Goal: Task Accomplishment & Management: Manage account settings

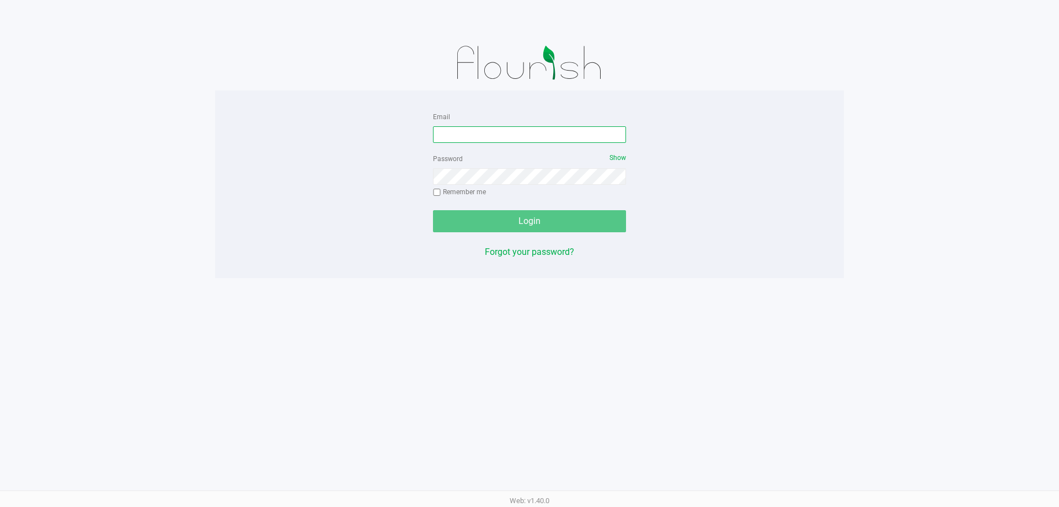
click at [456, 129] on input "Email" at bounding box center [529, 134] width 193 height 17
type input "[EMAIL_ADDRESS][DOMAIN_NAME]"
click at [454, 187] on label "Remember me" at bounding box center [459, 192] width 53 height 10
click at [441, 189] on input "Remember me" at bounding box center [437, 193] width 8 height 8
checkbox input "true"
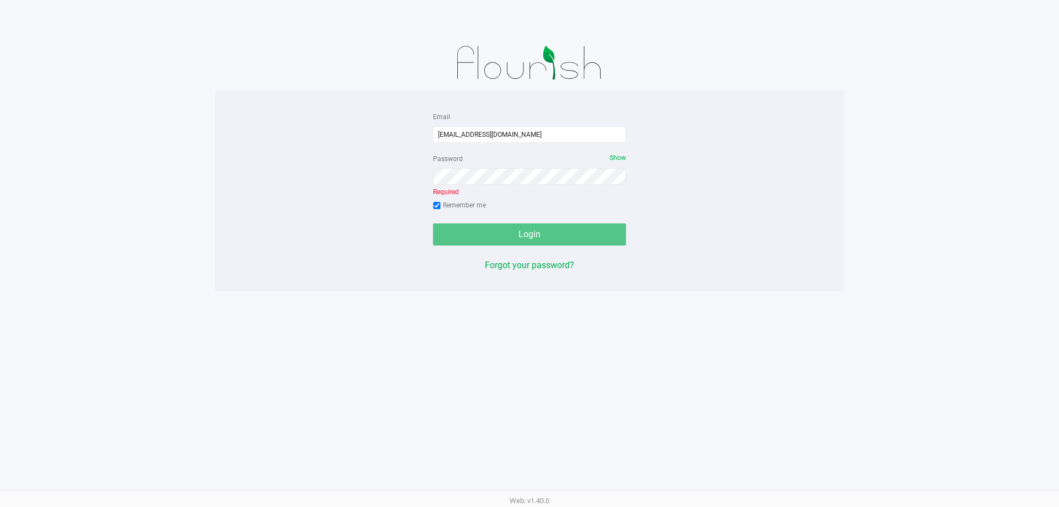
click at [437, 194] on div "Password Show Required Remember me" at bounding box center [529, 183] width 193 height 63
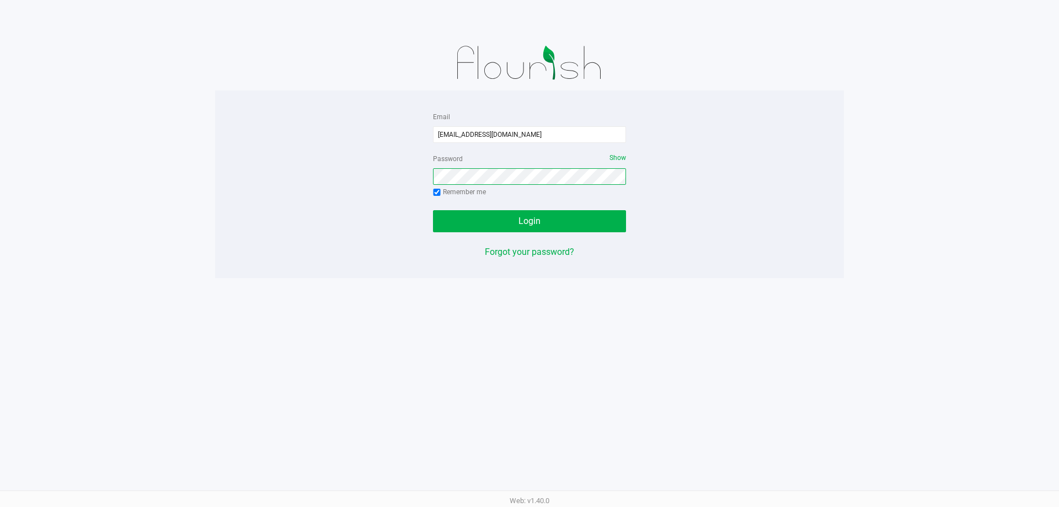
click at [433, 210] on button "Login" at bounding box center [529, 221] width 193 height 22
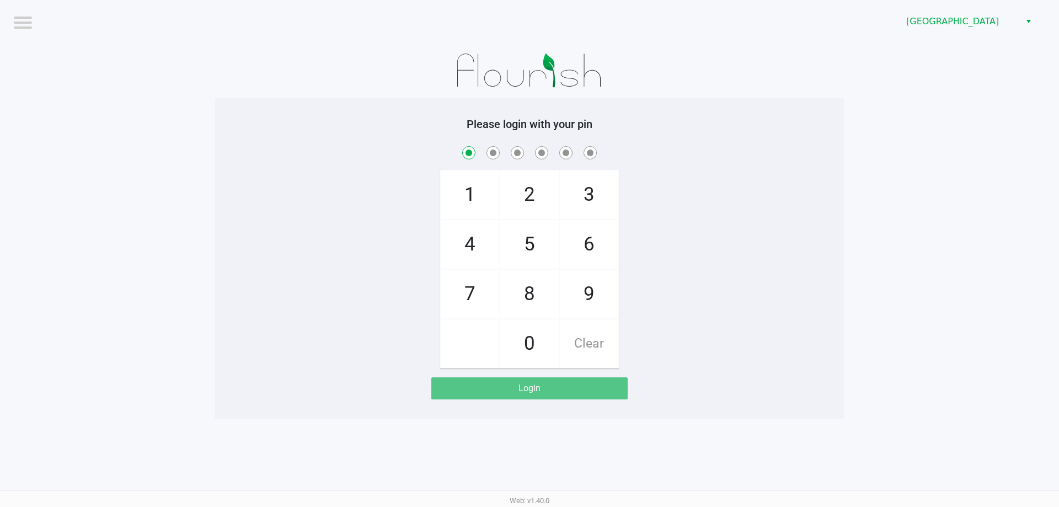
checkbox input "true"
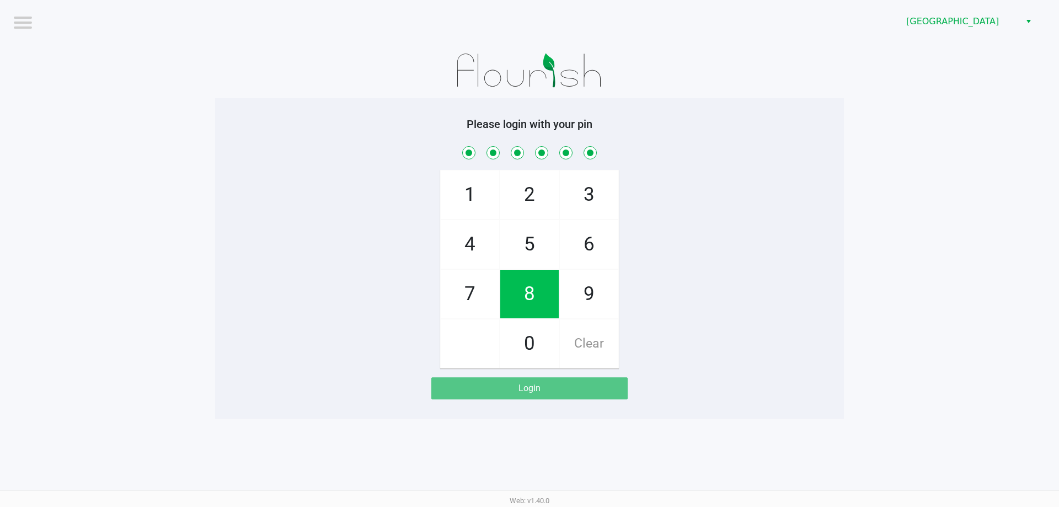
checkbox input "true"
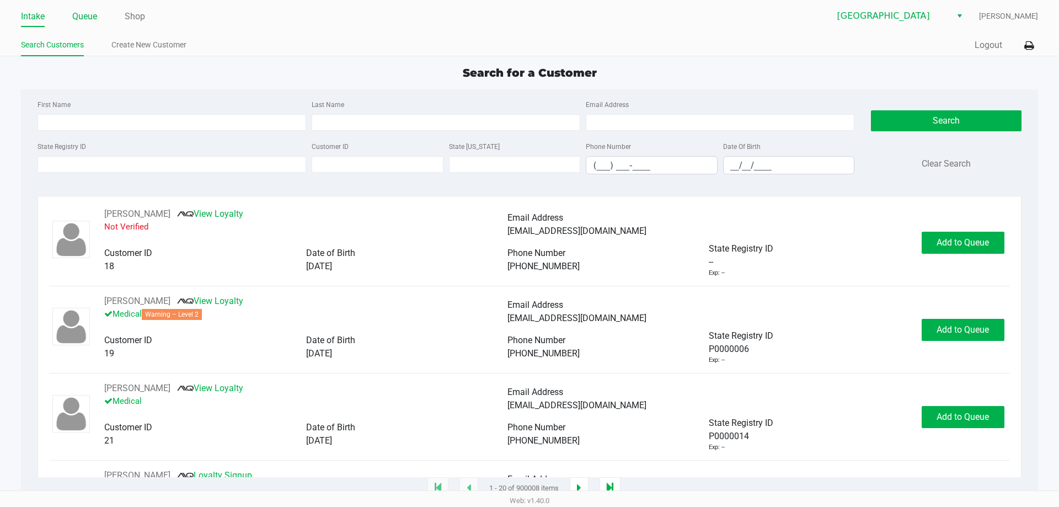
click at [83, 22] on link "Queue" at bounding box center [84, 16] width 25 height 15
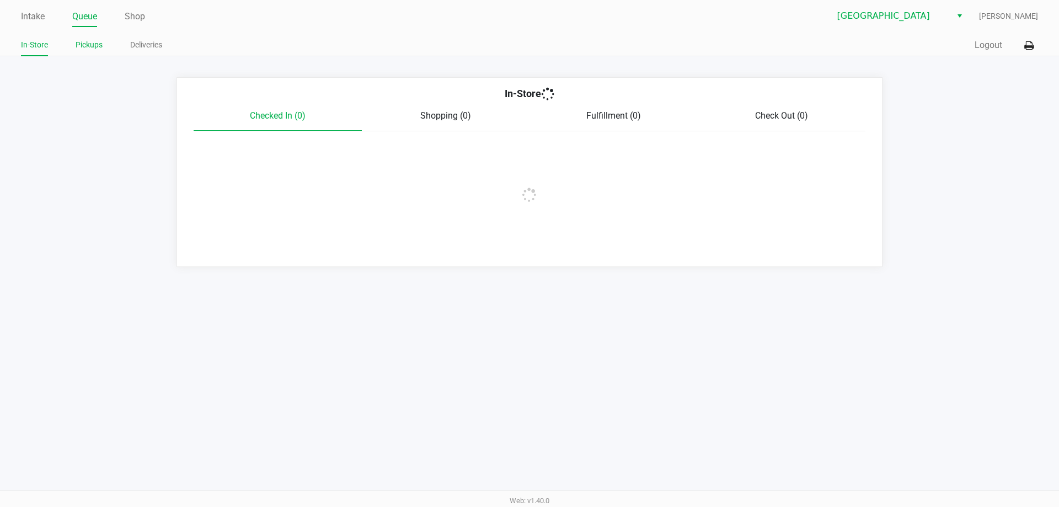
click at [89, 46] on link "Pickups" at bounding box center [89, 45] width 27 height 14
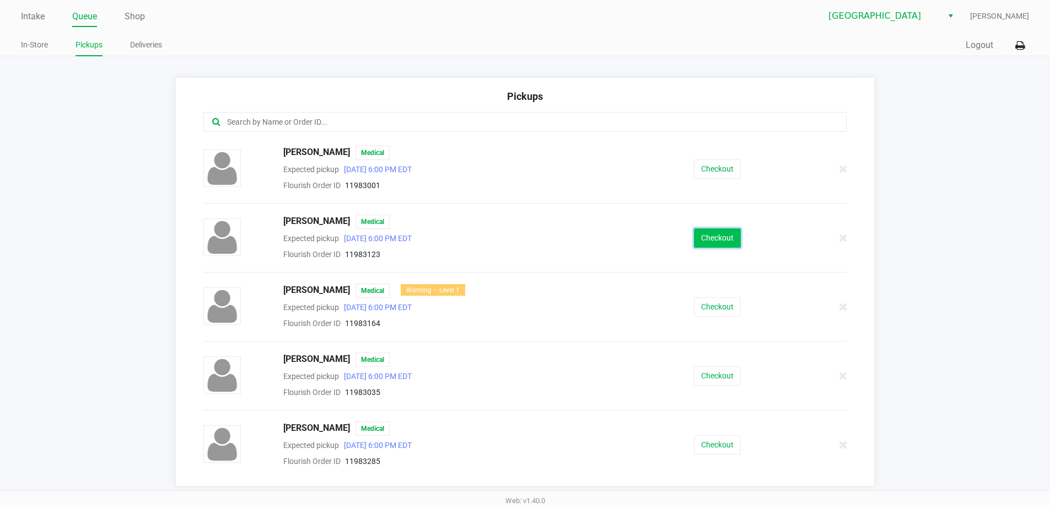
click at [734, 238] on button "Checkout" at bounding box center [717, 237] width 47 height 19
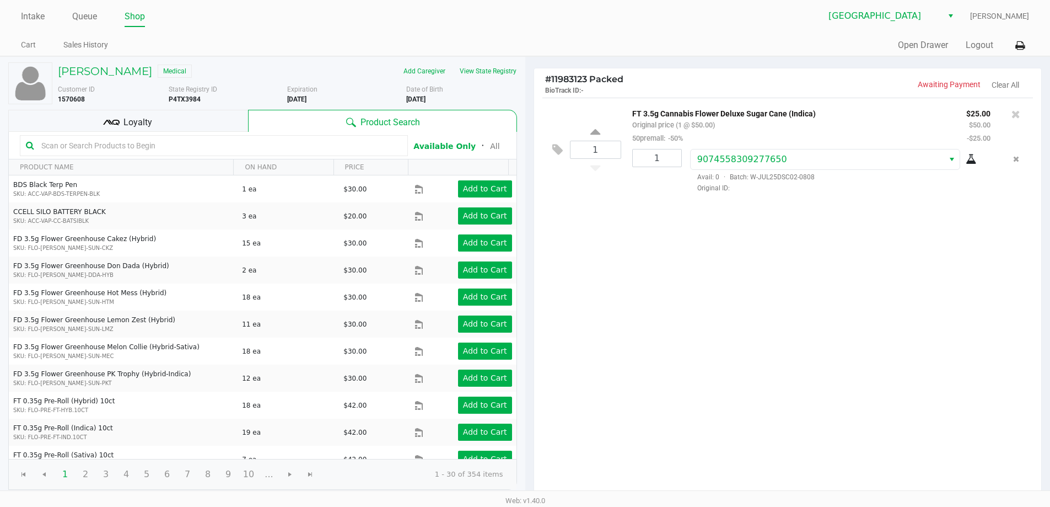
click at [99, 121] on div "Loyalty" at bounding box center [128, 121] width 240 height 22
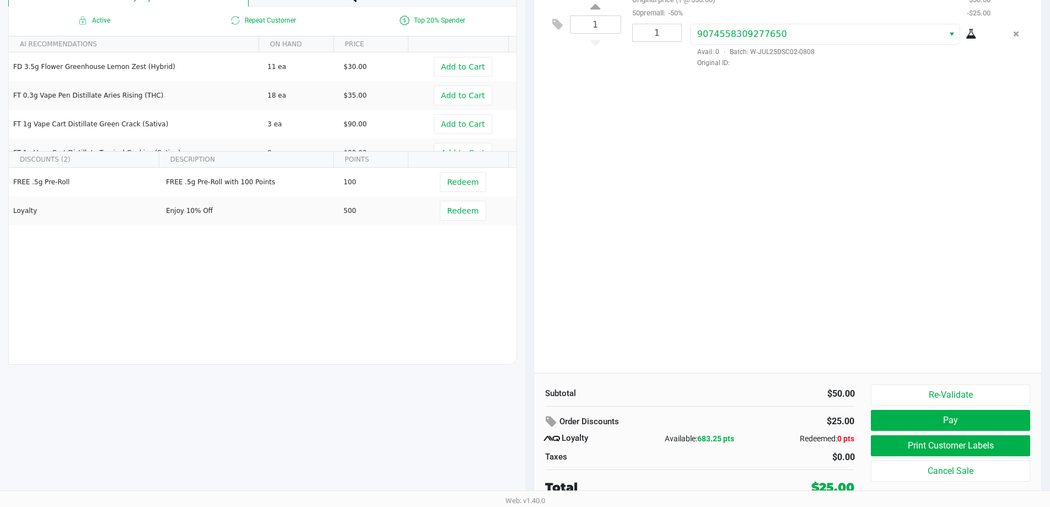
scroll to position [126, 0]
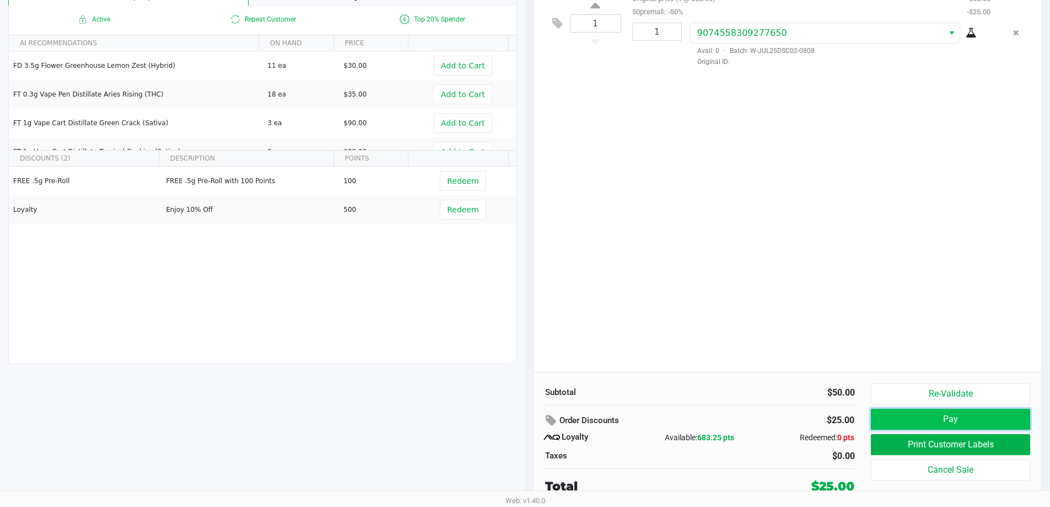
click at [920, 425] on button "Pay" at bounding box center [950, 419] width 159 height 21
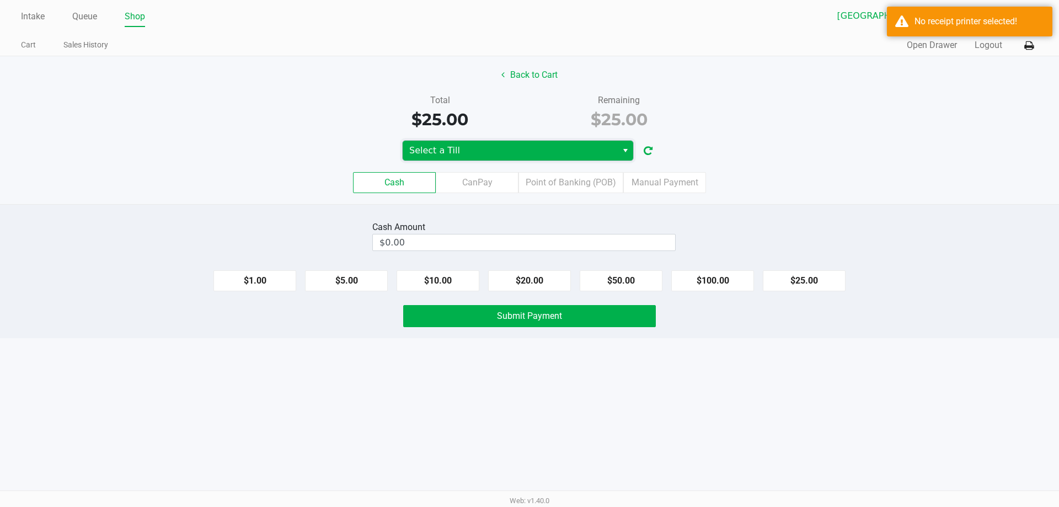
click at [506, 149] on span "Select a Till" at bounding box center [509, 150] width 201 height 13
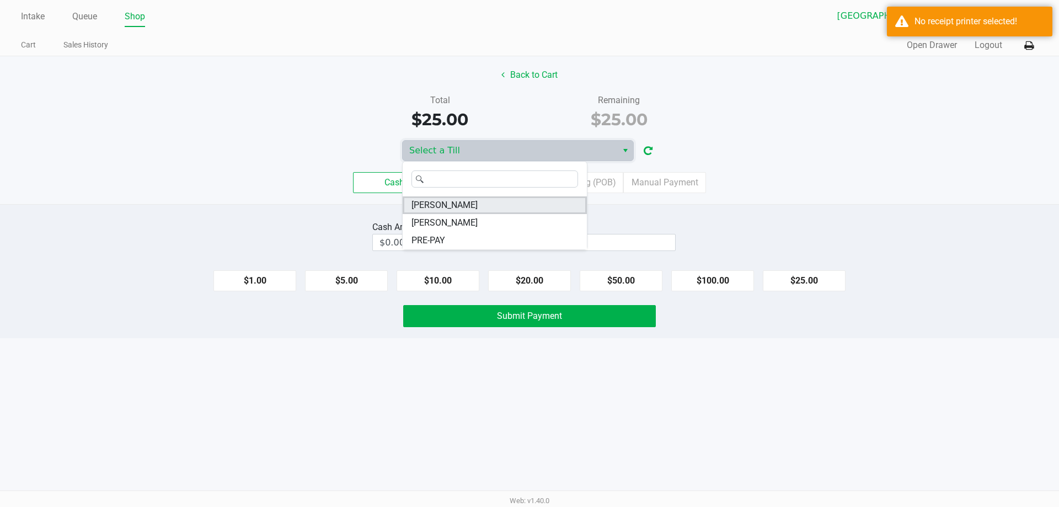
click at [485, 203] on li "FRANKIE-VALLI" at bounding box center [494, 205] width 184 height 18
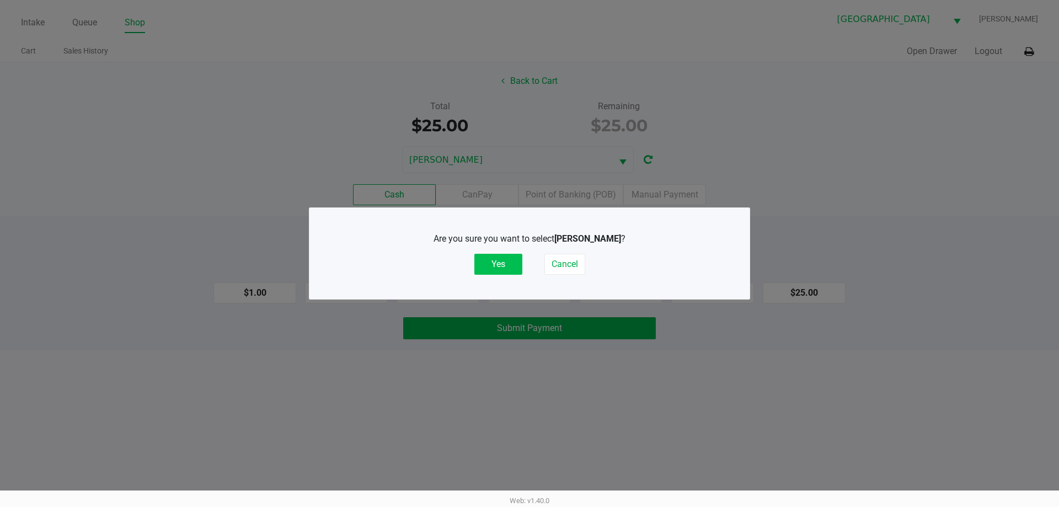
click at [506, 264] on button "Yes" at bounding box center [498, 264] width 48 height 21
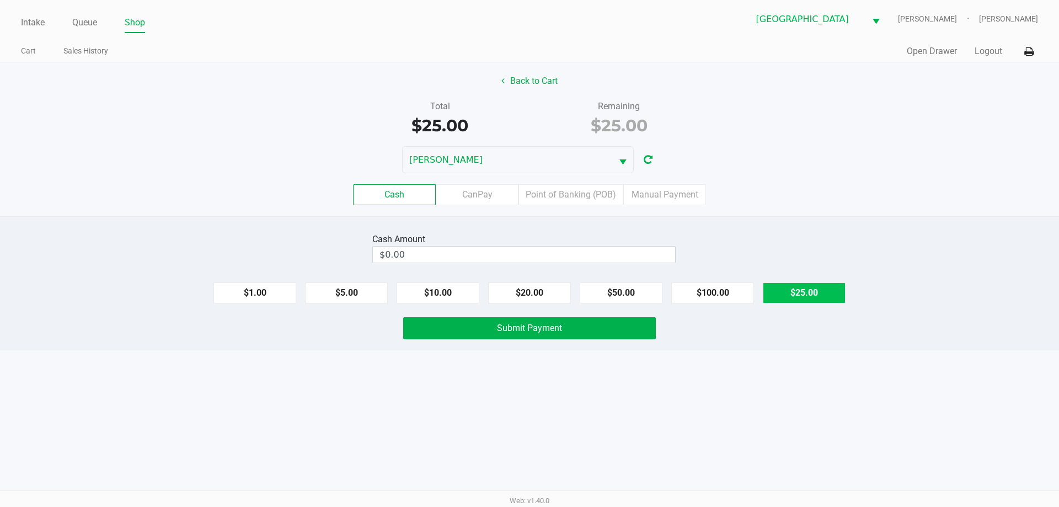
drag, startPoint x: 828, startPoint y: 291, endPoint x: 765, endPoint y: 297, distance: 63.1
click at [825, 291] on button "$25.00" at bounding box center [803, 292] width 83 height 21
type input "$25.00"
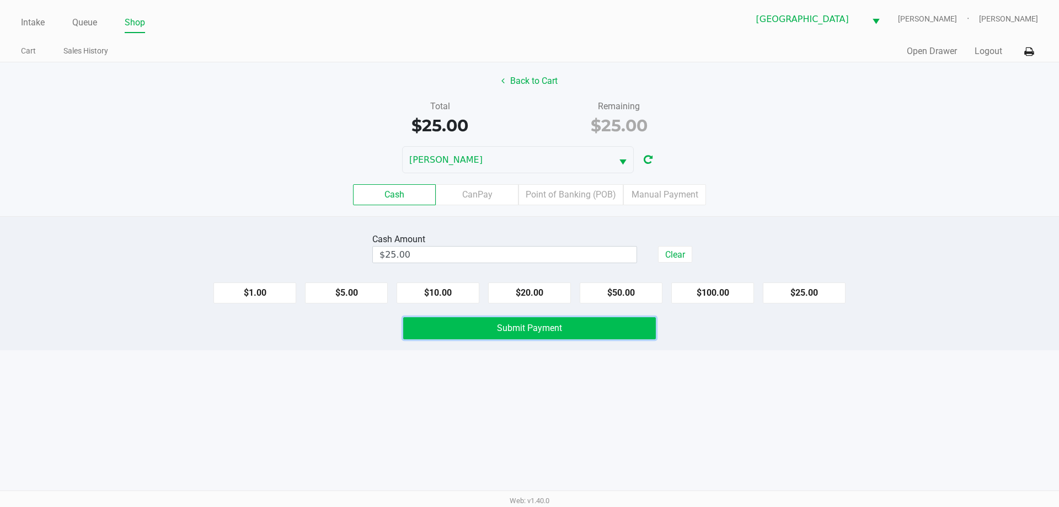
click at [609, 336] on button "Submit Payment" at bounding box center [529, 328] width 253 height 22
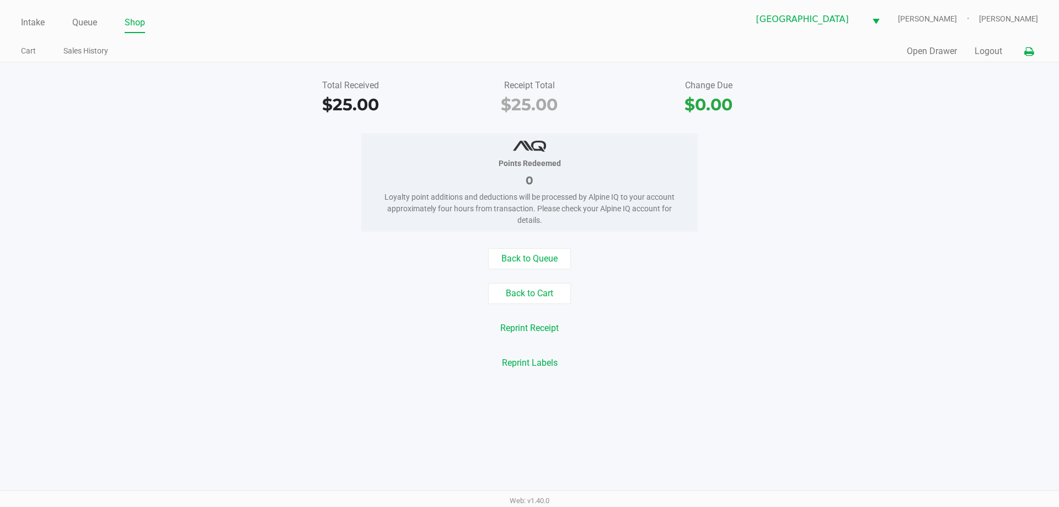
click at [1027, 53] on icon at bounding box center [1028, 52] width 9 height 8
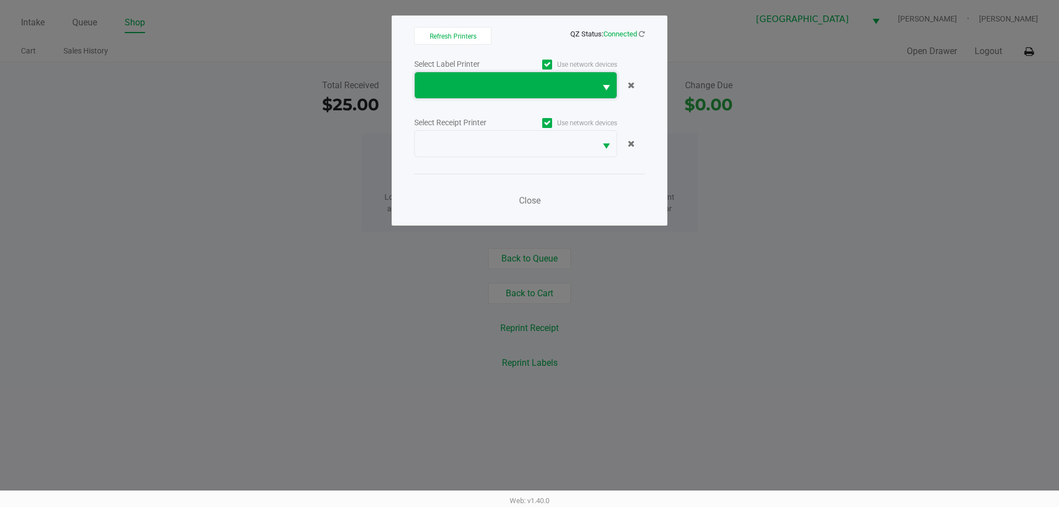
click at [555, 89] on span at bounding box center [505, 85] width 168 height 13
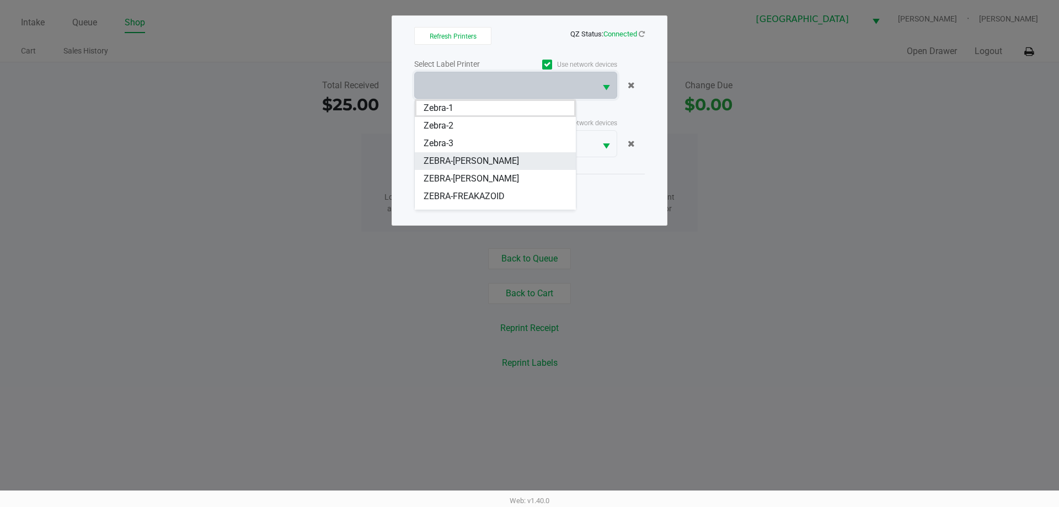
click at [506, 154] on span "ZEBRA-FRANKIE VALLI" at bounding box center [470, 160] width 95 height 13
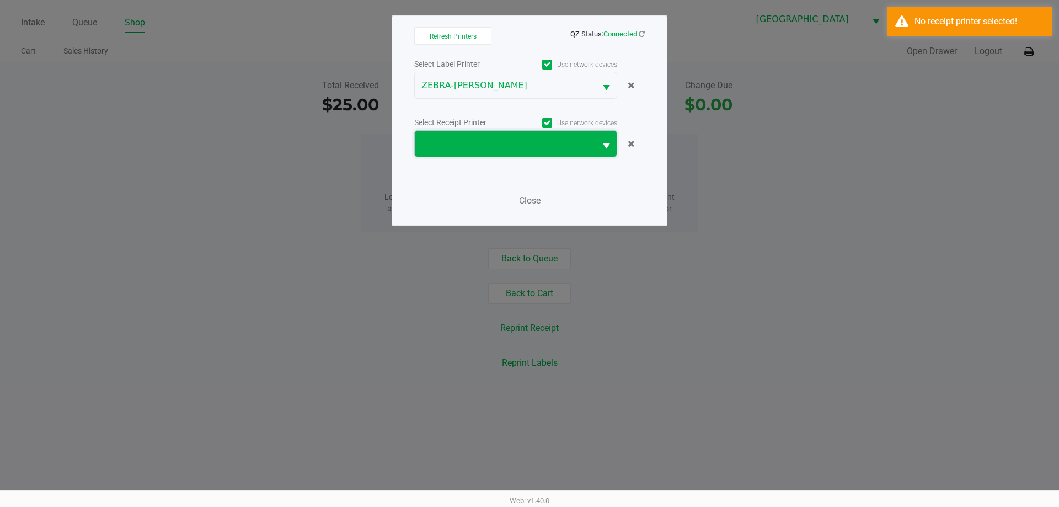
click at [523, 149] on span at bounding box center [505, 143] width 168 height 13
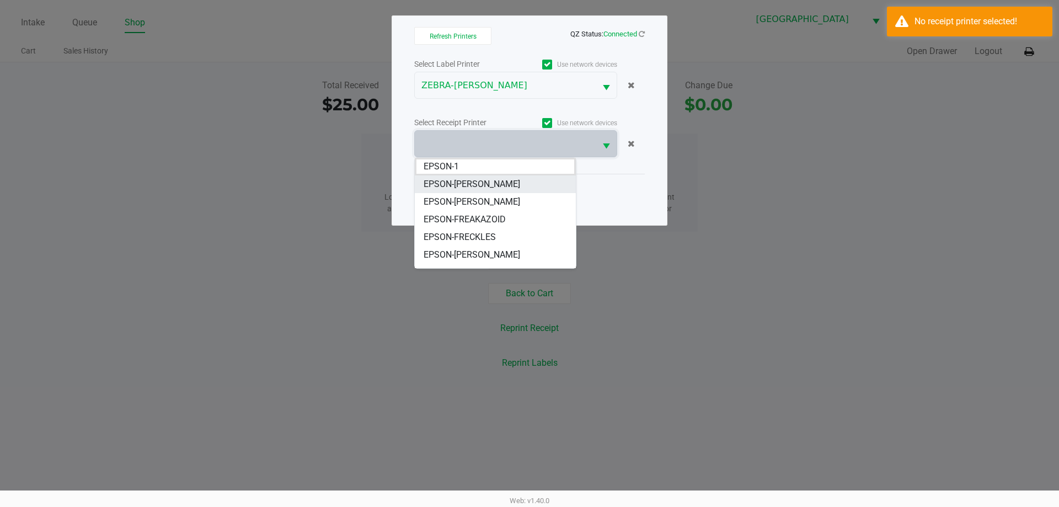
click at [528, 183] on VALLI "EPSON-FRANKIE VALLI" at bounding box center [495, 184] width 161 height 18
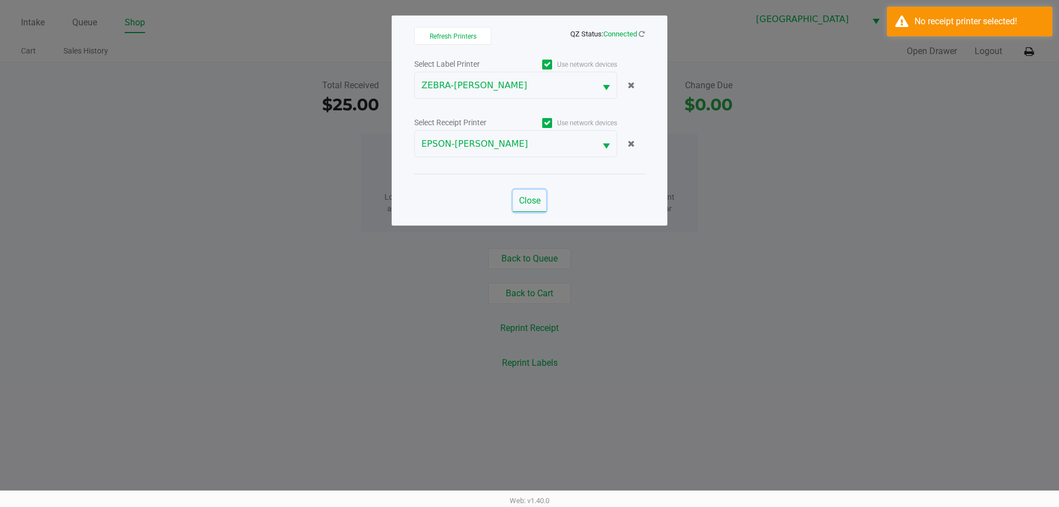
click at [525, 203] on span "Close" at bounding box center [530, 200] width 22 height 10
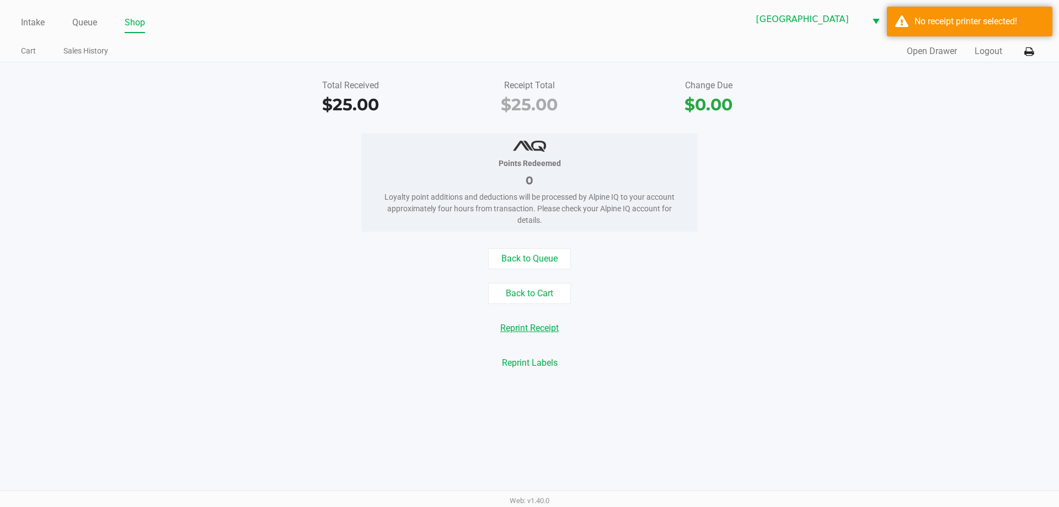
click at [551, 334] on button "Reprint Receipt" at bounding box center [529, 328] width 73 height 21
click at [912, 49] on button "Open Drawer" at bounding box center [931, 51] width 50 height 13
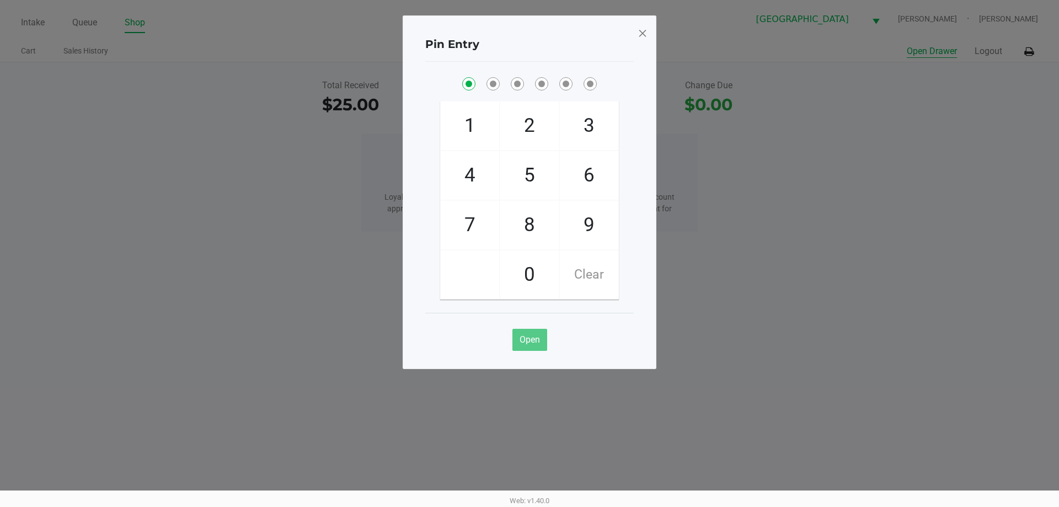
checkbox input "true"
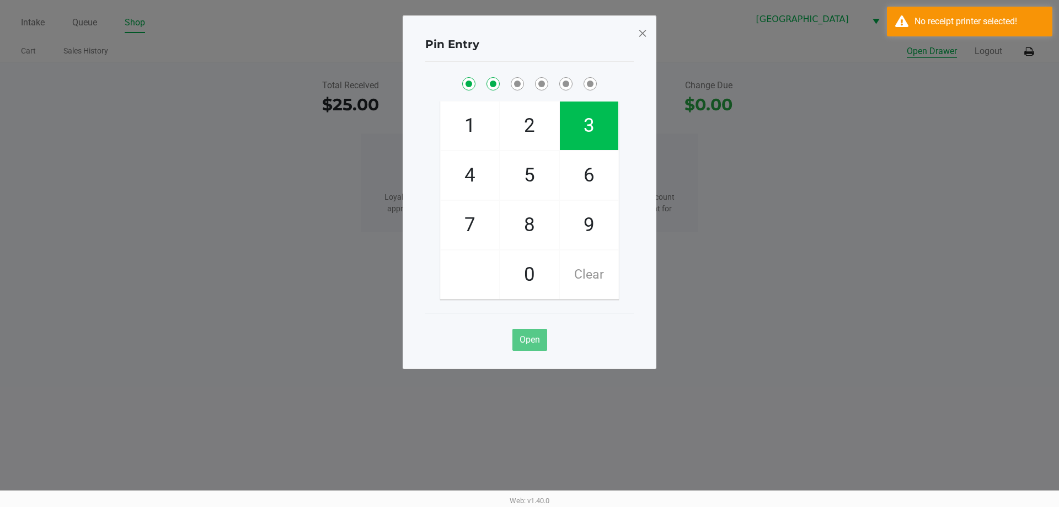
checkbox input "true"
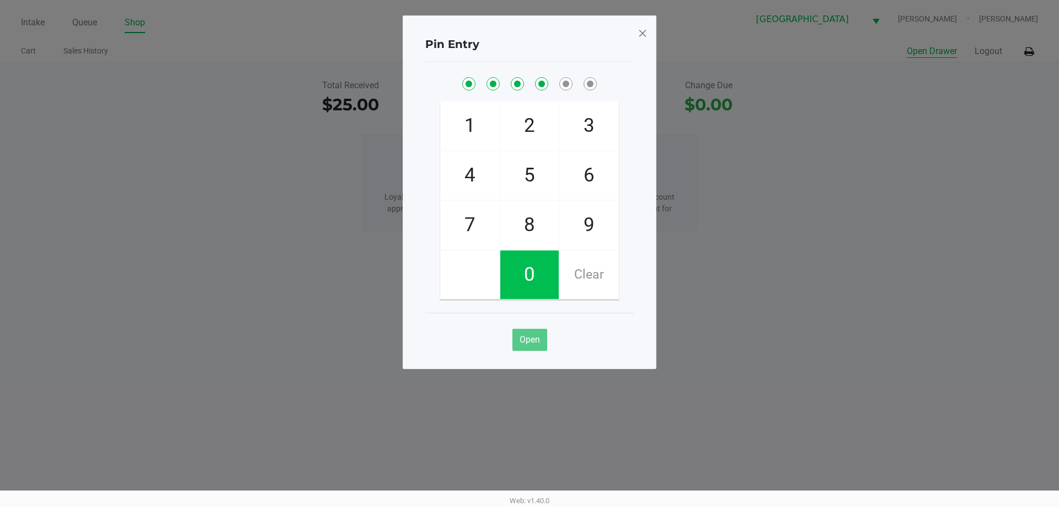
checkbox input "true"
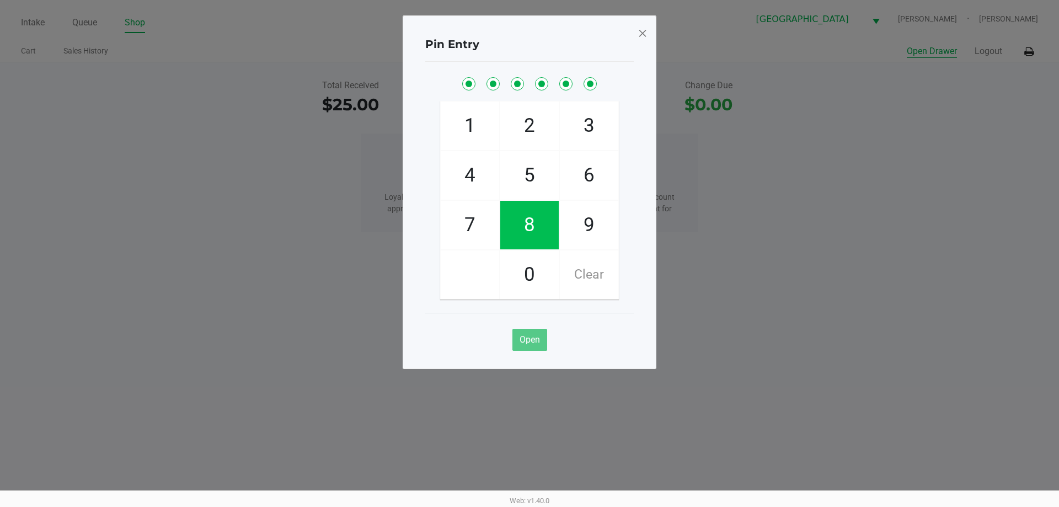
checkbox input "true"
click at [638, 30] on span at bounding box center [642, 33] width 10 height 18
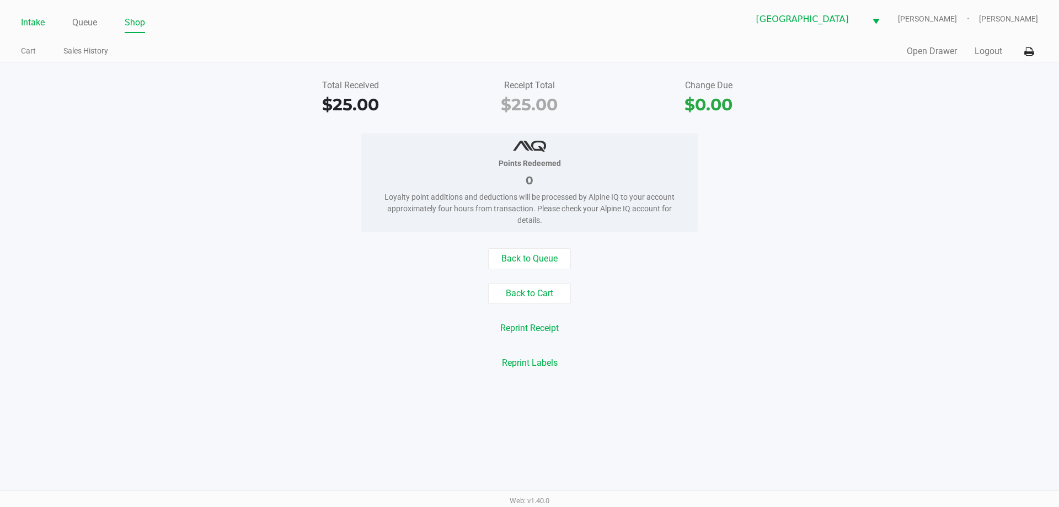
click at [39, 22] on link "Intake" at bounding box center [33, 22] width 24 height 15
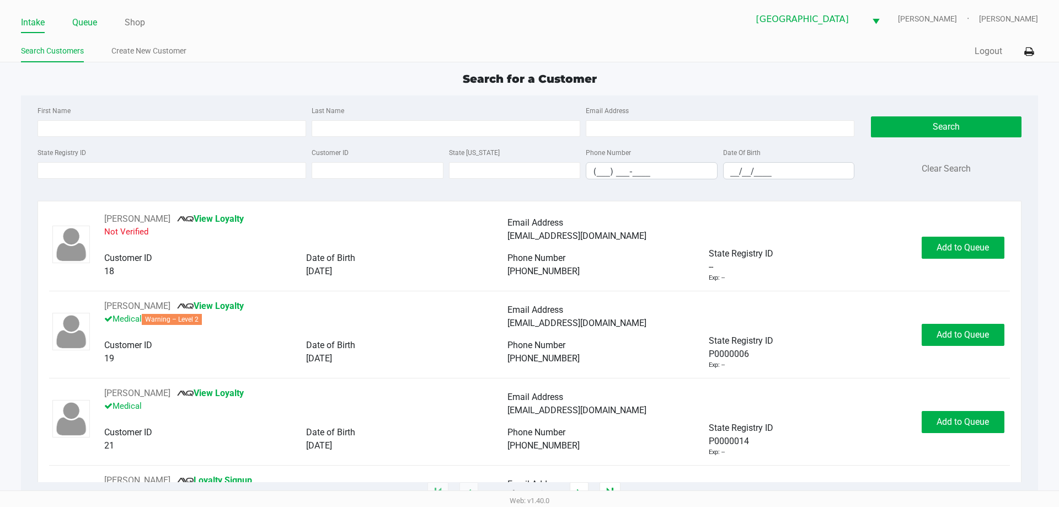
click at [82, 30] on li "Queue" at bounding box center [84, 23] width 25 height 19
click at [83, 26] on link "Queue" at bounding box center [84, 22] width 25 height 15
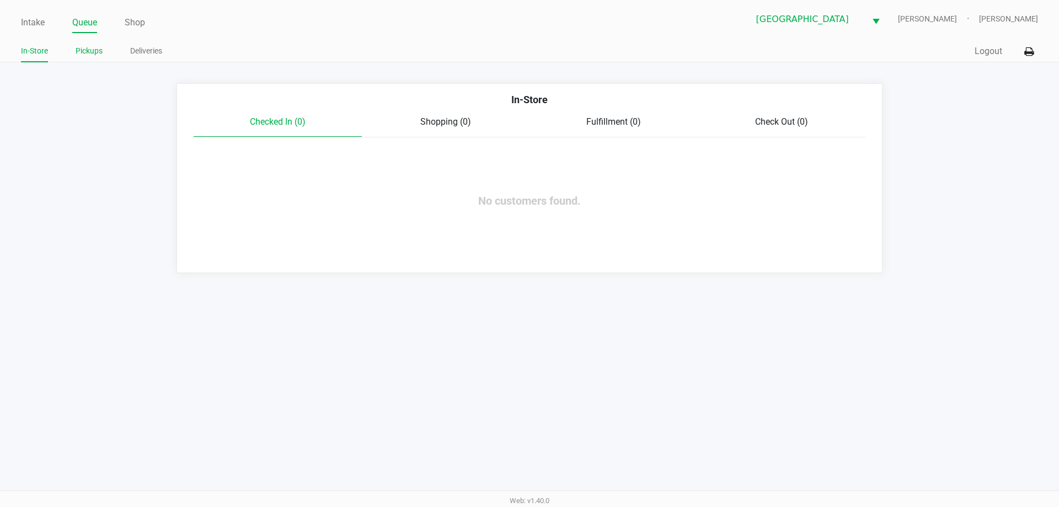
click at [95, 55] on link "Pickups" at bounding box center [89, 51] width 27 height 14
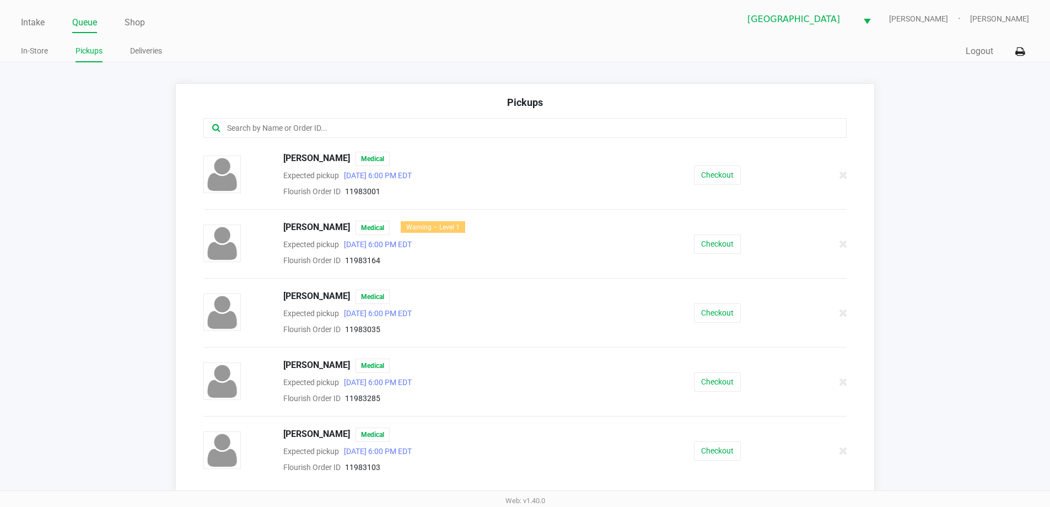
scroll to position [55, 0]
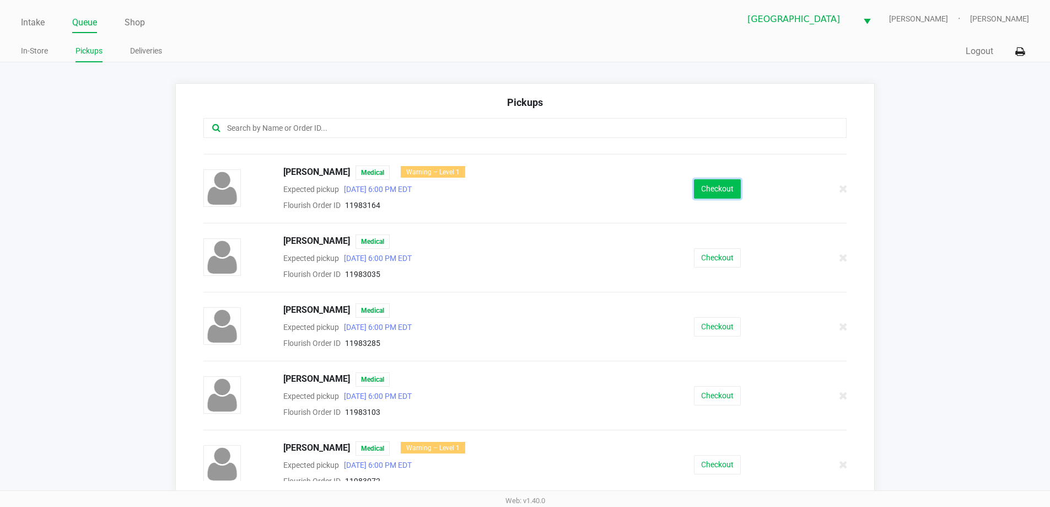
click at [697, 186] on button "Checkout" at bounding box center [717, 188] width 47 height 19
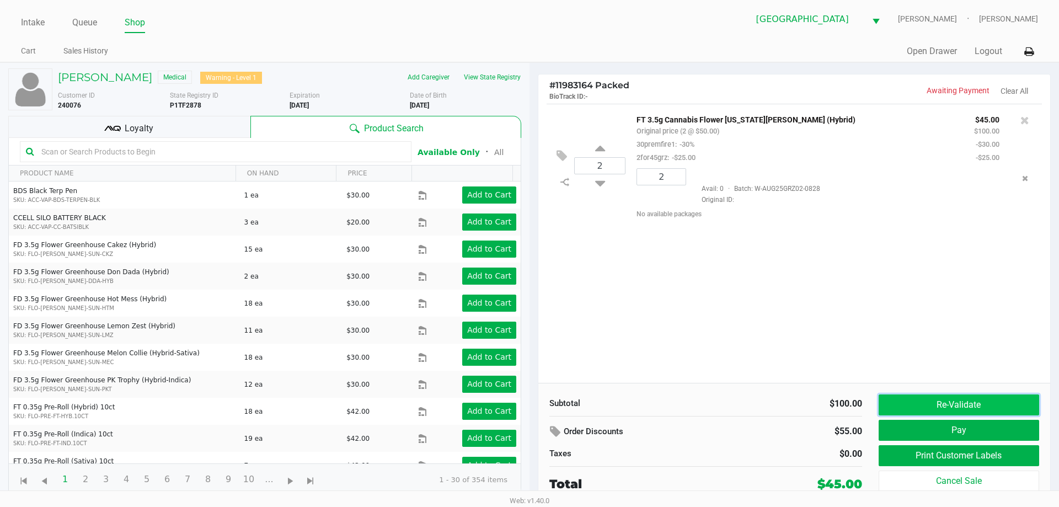
click at [977, 409] on button "Re-Validate" at bounding box center [958, 404] width 160 height 21
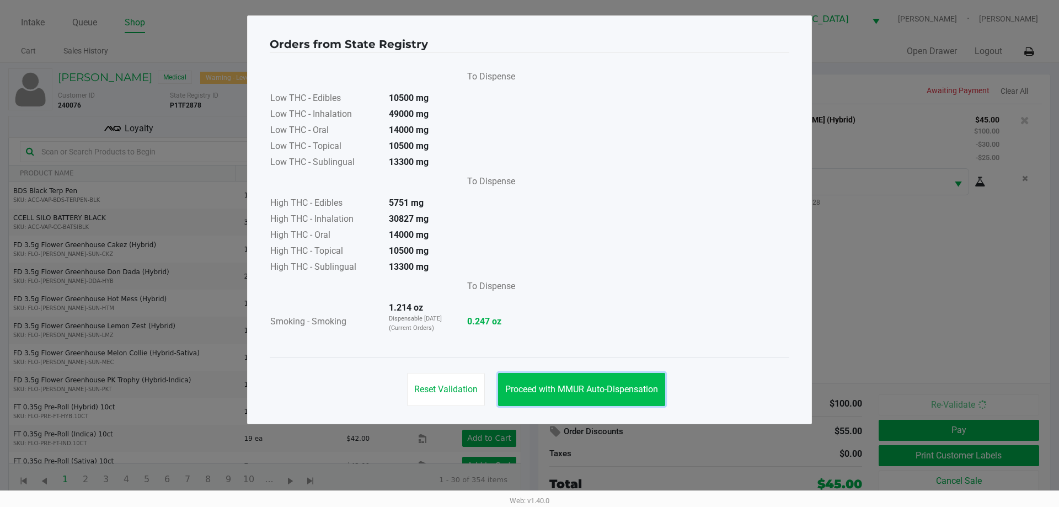
click at [647, 391] on span "Proceed with MMUR Auto-Dispensation" at bounding box center [581, 389] width 153 height 10
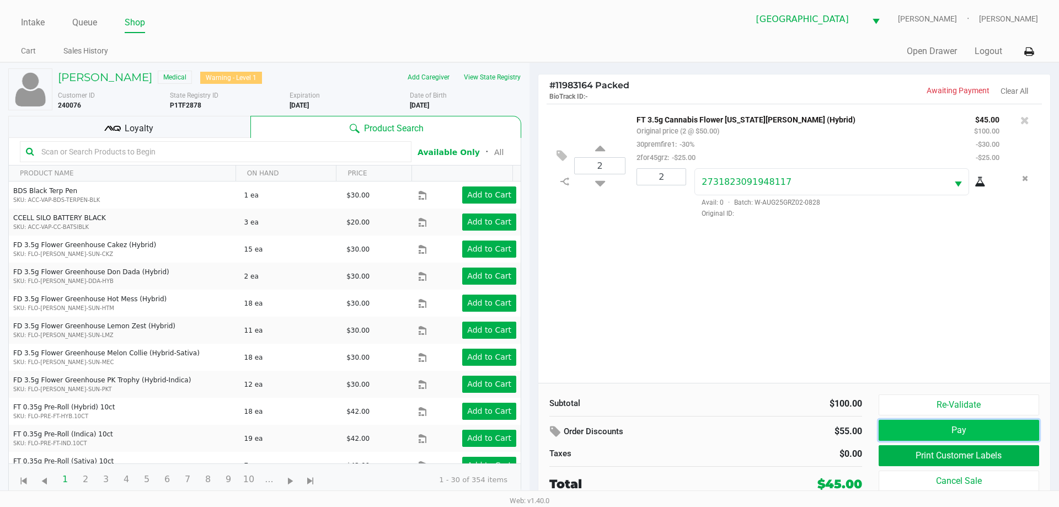
click at [942, 433] on button "Pay" at bounding box center [958, 430] width 160 height 21
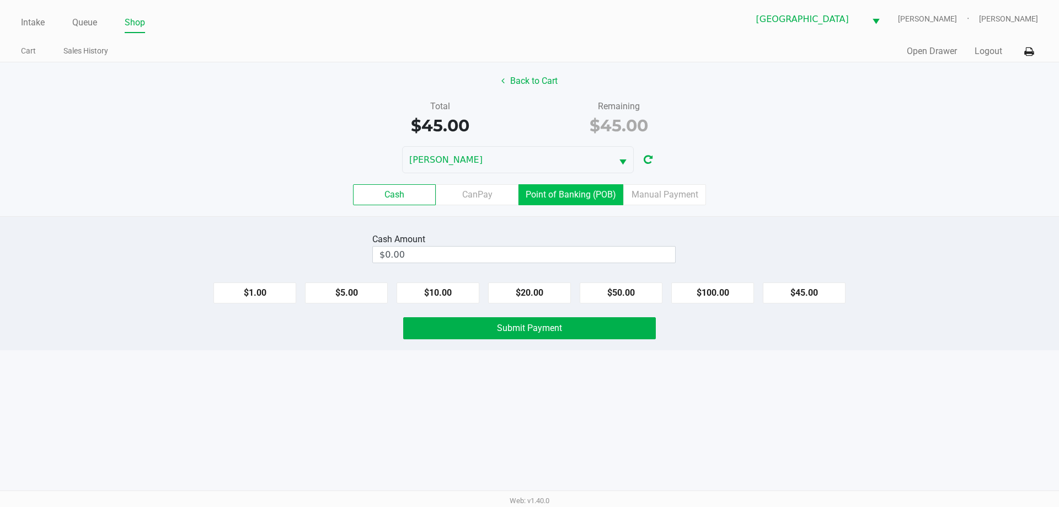
click at [560, 192] on label "Point of Banking (POB)" at bounding box center [570, 194] width 105 height 21
click at [0, 0] on 7 "Point of Banking (POB)" at bounding box center [0, 0] width 0 height 0
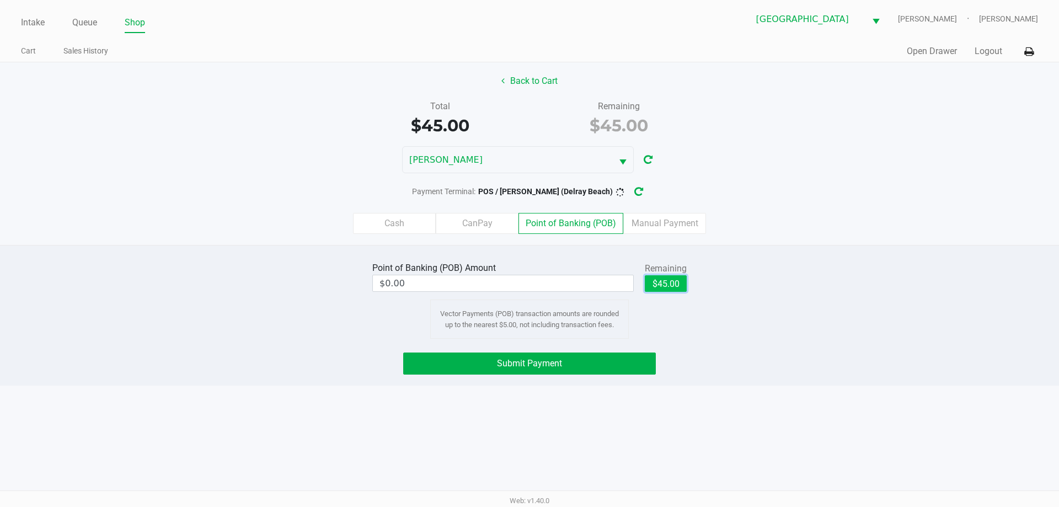
click at [663, 284] on button "$45.00" at bounding box center [665, 283] width 42 height 17
type input "$45.00"
click at [615, 366] on button "Submit Payment" at bounding box center [529, 363] width 253 height 22
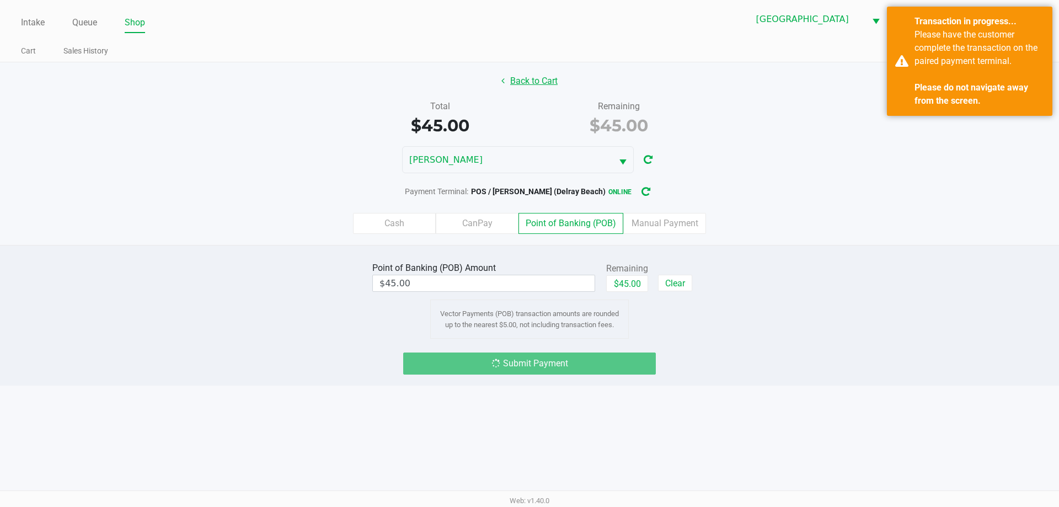
click at [519, 80] on button "Back to Cart" at bounding box center [529, 81] width 71 height 21
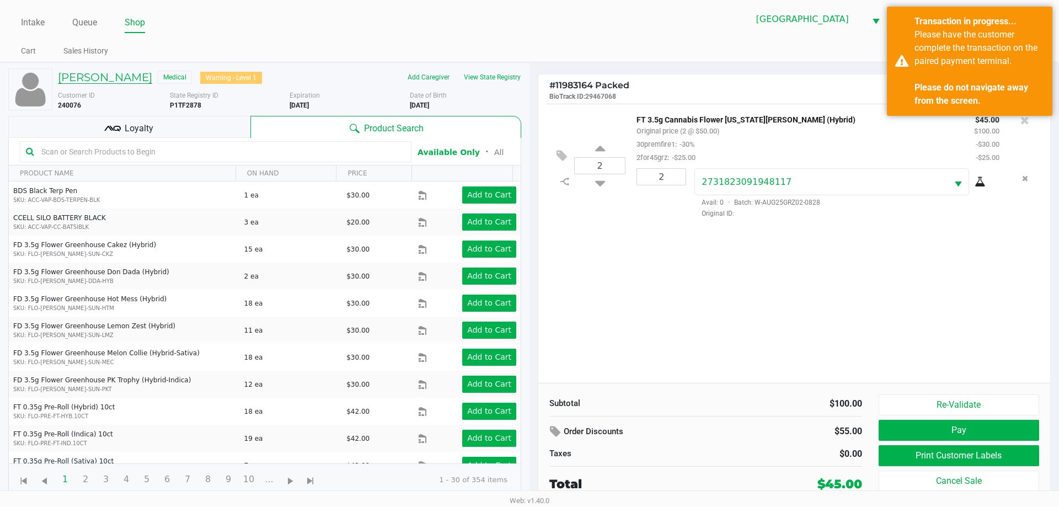
click at [152, 73] on h5 "HOWARD GRUBNER" at bounding box center [105, 77] width 94 height 13
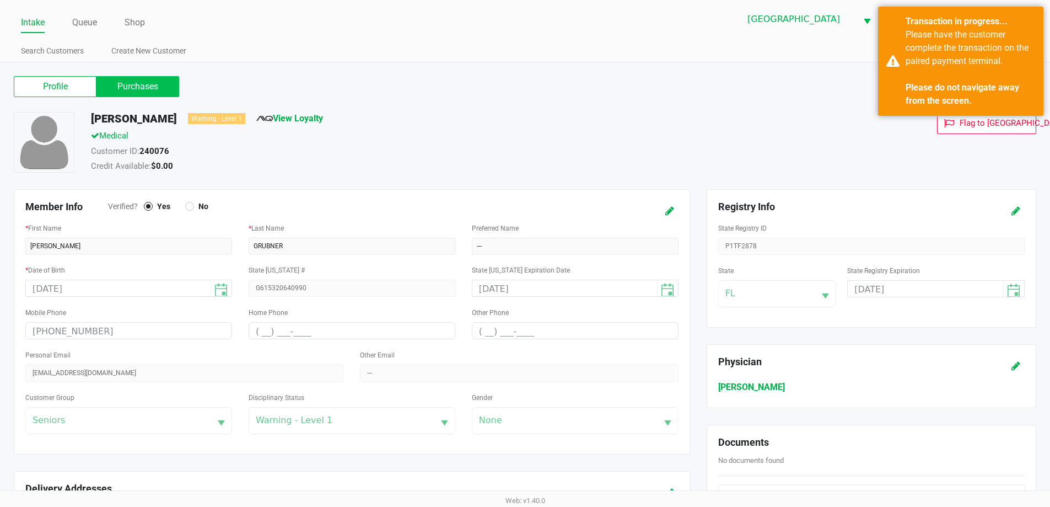
click at [157, 84] on label "Purchases" at bounding box center [137, 86] width 83 height 21
click at [0, 0] on 1 "Purchases" at bounding box center [0, 0] width 0 height 0
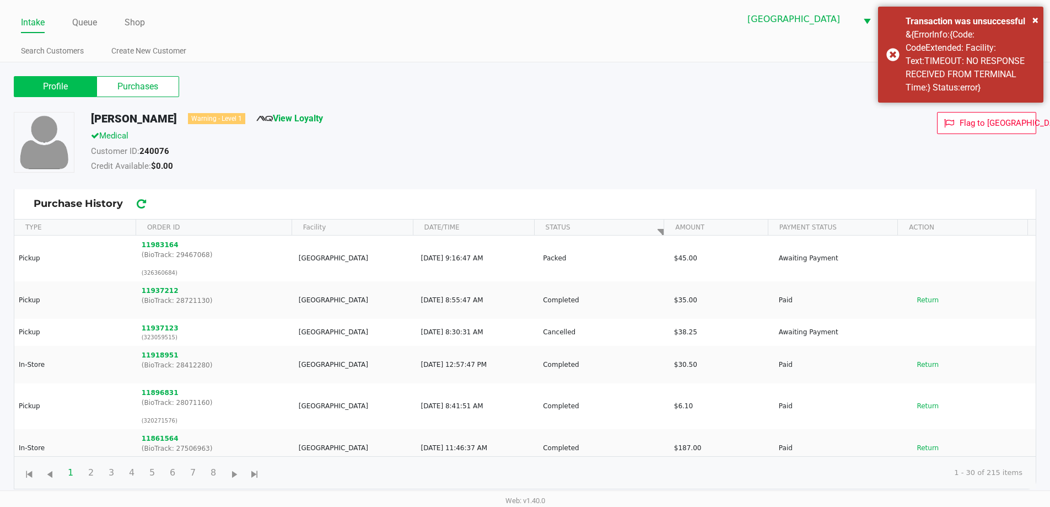
click at [71, 82] on label "Profile" at bounding box center [55, 86] width 83 height 21
click at [0, 0] on 0 "Profile" at bounding box center [0, 0] width 0 height 0
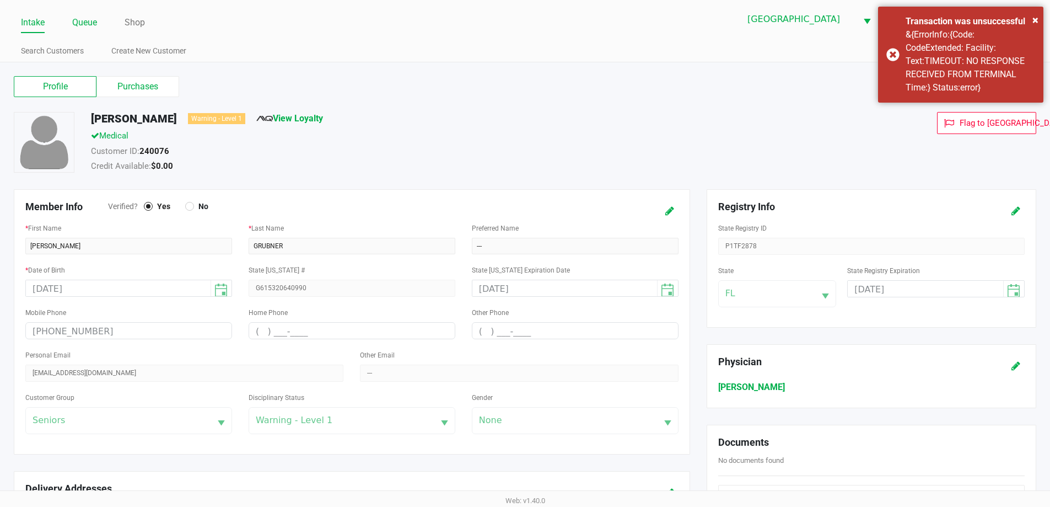
click at [84, 25] on link "Queue" at bounding box center [84, 22] width 25 height 15
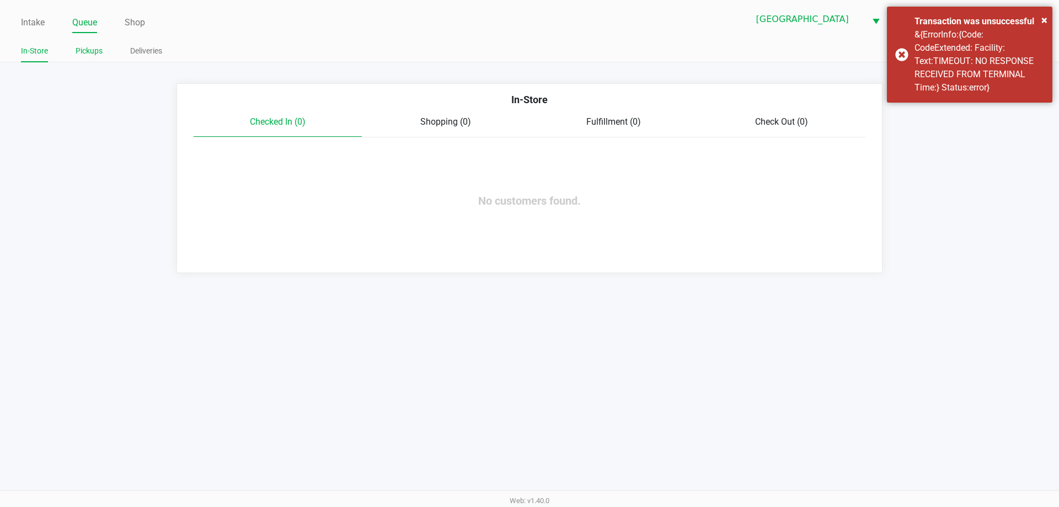
click at [97, 53] on link "Pickups" at bounding box center [89, 51] width 27 height 14
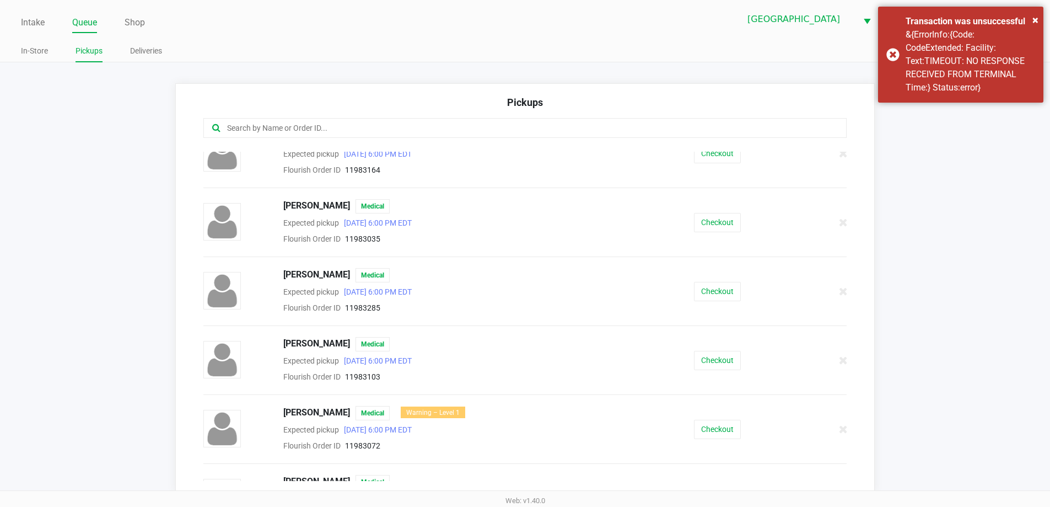
scroll to position [55, 0]
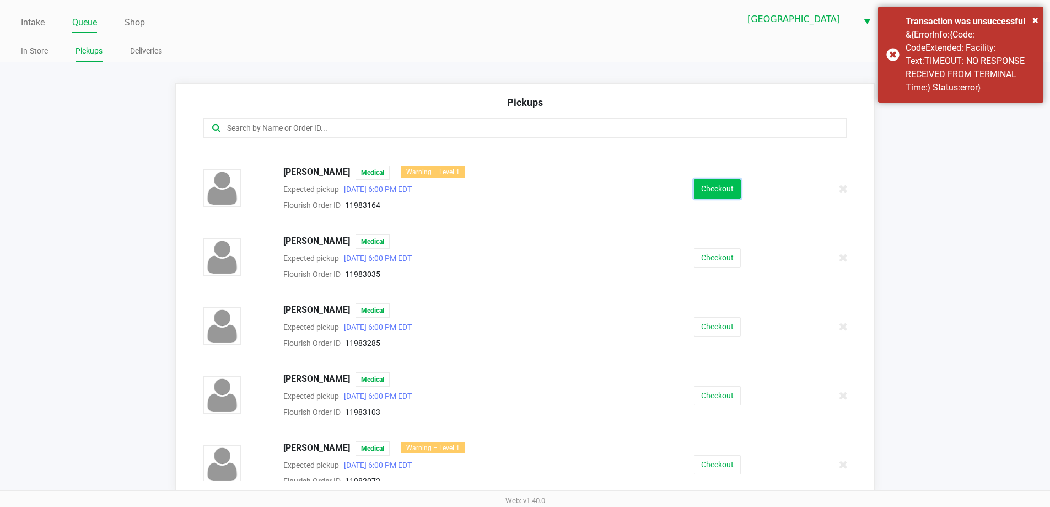
click at [701, 189] on button "Checkout" at bounding box center [717, 188] width 47 height 19
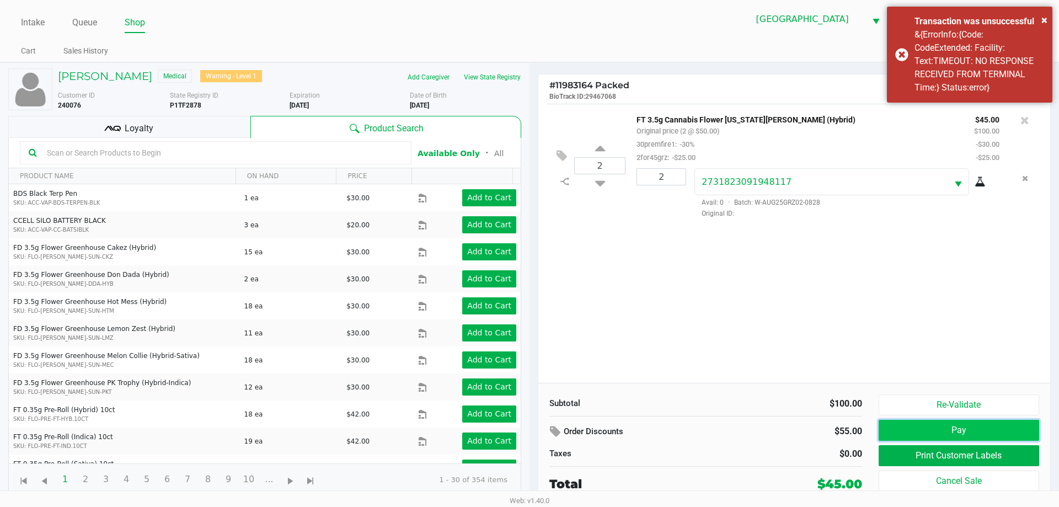
click at [944, 428] on button "Pay" at bounding box center [958, 430] width 160 height 21
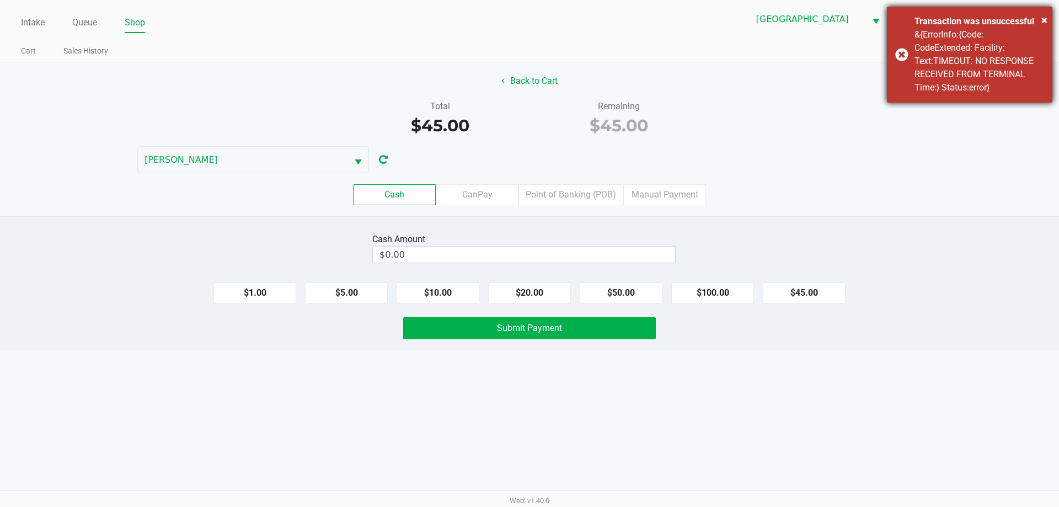
click at [1038, 21] on div "Transaction was unsuccessful" at bounding box center [979, 21] width 130 height 13
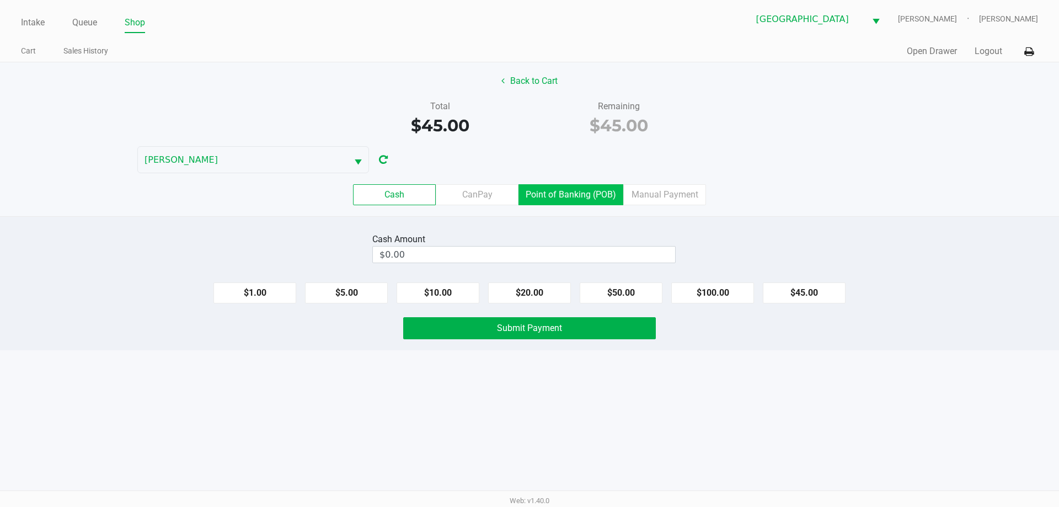
click at [557, 192] on label "Point of Banking (POB)" at bounding box center [570, 194] width 105 height 21
click at [0, 0] on 7 "Point of Banking (POB)" at bounding box center [0, 0] width 0 height 0
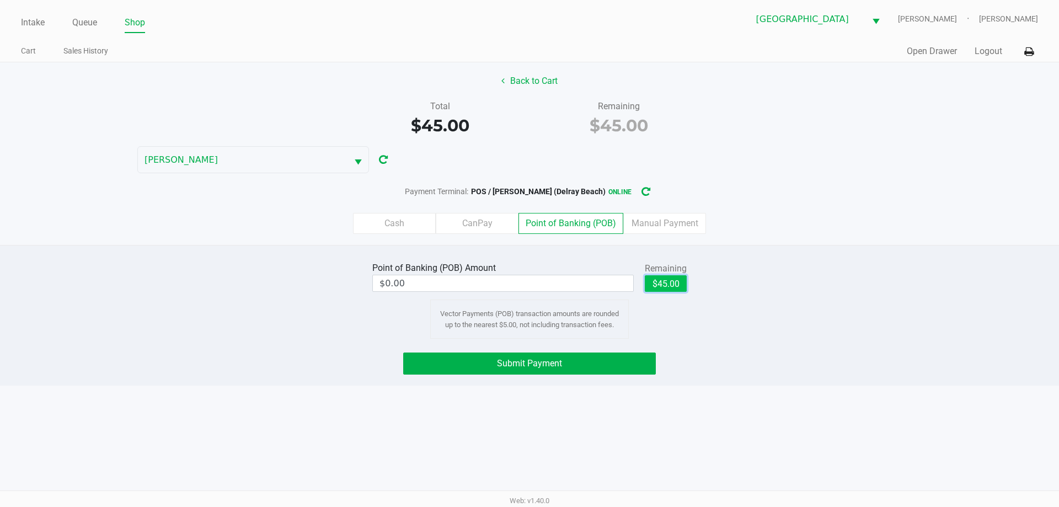
click at [656, 289] on button "$45.00" at bounding box center [665, 283] width 42 height 17
click at [412, 222] on label "Cash" at bounding box center [394, 223] width 83 height 21
click at [0, 0] on 0 "Cash" at bounding box center [0, 0] width 0 height 0
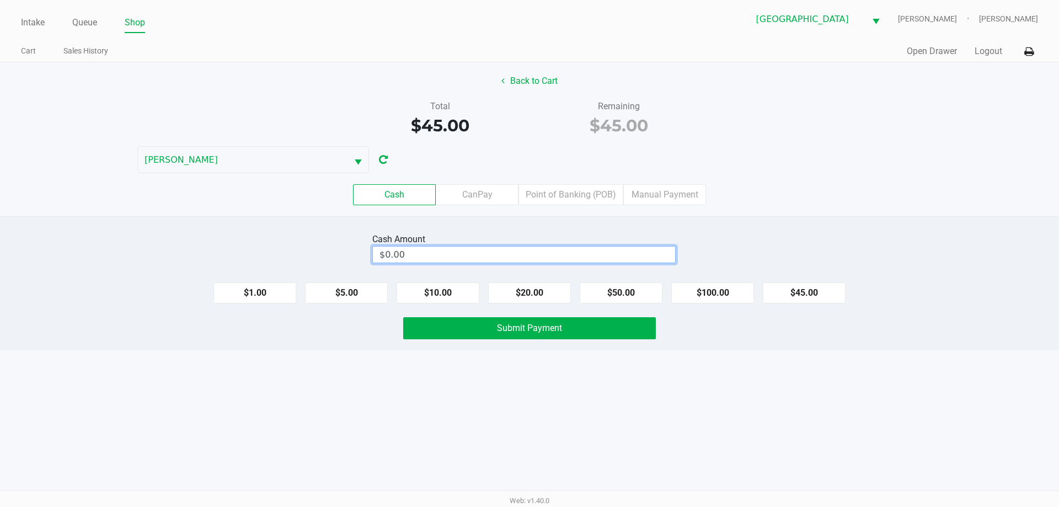
type input "0"
click at [426, 258] on input "0" at bounding box center [524, 254] width 302 height 16
type input "2"
type input "$60.00"
click at [507, 469] on div "Intake Queue Shop Delray Beach WC FRANKIE-VALLI Shannon Scaggs Cart Sales Histo…" at bounding box center [529, 253] width 1059 height 507
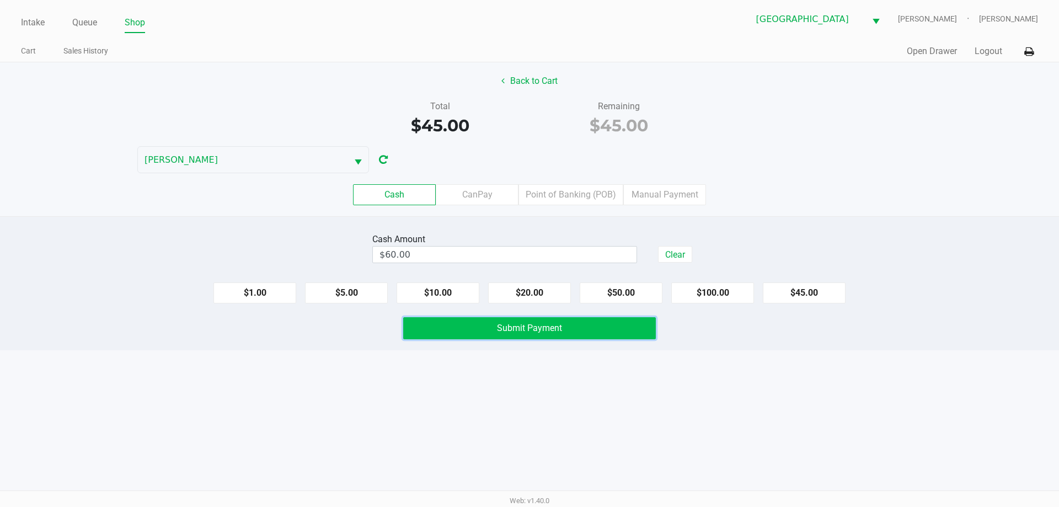
click at [489, 324] on button "Submit Payment" at bounding box center [529, 328] width 253 height 22
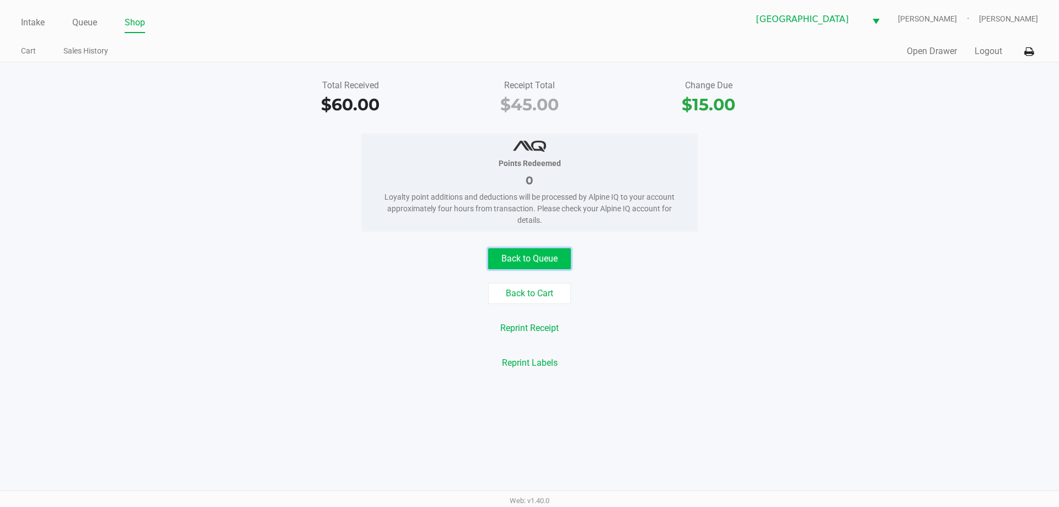
click at [558, 257] on button "Back to Queue" at bounding box center [529, 258] width 83 height 21
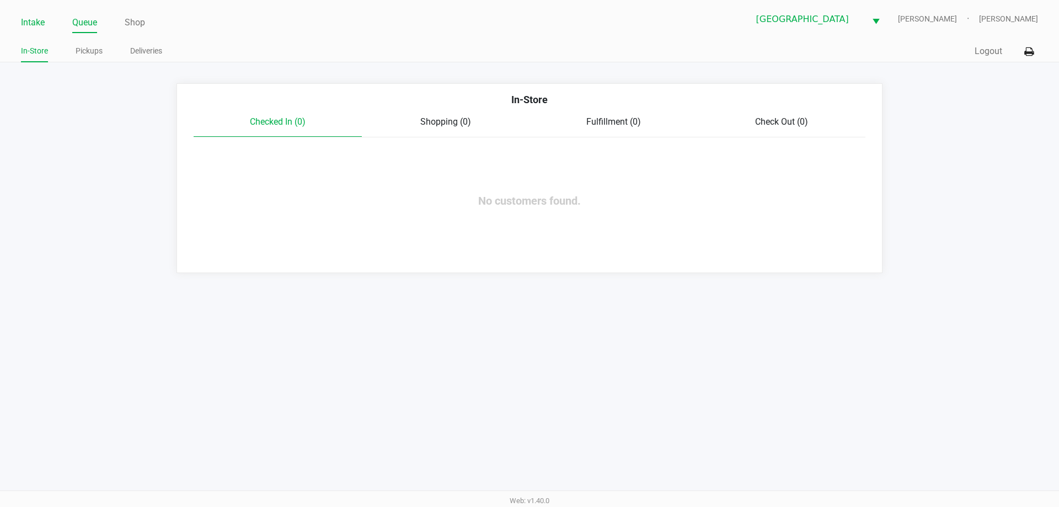
click at [32, 25] on link "Intake" at bounding box center [33, 22] width 24 height 15
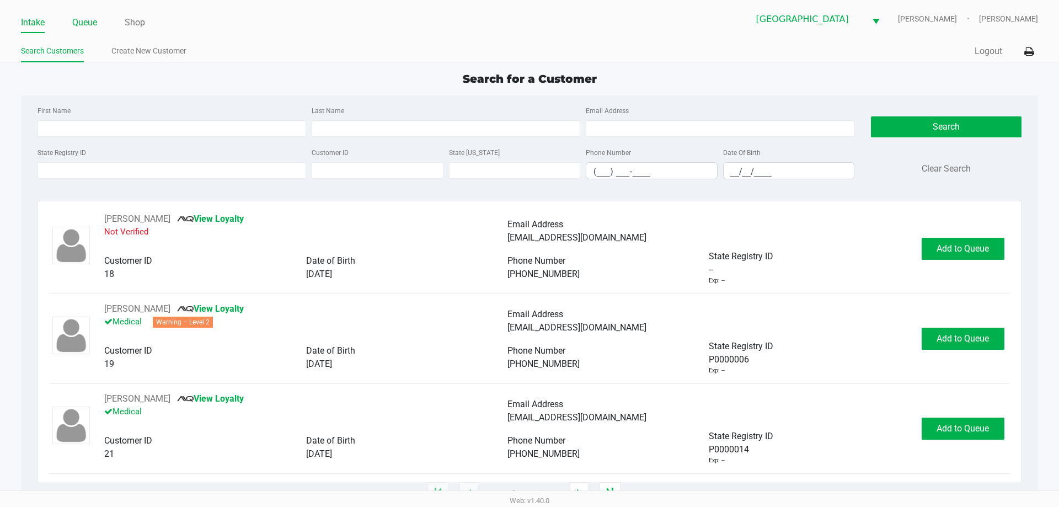
click at [84, 16] on link "Queue" at bounding box center [84, 22] width 25 height 15
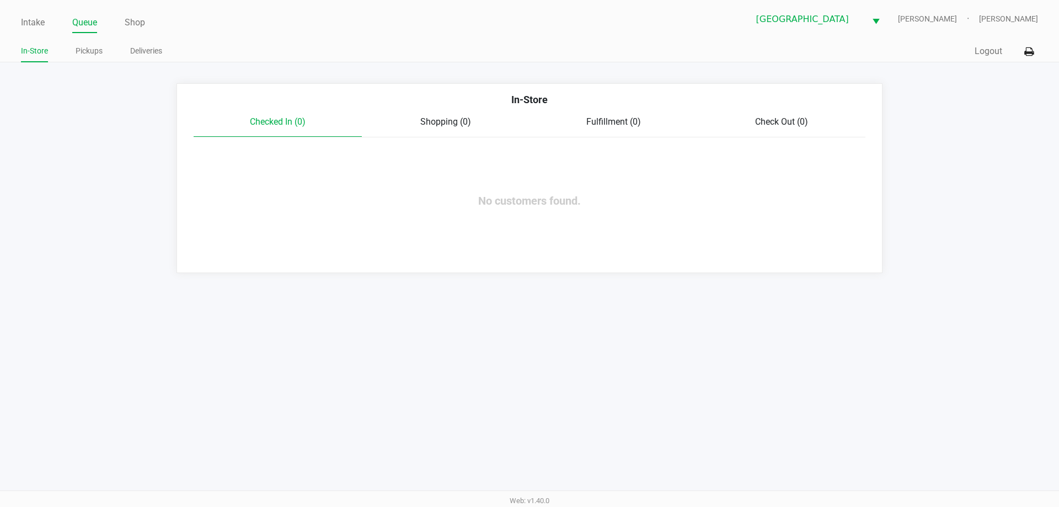
click at [87, 41] on div "Intake Queue Shop Delray Beach WC FRANKIE-VALLI Shannon Scaggs In-Store Pickups…" at bounding box center [529, 31] width 1059 height 62
click at [85, 51] on link "Pickups" at bounding box center [89, 51] width 27 height 14
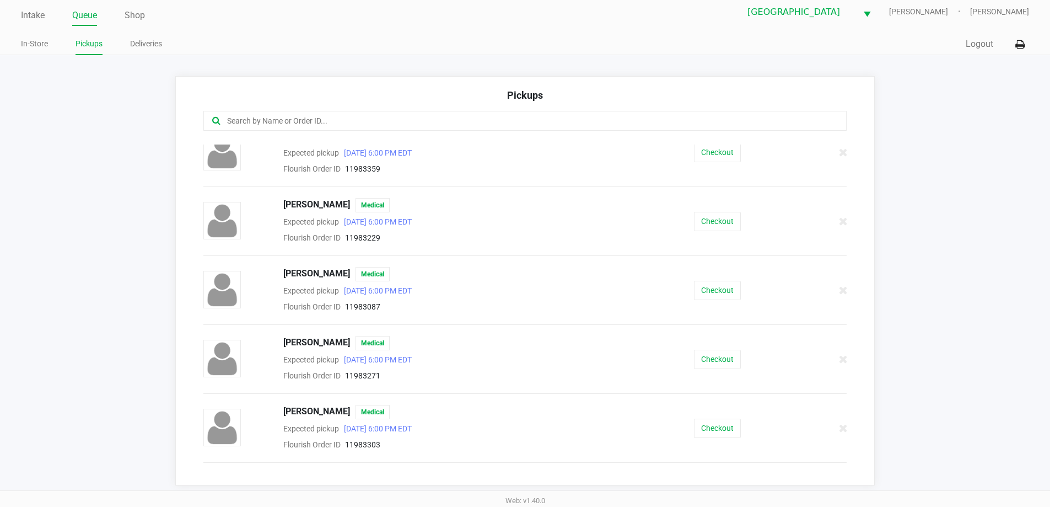
scroll to position [386, 0]
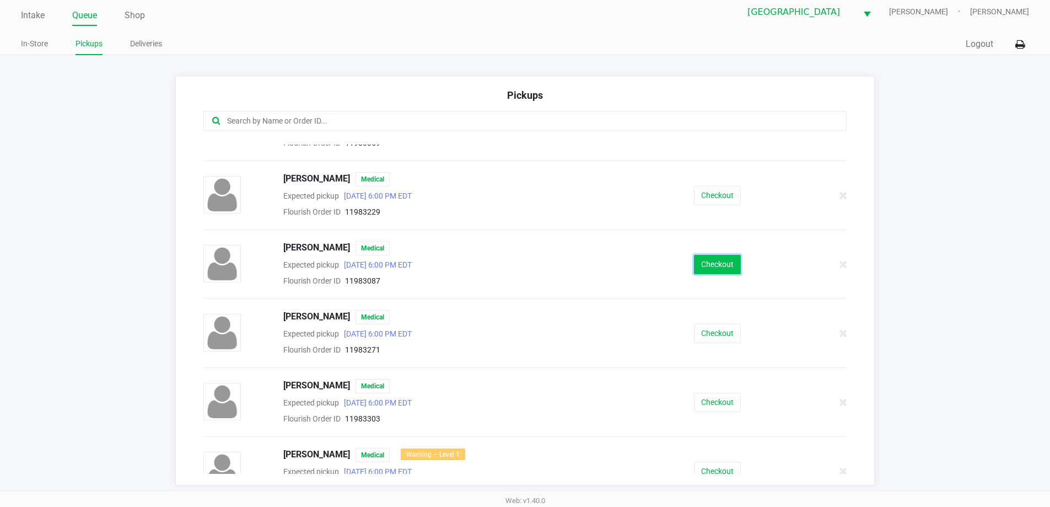
click at [716, 266] on button "Checkout" at bounding box center [717, 264] width 47 height 19
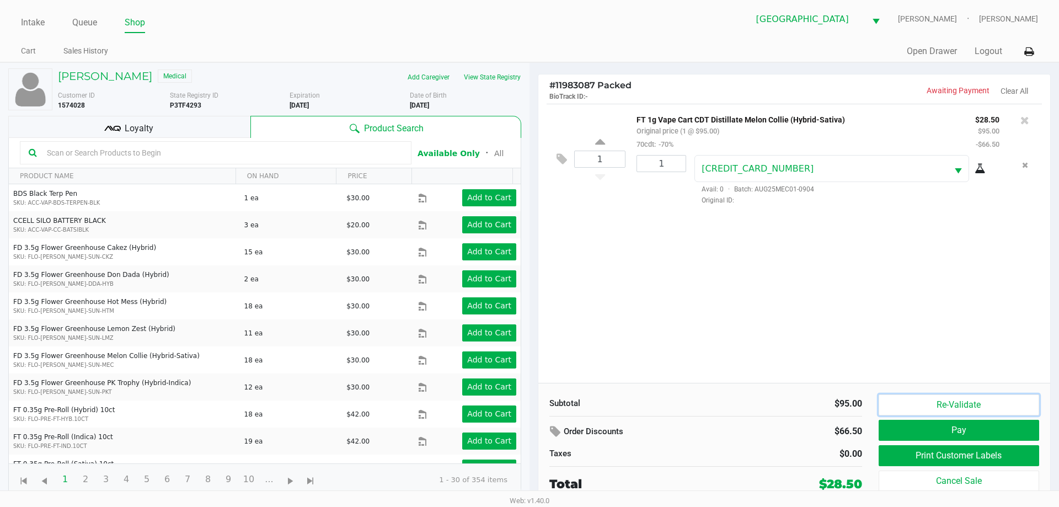
click at [969, 410] on button "Re-Validate" at bounding box center [958, 404] width 160 height 21
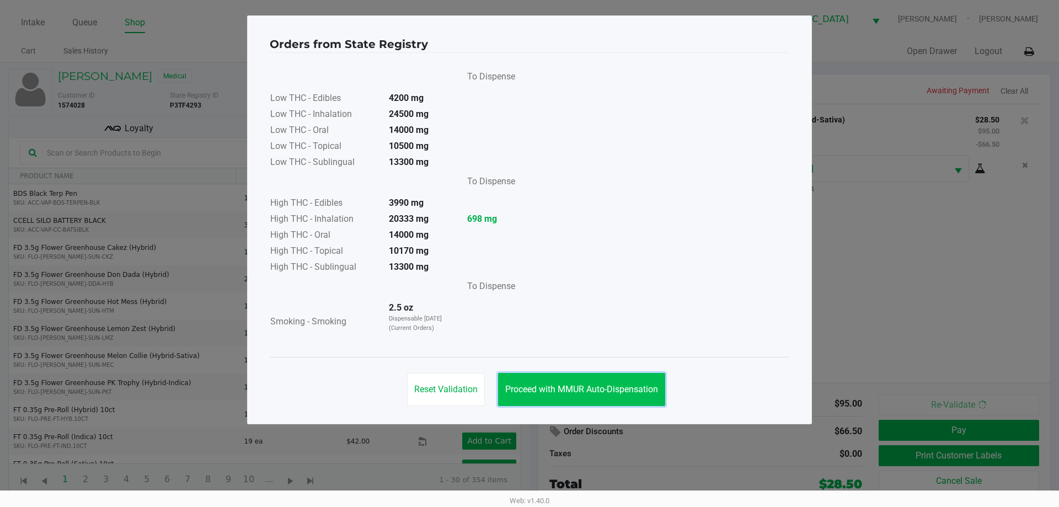
click at [606, 396] on button "Proceed with MMUR Auto-Dispensation" at bounding box center [581, 389] width 167 height 33
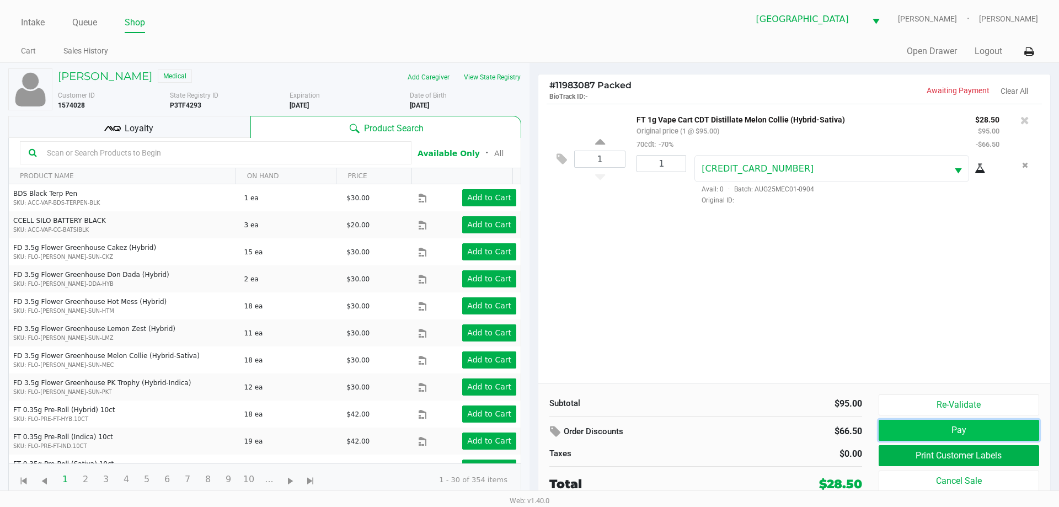
click at [992, 434] on button "Pay" at bounding box center [958, 430] width 160 height 21
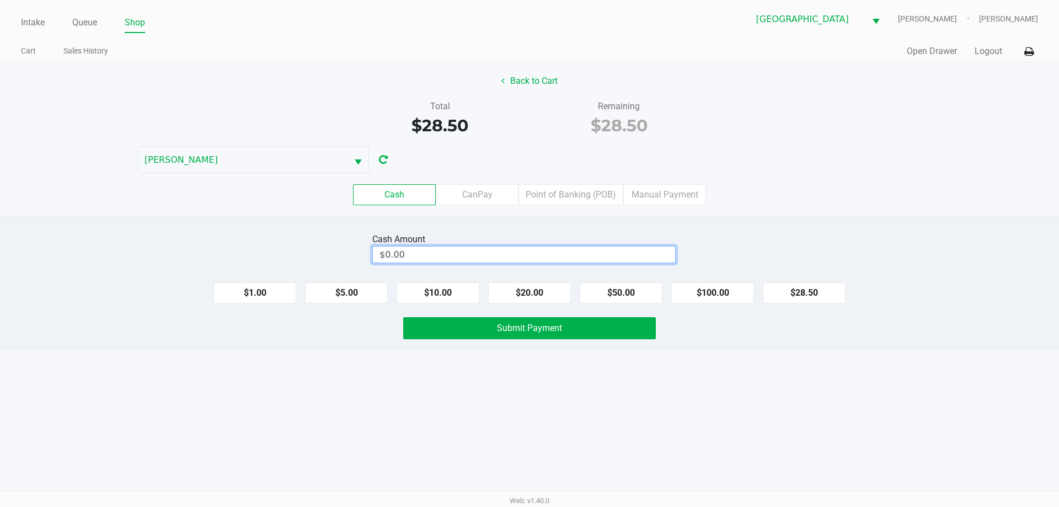
type input "0"
click at [662, 248] on input "0" at bounding box center [524, 254] width 302 height 16
click at [565, 197] on label "Point of Banking (POB)" at bounding box center [570, 194] width 105 height 21
click at [0, 0] on 7 "Point of Banking (POB)" at bounding box center [0, 0] width 0 height 0
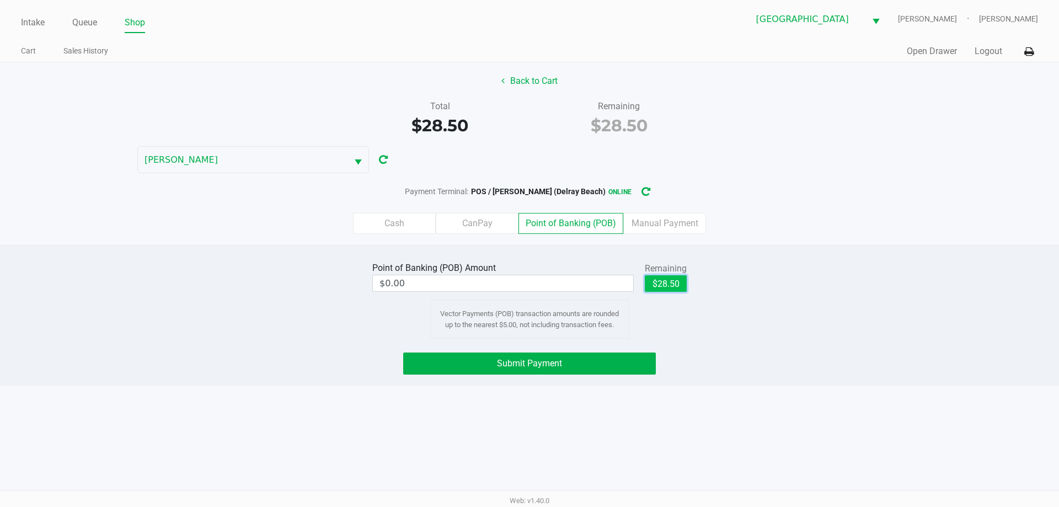
click at [683, 279] on button "$28.50" at bounding box center [665, 283] width 42 height 17
type input "$28.50"
click at [575, 356] on button "Submit Payment" at bounding box center [529, 363] width 253 height 22
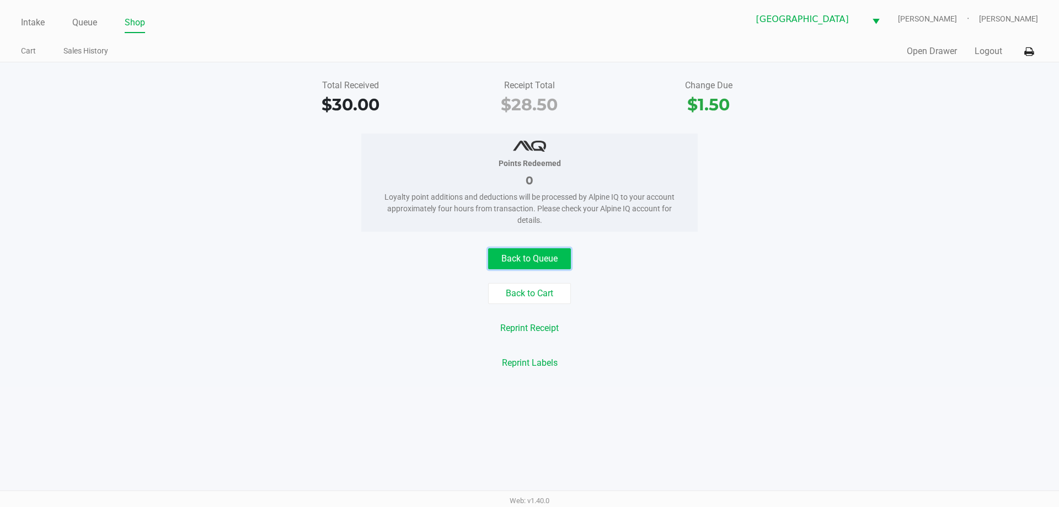
click at [545, 261] on button "Back to Queue" at bounding box center [529, 258] width 83 height 21
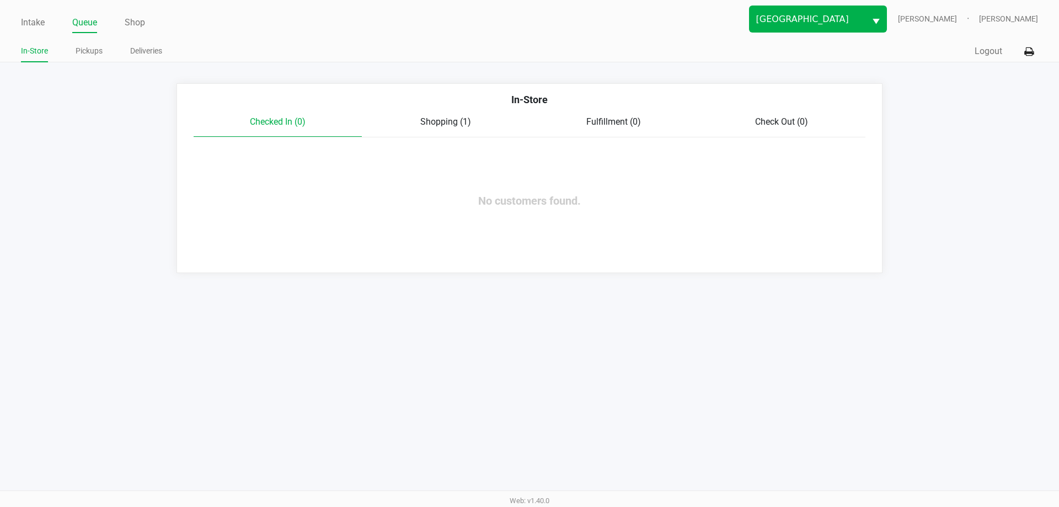
click at [883, 20] on span "Select" at bounding box center [876, 22] width 14 height 14
click at [969, 17] on span "FRANKIE-VALLI" at bounding box center [938, 19] width 81 height 12
click at [1027, 46] on button at bounding box center [1028, 51] width 18 height 20
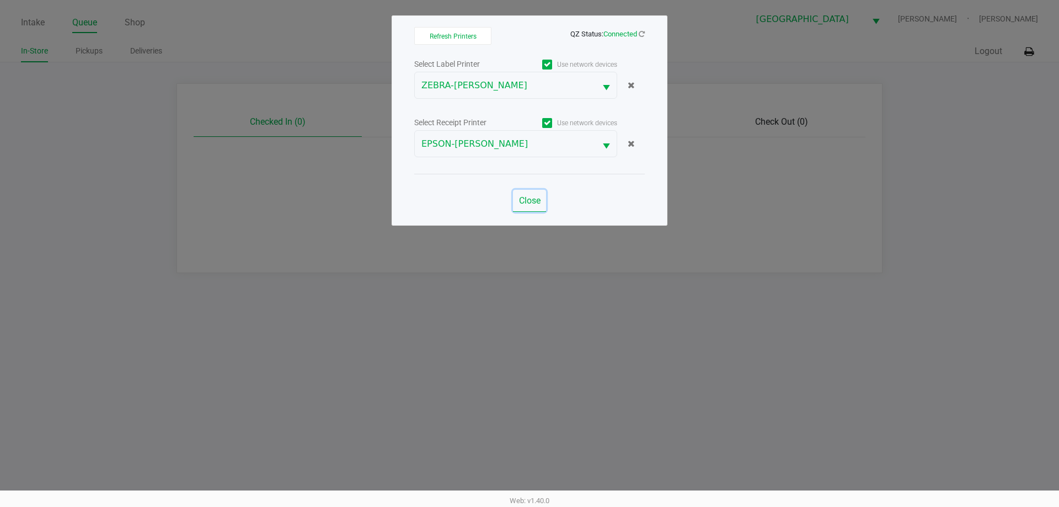
click at [530, 196] on span "Close" at bounding box center [530, 200] width 22 height 10
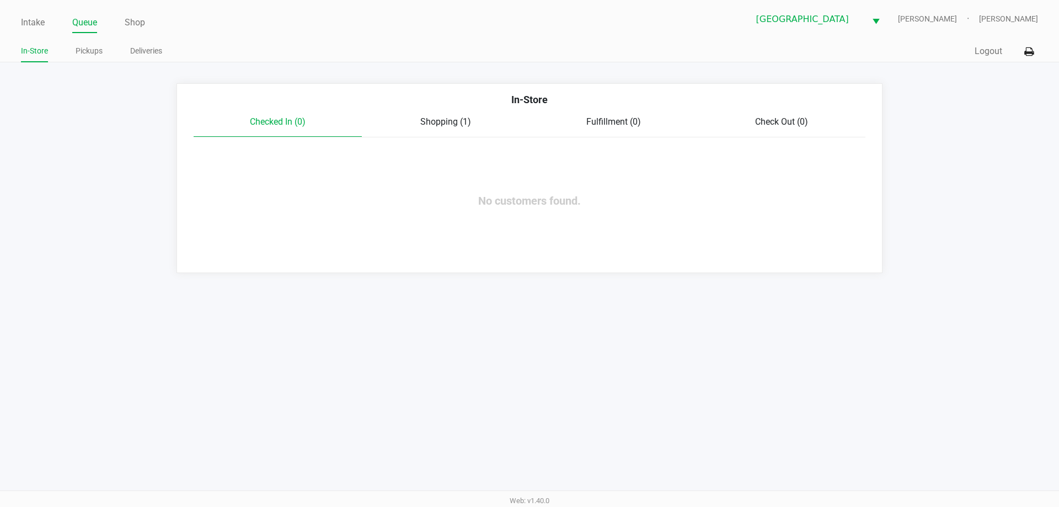
click at [468, 117] on span "Shopping (1)" at bounding box center [445, 121] width 51 height 10
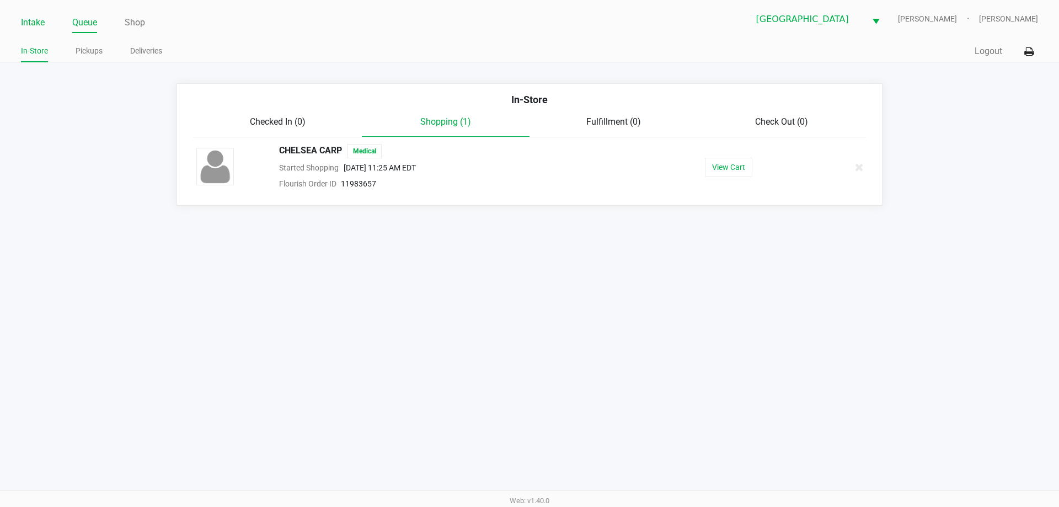
click at [36, 25] on link "Intake" at bounding box center [33, 22] width 24 height 15
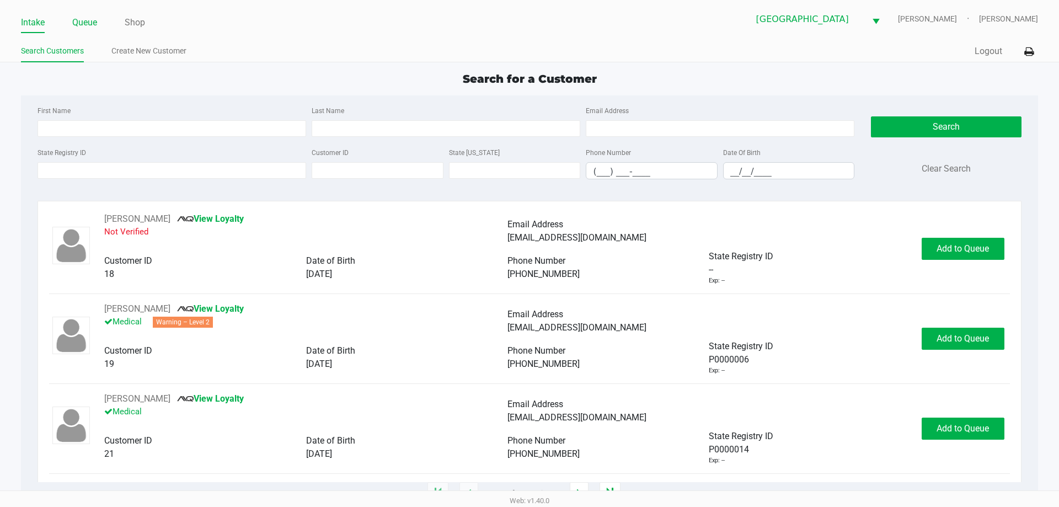
click at [84, 29] on link "Queue" at bounding box center [84, 22] width 25 height 15
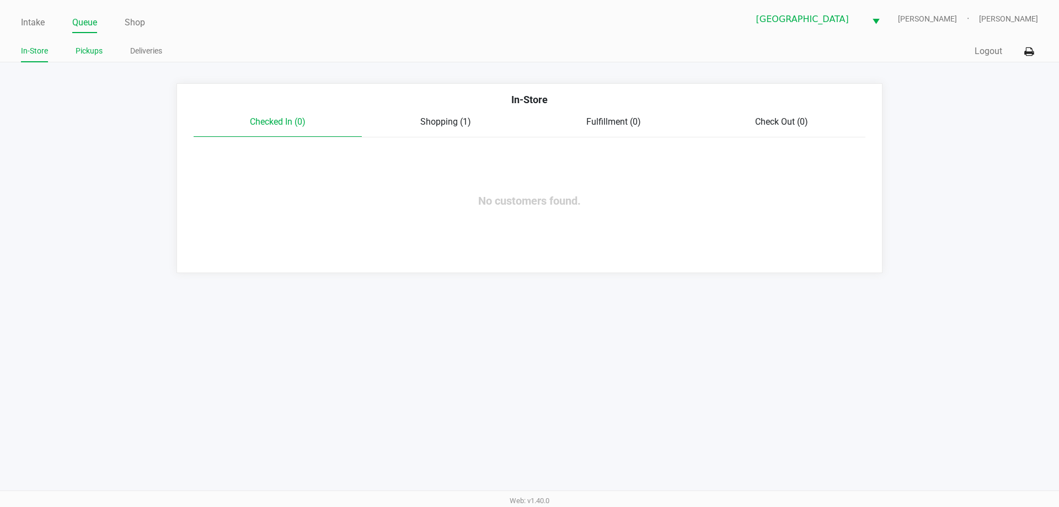
click at [82, 51] on link "Pickups" at bounding box center [89, 51] width 27 height 14
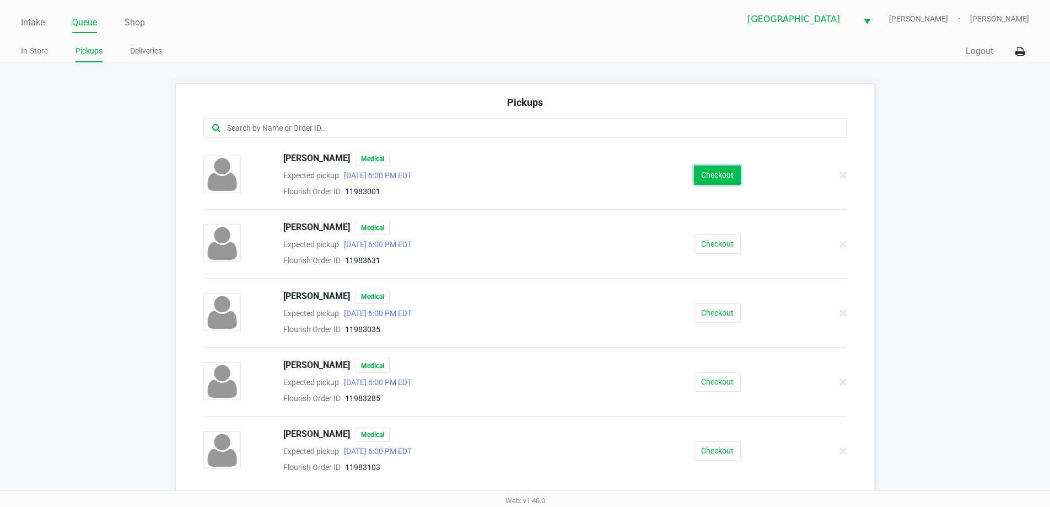
click at [708, 177] on button "Checkout" at bounding box center [717, 174] width 47 height 19
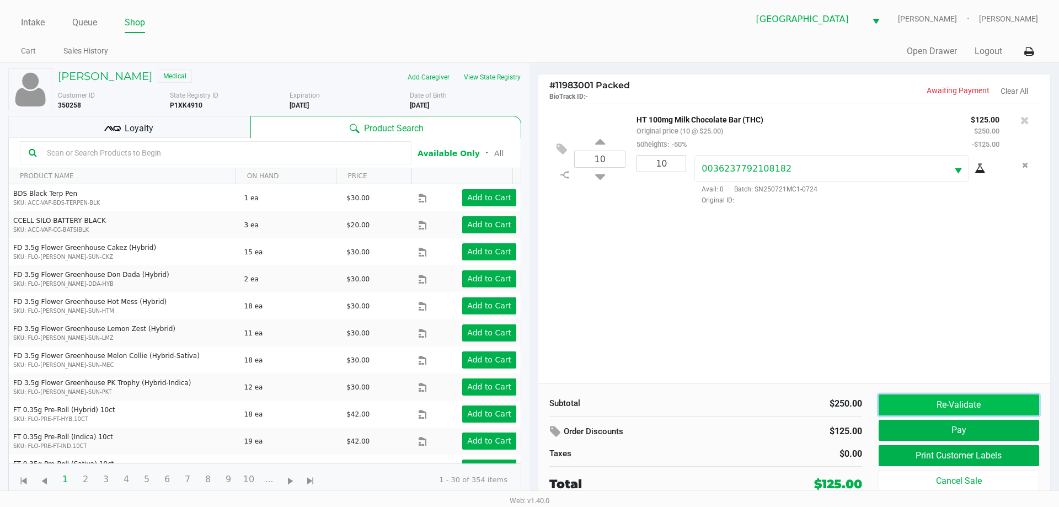
click at [958, 400] on button "Re-Validate" at bounding box center [958, 404] width 160 height 21
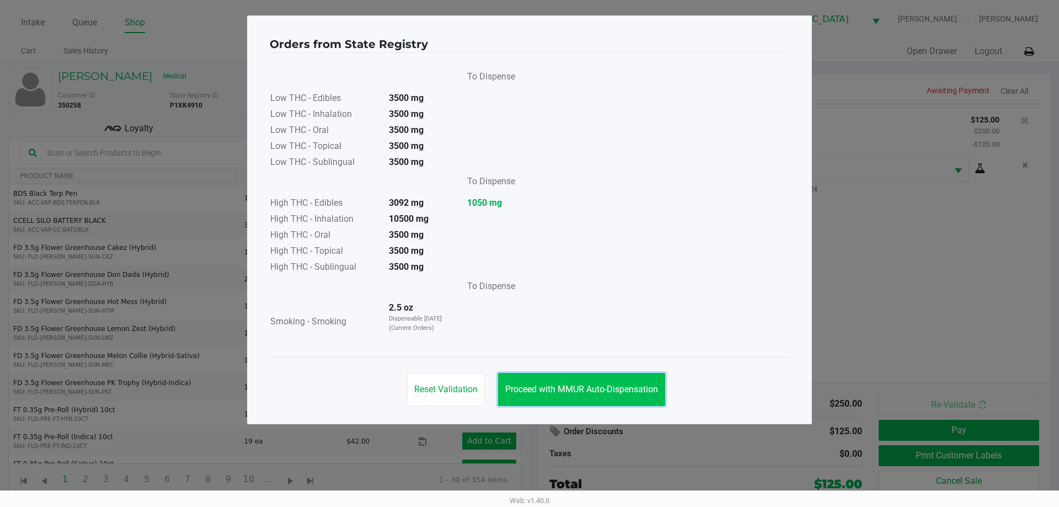
click at [595, 383] on button "Proceed with MMUR Auto-Dispensation" at bounding box center [581, 389] width 167 height 33
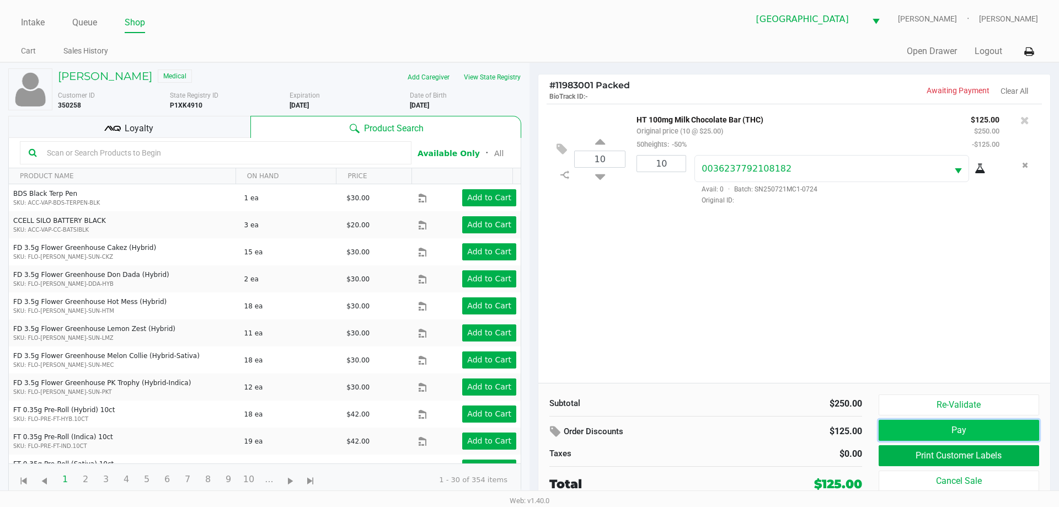
click at [948, 431] on button "Pay" at bounding box center [958, 430] width 160 height 21
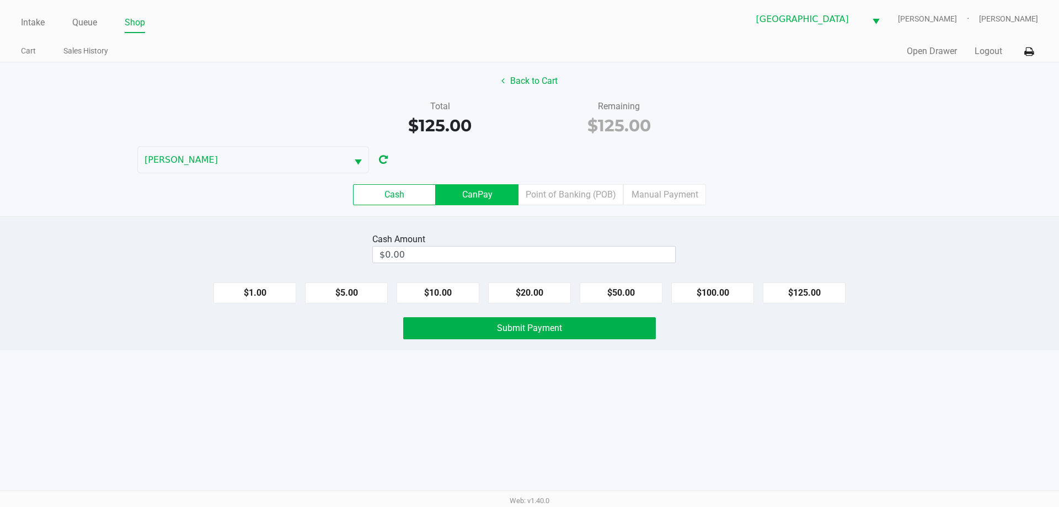
click at [450, 187] on label "CanPay" at bounding box center [477, 194] width 83 height 21
click at [0, 0] on 2 "CanPay" at bounding box center [0, 0] width 0 height 0
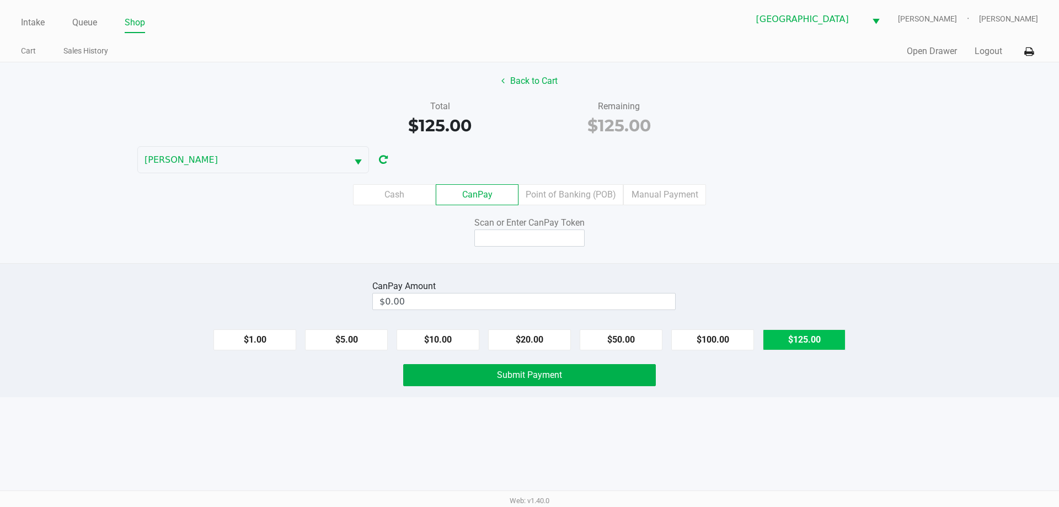
click at [813, 337] on button "$125.00" at bounding box center [803, 339] width 83 height 21
click at [536, 238] on input at bounding box center [529, 237] width 110 height 17
click at [394, 194] on label "Cash" at bounding box center [394, 194] width 83 height 21
click at [0, 0] on 0 "Cash" at bounding box center [0, 0] width 0 height 0
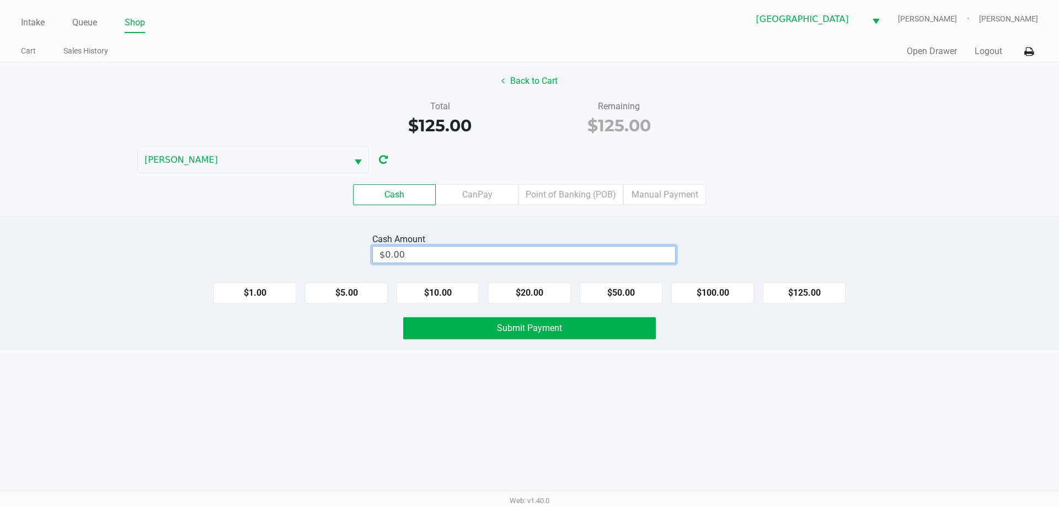
type input "0"
click at [507, 261] on input "0" at bounding box center [524, 254] width 302 height 16
type input "$125.00"
click at [501, 367] on div "Intake Queue Shop Delray Beach WC FRANKIE-VALLI Shannon Scaggs Cart Sales Histo…" at bounding box center [529, 253] width 1059 height 507
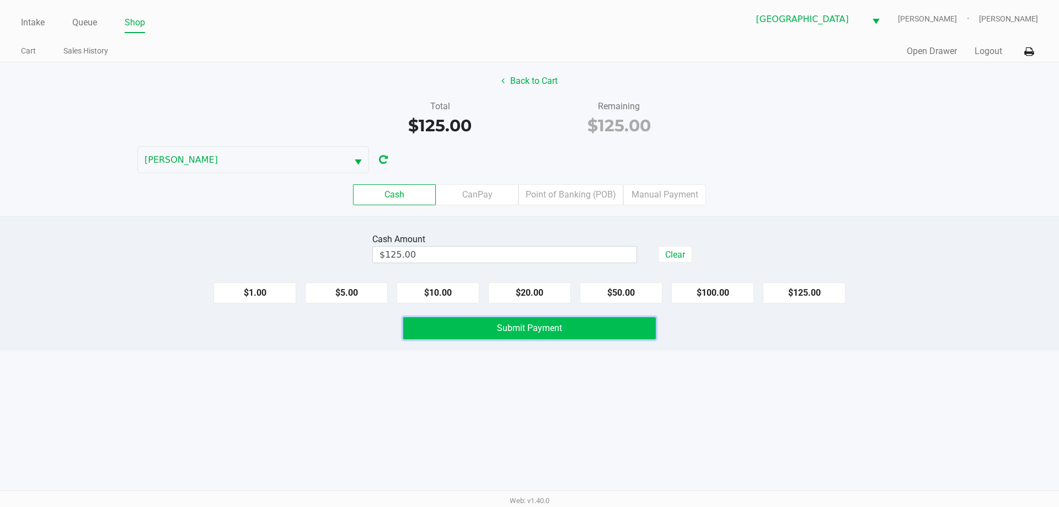
drag, startPoint x: 500, startPoint y: 321, endPoint x: 505, endPoint y: 330, distance: 10.1
click at [501, 321] on button "Submit Payment" at bounding box center [529, 328] width 253 height 22
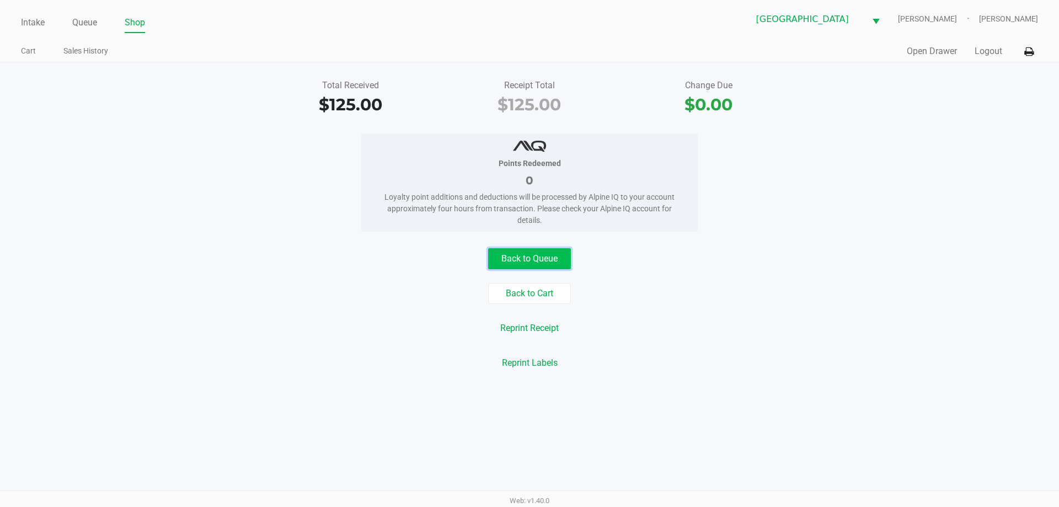
click at [526, 251] on button "Back to Queue" at bounding box center [529, 258] width 83 height 21
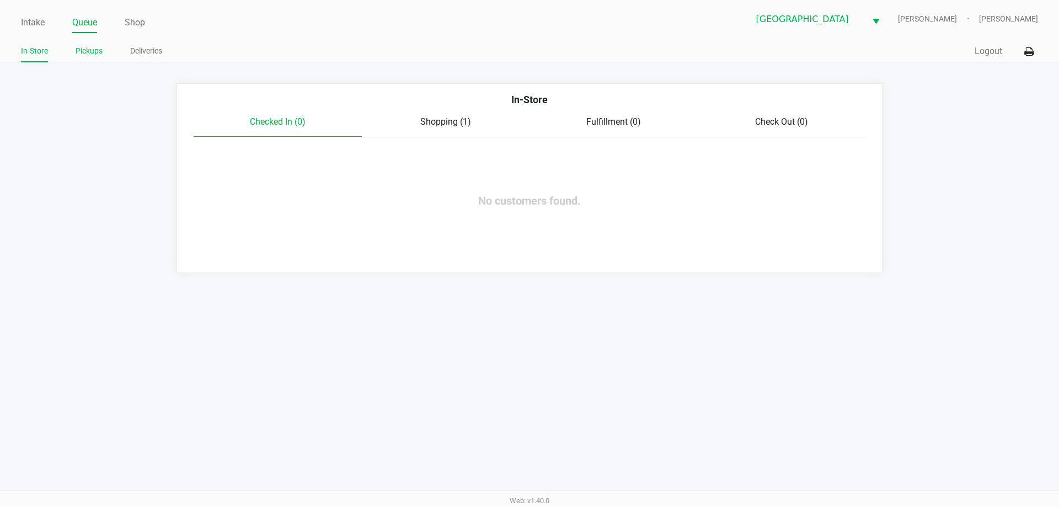
click at [82, 51] on link "Pickups" at bounding box center [89, 51] width 27 height 14
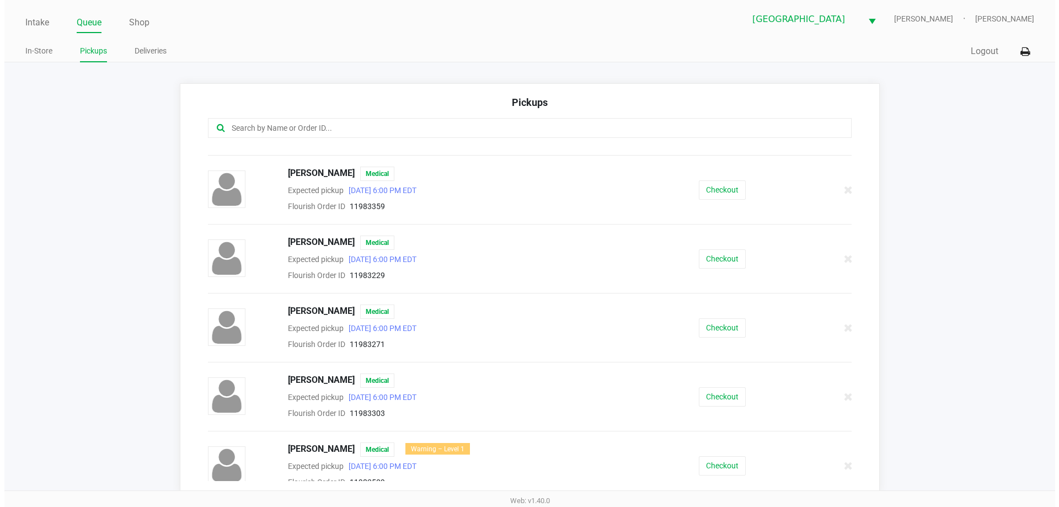
scroll to position [331, 0]
click at [716, 257] on button "Checkout" at bounding box center [717, 257] width 47 height 19
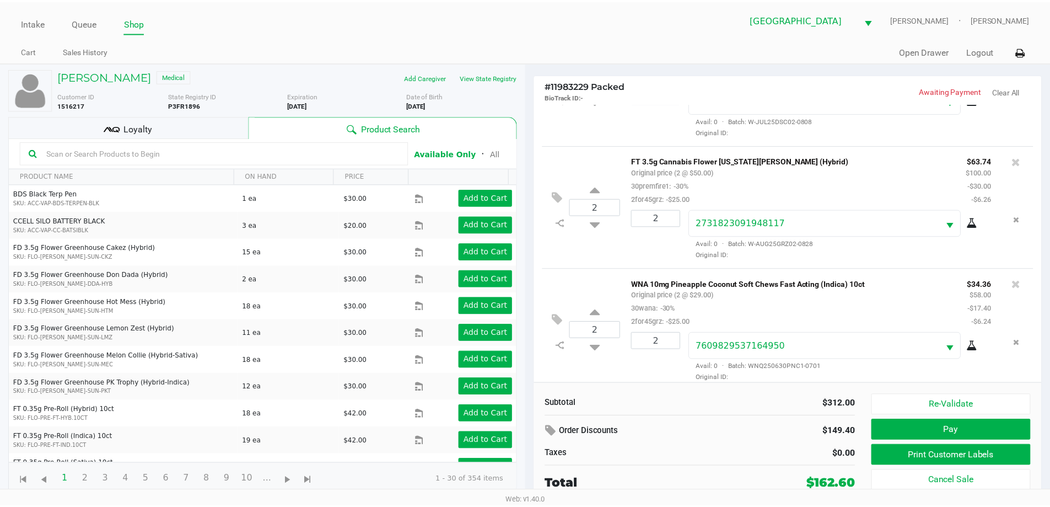
scroll to position [215, 0]
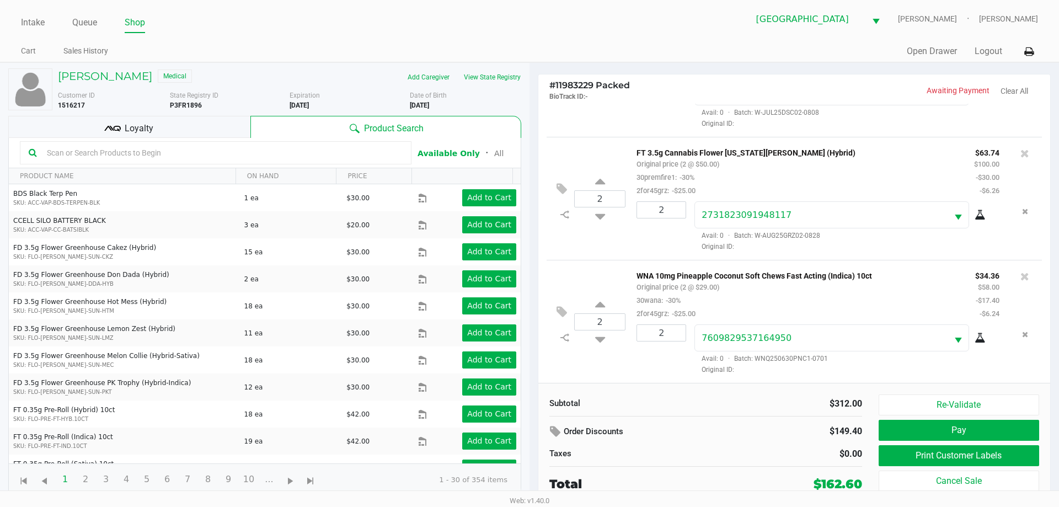
click at [146, 128] on span "Loyalty" at bounding box center [139, 128] width 29 height 13
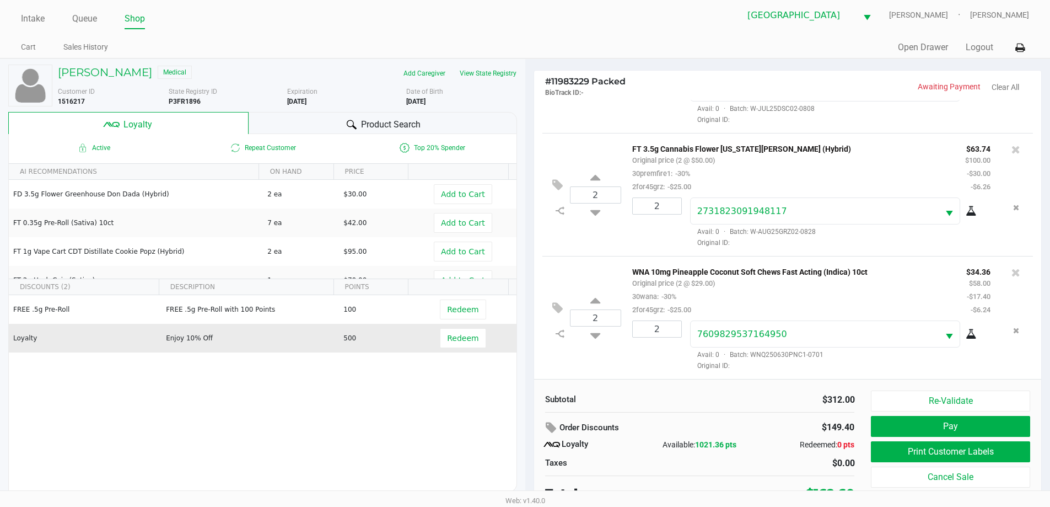
scroll to position [11, 0]
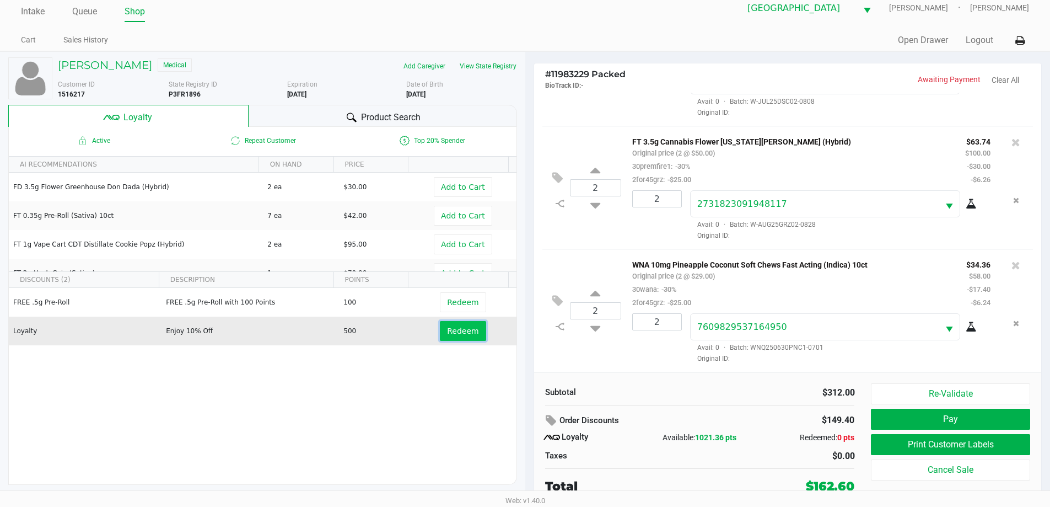
click at [451, 330] on span "Redeem" at bounding box center [462, 330] width 31 height 9
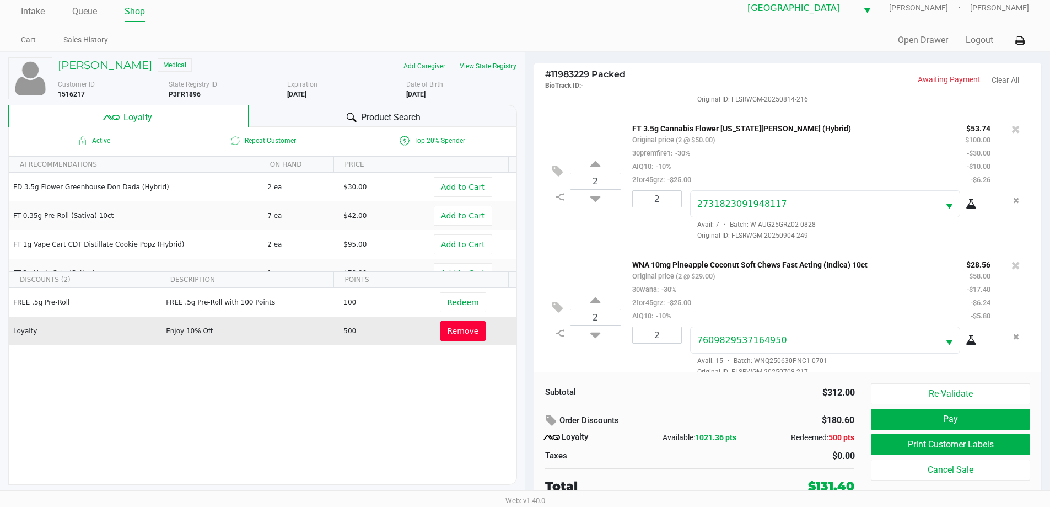
scroll to position [268, 0]
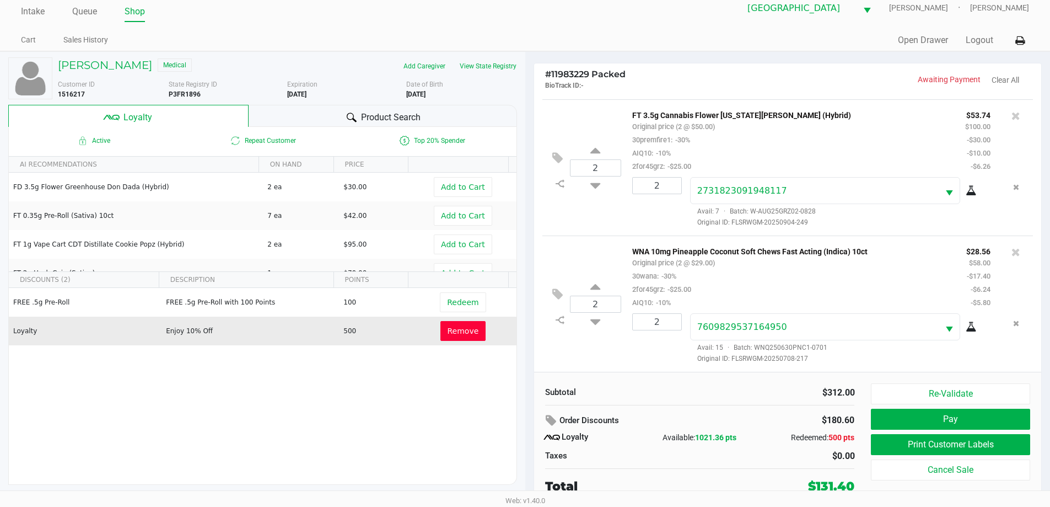
click at [307, 117] on div "Product Search" at bounding box center [383, 116] width 268 height 22
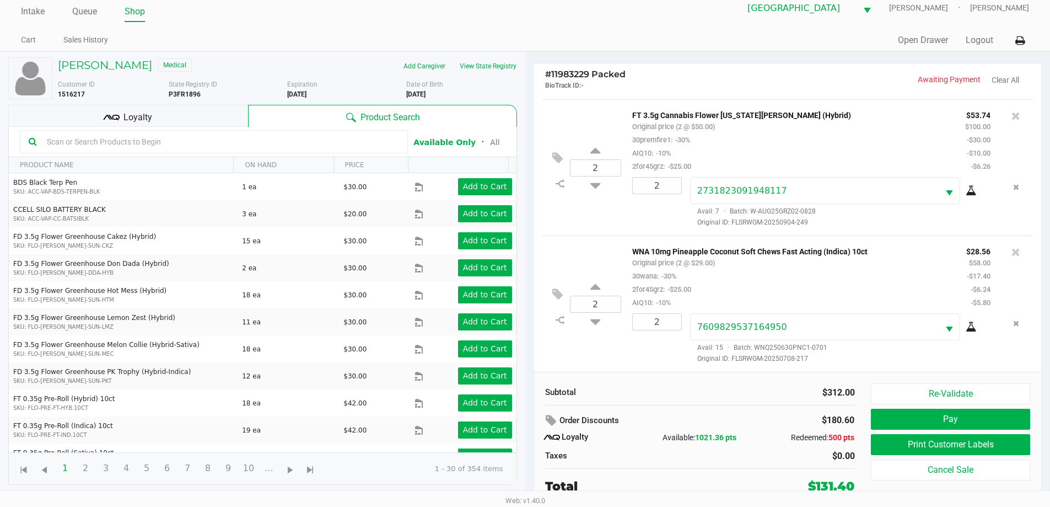
click at [337, 138] on input "text" at bounding box center [220, 141] width 357 height 17
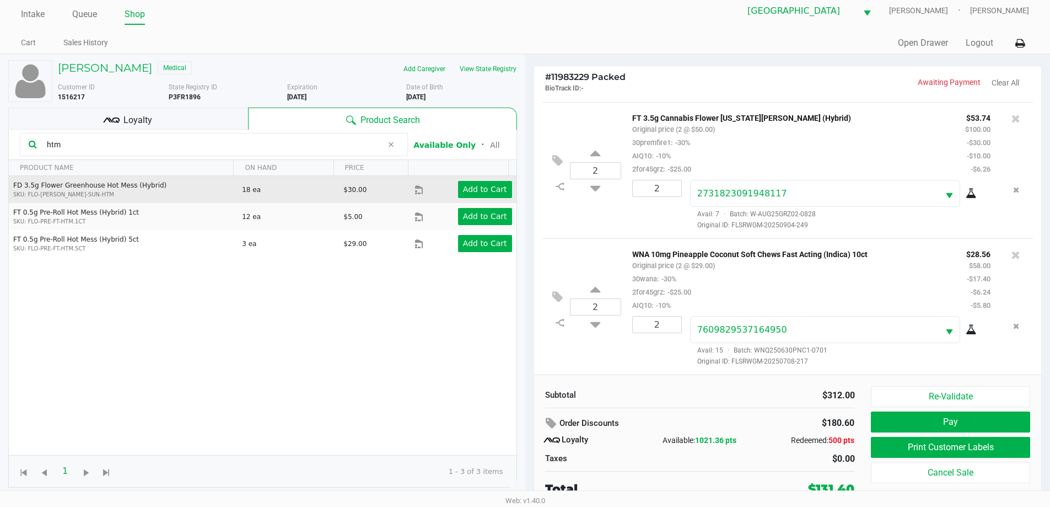
scroll to position [11, 0]
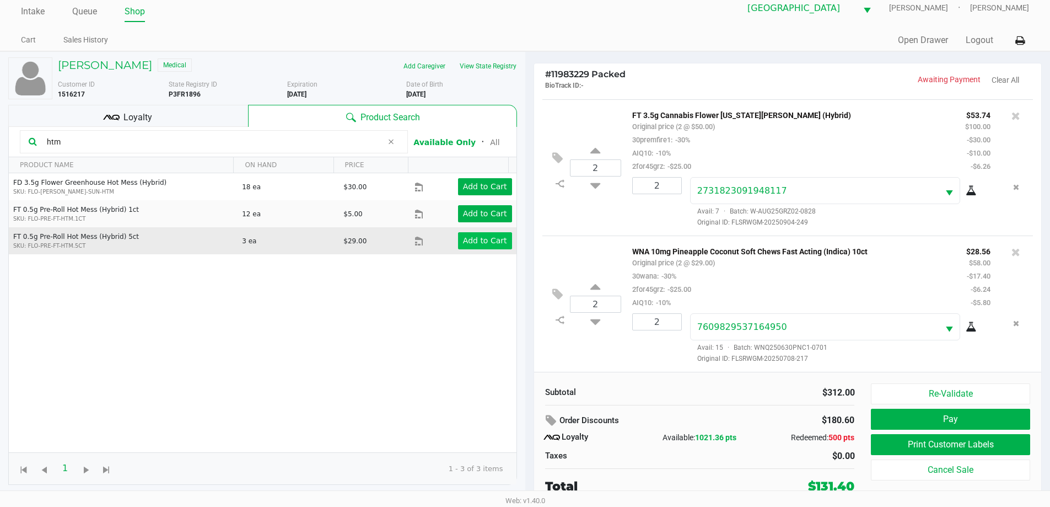
type input "htm"
click at [477, 237] on app-button-loader "Add to Cart" at bounding box center [485, 240] width 44 height 9
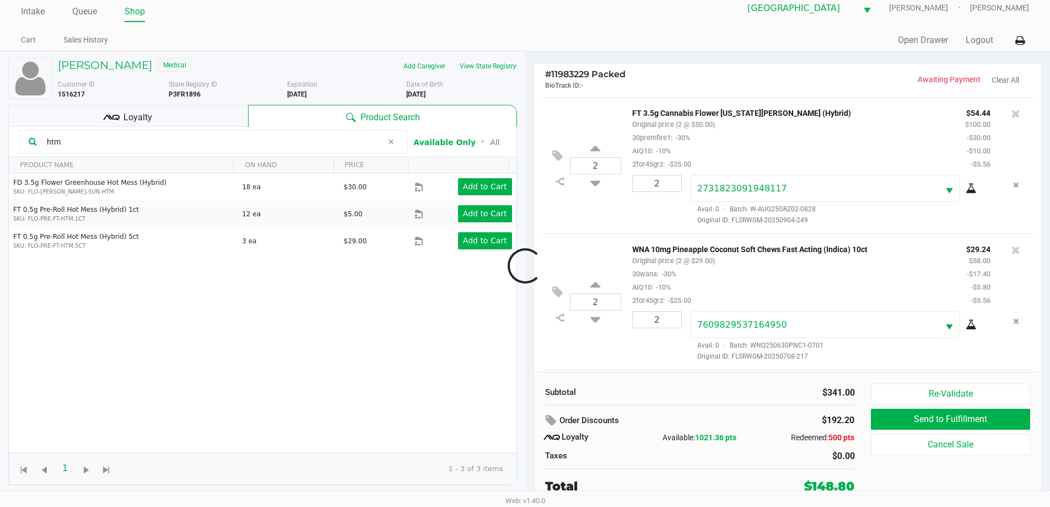
scroll to position [363, 0]
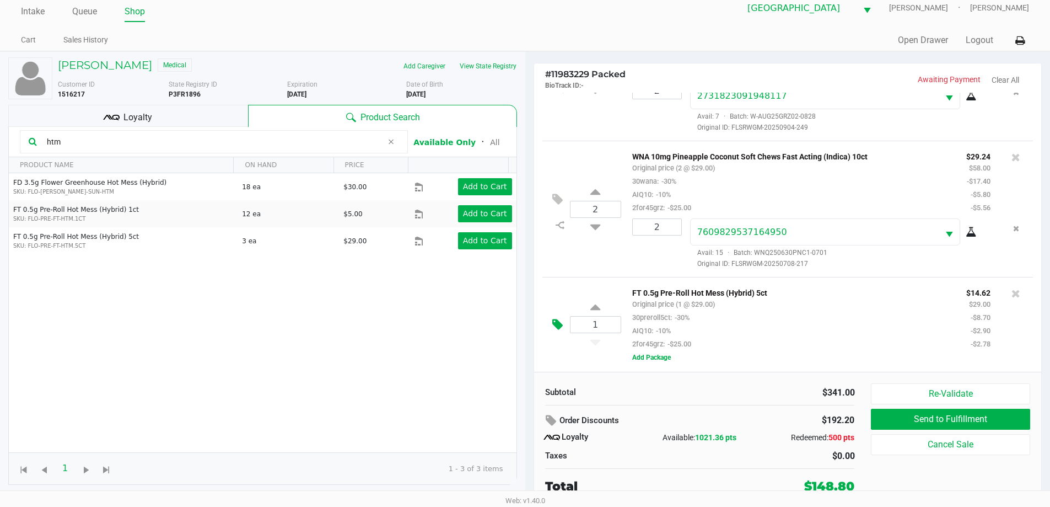
click at [562, 324] on icon at bounding box center [557, 324] width 10 height 13
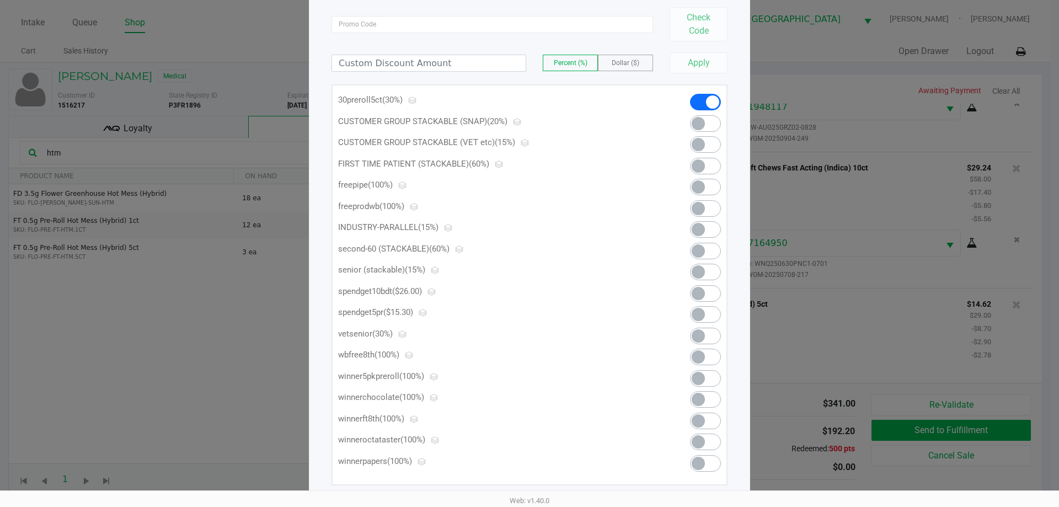
scroll to position [108, 0]
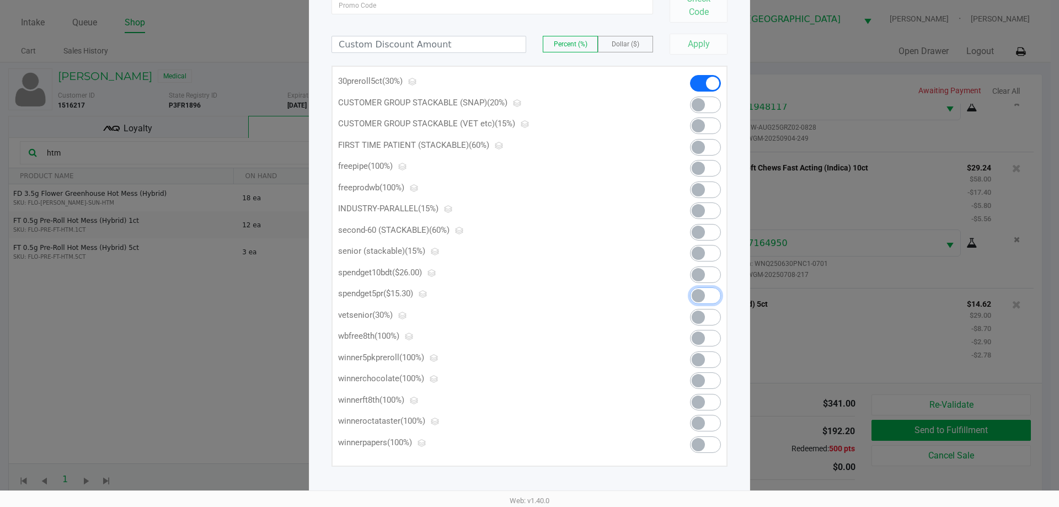
click at [703, 295] on span at bounding box center [697, 295] width 13 height 13
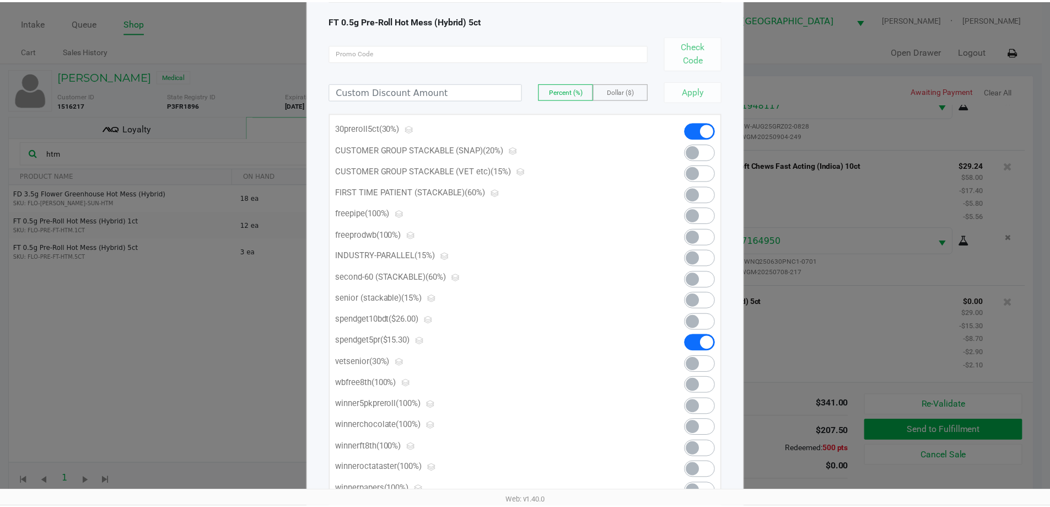
scroll to position [0, 0]
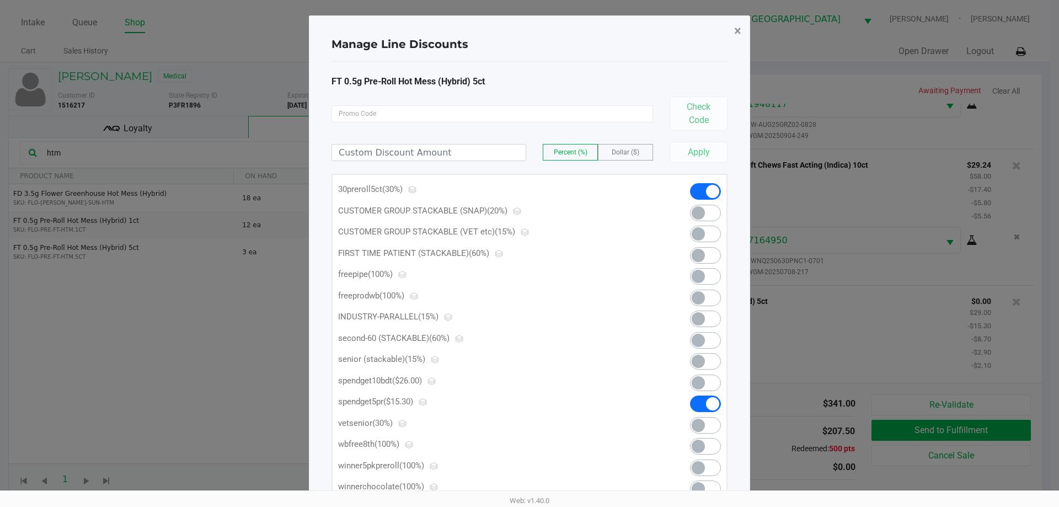
click at [742, 31] on button "×" at bounding box center [737, 30] width 25 height 31
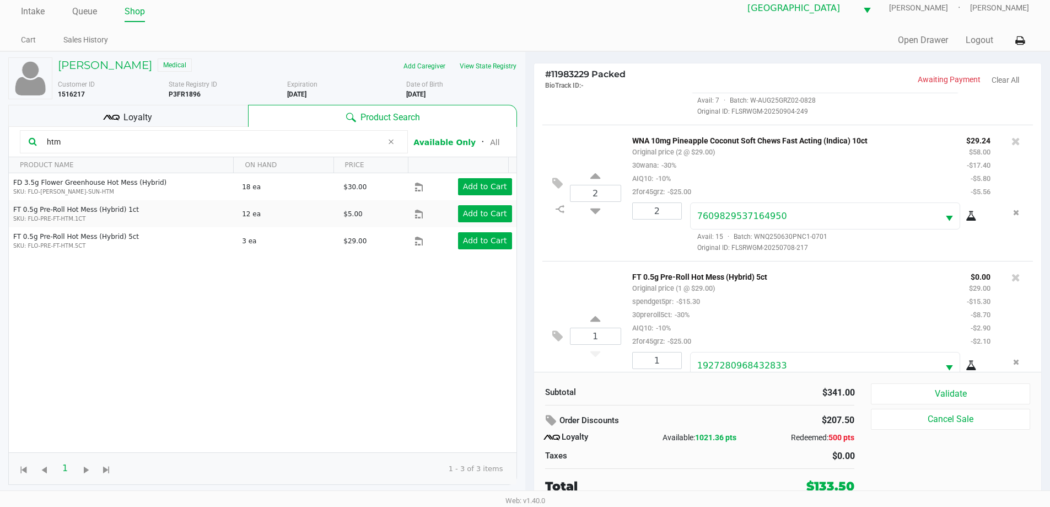
scroll to position [418, 0]
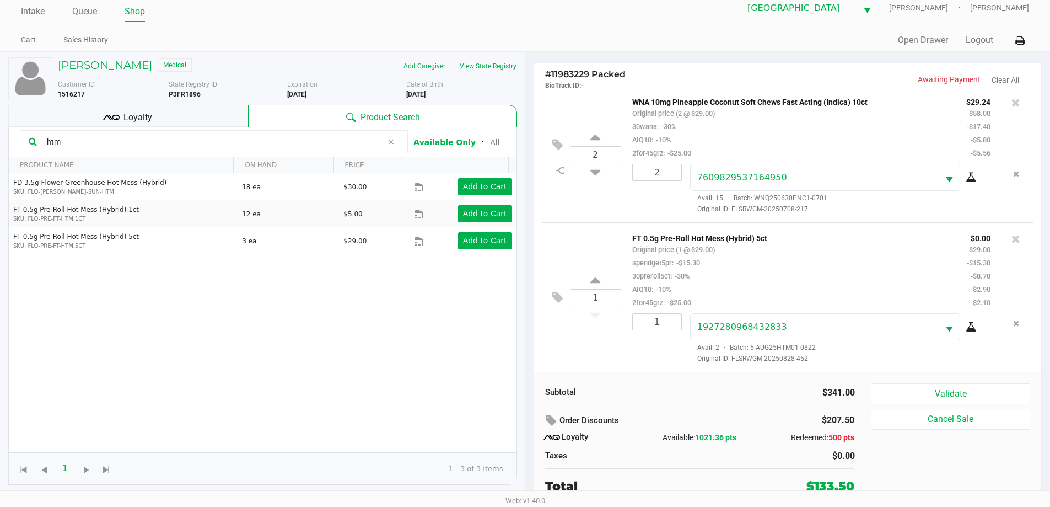
click at [928, 380] on div "Subtotal $341.00 Order Discounts $207.50 Loyalty Available: 1021.36 pts Redeeme…" at bounding box center [788, 439] width 508 height 135
click at [929, 391] on button "Validate" at bounding box center [950, 393] width 159 height 21
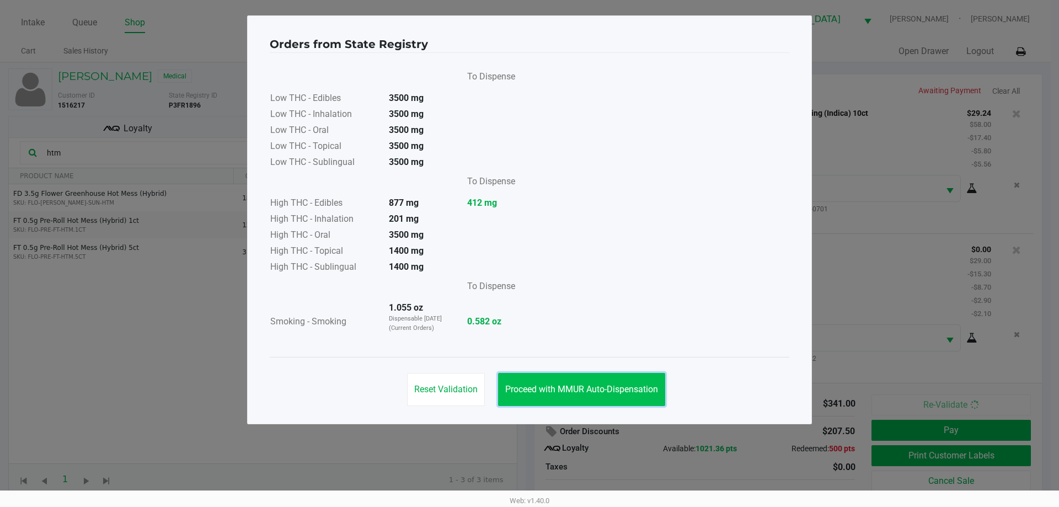
click at [602, 388] on span "Proceed with MMUR Auto-Dispensation" at bounding box center [581, 389] width 153 height 10
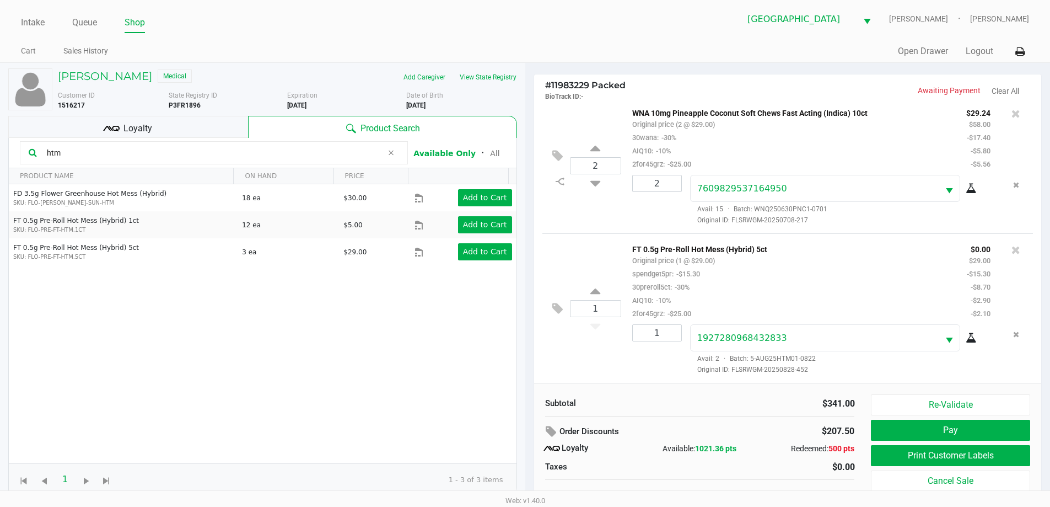
scroll to position [11, 0]
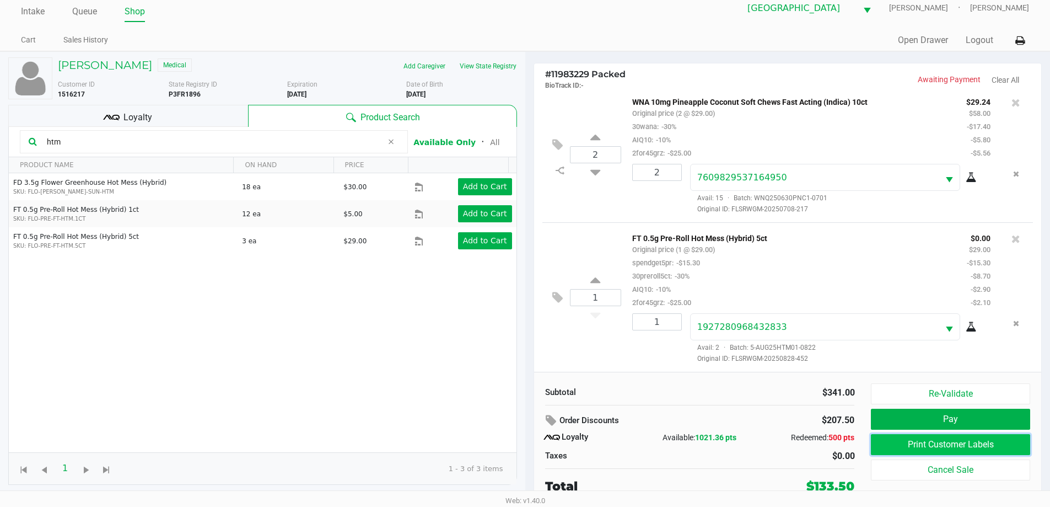
click at [914, 442] on button "Print Customer Labels" at bounding box center [950, 444] width 159 height 21
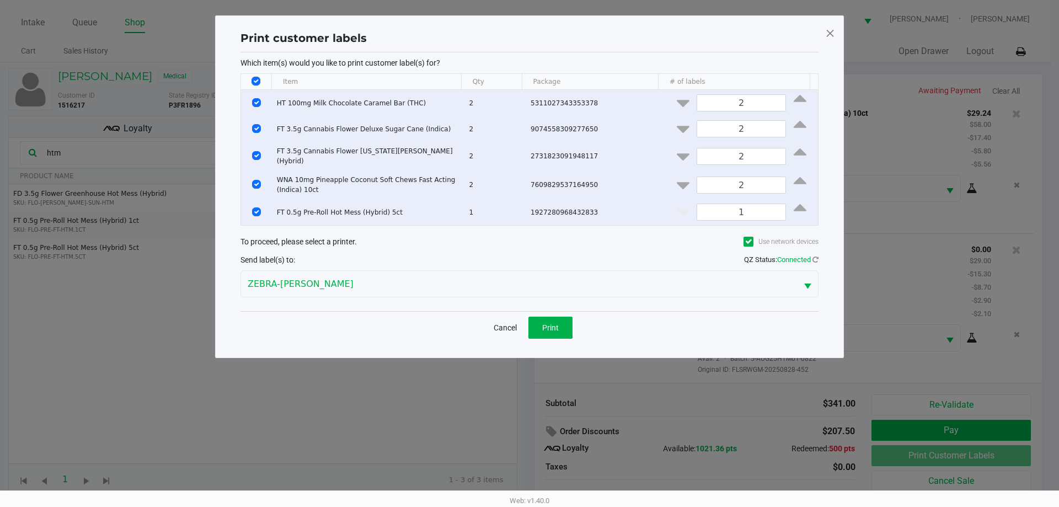
click at [253, 176] on td "Data table" at bounding box center [256, 184] width 31 height 29
click at [253, 181] on input "Select Row" at bounding box center [256, 184] width 9 height 9
checkbox input "false"
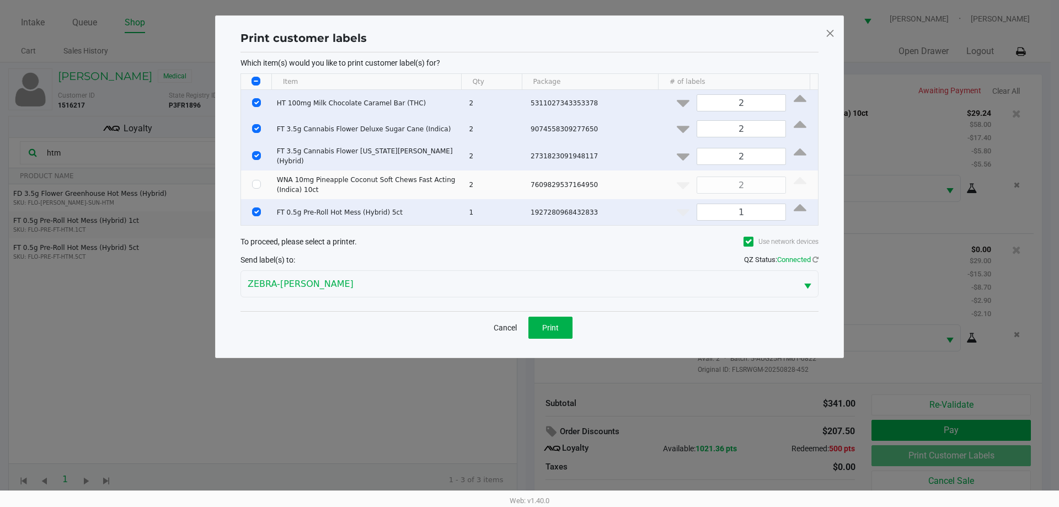
click at [253, 159] on td "Data table" at bounding box center [256, 156] width 31 height 29
click at [254, 152] on input "Select Row" at bounding box center [256, 155] width 9 height 9
checkbox input "false"
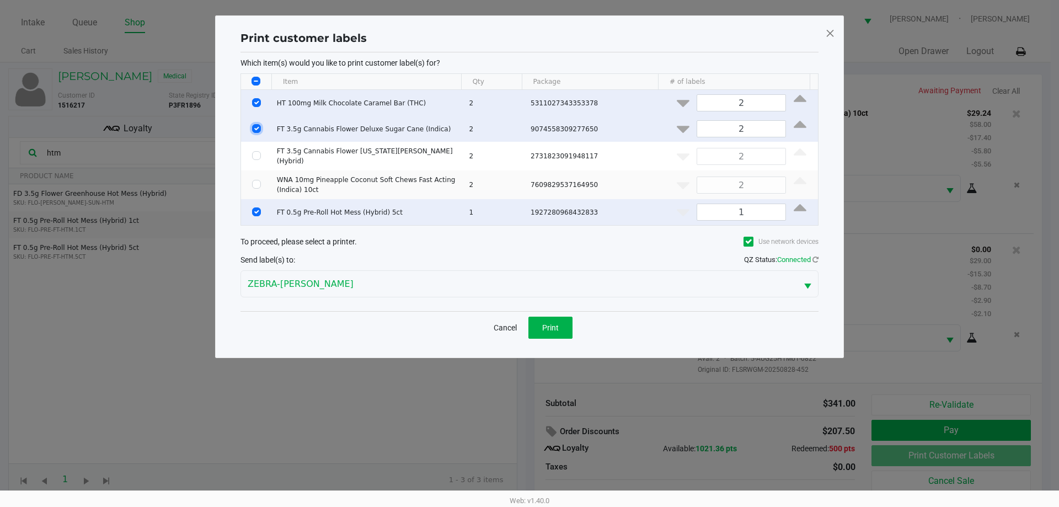
click at [254, 127] on input "Select Row" at bounding box center [256, 128] width 9 height 9
checkbox input "false"
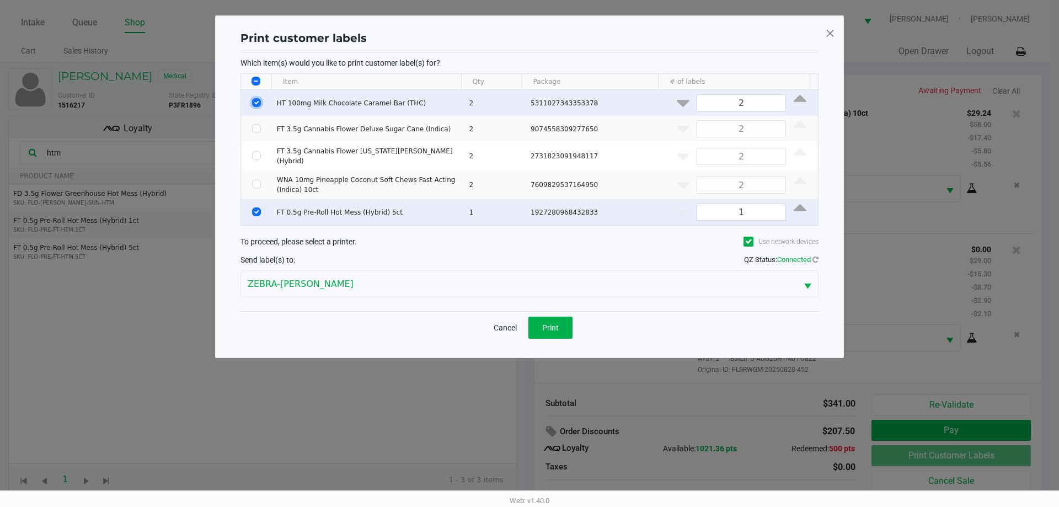
click at [257, 103] on input "Select Row" at bounding box center [256, 102] width 9 height 9
checkbox input "false"
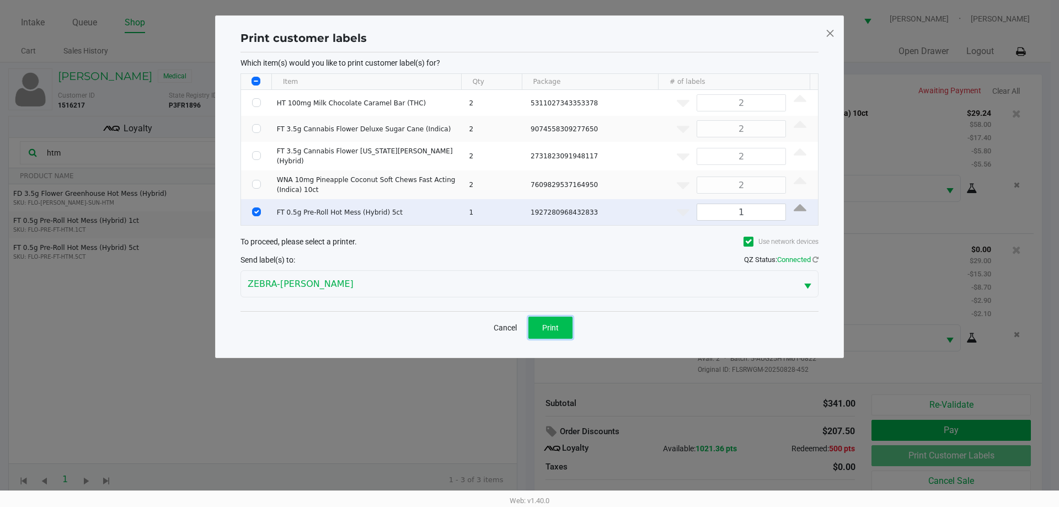
click at [555, 325] on span "Print" at bounding box center [550, 327] width 17 height 9
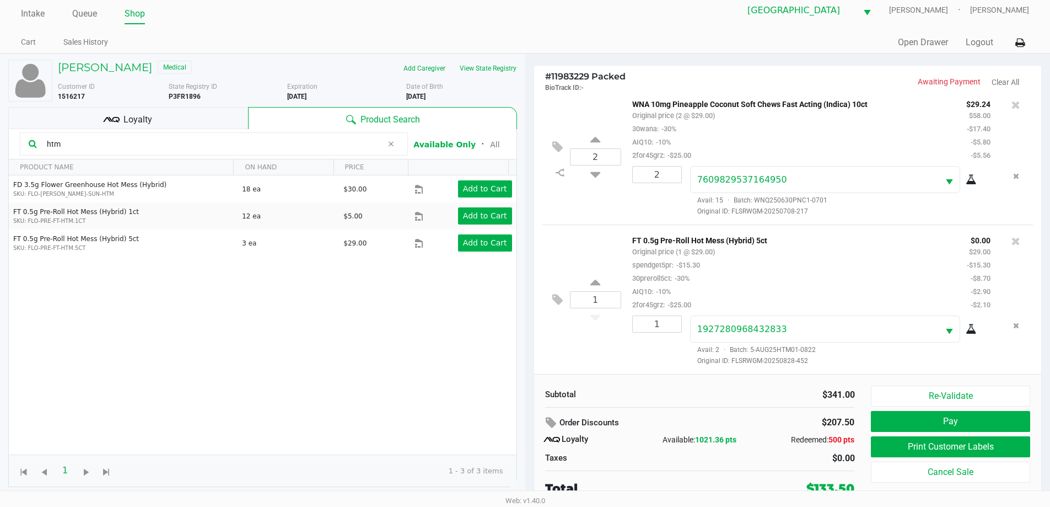
scroll to position [11, 0]
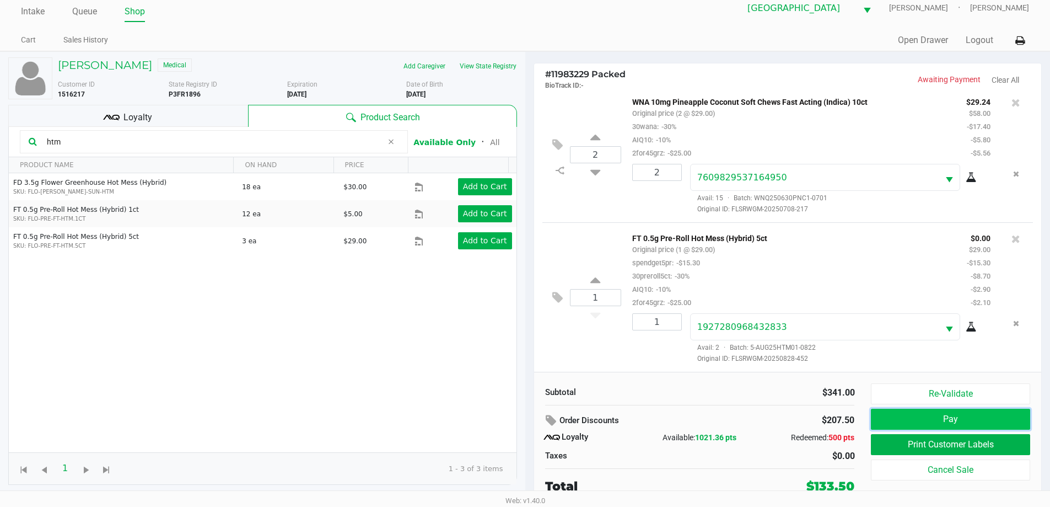
click at [922, 414] on button "Pay" at bounding box center [950, 419] width 159 height 21
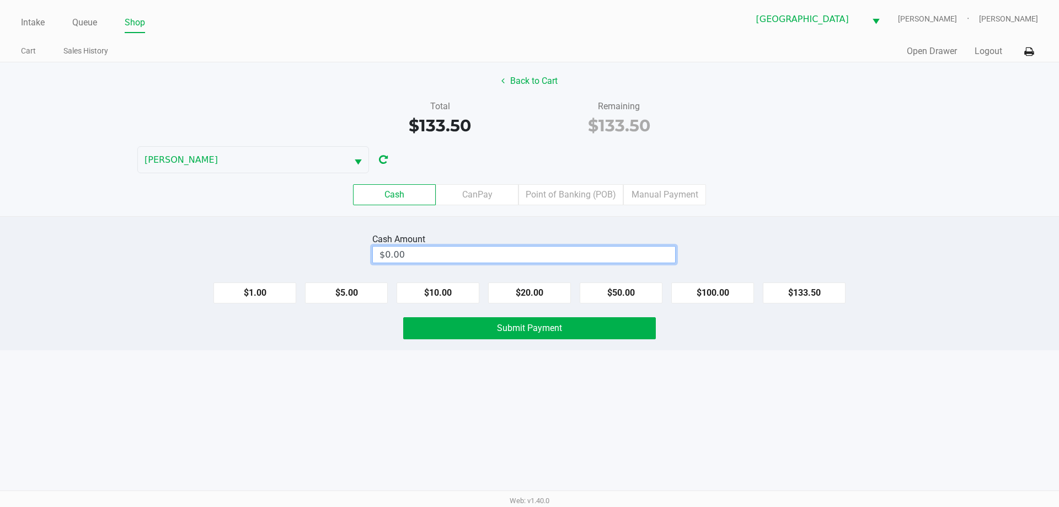
type input "0"
click at [521, 250] on input "0" at bounding box center [524, 254] width 302 height 16
type input "$134.00"
click at [476, 446] on div "Intake Queue Shop Delray Beach WC FRANKIE-VALLI Shannon Scaggs Cart Sales Histo…" at bounding box center [529, 253] width 1059 height 507
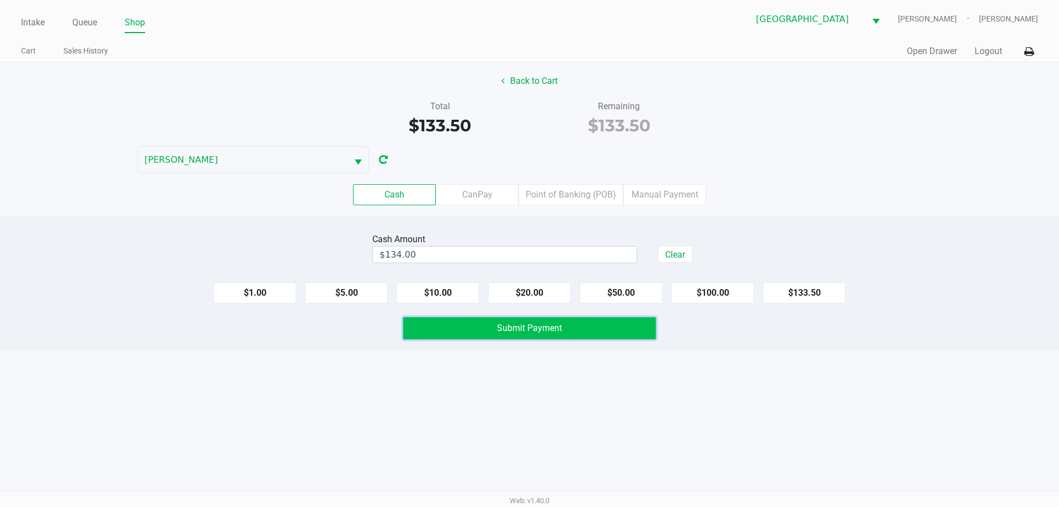
click at [586, 328] on button "Submit Payment" at bounding box center [529, 328] width 253 height 22
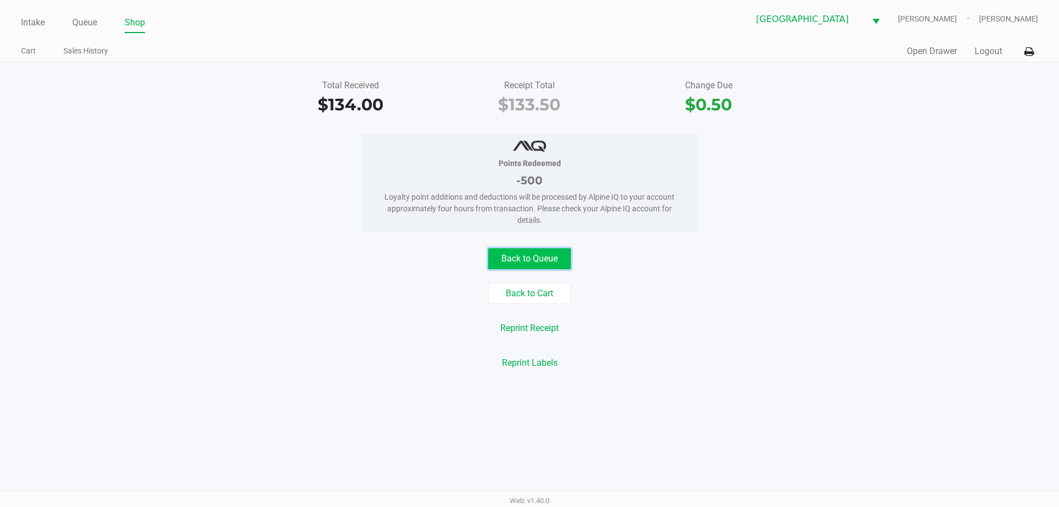
click at [518, 265] on button "Back to Queue" at bounding box center [529, 258] width 83 height 21
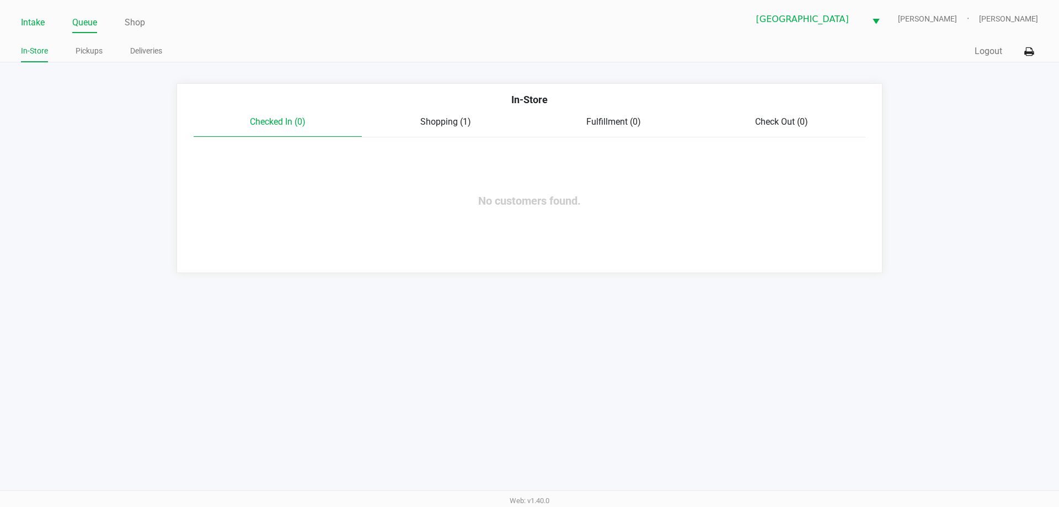
click at [42, 25] on link "Intake" at bounding box center [33, 22] width 24 height 15
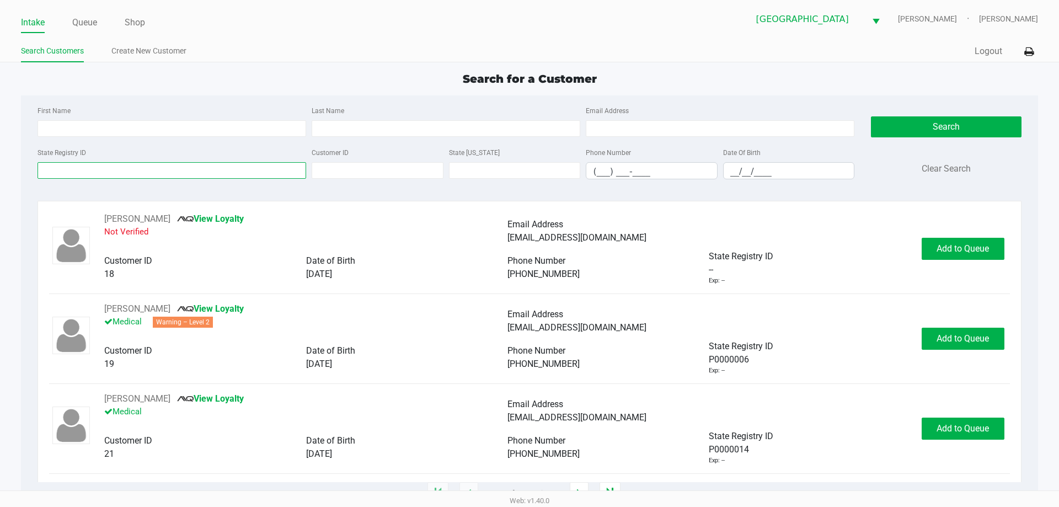
click at [138, 168] on input "State Registry ID" at bounding box center [171, 170] width 268 height 17
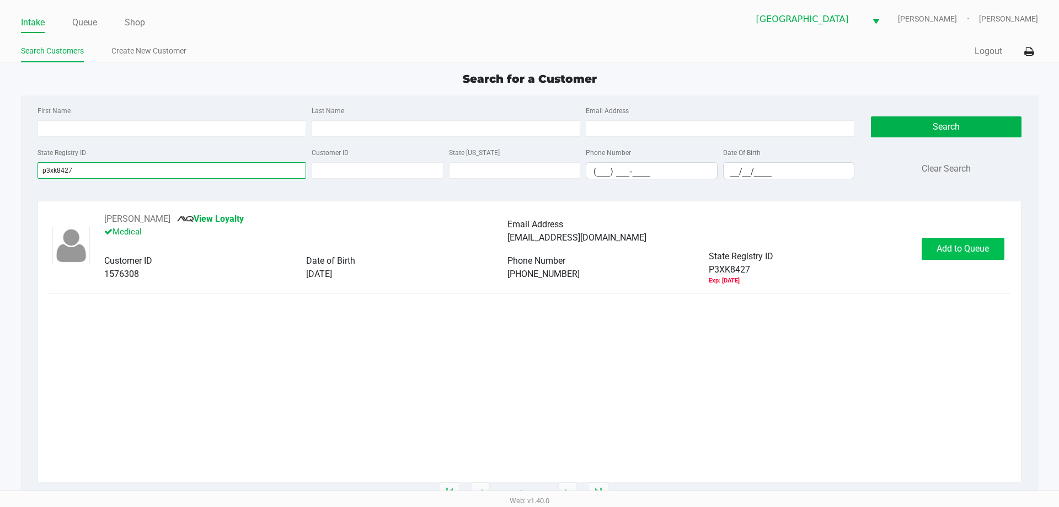
type input "p3xk8427"
click at [932, 251] on button "Add to Queue" at bounding box center [962, 249] width 83 height 22
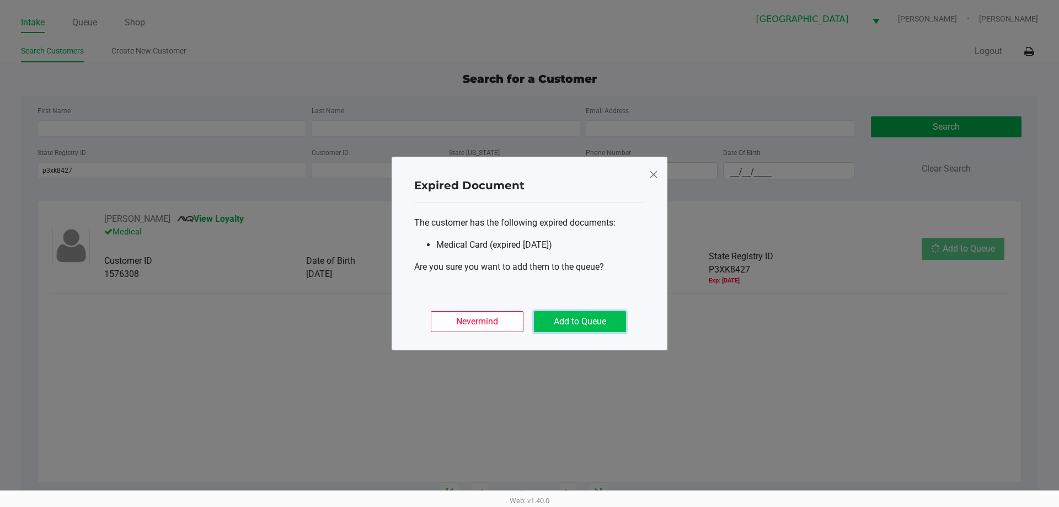
click at [563, 321] on button "Add to Queue" at bounding box center [580, 321] width 92 height 21
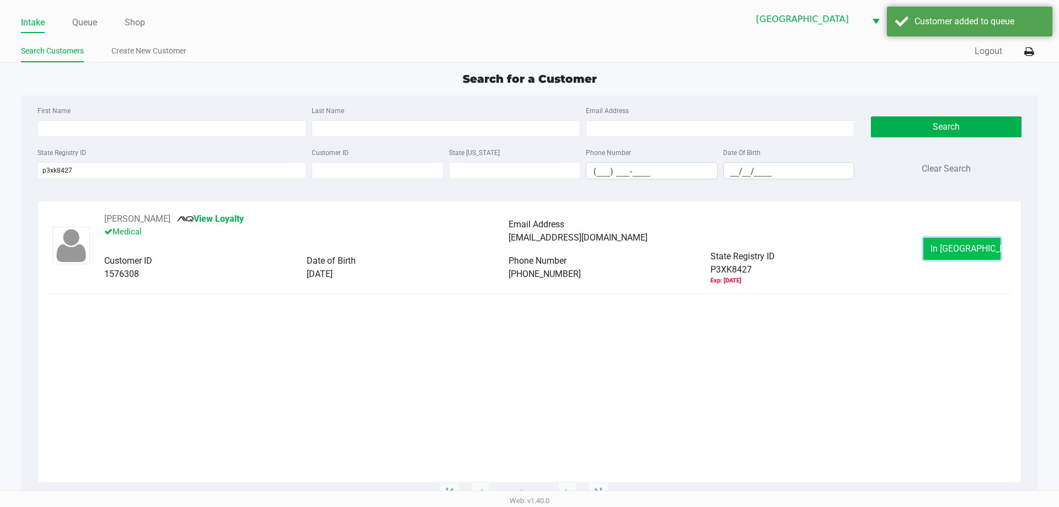
click at [985, 252] on button "In Queue" at bounding box center [961, 249] width 77 height 22
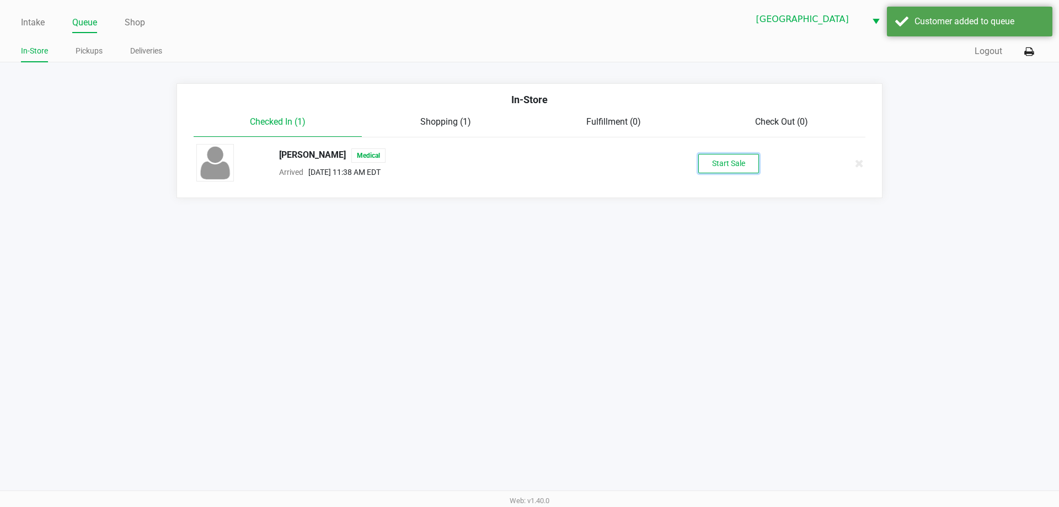
click at [734, 168] on button "Start Sale" at bounding box center [728, 163] width 61 height 19
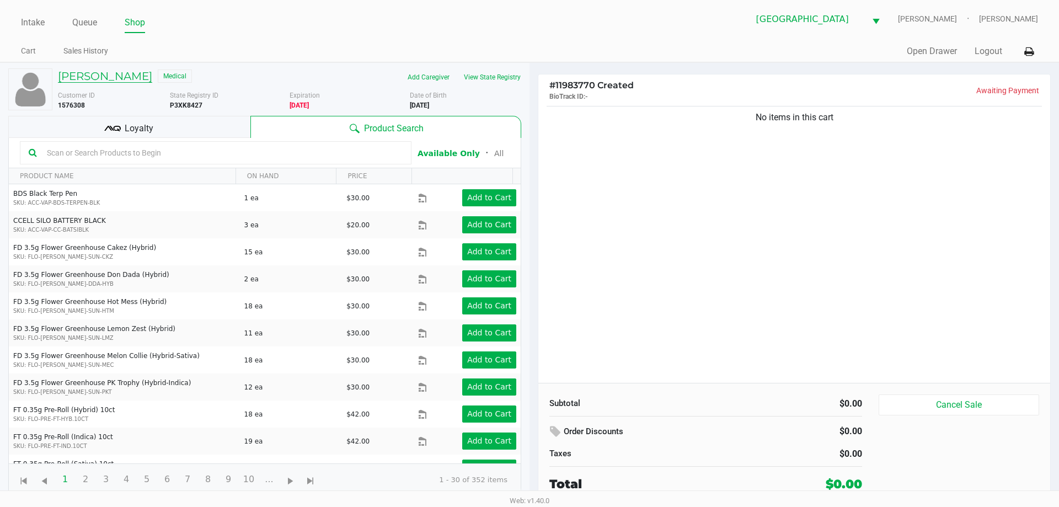
click at [112, 77] on h5 "WILLIAM DOMIN" at bounding box center [105, 75] width 94 height 13
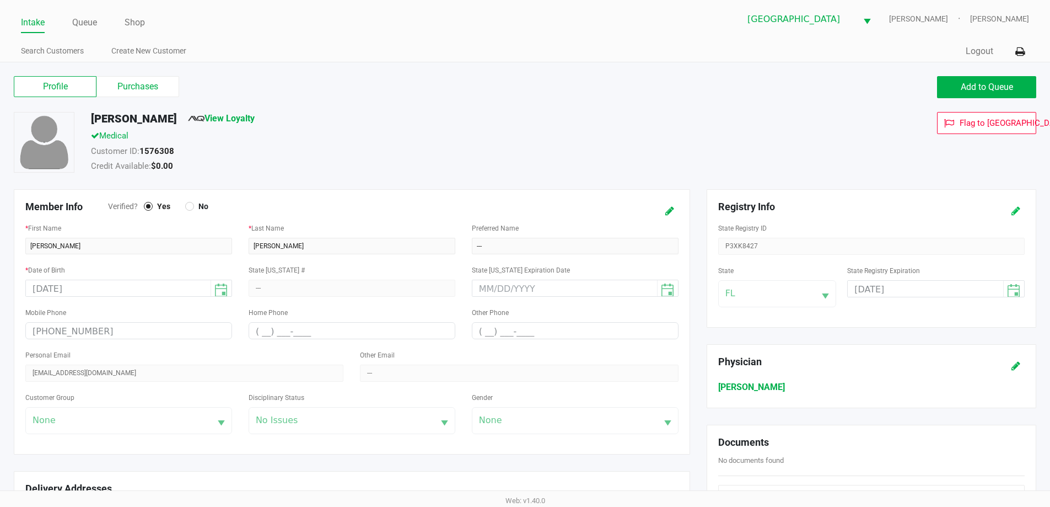
click at [1017, 209] on icon at bounding box center [1016, 211] width 9 height 8
click at [906, 288] on input "03/18/2025" at bounding box center [917, 289] width 139 height 17
type input "01/08/2026"
click at [1022, 196] on div "Registry Info State Registry ID P3XK8427 State FL State Registry Expiration 01/…" at bounding box center [872, 258] width 330 height 138
click at [1018, 218] on button at bounding box center [1016, 211] width 18 height 20
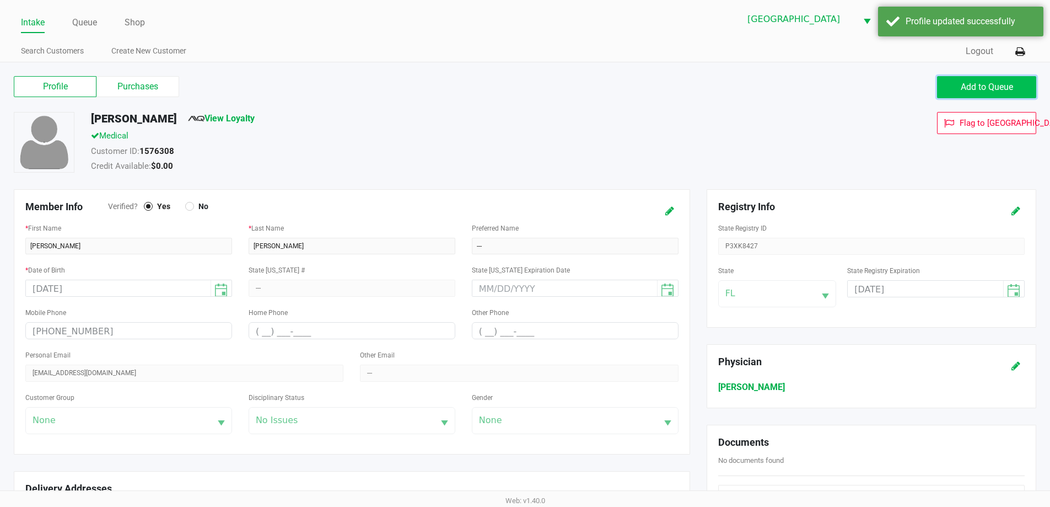
click at [982, 77] on button "Add to Queue" at bounding box center [986, 87] width 99 height 22
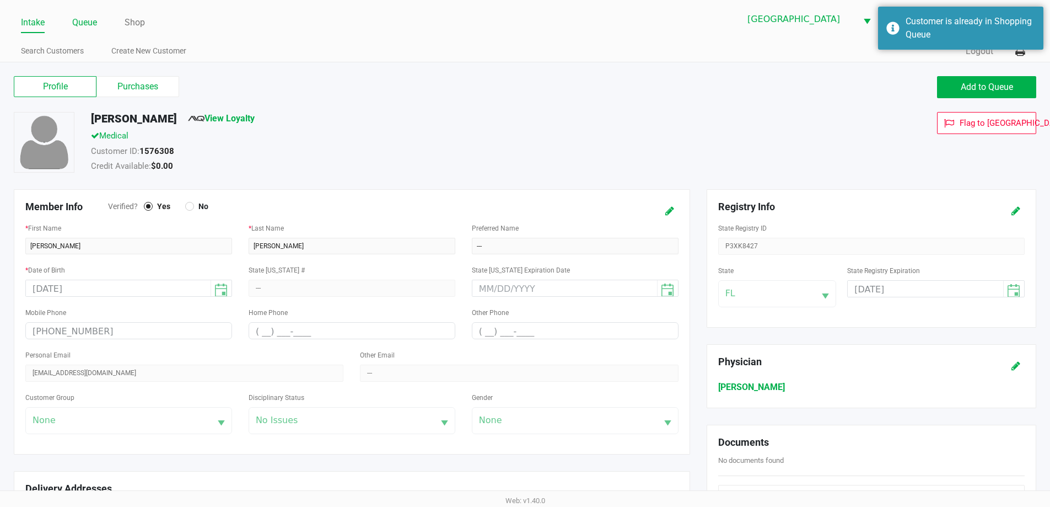
click at [83, 23] on link "Queue" at bounding box center [84, 22] width 25 height 15
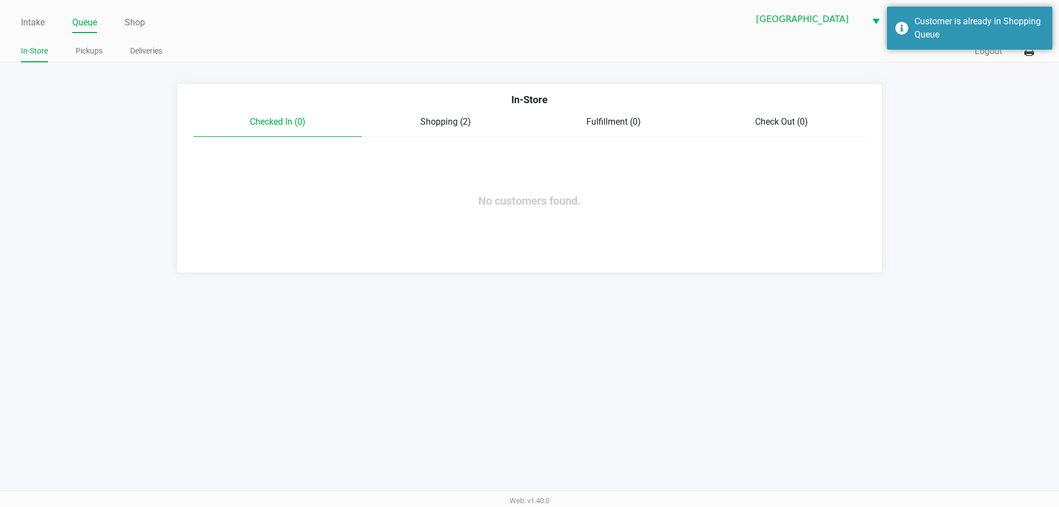
click at [428, 120] on span "Shopping (2)" at bounding box center [445, 121] width 51 height 10
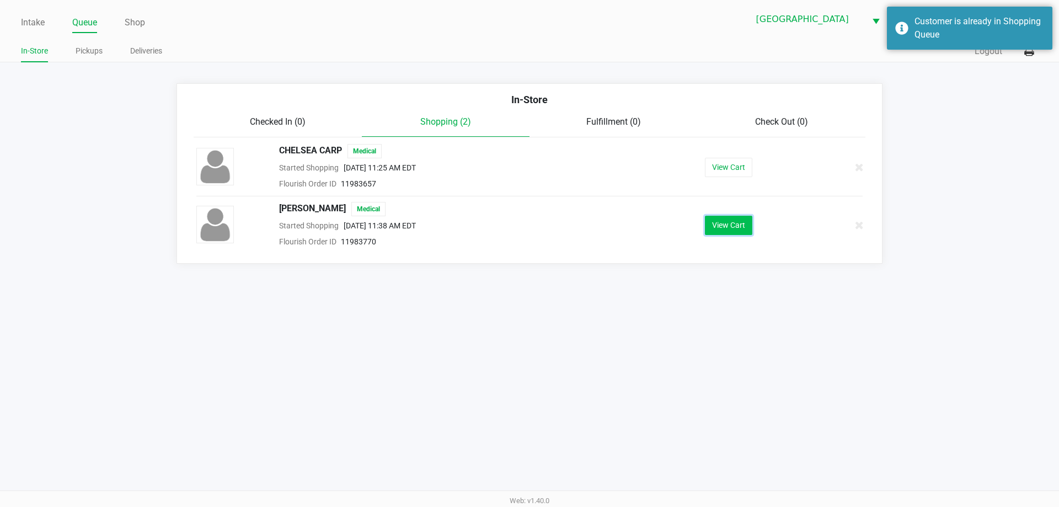
click at [736, 222] on button "View Cart" at bounding box center [728, 225] width 47 height 19
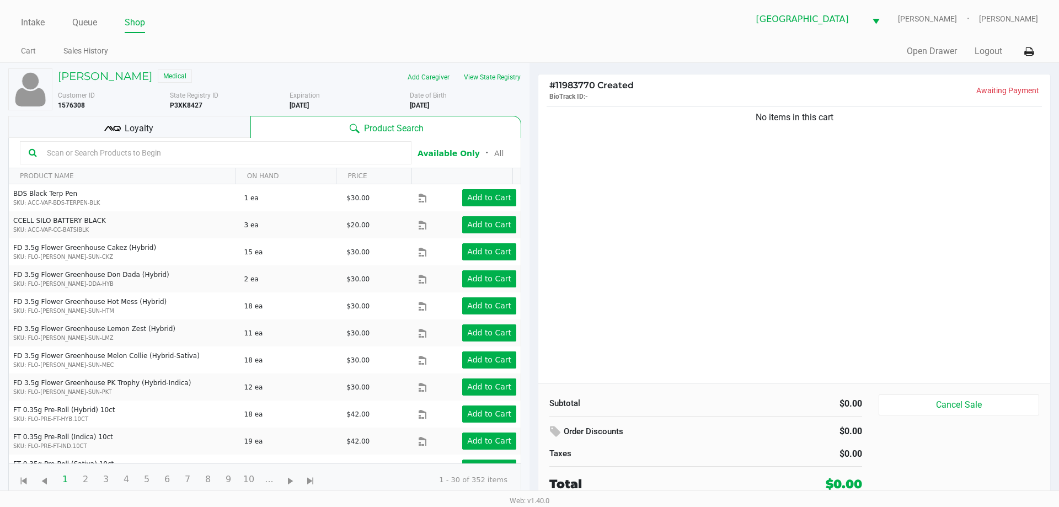
click at [338, 149] on input "text" at bounding box center [222, 152] width 360 height 17
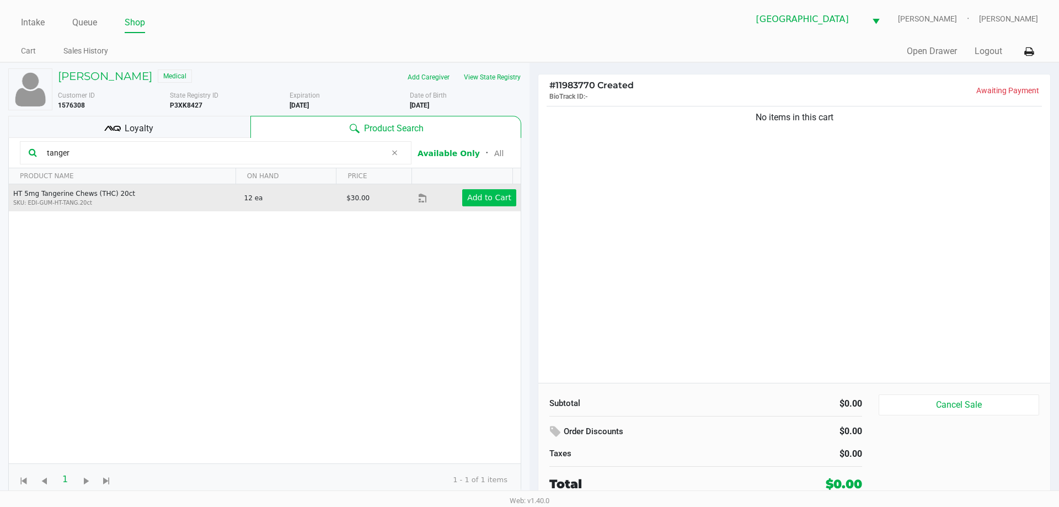
type input "tanger"
click at [488, 190] on button "Add to Cart" at bounding box center [489, 197] width 54 height 17
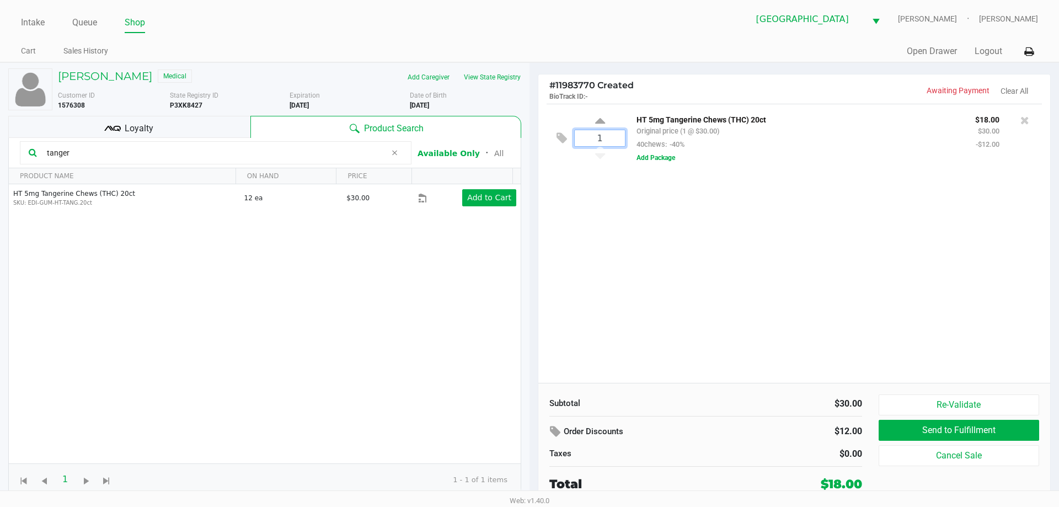
click at [608, 138] on input "1" at bounding box center [599, 138] width 50 height 16
type input "5"
click at [626, 214] on div "WILLIAM DOMIN Medical Add Caregiver View State Registry Customer ID 1576308 Sta…" at bounding box center [529, 283] width 1059 height 442
click at [394, 154] on icon at bounding box center [394, 152] width 7 height 9
click at [366, 150] on input "text" at bounding box center [222, 152] width 360 height 17
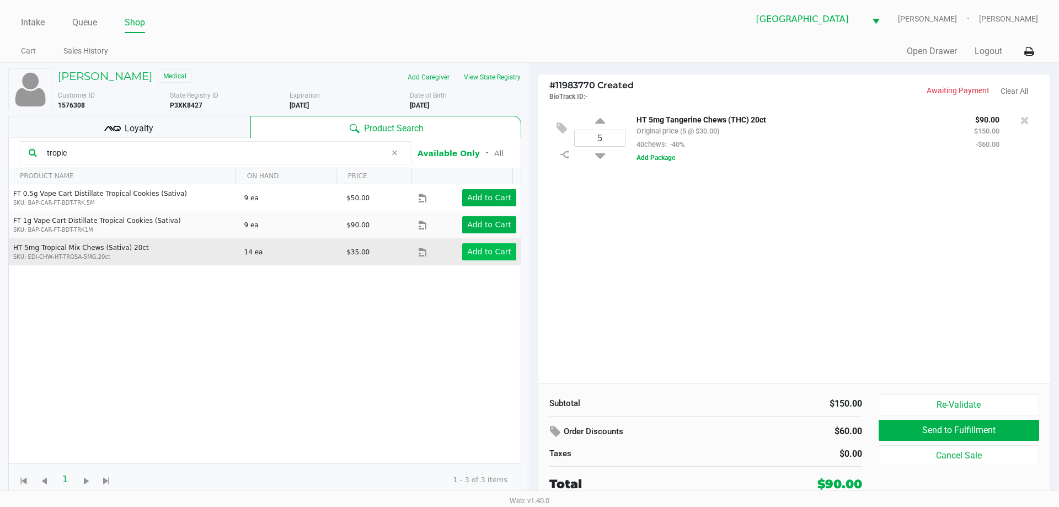
type input "tropic"
click at [499, 249] on app-button-loader "Add to Cart" at bounding box center [489, 251] width 44 height 9
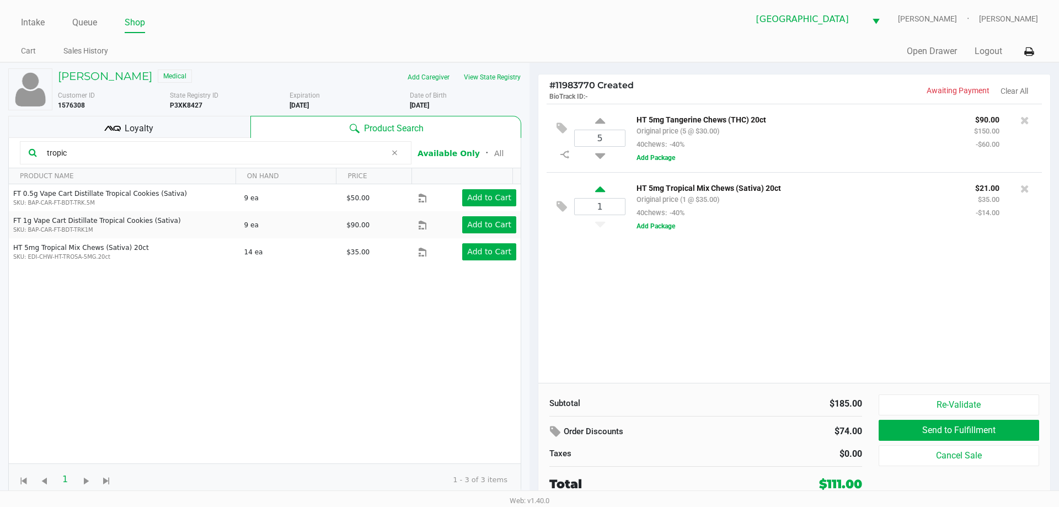
click at [602, 190] on icon at bounding box center [600, 191] width 10 height 14
type input "2"
click at [602, 190] on icon at bounding box center [600, 191] width 10 height 14
type input "3"
click at [601, 190] on icon at bounding box center [600, 191] width 10 height 14
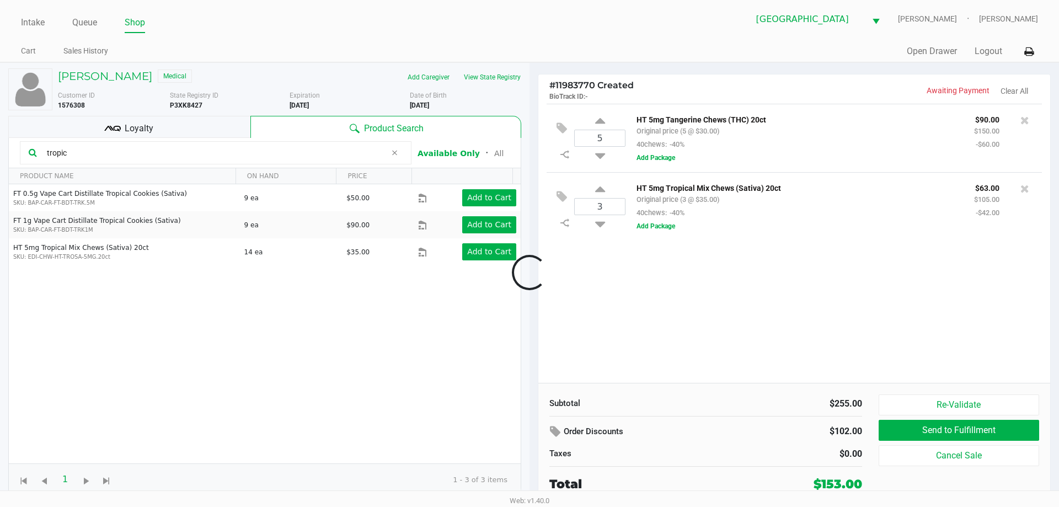
type input "4"
click at [601, 190] on icon at bounding box center [600, 191] width 10 height 14
type input "5"
click at [394, 148] on icon at bounding box center [394, 152] width 7 height 9
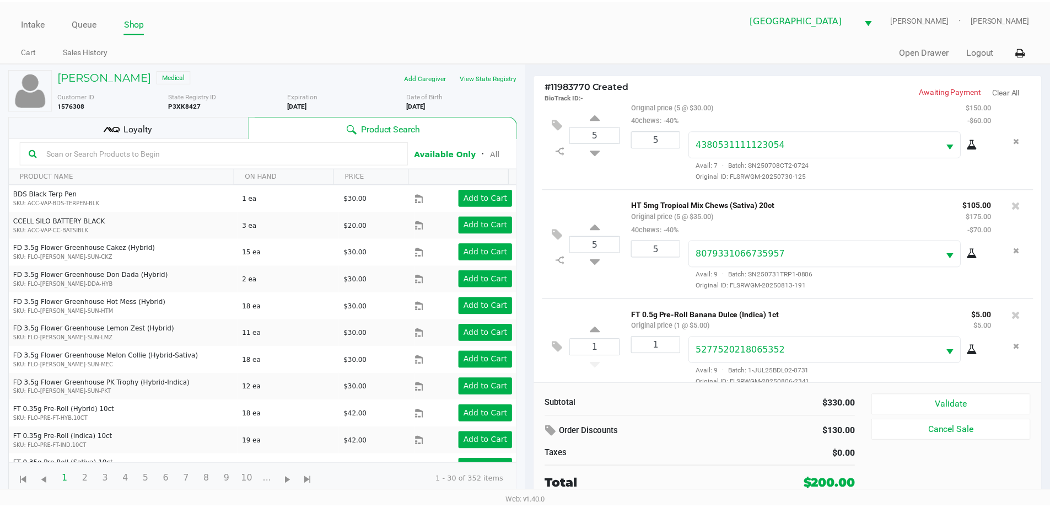
scroll to position [39, 0]
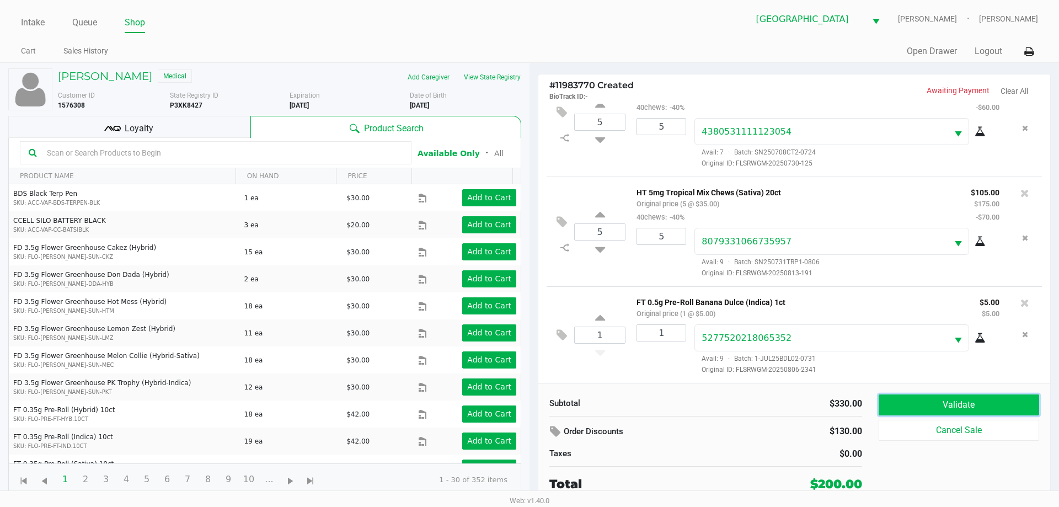
click at [928, 396] on button "Validate" at bounding box center [958, 404] width 160 height 21
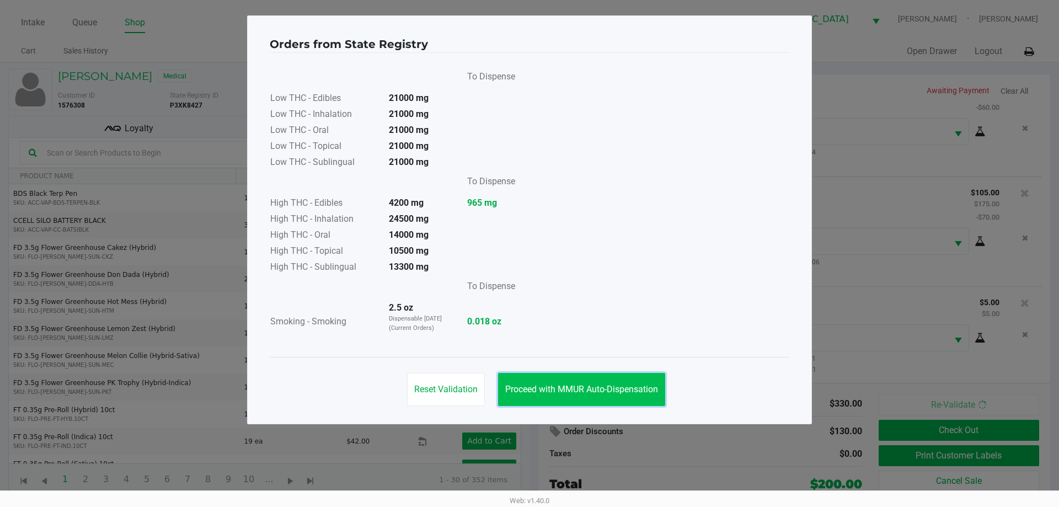
click at [606, 385] on span "Proceed with MMUR Auto-Dispensation" at bounding box center [581, 389] width 153 height 10
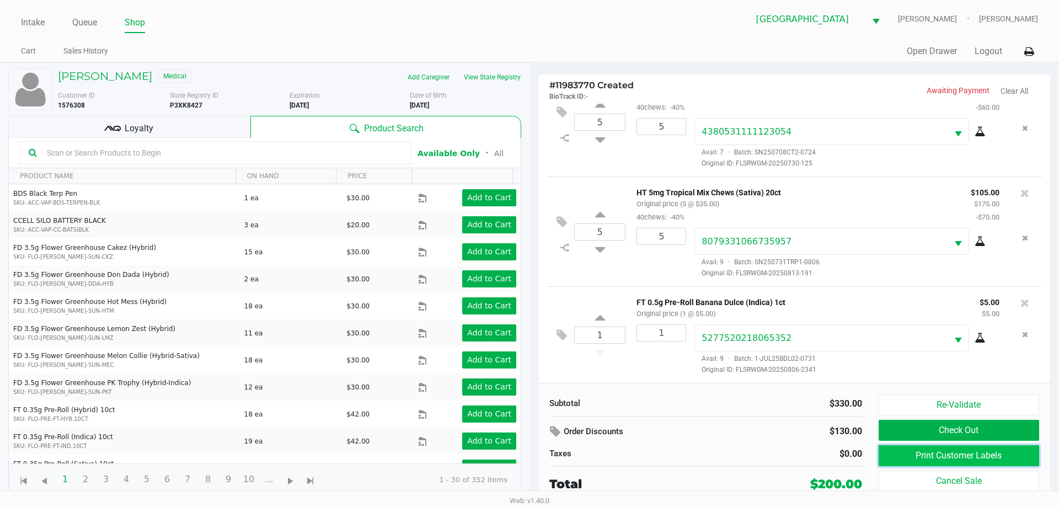
click at [919, 453] on button "Print Customer Labels" at bounding box center [958, 455] width 160 height 21
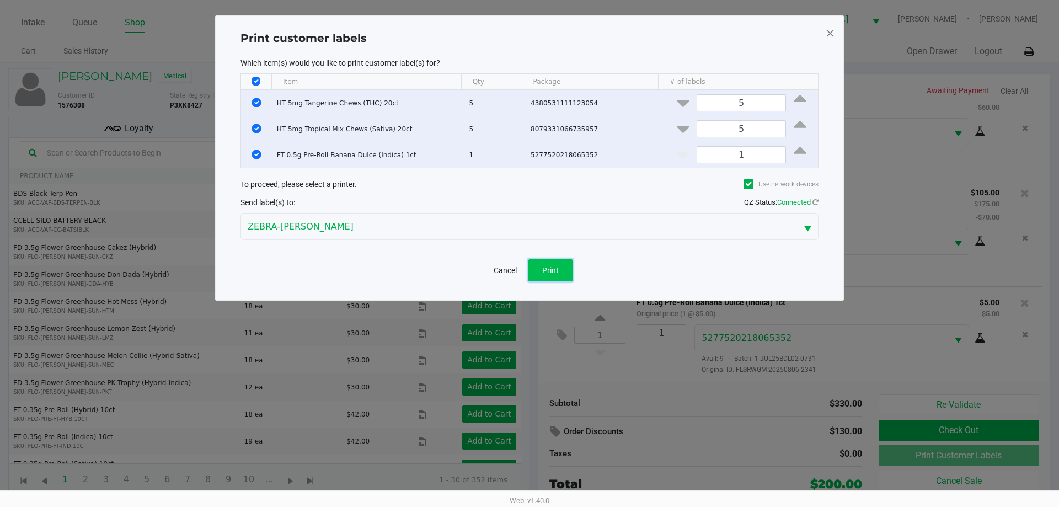
click at [563, 269] on button "Print" at bounding box center [550, 270] width 44 height 22
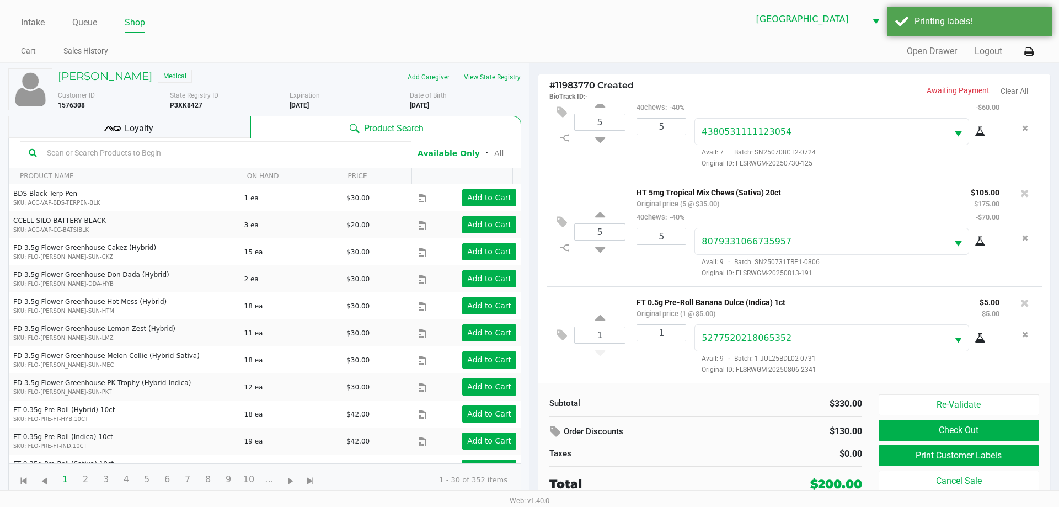
click at [221, 123] on div "Loyalty" at bounding box center [129, 127] width 242 height 22
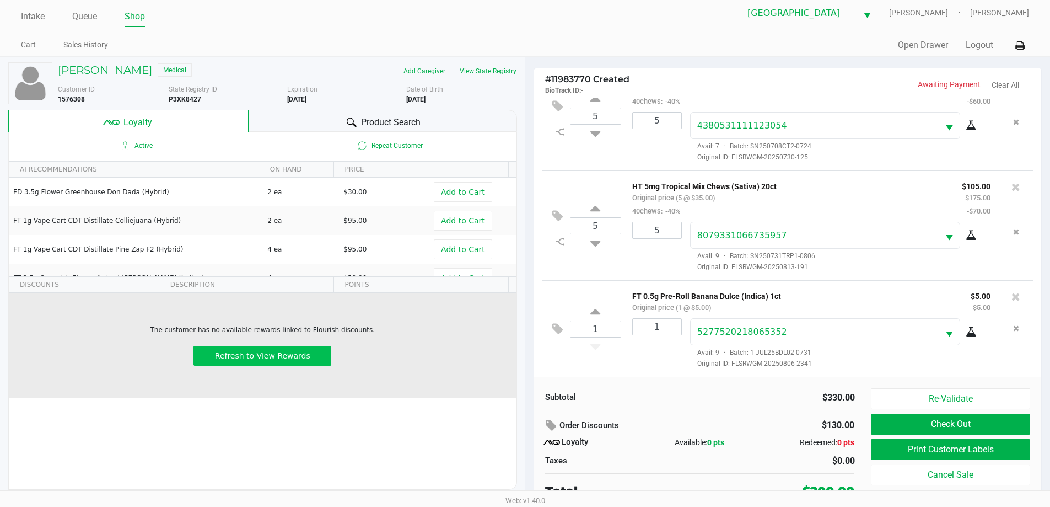
scroll to position [11, 0]
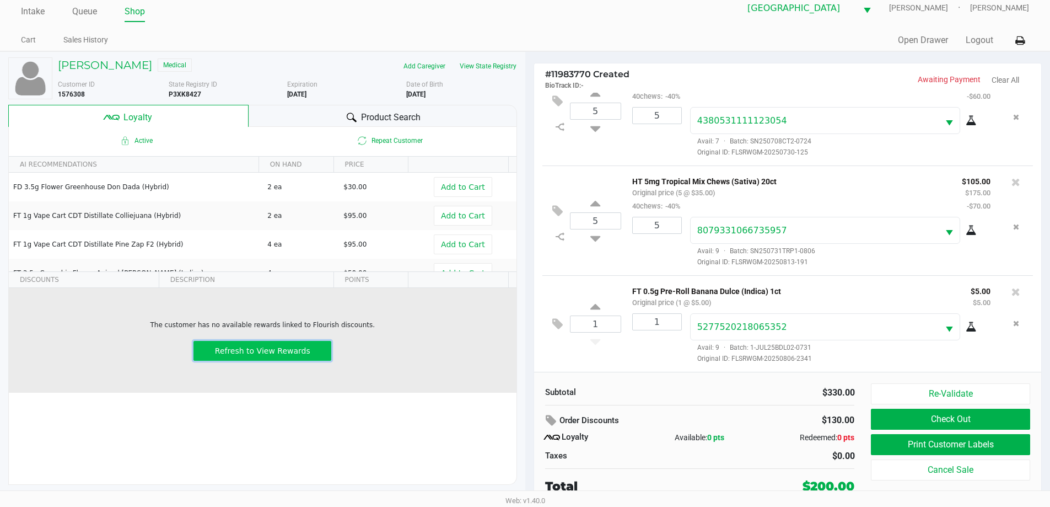
click at [314, 358] on button "Refresh to View Rewards" at bounding box center [263, 351] width 138 height 20
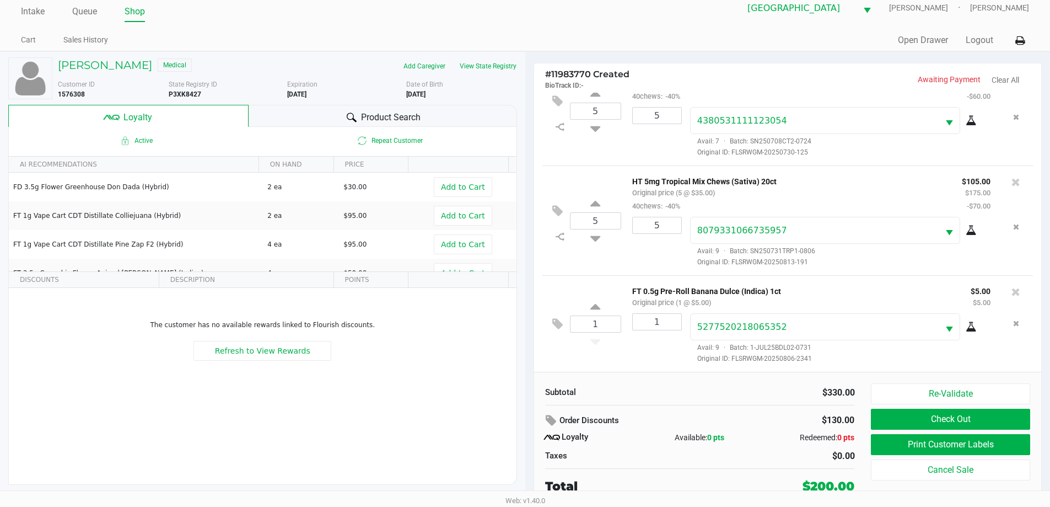
click at [356, 115] on div at bounding box center [351, 117] width 13 height 13
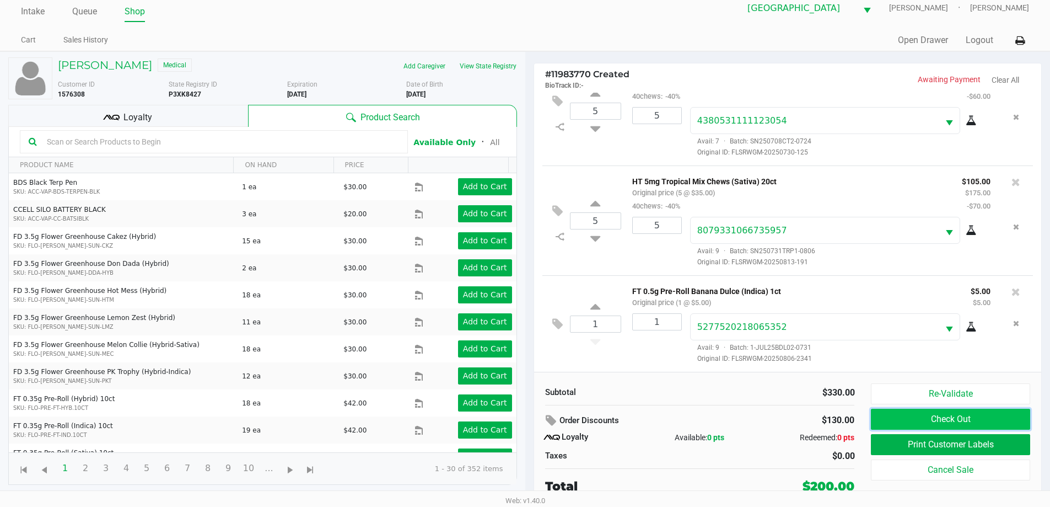
click at [943, 420] on button "Check Out" at bounding box center [950, 419] width 159 height 21
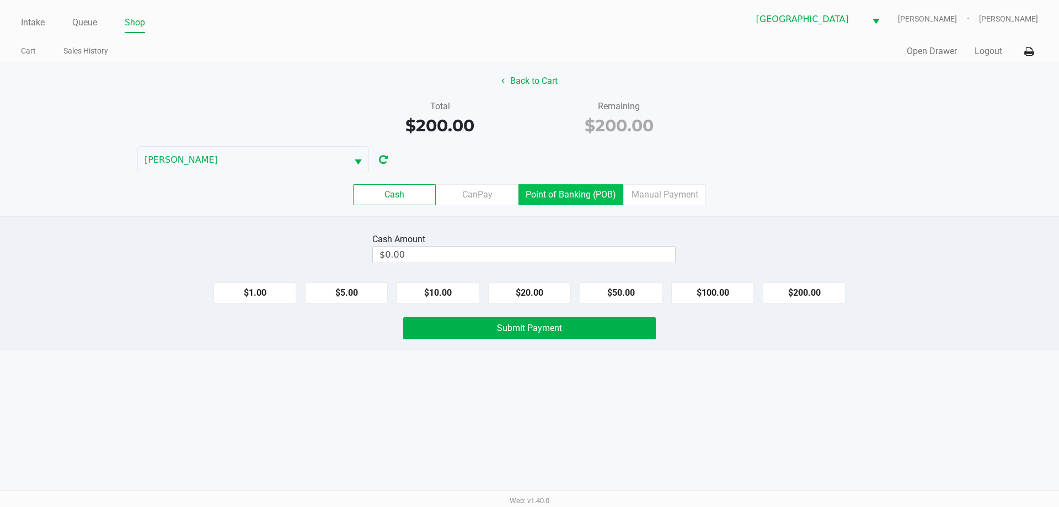
click at [549, 196] on label "Point of Banking (POB)" at bounding box center [570, 194] width 105 height 21
click at [0, 0] on 7 "Point of Banking (POB)" at bounding box center [0, 0] width 0 height 0
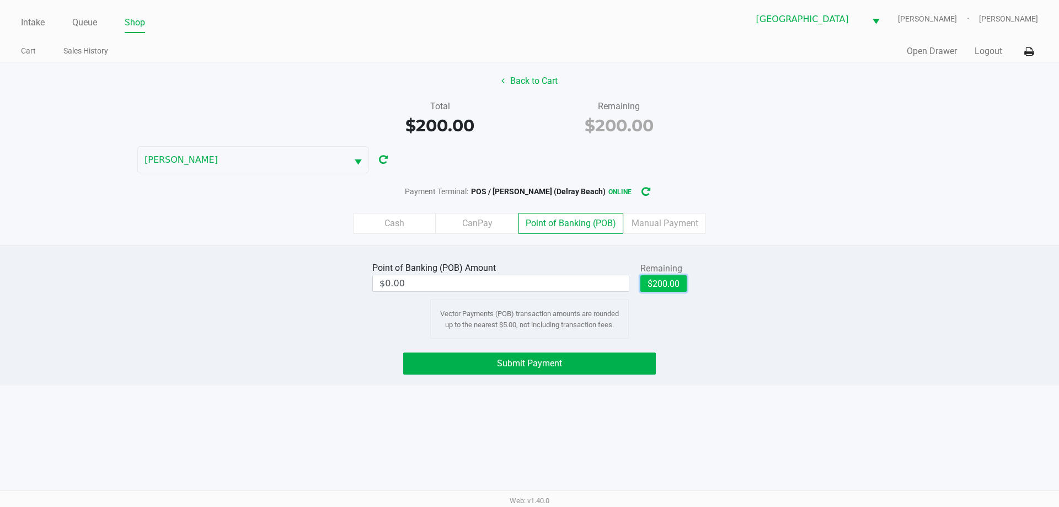
click at [673, 286] on button "$200.00" at bounding box center [663, 283] width 46 height 17
click at [621, 358] on button "Submit Payment" at bounding box center [529, 363] width 253 height 22
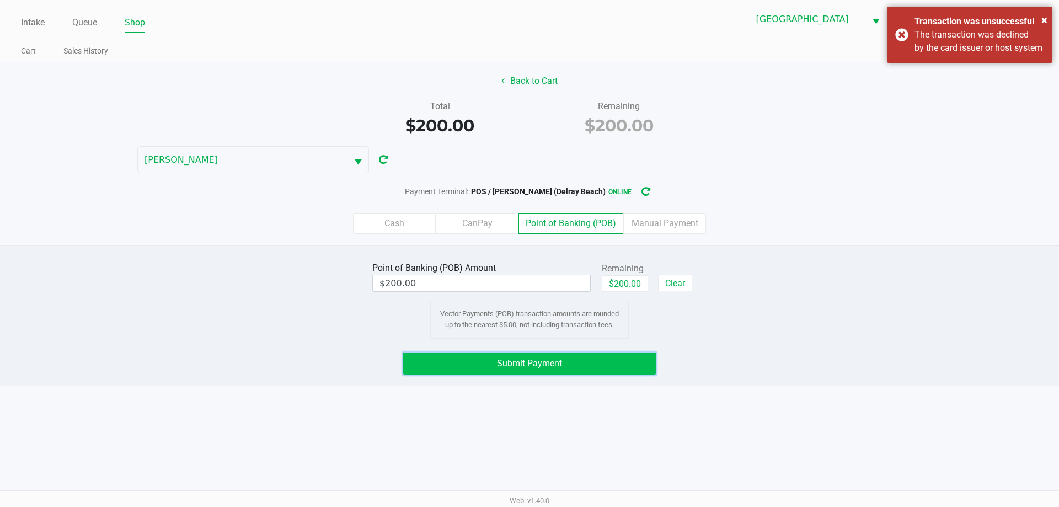
click at [585, 364] on button "Submit Payment" at bounding box center [529, 363] width 253 height 22
click at [482, 220] on label "CanPay" at bounding box center [477, 223] width 83 height 21
click at [0, 0] on 2 "CanPay" at bounding box center [0, 0] width 0 height 0
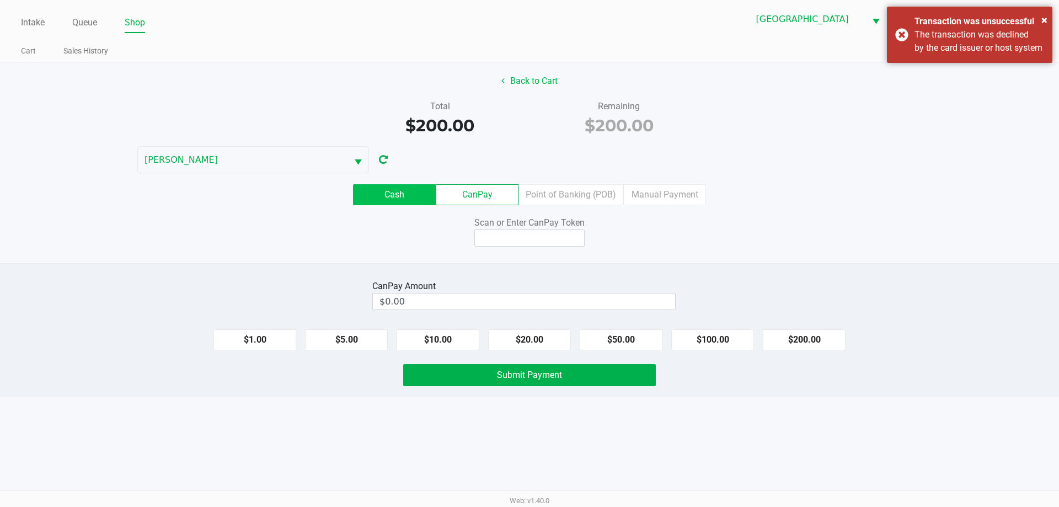
click at [412, 197] on label "Cash" at bounding box center [394, 194] width 83 height 21
click at [0, 0] on 0 "Cash" at bounding box center [0, 0] width 0 height 0
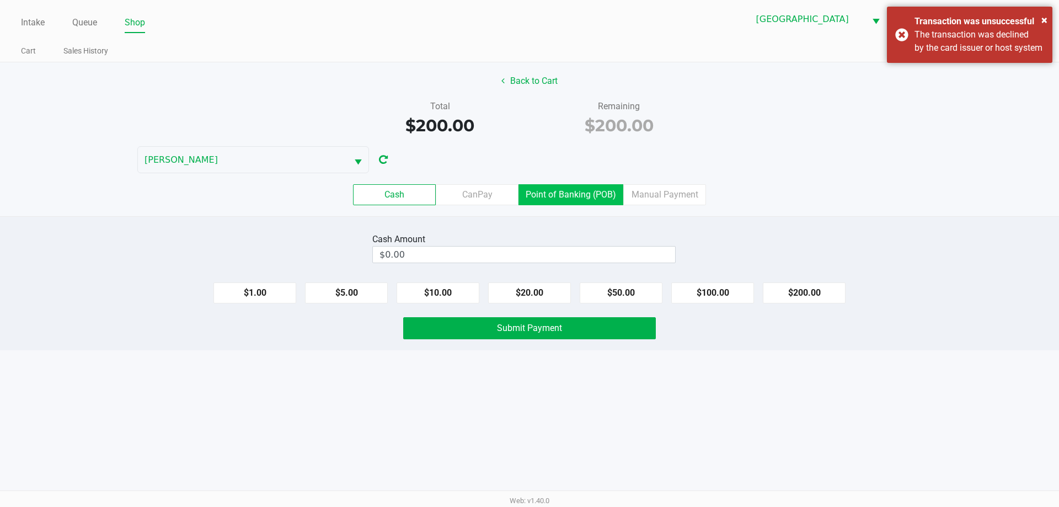
click at [583, 191] on label "Point of Banking (POB)" at bounding box center [570, 194] width 105 height 21
click at [0, 0] on 7 "Point of Banking (POB)" at bounding box center [0, 0] width 0 height 0
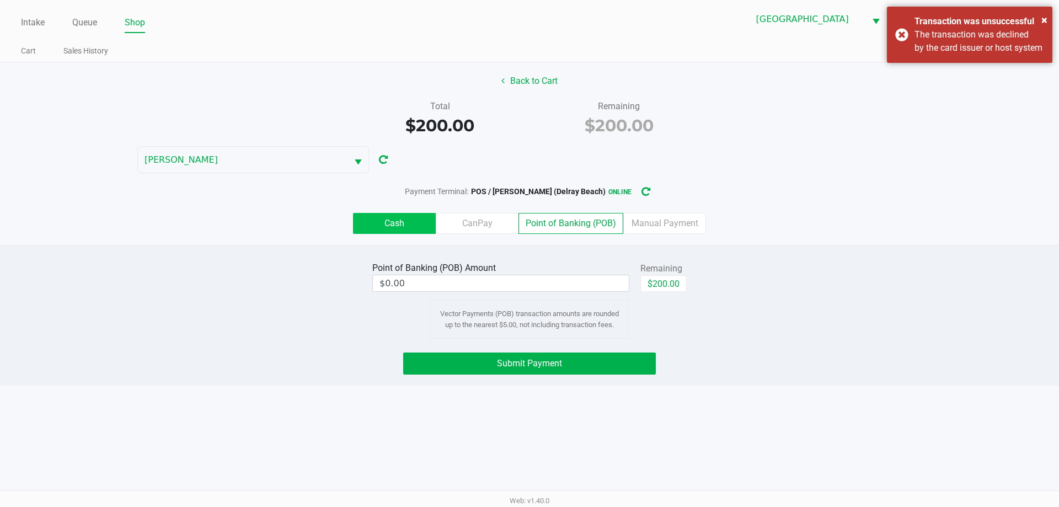
click at [418, 221] on label "Cash" at bounding box center [394, 223] width 83 height 21
click at [0, 0] on 0 "Cash" at bounding box center [0, 0] width 0 height 0
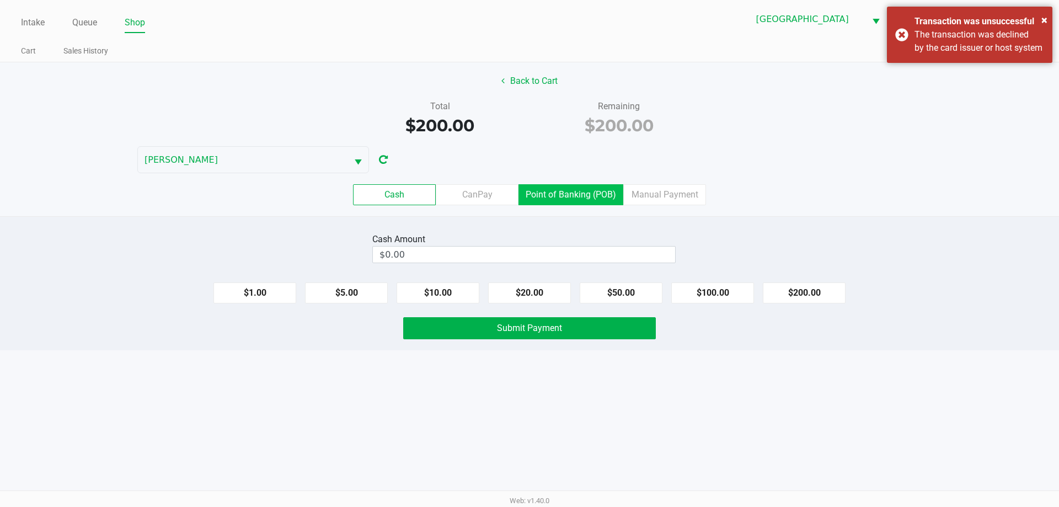
click at [568, 190] on label "Point of Banking (POB)" at bounding box center [570, 194] width 105 height 21
click at [0, 0] on 7 "Point of Banking (POB)" at bounding box center [0, 0] width 0 height 0
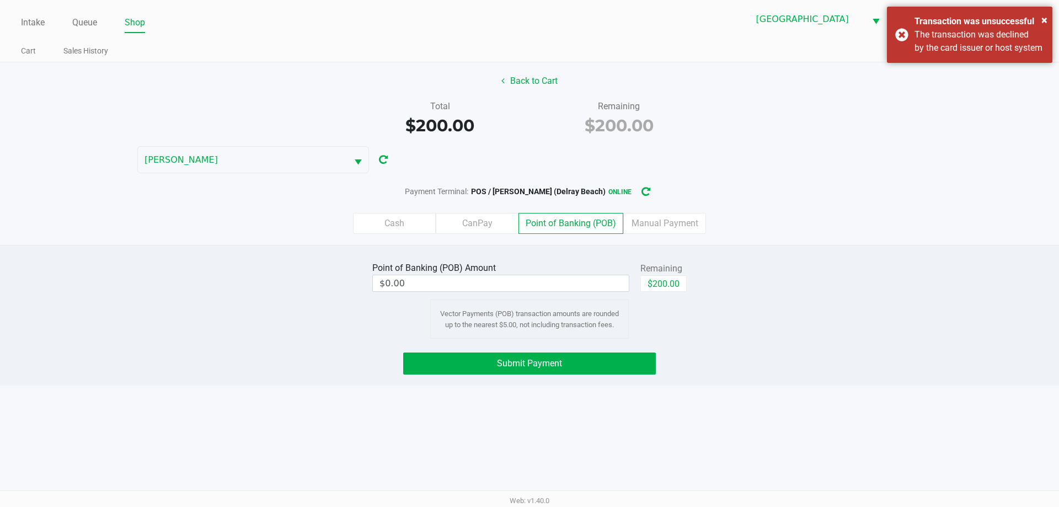
click at [672, 294] on div "$200.00" at bounding box center [663, 287] width 46 height 25
click at [672, 290] on button "$200.00" at bounding box center [663, 283] width 46 height 17
type input "$200.00"
click at [595, 368] on button "Submit Payment" at bounding box center [529, 363] width 253 height 22
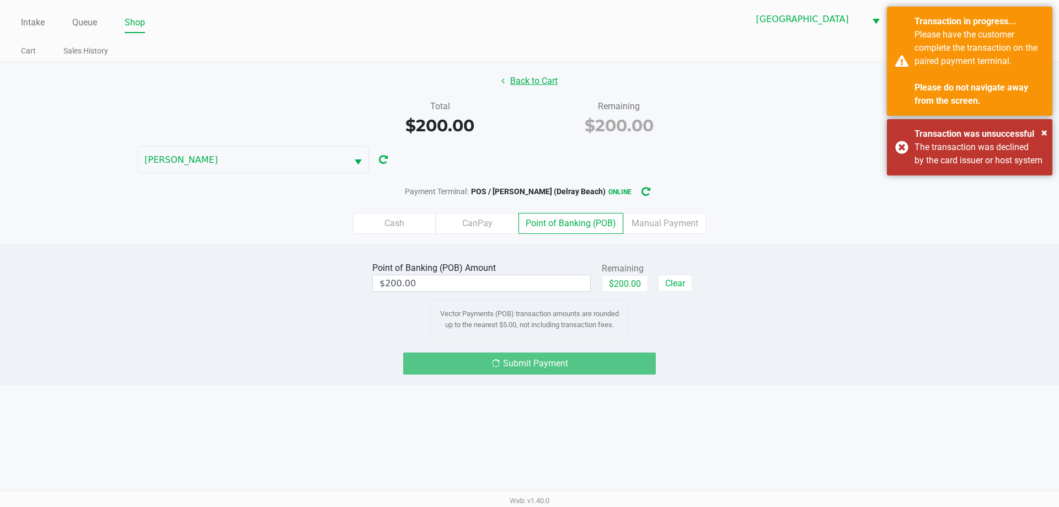
click at [530, 82] on button "Back to Cart" at bounding box center [529, 81] width 71 height 21
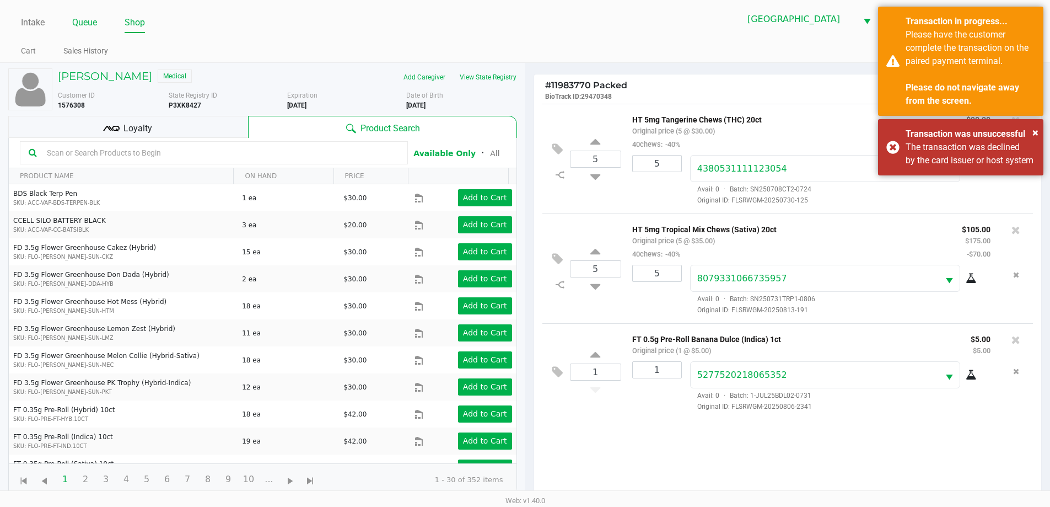
click at [88, 24] on link "Queue" at bounding box center [84, 22] width 25 height 15
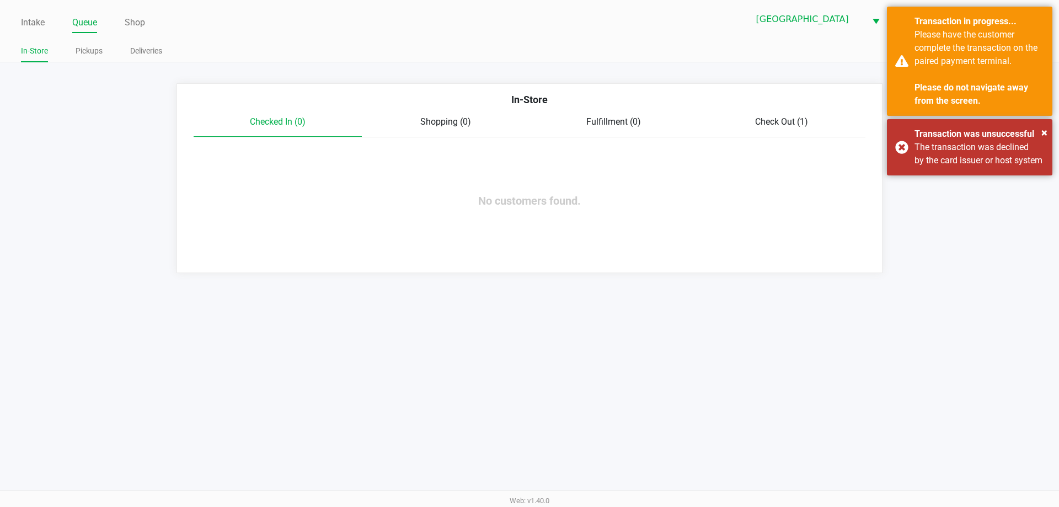
click at [765, 123] on span "Check Out (1)" at bounding box center [781, 121] width 53 height 10
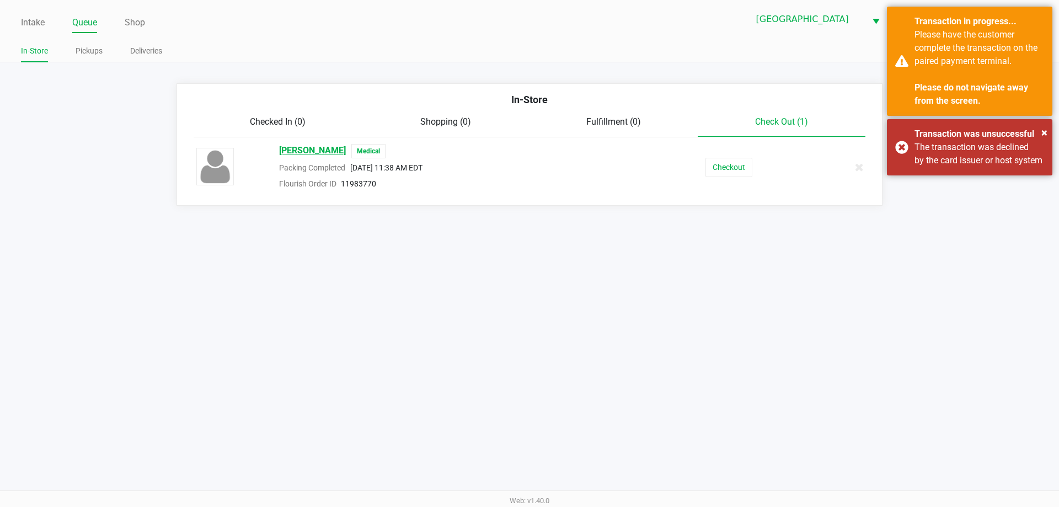
click at [319, 151] on span "WILLIAM DOMIN" at bounding box center [312, 151] width 67 height 14
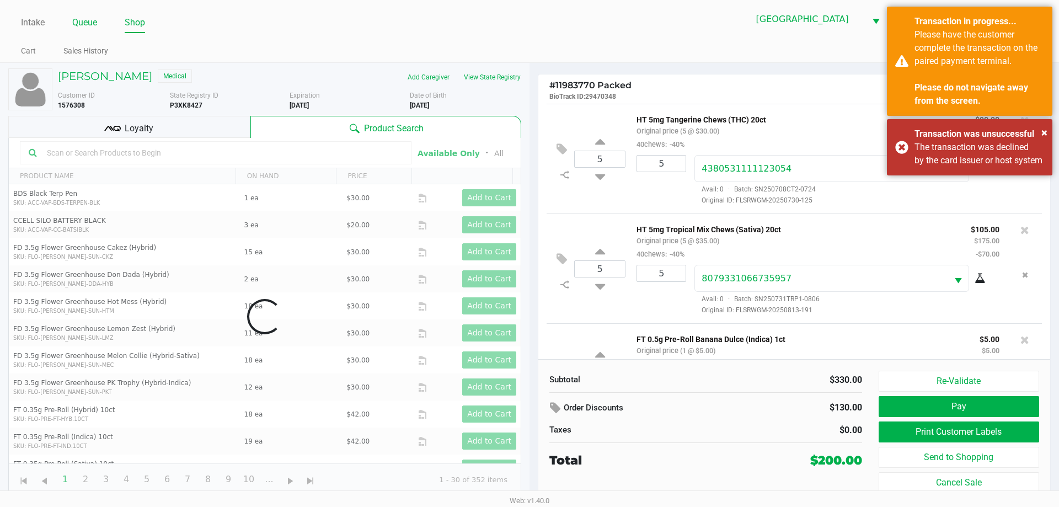
click at [84, 25] on link "Queue" at bounding box center [84, 22] width 25 height 15
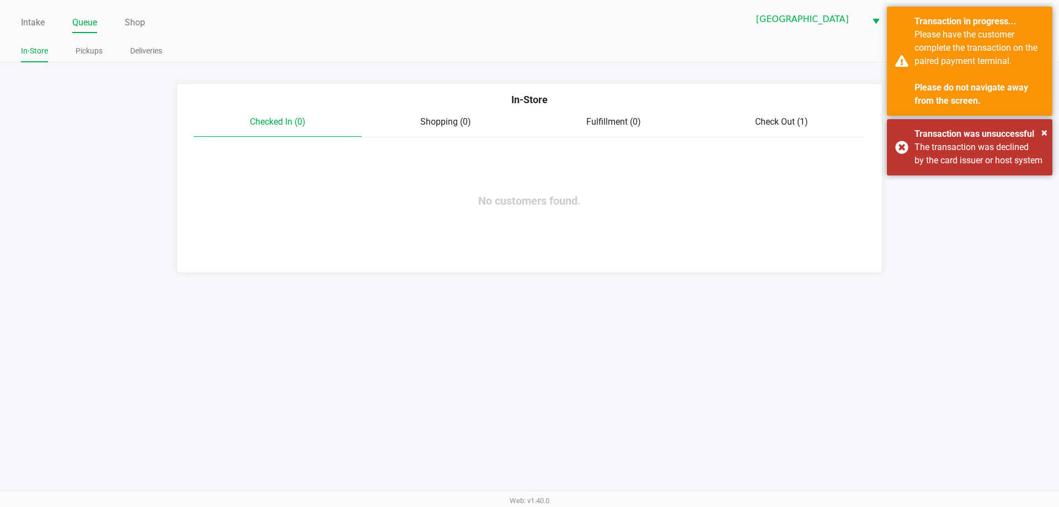
click at [761, 117] on span "Check Out (1)" at bounding box center [781, 121] width 53 height 10
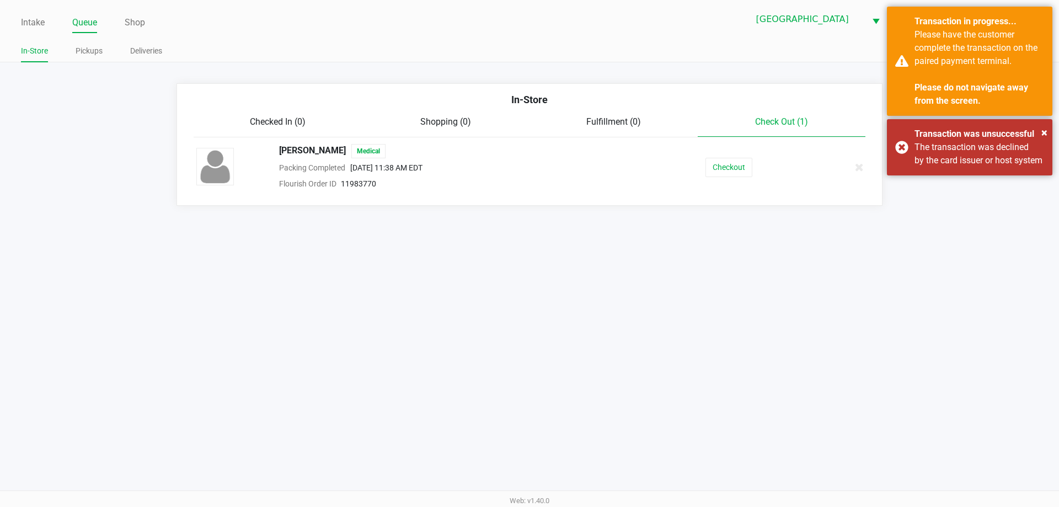
click at [633, 170] on div "Packing Completed Sep 21, 2025 11:38 AM EDT" at bounding box center [457, 167] width 372 height 13
click at [316, 151] on span "WILLIAM DOMIN" at bounding box center [312, 151] width 67 height 14
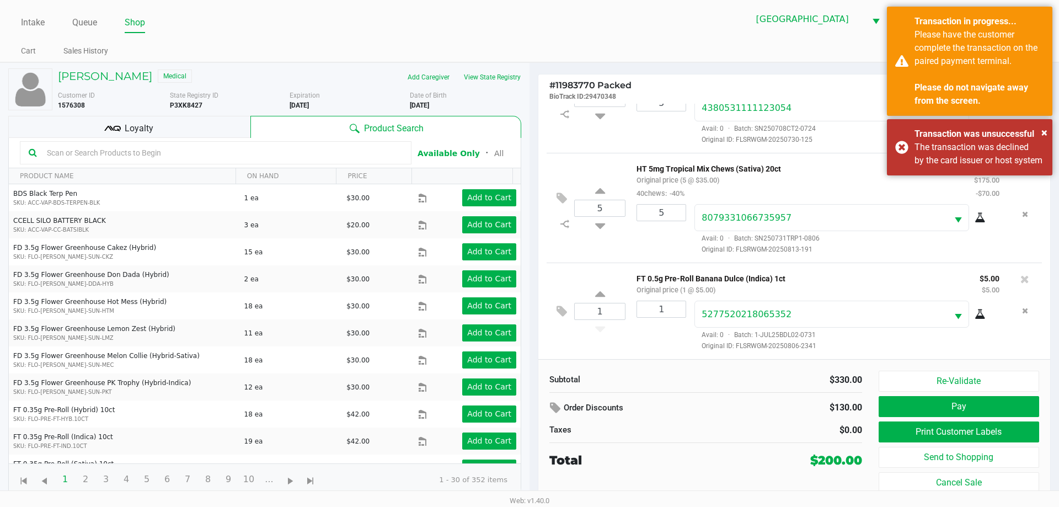
scroll to position [62, 0]
click at [964, 458] on button "Send to Shopping" at bounding box center [958, 457] width 160 height 21
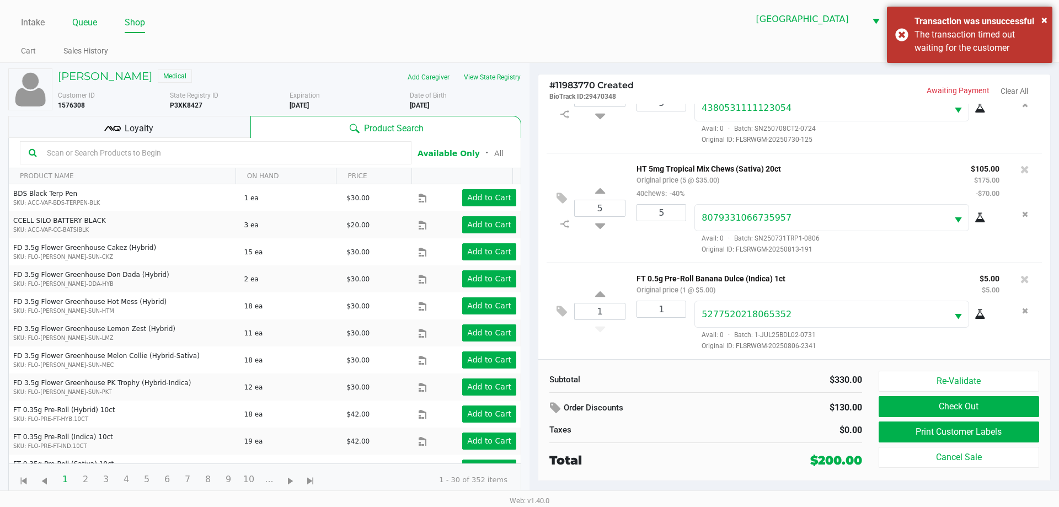
click at [83, 22] on link "Queue" at bounding box center [84, 22] width 25 height 15
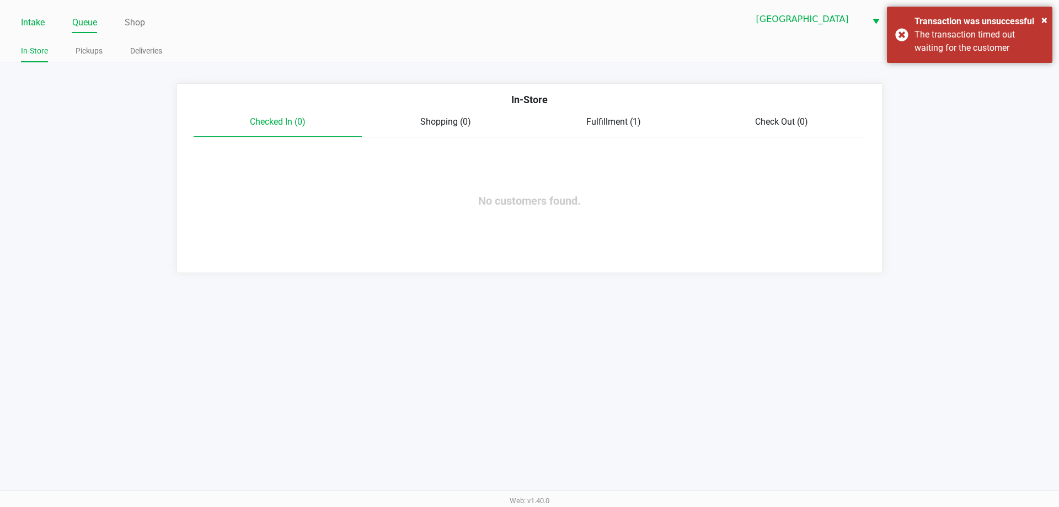
click at [22, 20] on link "Intake" at bounding box center [33, 22] width 24 height 15
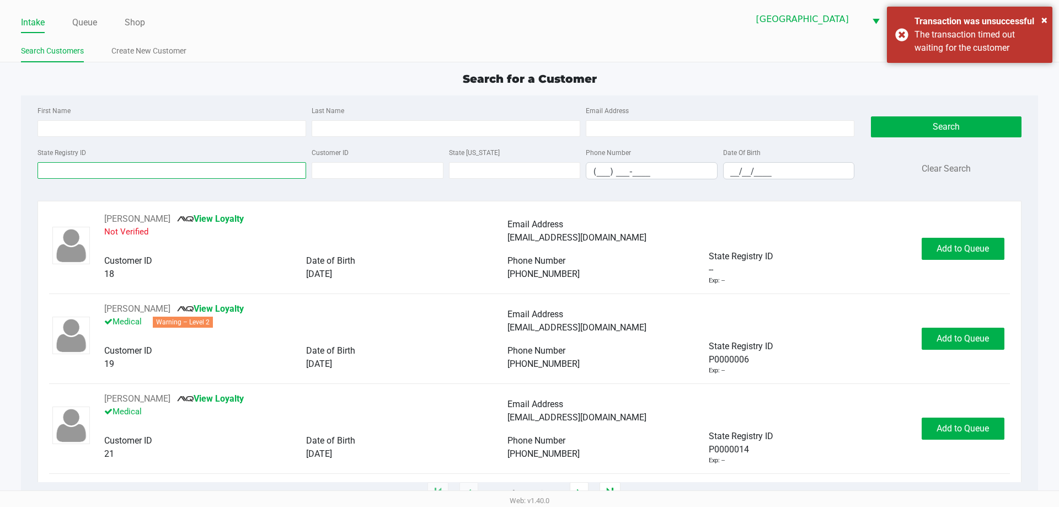
click at [187, 169] on input "State Registry ID" at bounding box center [171, 170] width 268 height 17
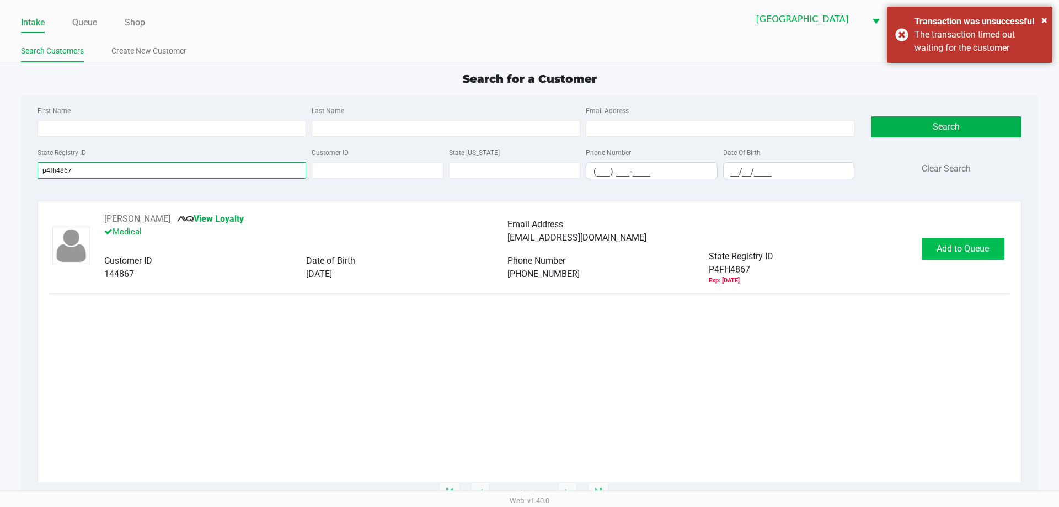
type input "p4fh4867"
click at [938, 252] on span "Add to Queue" at bounding box center [962, 248] width 52 height 10
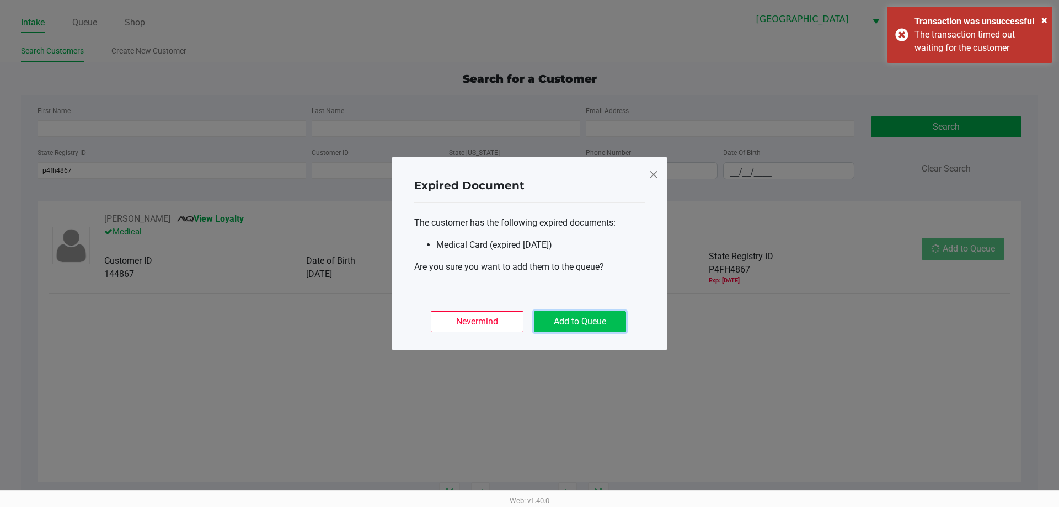
click at [578, 314] on button "Add to Queue" at bounding box center [580, 321] width 92 height 21
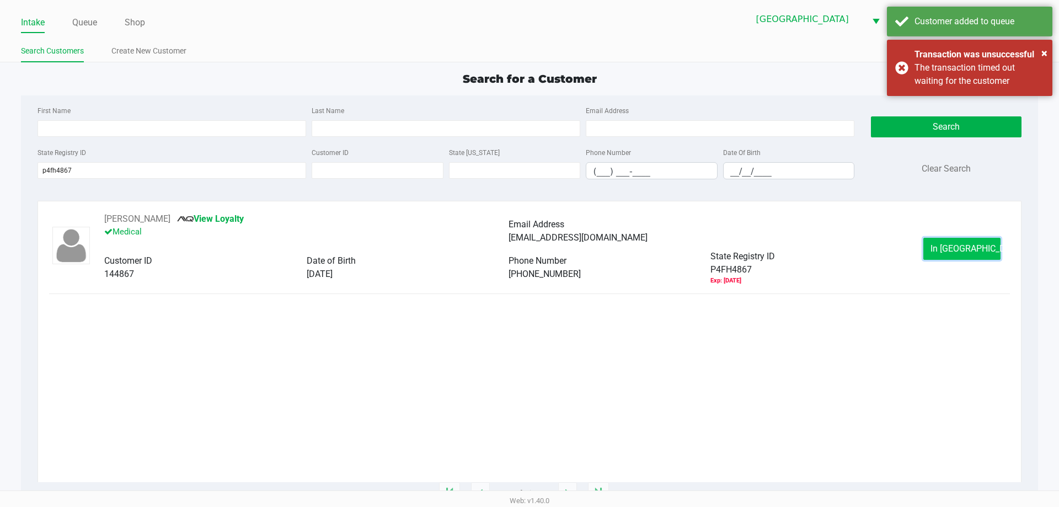
click at [960, 251] on span "In Queue" at bounding box center [976, 248] width 93 height 10
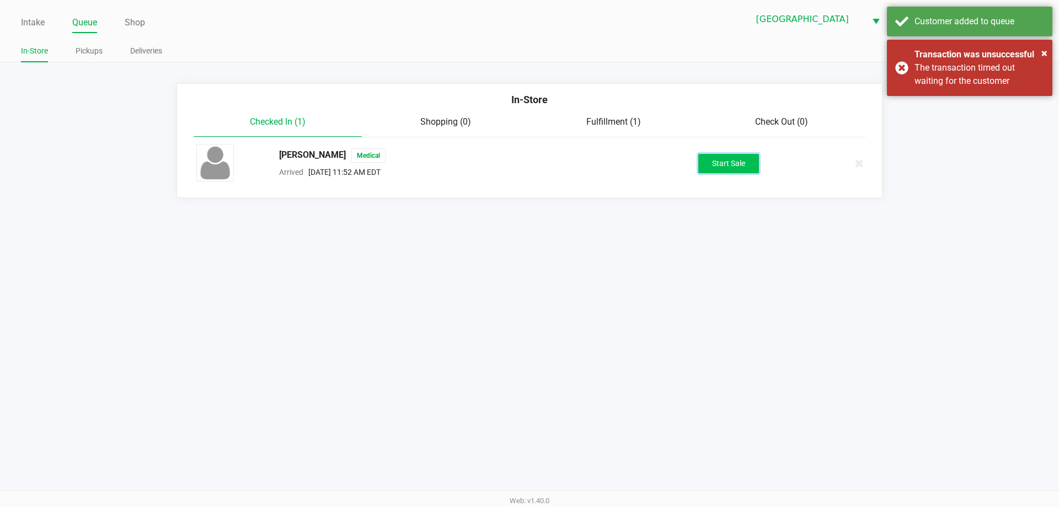
click at [720, 162] on button "Start Sale" at bounding box center [728, 163] width 61 height 19
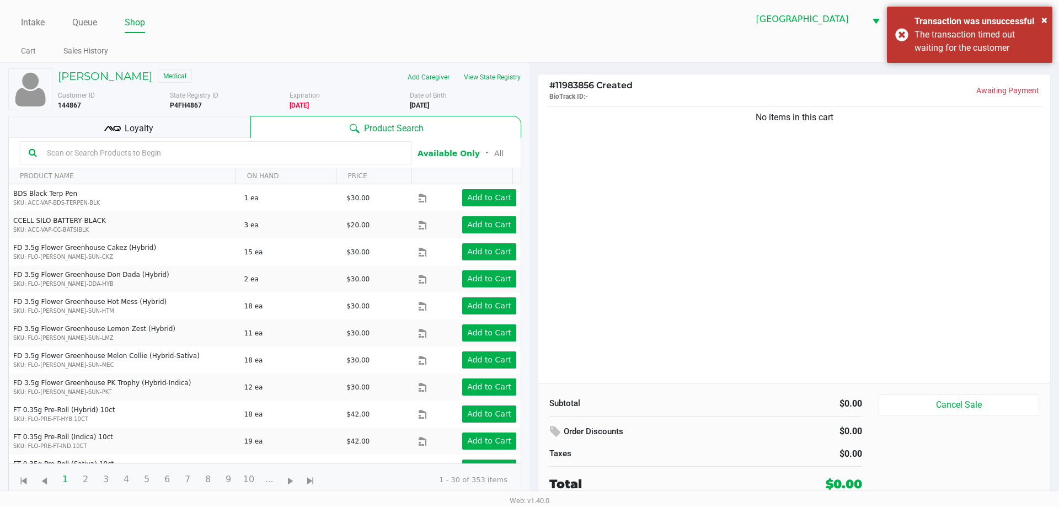
click at [499, 65] on div "JOSEPH CHIAPETTA JR Medical Add Caregiver View State Registry Customer ID 14486…" at bounding box center [264, 282] width 513 height 438
click at [499, 78] on button "View State Registry" at bounding box center [488, 77] width 65 height 18
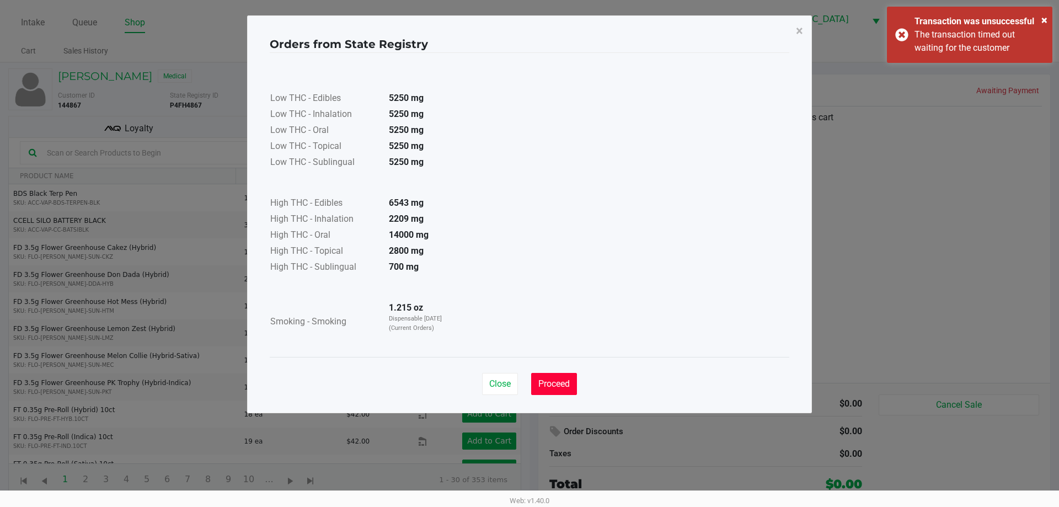
click at [568, 380] on span "Proceed" at bounding box center [553, 383] width 31 height 10
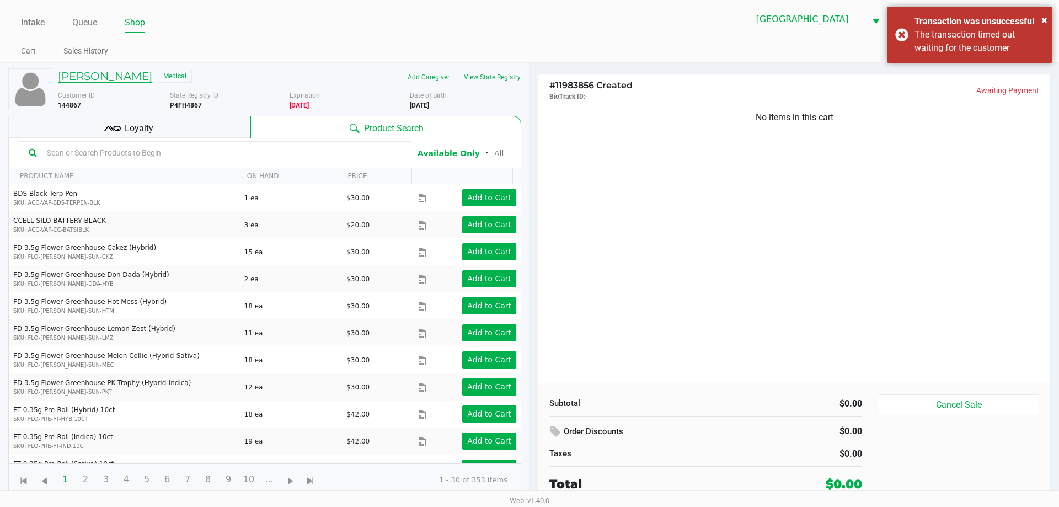
click at [152, 78] on h5 "JOSEPH CHIAPETTA JR" at bounding box center [105, 75] width 94 height 13
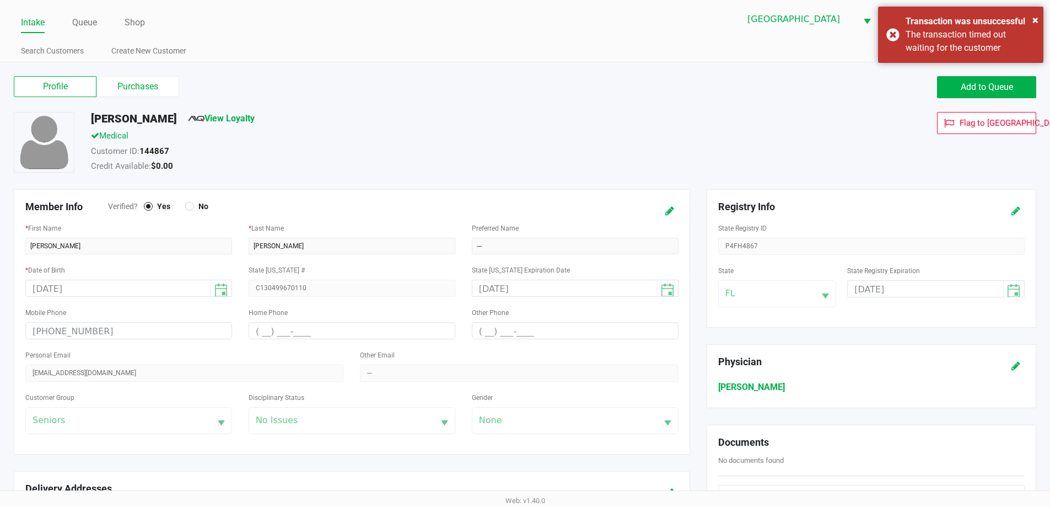
click at [1012, 207] on icon at bounding box center [1016, 211] width 9 height 8
click at [916, 287] on input "09/05/2025" at bounding box center [917, 289] width 139 height 17
type input "09/05/2026"
click at [1012, 208] on icon at bounding box center [1016, 211] width 9 height 8
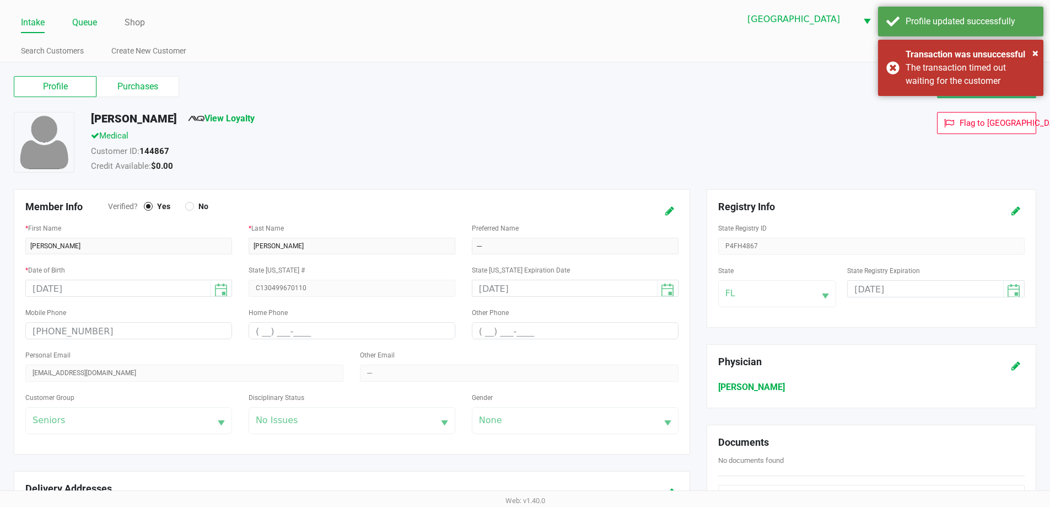
click at [95, 22] on link "Queue" at bounding box center [84, 22] width 25 height 15
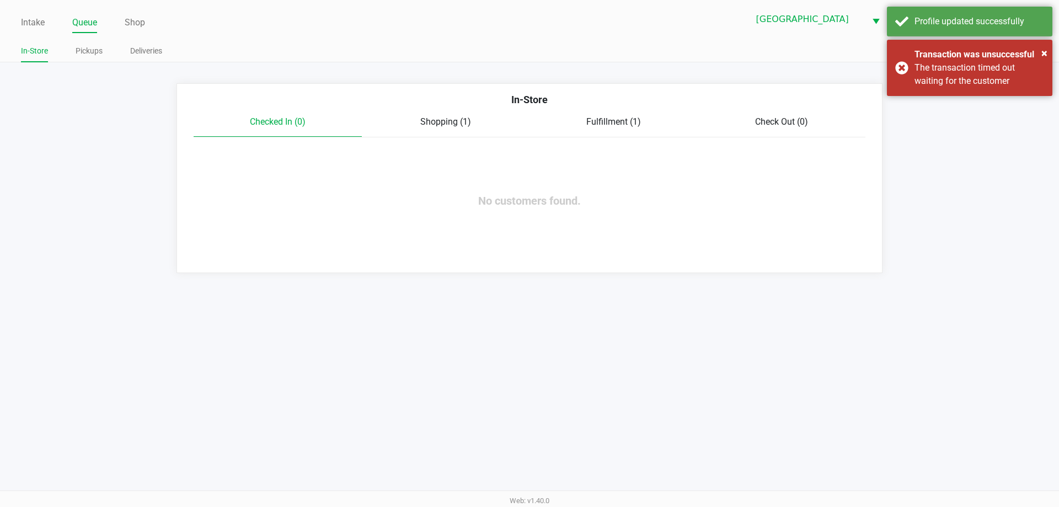
click at [469, 127] on div "Shopping (1)" at bounding box center [446, 121] width 168 height 13
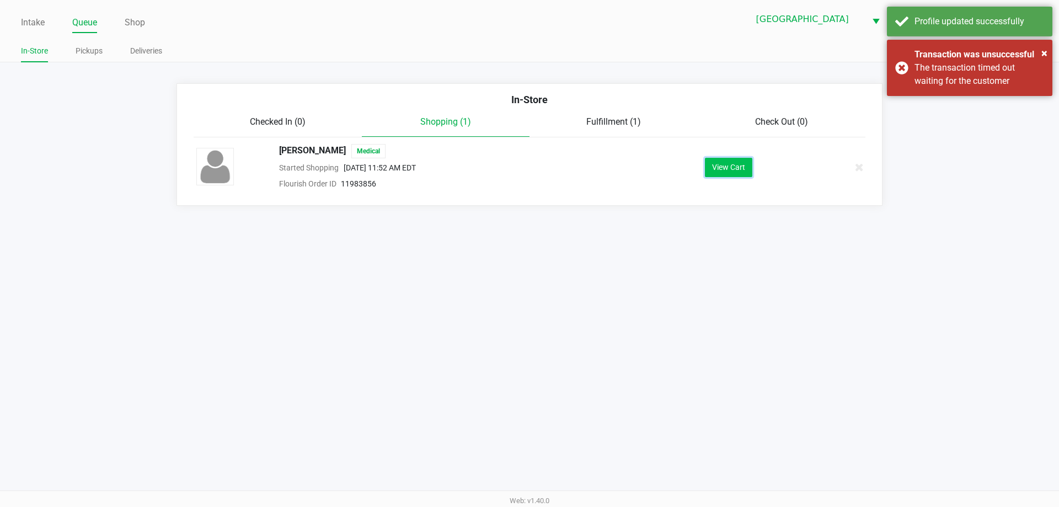
click at [715, 166] on button "View Cart" at bounding box center [728, 167] width 47 height 19
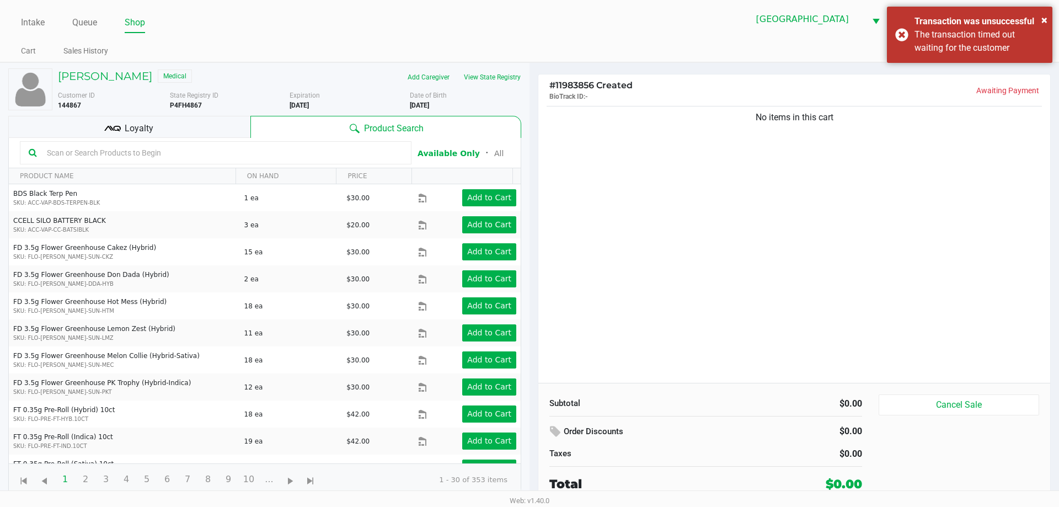
click at [179, 145] on input "text" at bounding box center [222, 152] width 360 height 17
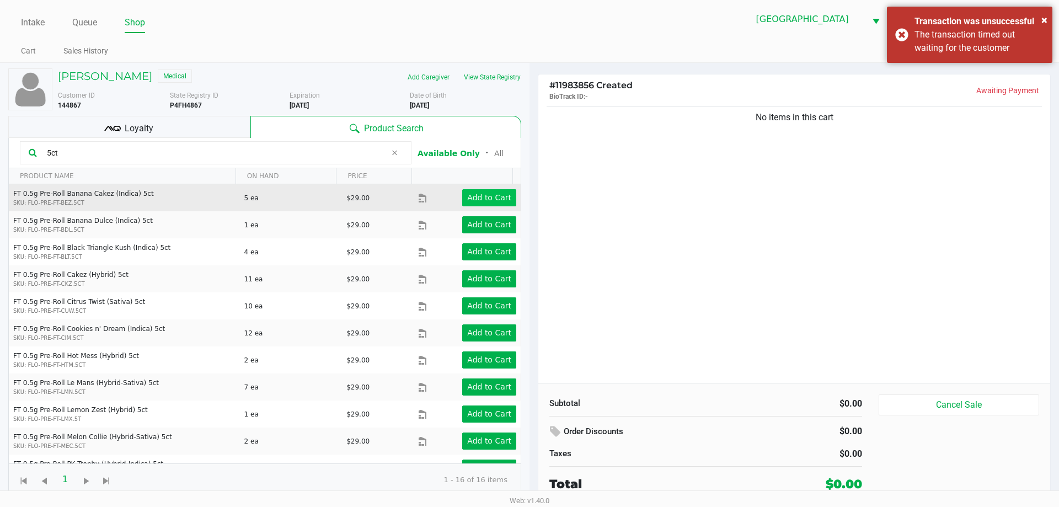
type input "5ct"
click at [498, 198] on app-button-loader "Add to Cart" at bounding box center [489, 197] width 44 height 9
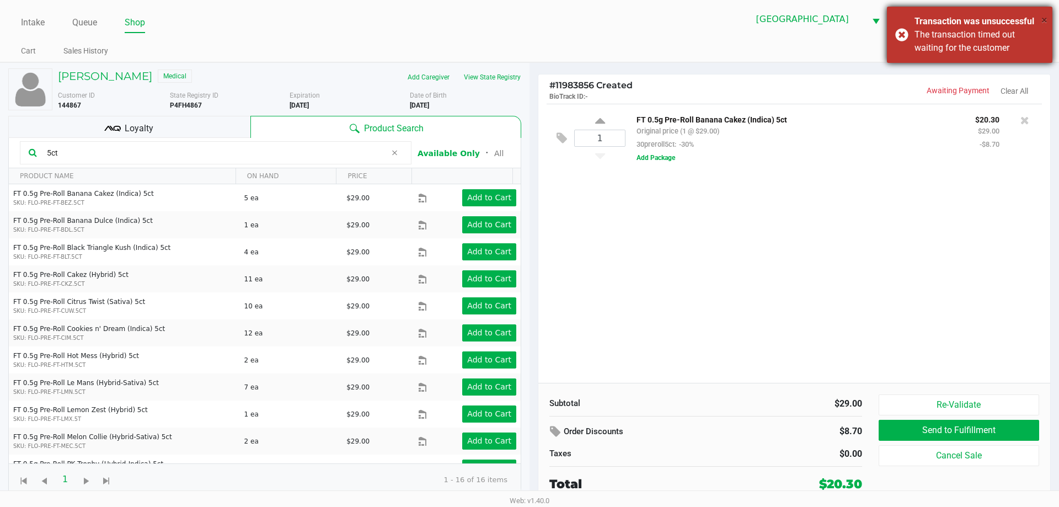
click at [1045, 17] on span "×" at bounding box center [1044, 19] width 6 height 13
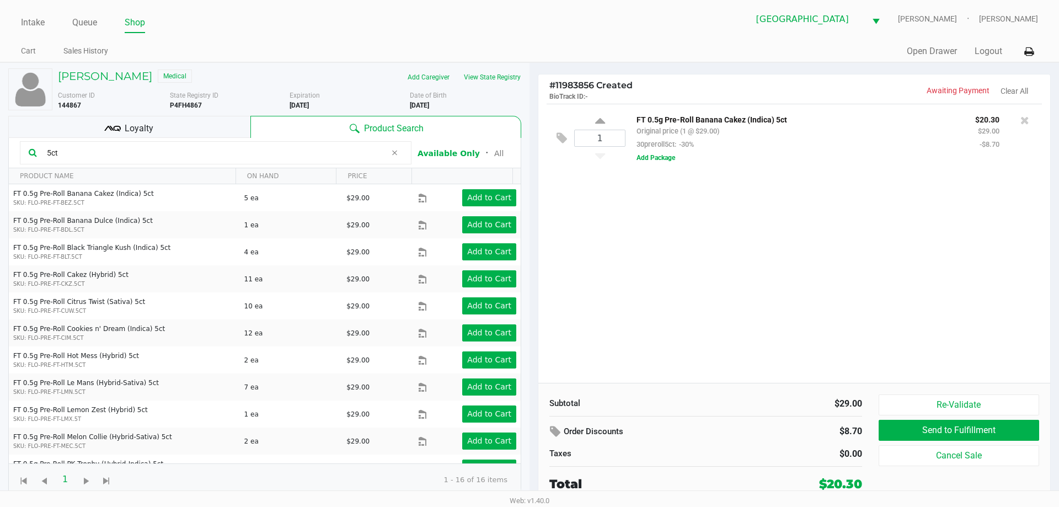
drag, startPoint x: 161, startPoint y: 153, endPoint x: 0, endPoint y: 147, distance: 161.1
click at [0, 147] on div "JOSEPH CHIAPETTA JR Medical Add Caregiver View State Registry Customer ID 14486…" at bounding box center [264, 284] width 529 height 442
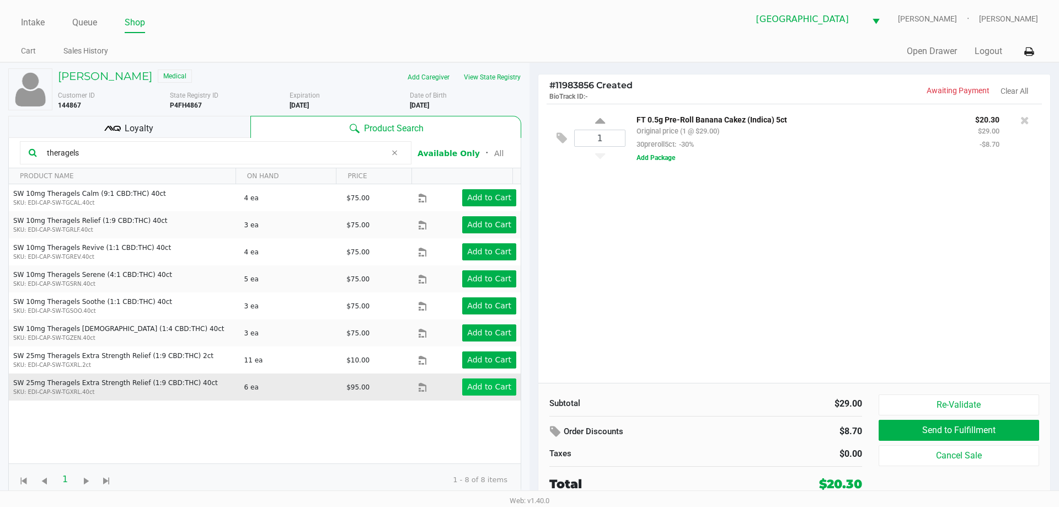
type input "theragels"
click at [480, 383] on app-button-loader "Add to Cart" at bounding box center [489, 386] width 44 height 9
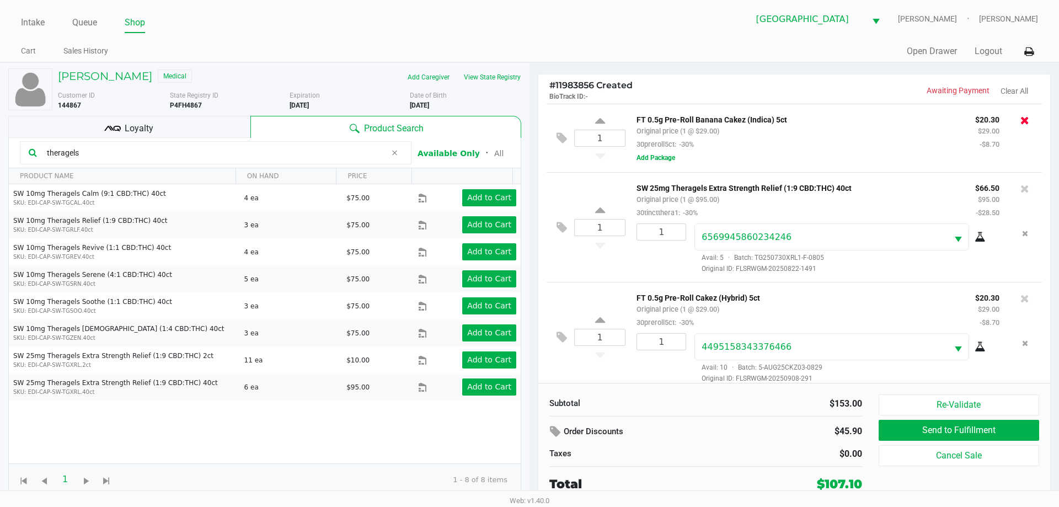
click at [1020, 119] on icon at bounding box center [1024, 120] width 9 height 11
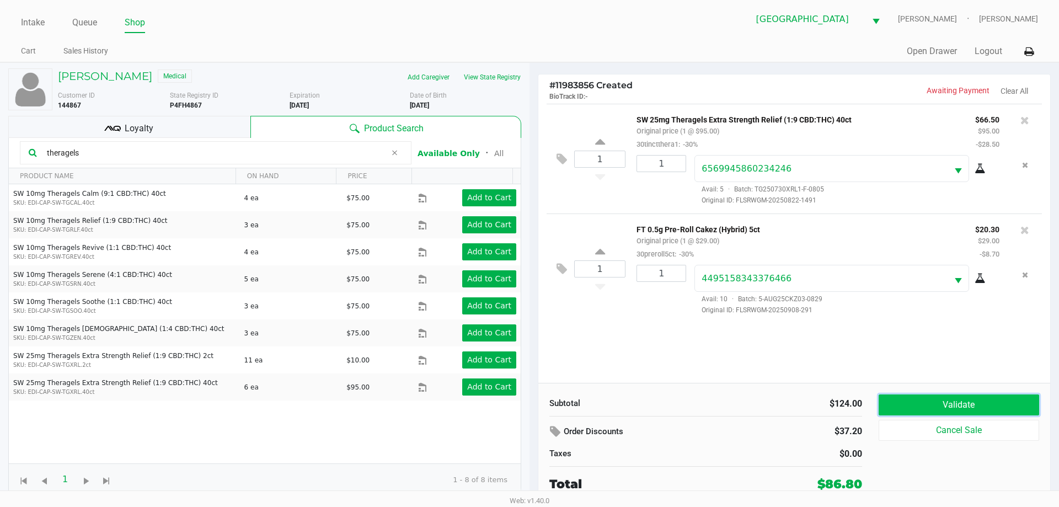
click at [950, 403] on button "Validate" at bounding box center [958, 404] width 160 height 21
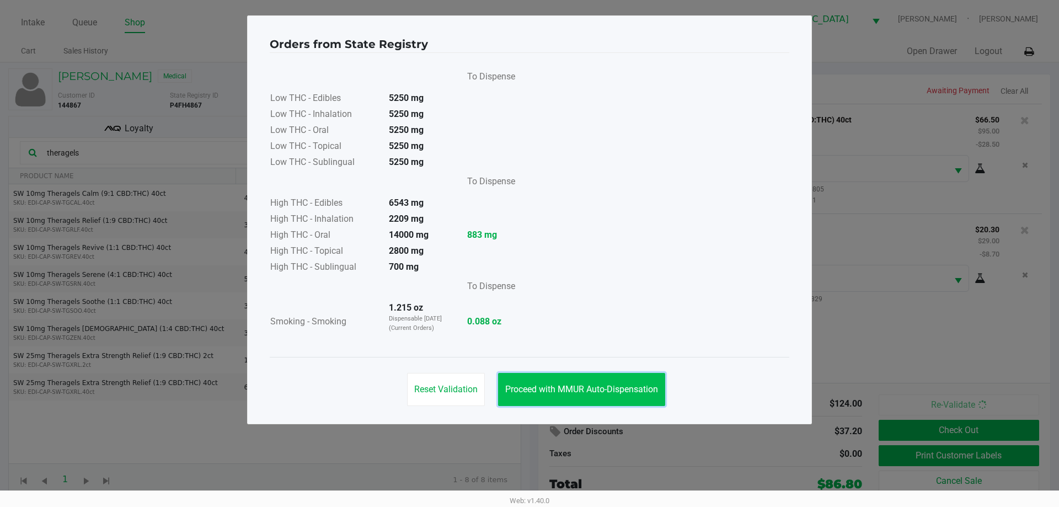
click at [636, 390] on span "Proceed with MMUR Auto-Dispensation" at bounding box center [581, 389] width 153 height 10
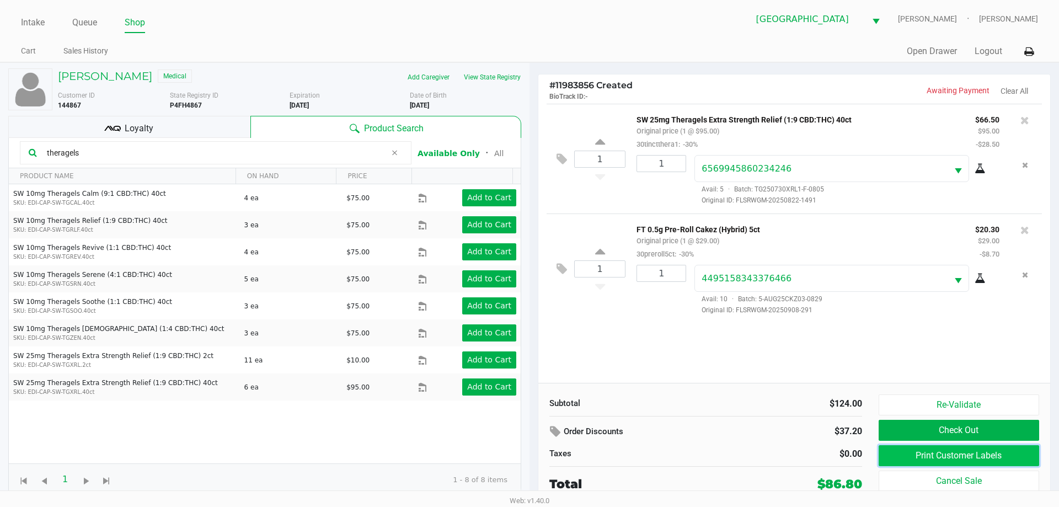
click at [907, 448] on button "Print Customer Labels" at bounding box center [958, 455] width 160 height 21
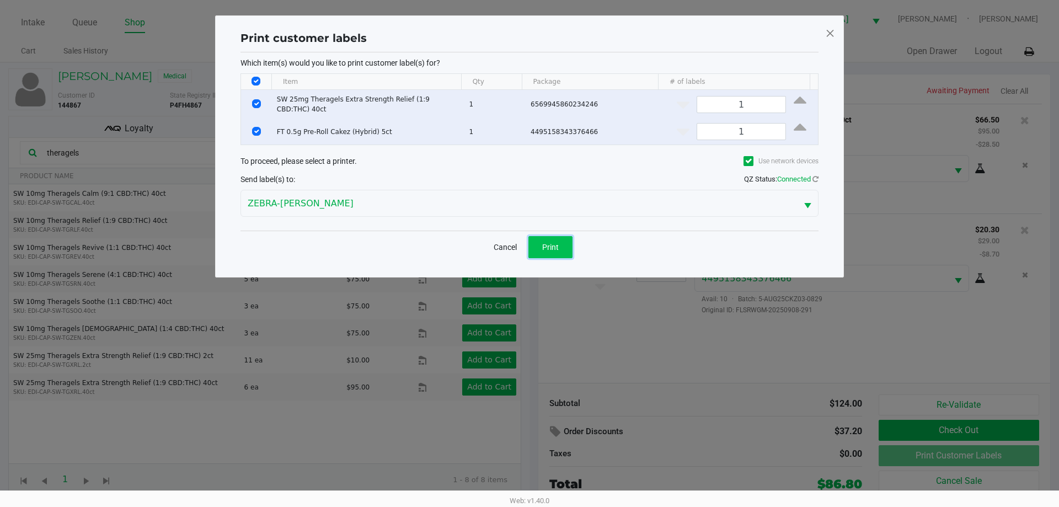
click at [541, 244] on button "Print" at bounding box center [550, 247] width 44 height 22
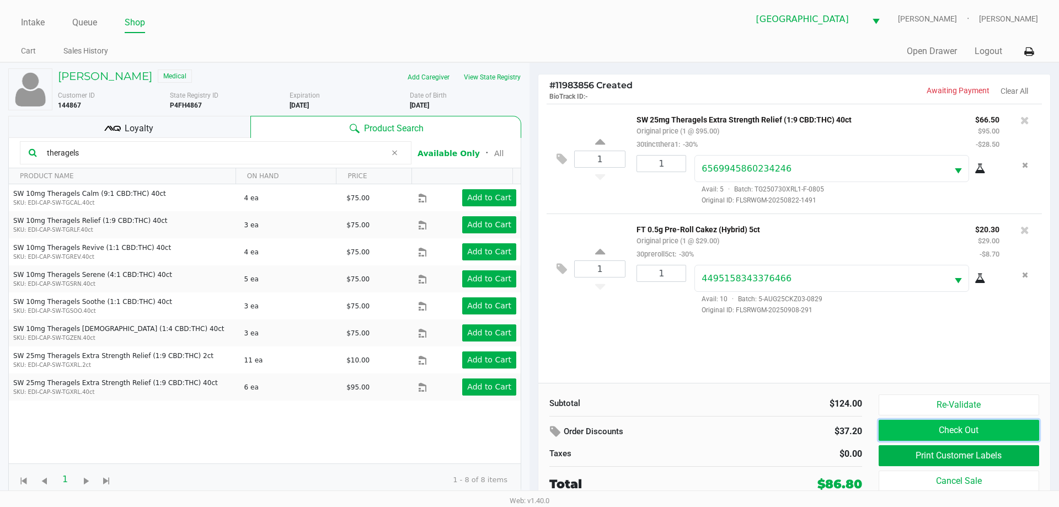
click at [951, 428] on button "Check Out" at bounding box center [958, 430] width 160 height 21
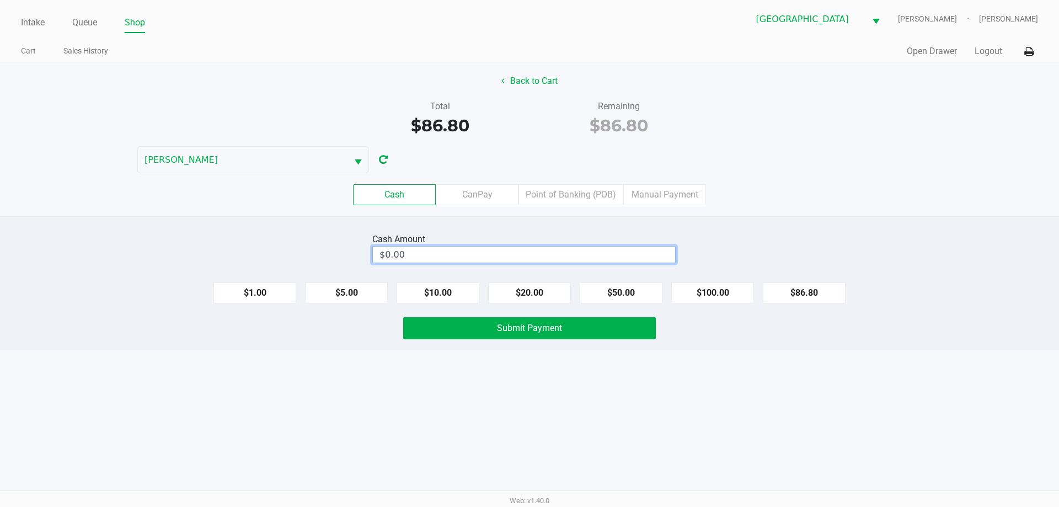
type input "0"
click at [548, 256] on input "0" at bounding box center [524, 254] width 302 height 16
type input "$100.00"
click at [555, 495] on div "Web: v1.40.0" at bounding box center [529, 500] width 1059 height 20
click at [475, 315] on div "Cash Amount $100.00 Clear $1.00 $5.00 $10.00 $20.00 $50.00 $100.00 $86.80 Submi…" at bounding box center [529, 283] width 1059 height 134
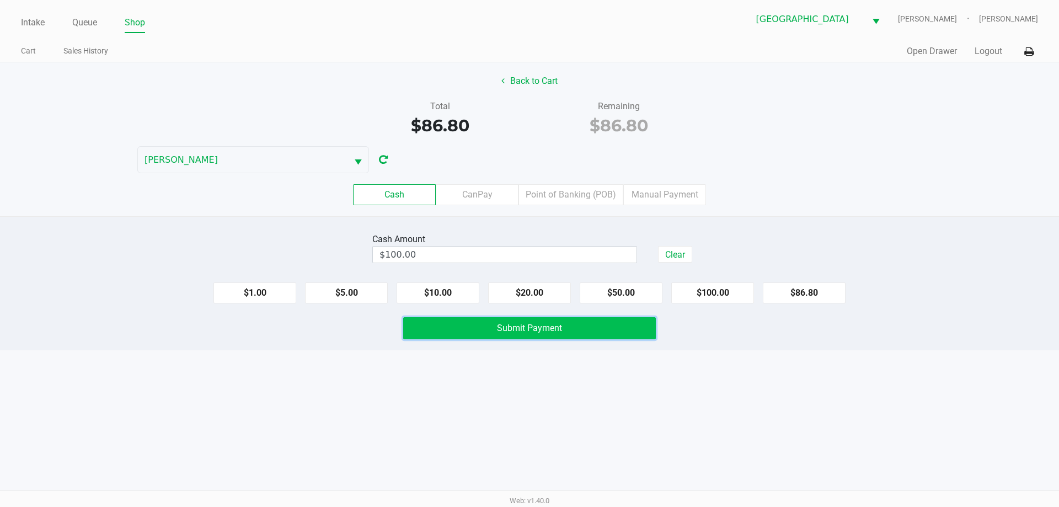
click at [473, 327] on button "Submit Payment" at bounding box center [529, 328] width 253 height 22
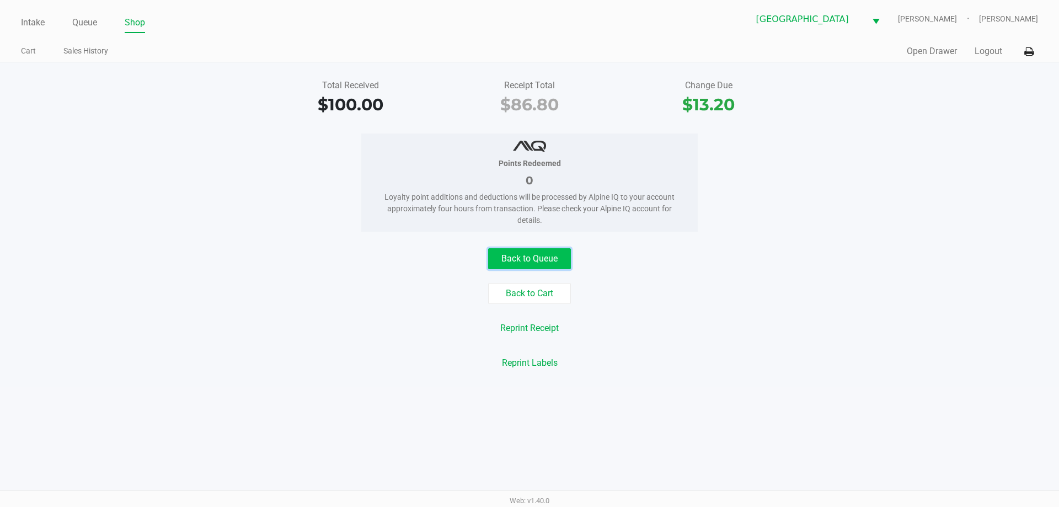
click at [522, 257] on button "Back to Queue" at bounding box center [529, 258] width 83 height 21
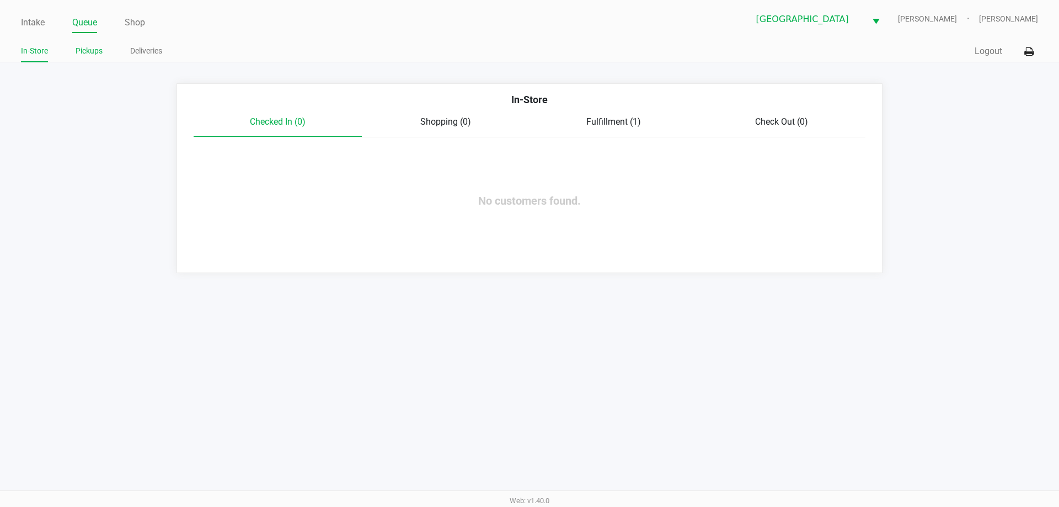
click at [87, 55] on link "Pickups" at bounding box center [89, 51] width 27 height 14
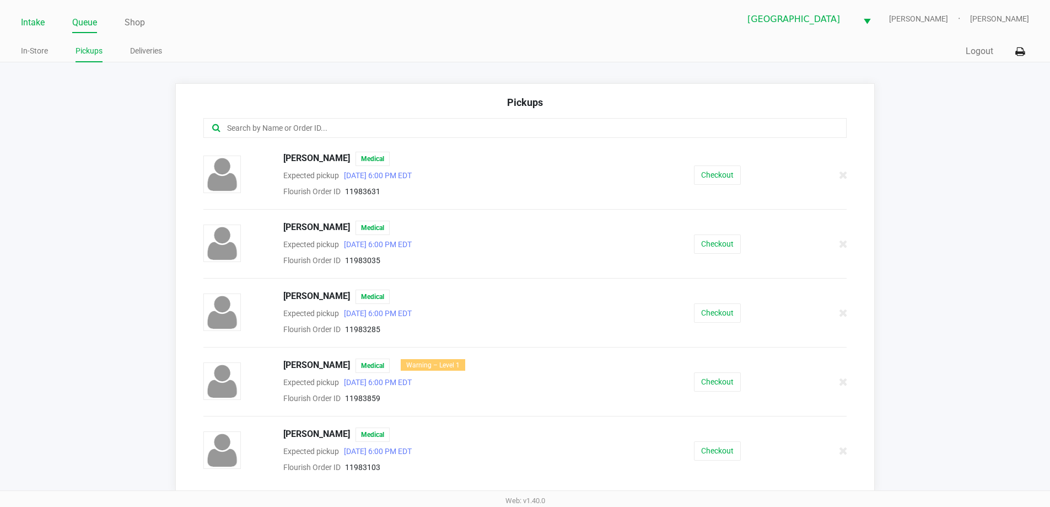
click at [39, 20] on link "Intake" at bounding box center [33, 22] width 24 height 15
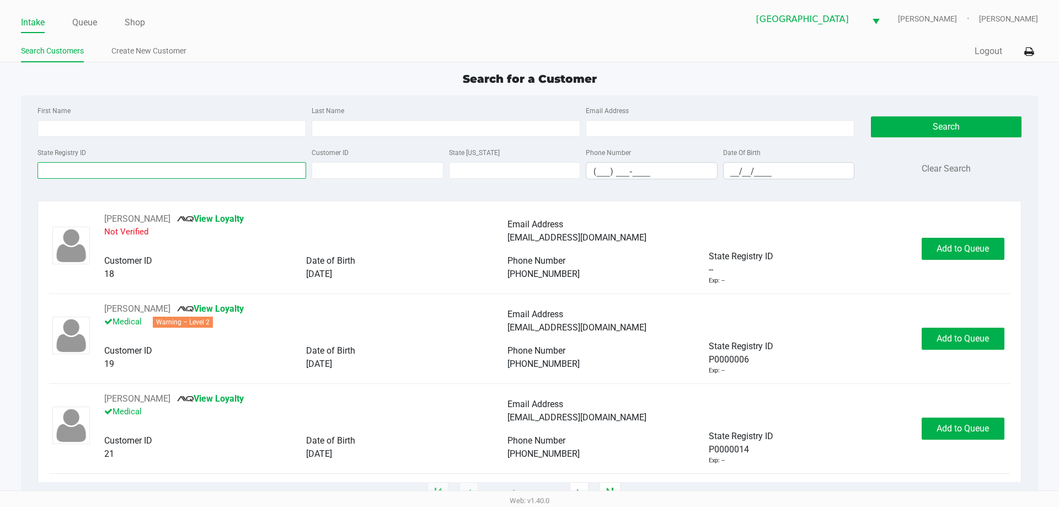
click at [197, 169] on input "State Registry ID" at bounding box center [171, 170] width 268 height 17
click at [94, 23] on link "Queue" at bounding box center [84, 22] width 25 height 15
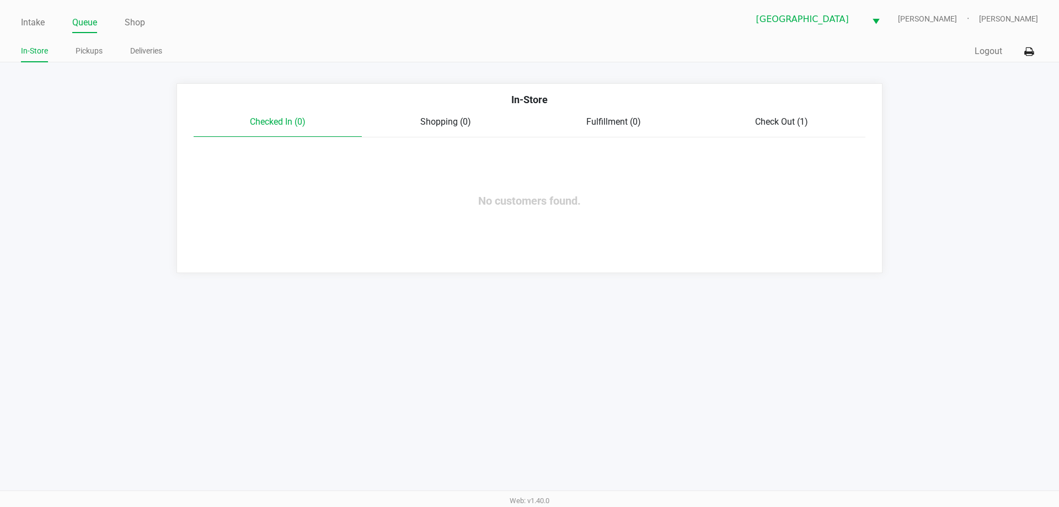
click at [783, 127] on span "Check Out (1)" at bounding box center [781, 121] width 53 height 10
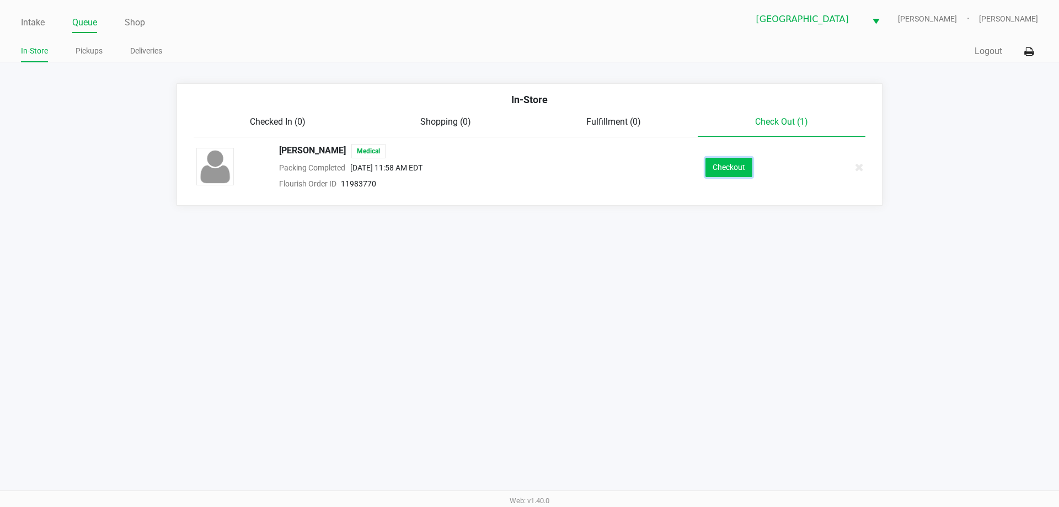
click at [724, 171] on button "Checkout" at bounding box center [728, 167] width 47 height 19
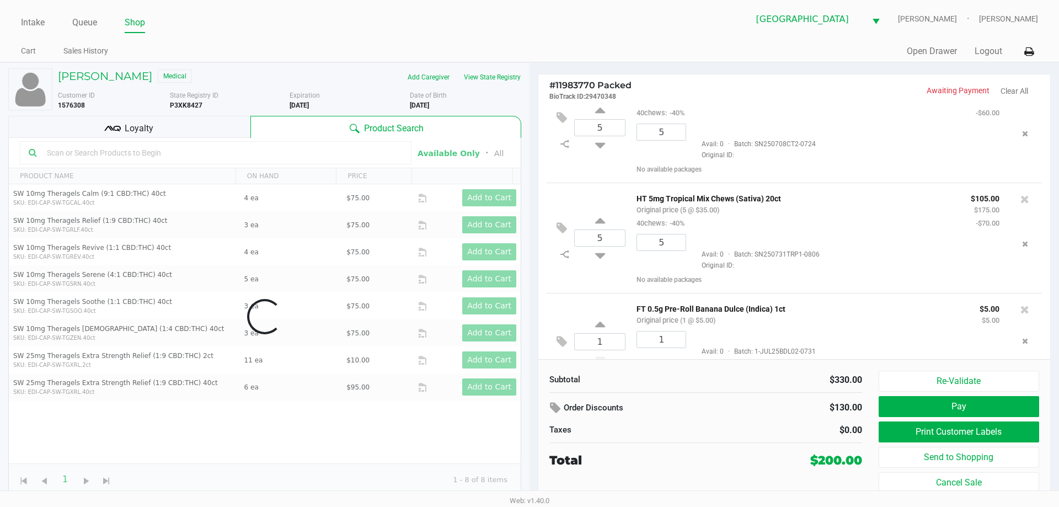
scroll to position [64, 0]
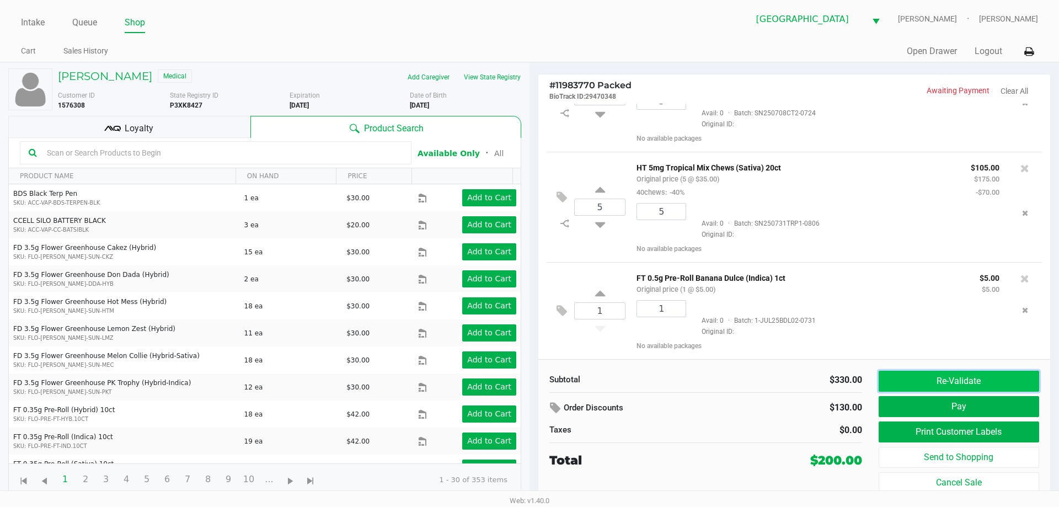
click at [964, 377] on button "Re-Validate" at bounding box center [958, 380] width 160 height 21
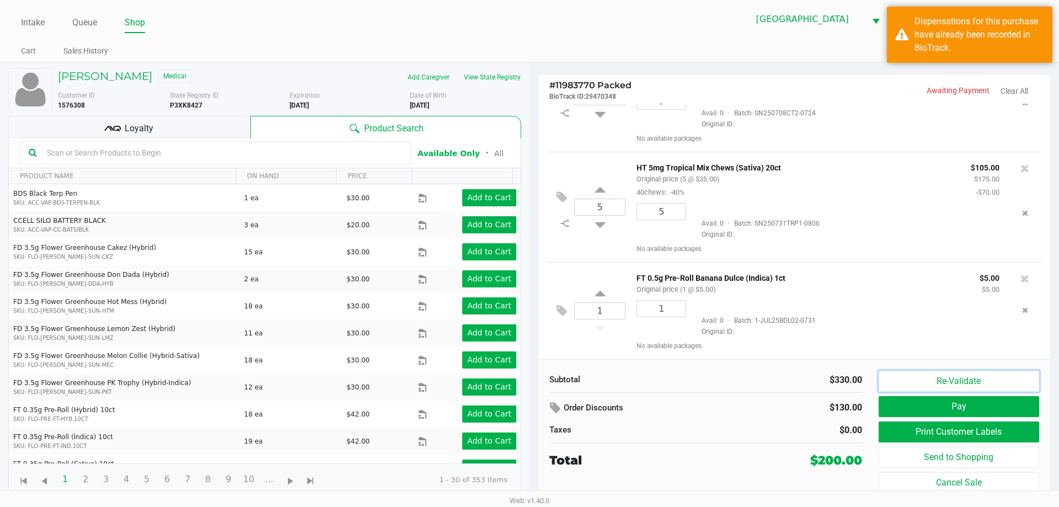
scroll to position [62, 0]
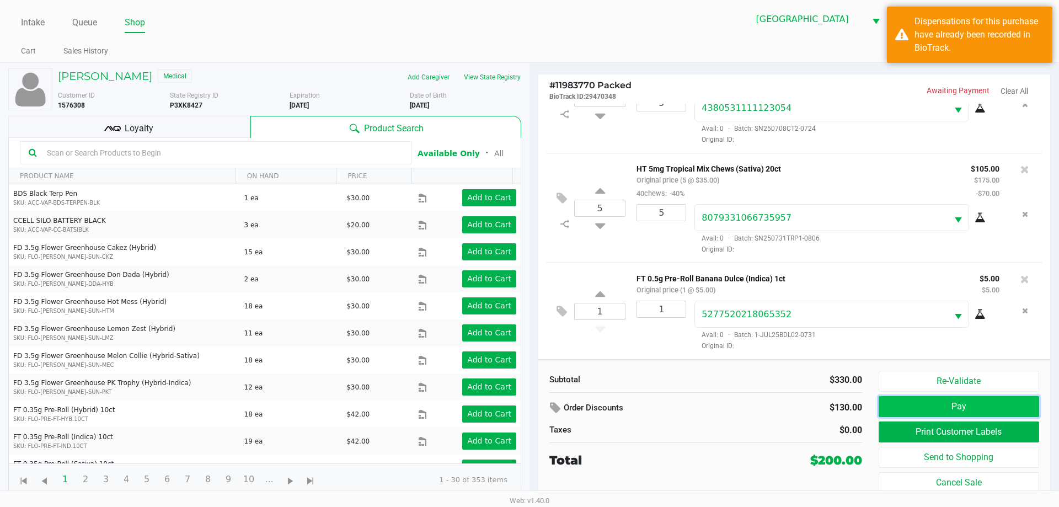
click at [942, 409] on button "Pay" at bounding box center [958, 406] width 160 height 21
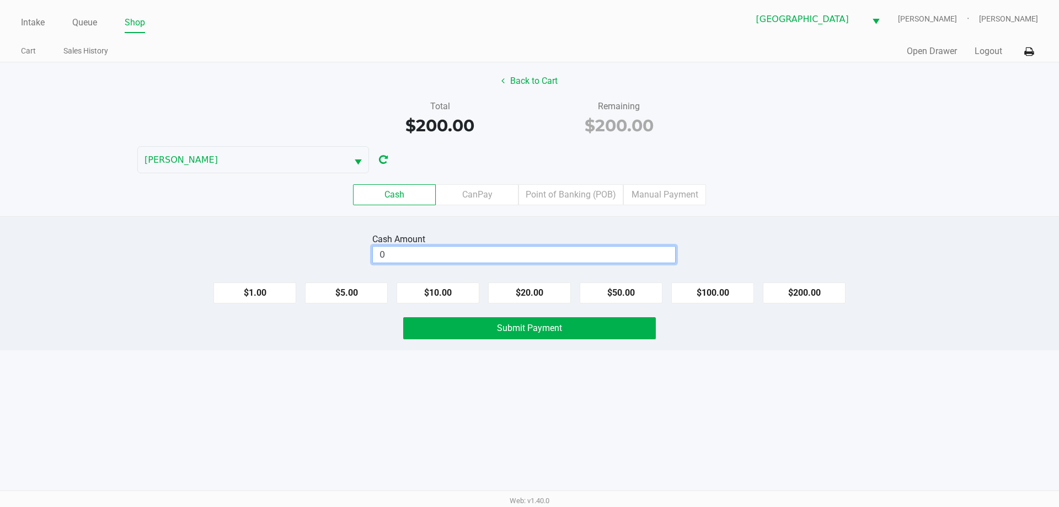
click at [488, 246] on input "0" at bounding box center [524, 254] width 302 height 16
type input "$200.00"
click at [512, 421] on div "Intake Queue Shop Delray Beach WC FRANKIE-VALLI Shannon Scaggs Cart Sales Histo…" at bounding box center [529, 253] width 1059 height 507
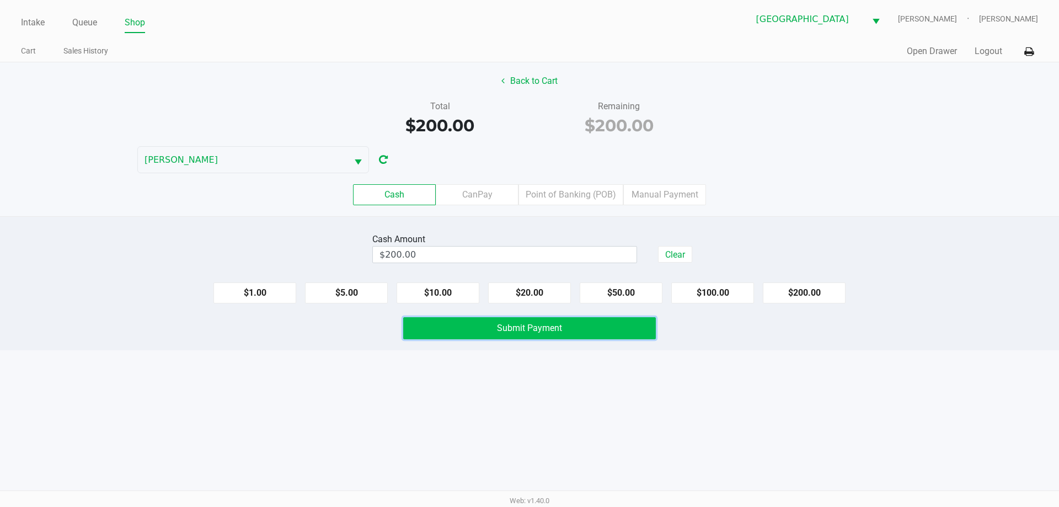
click at [525, 331] on span "Submit Payment" at bounding box center [529, 328] width 65 height 10
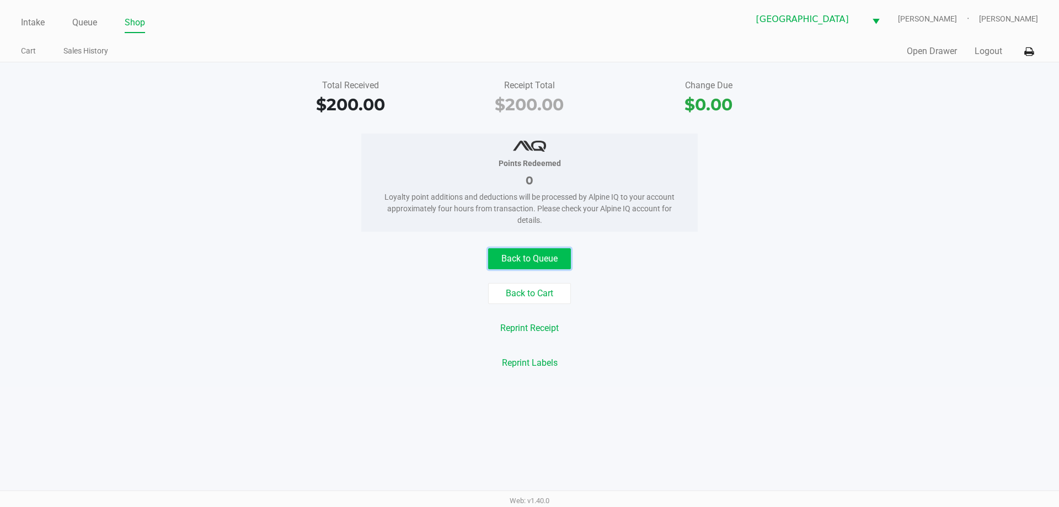
click at [539, 253] on button "Back to Queue" at bounding box center [529, 258] width 83 height 21
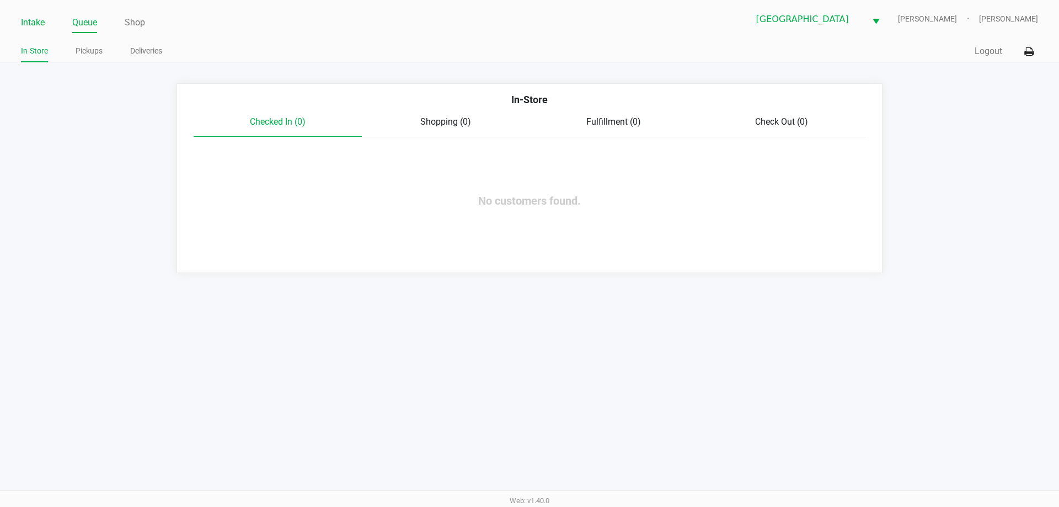
click at [32, 19] on link "Intake" at bounding box center [33, 22] width 24 height 15
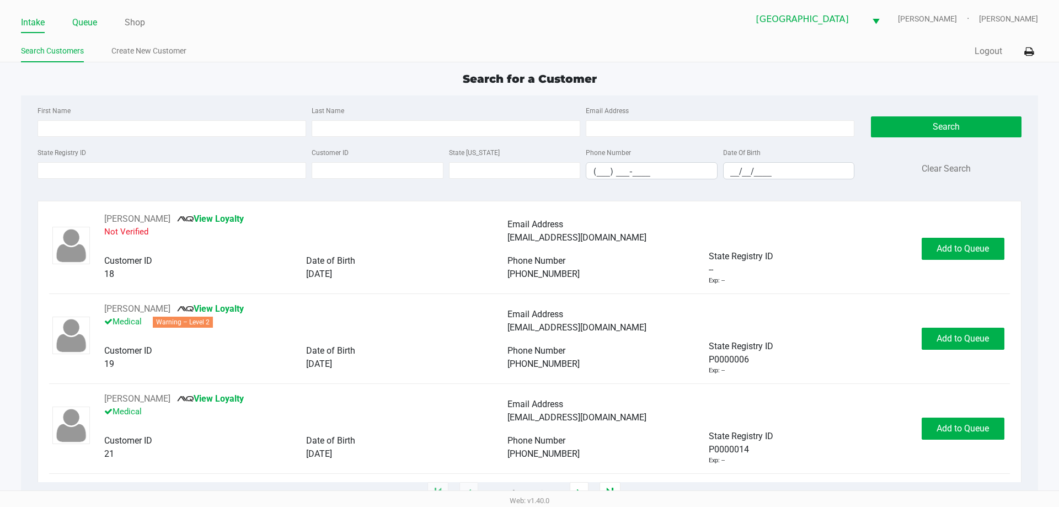
click at [83, 25] on link "Queue" at bounding box center [84, 22] width 25 height 15
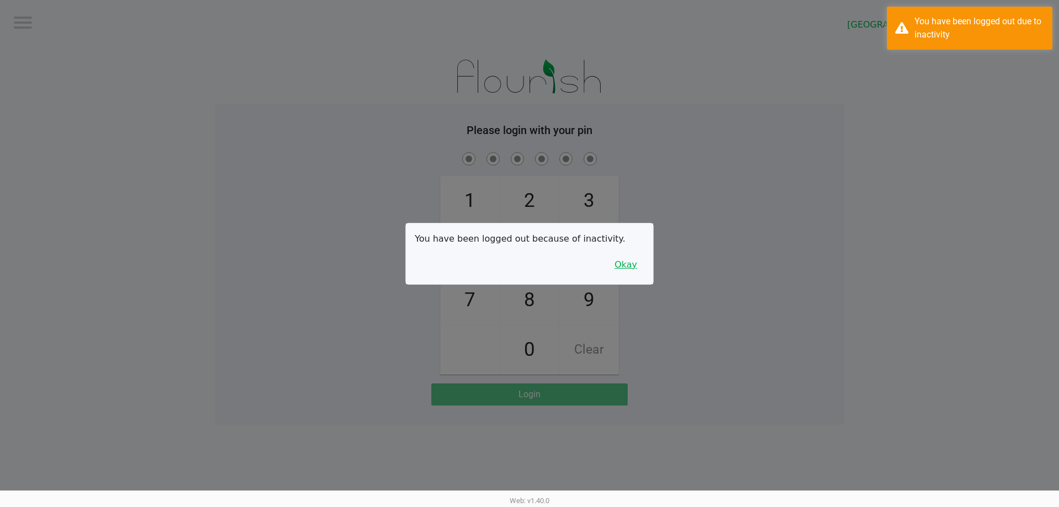
click at [643, 268] on button "Okay" at bounding box center [625, 264] width 37 height 21
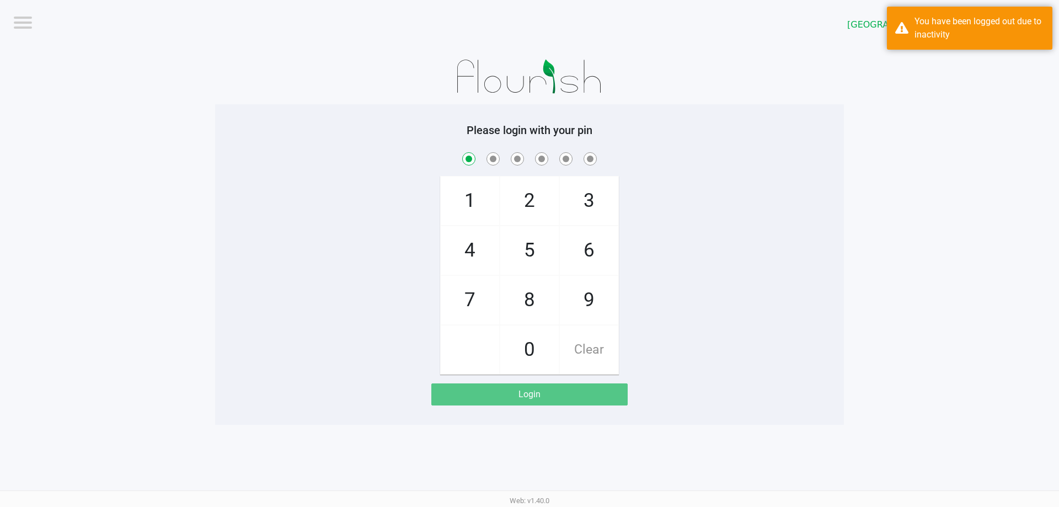
checkbox input "true"
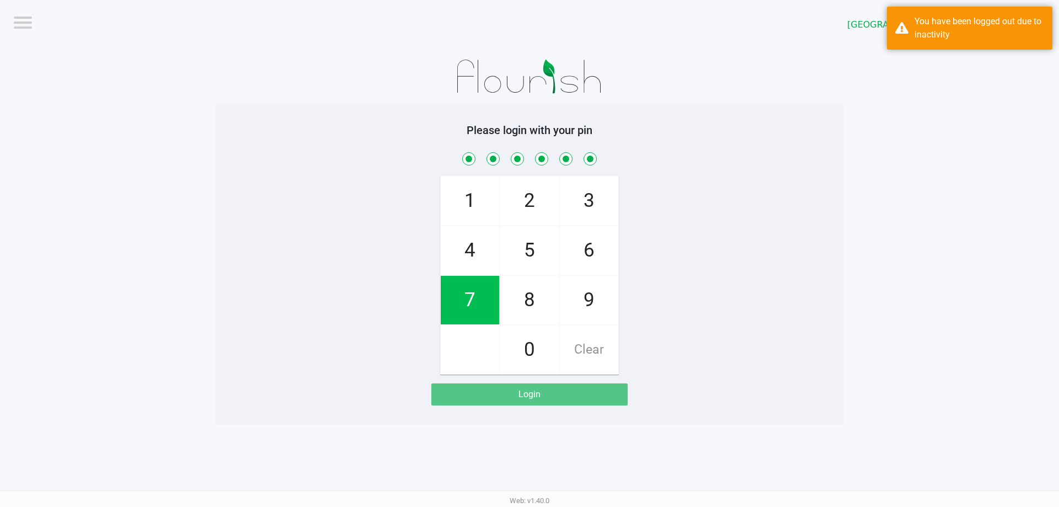
checkbox input "true"
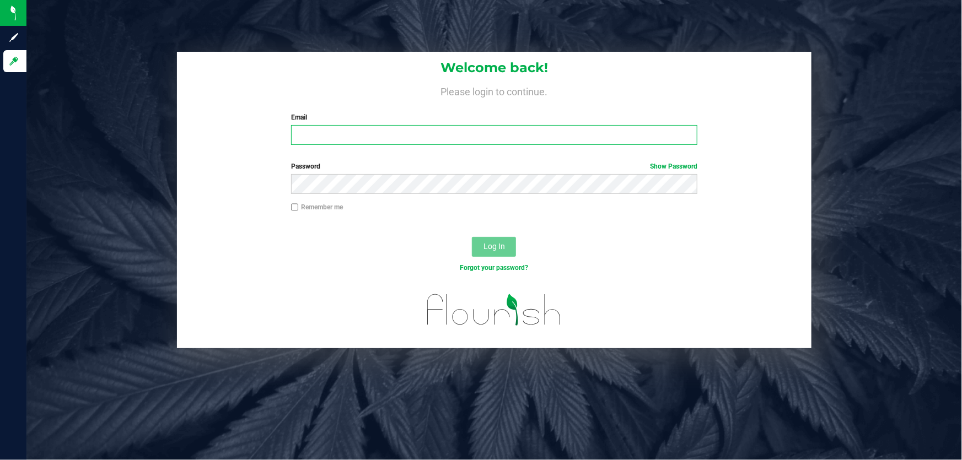
click at [357, 143] on input "Email" at bounding box center [494, 135] width 407 height 20
type input "[EMAIL_ADDRESS][DOMAIN_NAME]"
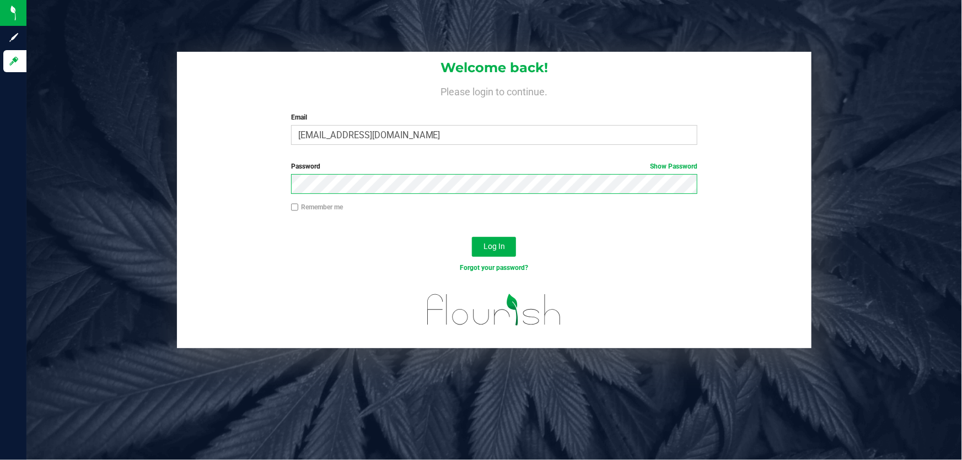
click at [472, 237] on button "Log In" at bounding box center [494, 247] width 44 height 20
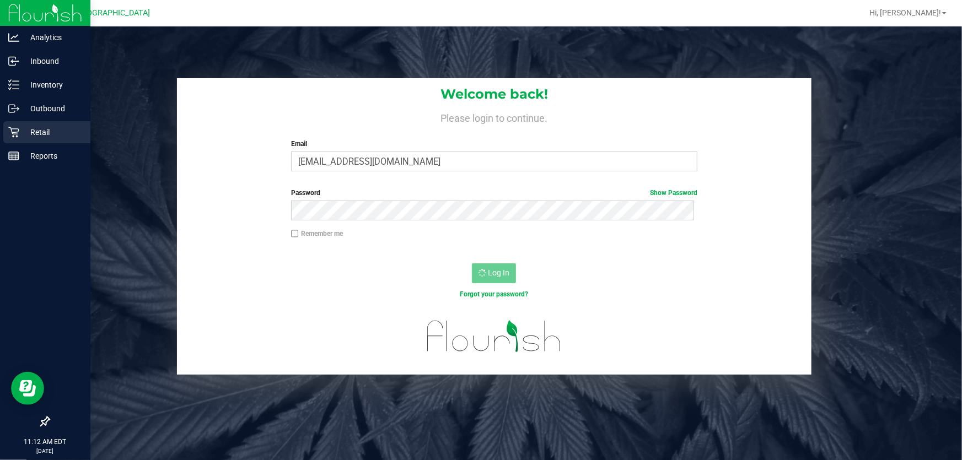
click at [50, 132] on p "Retail" at bounding box center [52, 132] width 66 height 13
click at [41, 135] on p "Retail" at bounding box center [52, 132] width 66 height 13
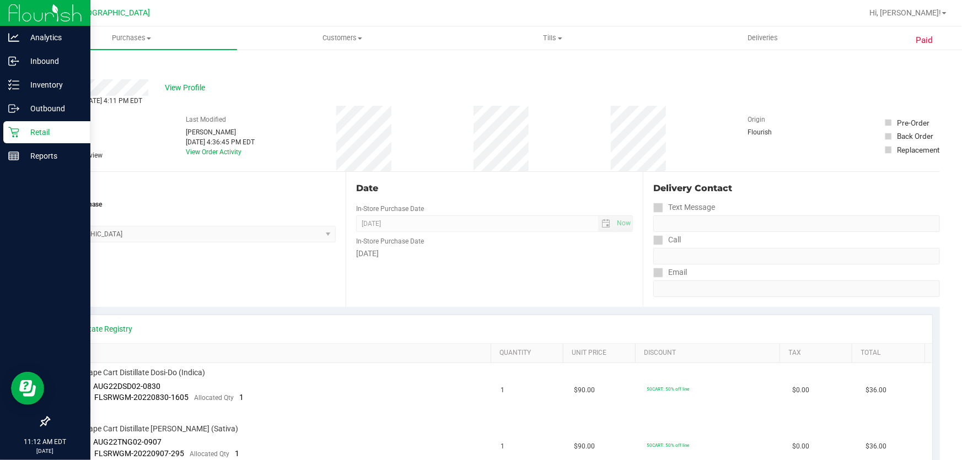
click at [15, 127] on icon at bounding box center [13, 132] width 11 height 11
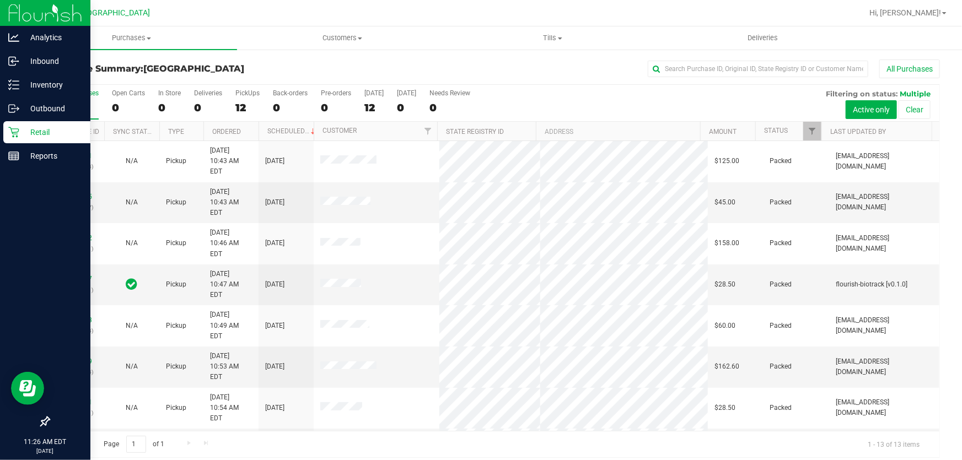
click at [14, 125] on div "Retail" at bounding box center [46, 132] width 87 height 22
click at [68, 140] on div "Retail" at bounding box center [46, 132] width 87 height 22
click at [68, 135] on p "Retail" at bounding box center [52, 132] width 66 height 13
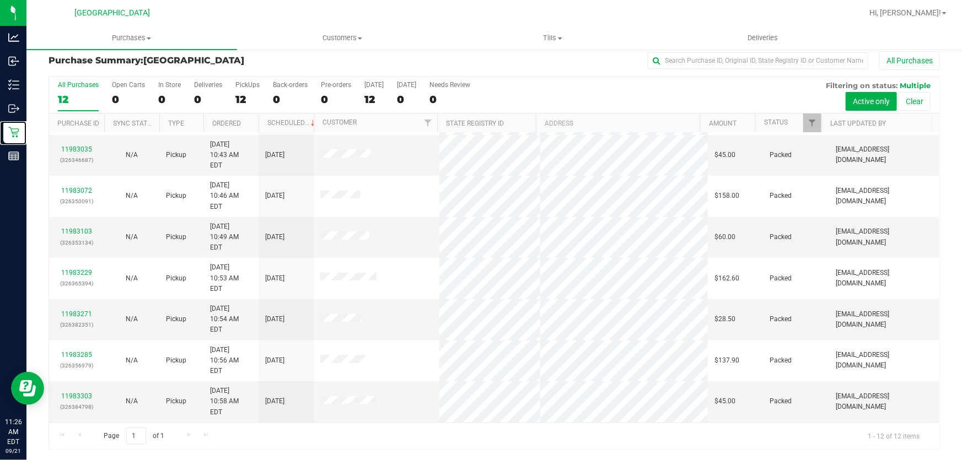
scroll to position [75, 0]
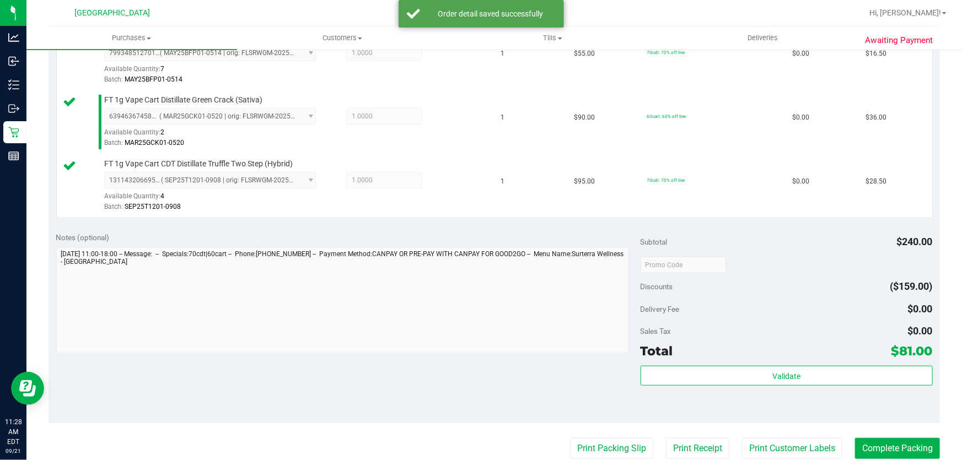
scroll to position [359, 0]
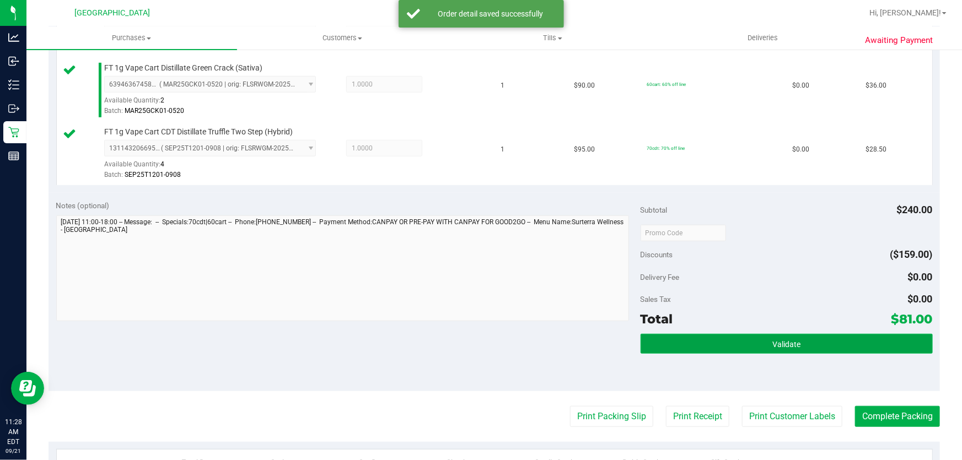
click at [795, 345] on button "Validate" at bounding box center [787, 344] width 292 height 20
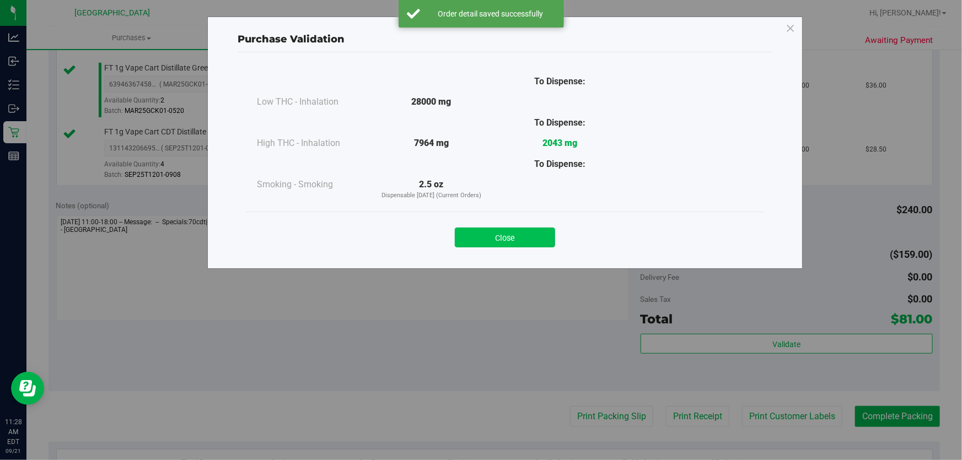
click at [505, 245] on button "Close" at bounding box center [505, 238] width 100 height 20
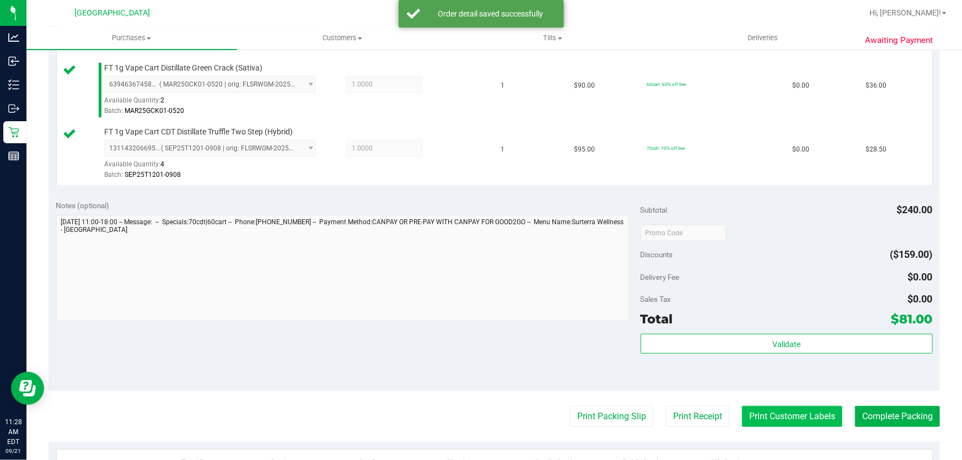
click at [766, 421] on button "Print Customer Labels" at bounding box center [792, 416] width 100 height 21
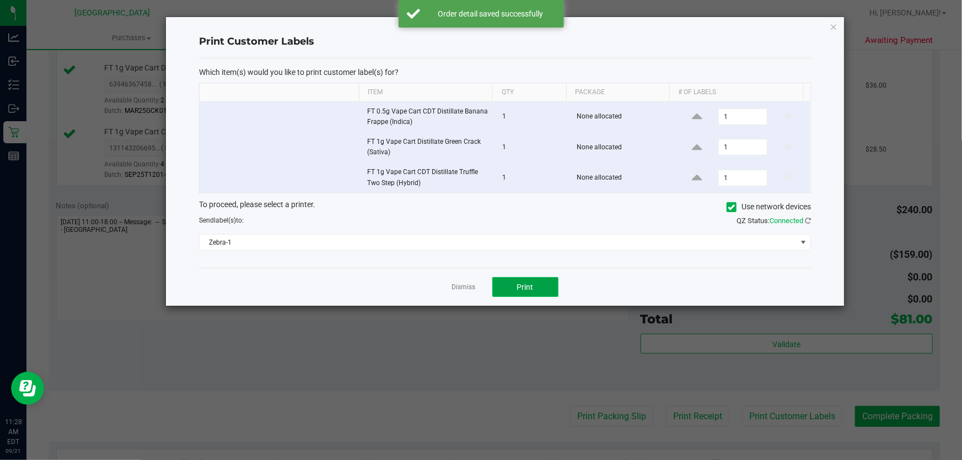
click at [535, 280] on button "Print" at bounding box center [525, 287] width 66 height 20
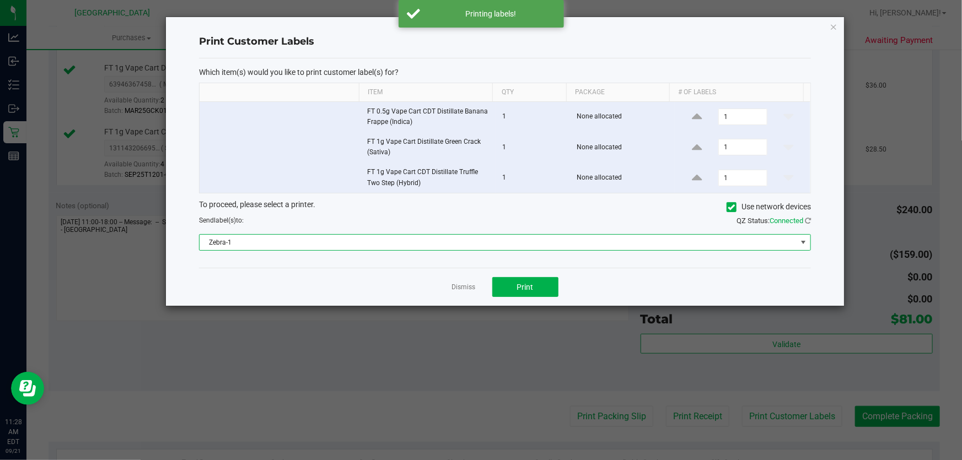
click at [502, 235] on span "Zebra-1" at bounding box center [498, 242] width 597 height 15
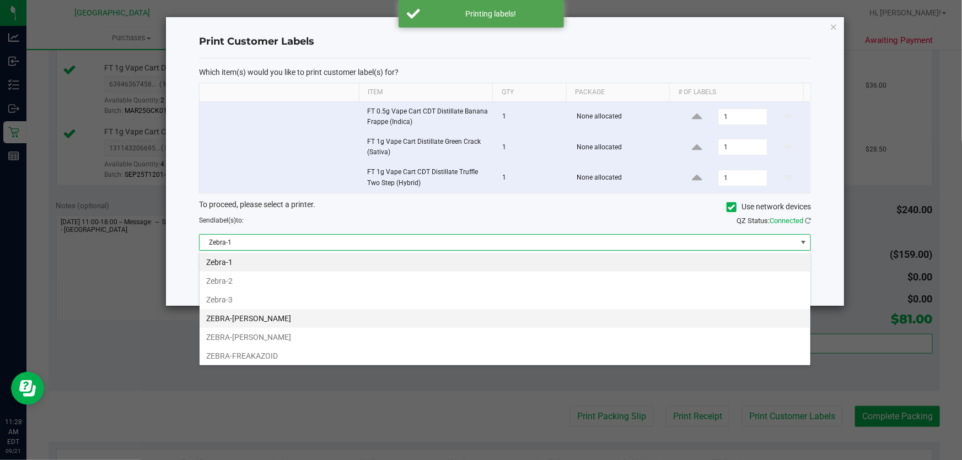
scroll to position [17, 612]
click at [351, 320] on li "ZEBRA-FRANKIE VALLI" at bounding box center [505, 318] width 611 height 19
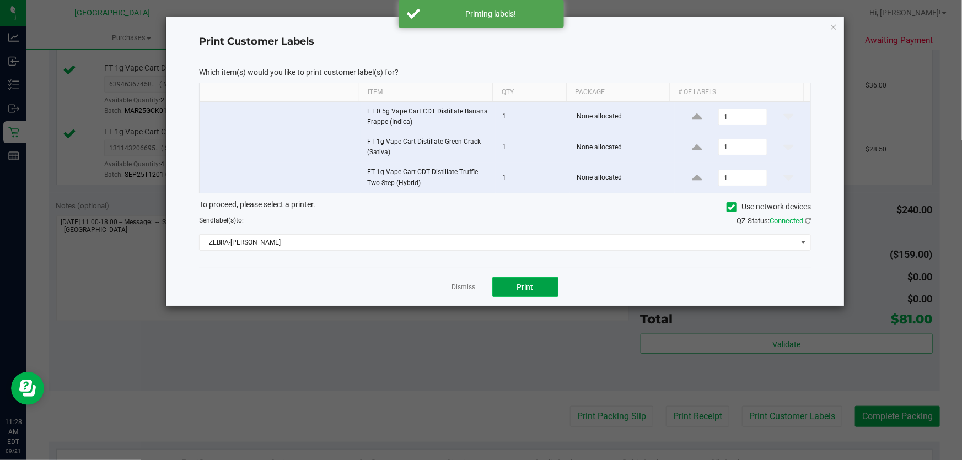
click at [528, 279] on button "Print" at bounding box center [525, 287] width 66 height 20
click at [462, 287] on link "Dismiss" at bounding box center [464, 287] width 24 height 9
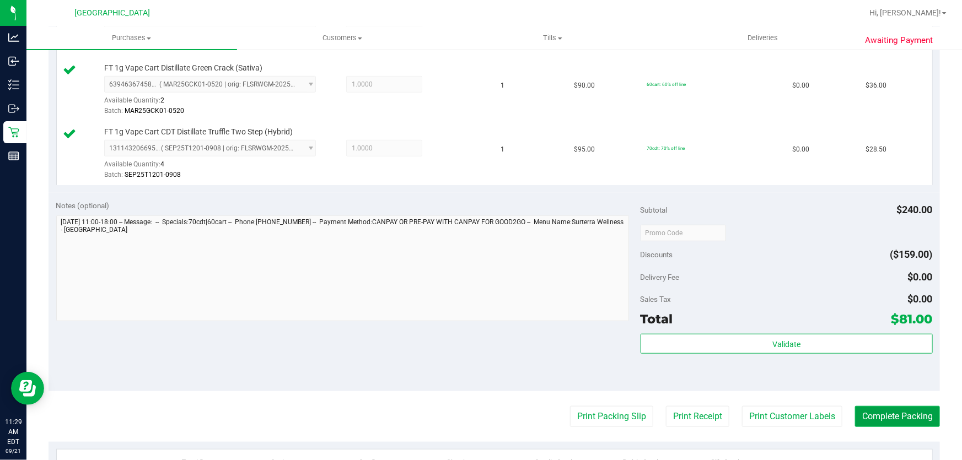
click at [871, 410] on button "Complete Packing" at bounding box center [897, 416] width 85 height 21
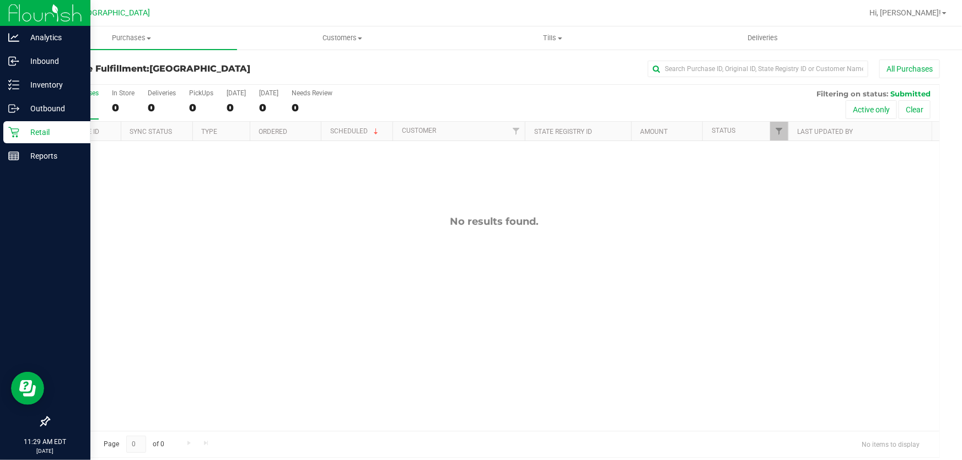
click at [45, 129] on p "Retail" at bounding box center [52, 132] width 66 height 13
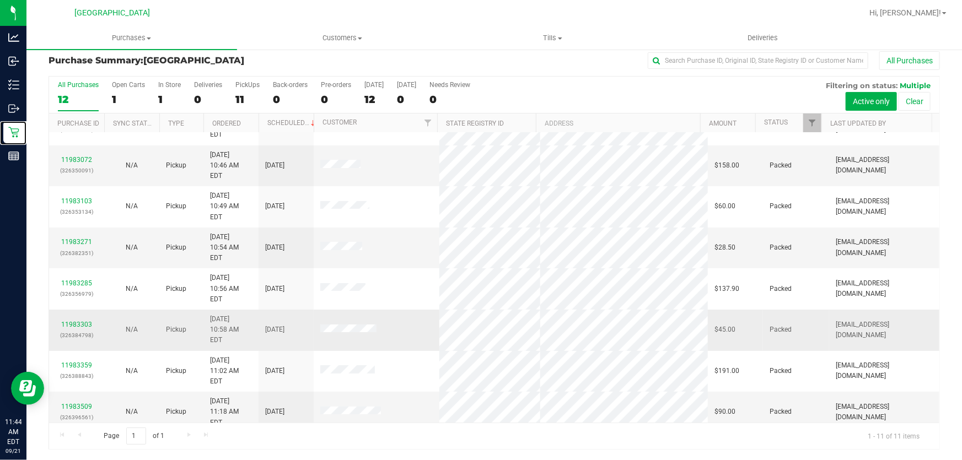
scroll to position [44, 0]
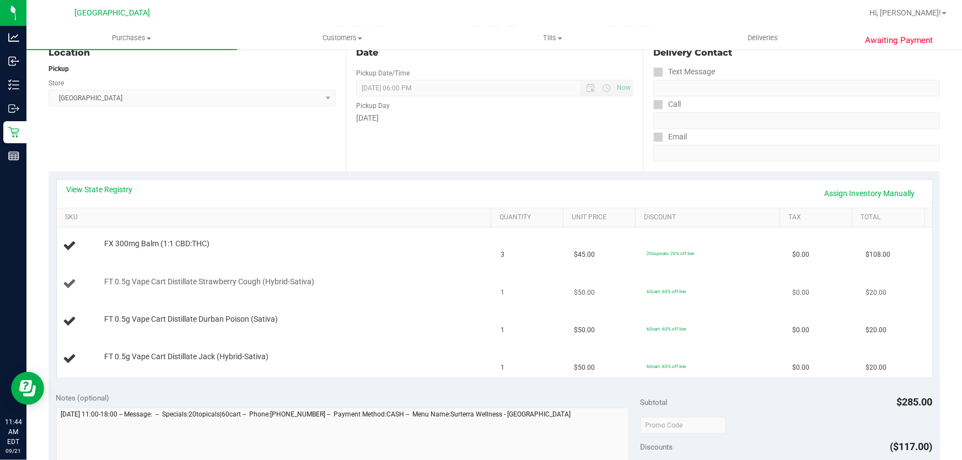
scroll to position [109, 0]
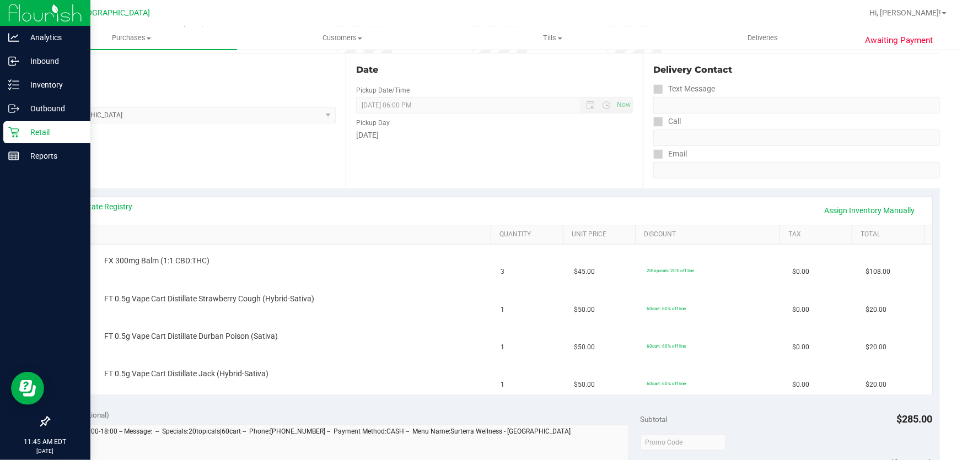
click at [25, 133] on p "Retail" at bounding box center [52, 132] width 66 height 13
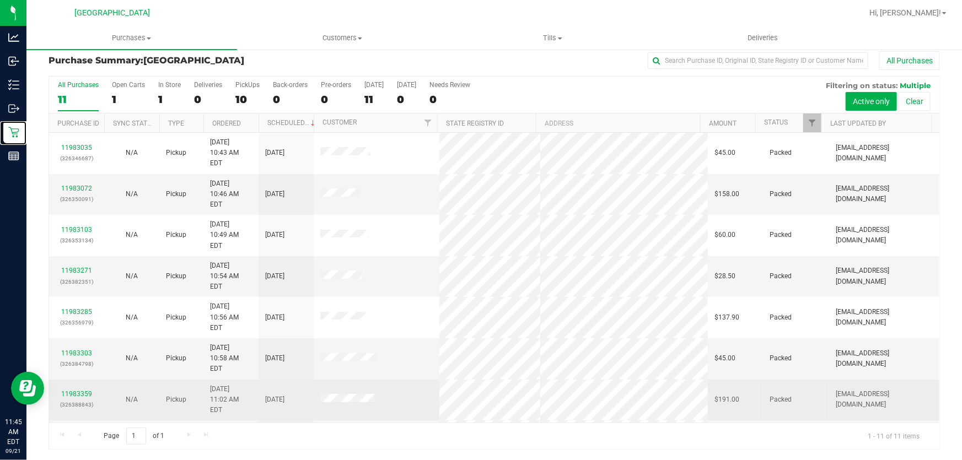
scroll to position [44, 0]
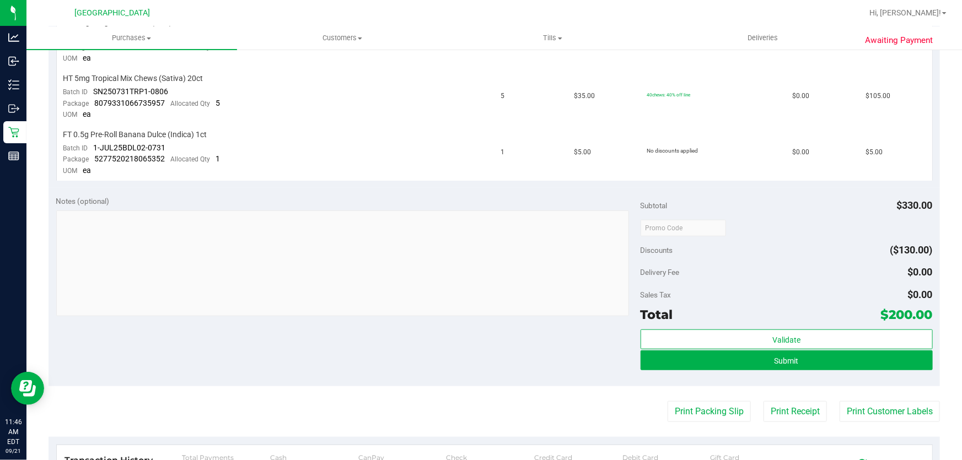
scroll to position [351, 0]
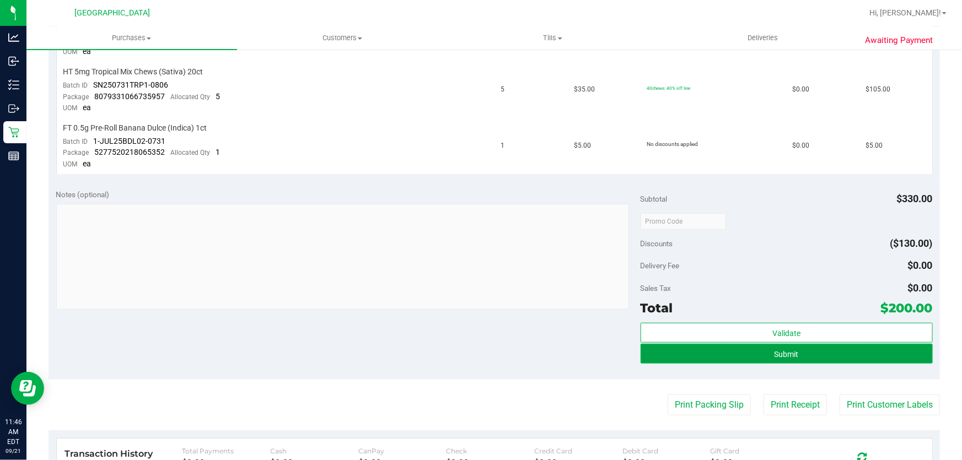
click at [689, 357] on button "Submit" at bounding box center [787, 354] width 292 height 20
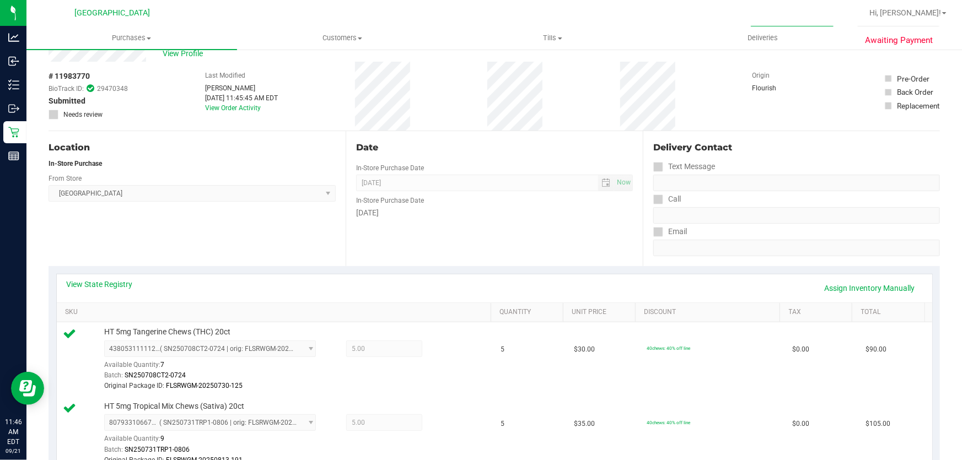
scroll to position [0, 0]
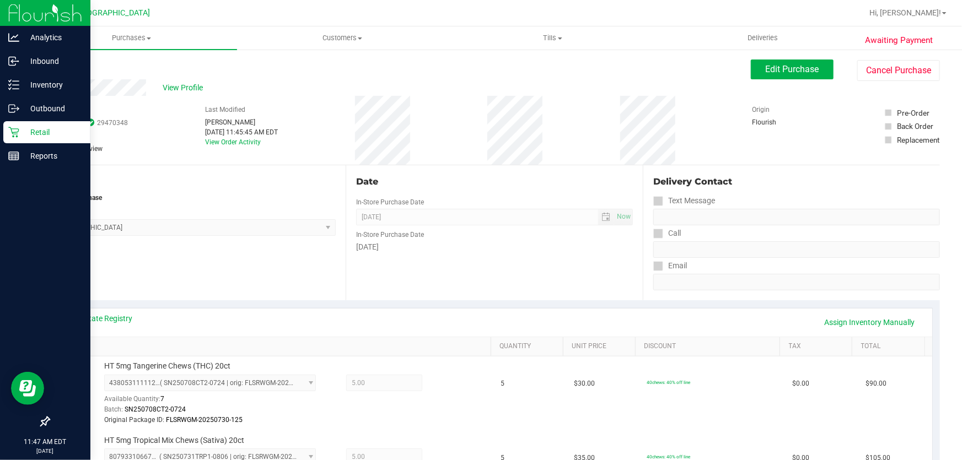
click at [15, 133] on icon at bounding box center [13, 132] width 11 height 11
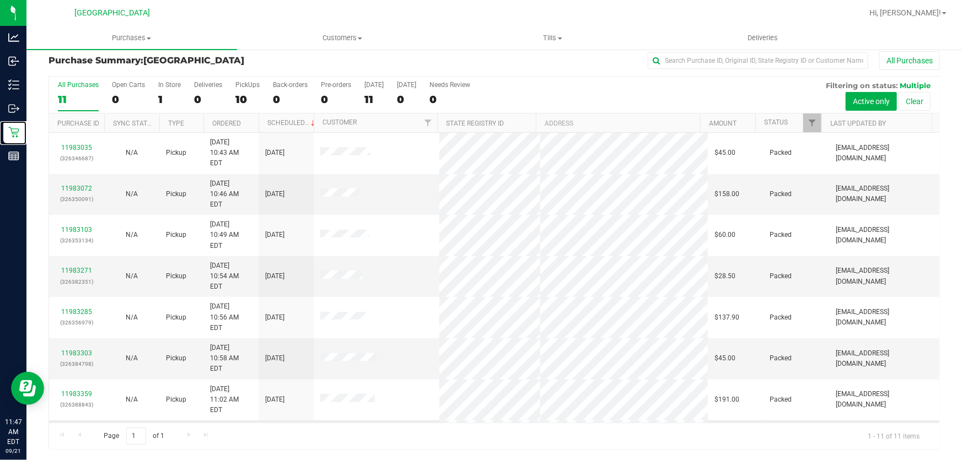
scroll to position [44, 0]
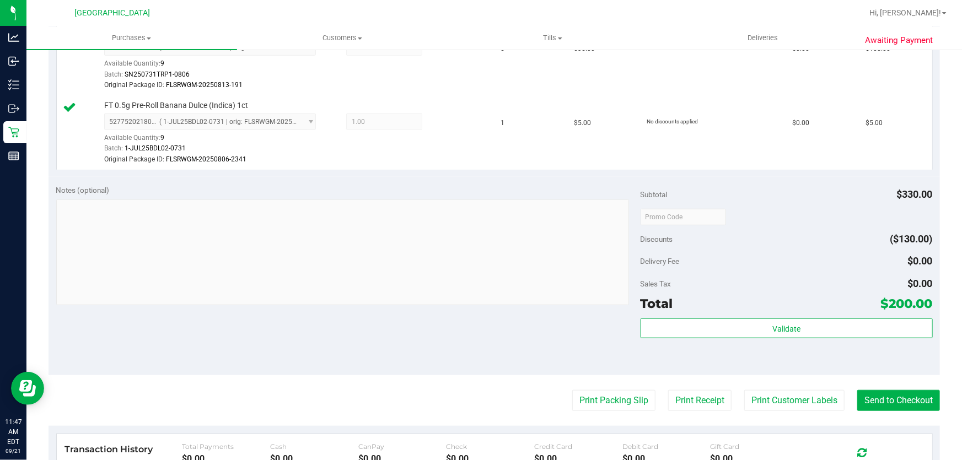
scroll to position [409, 0]
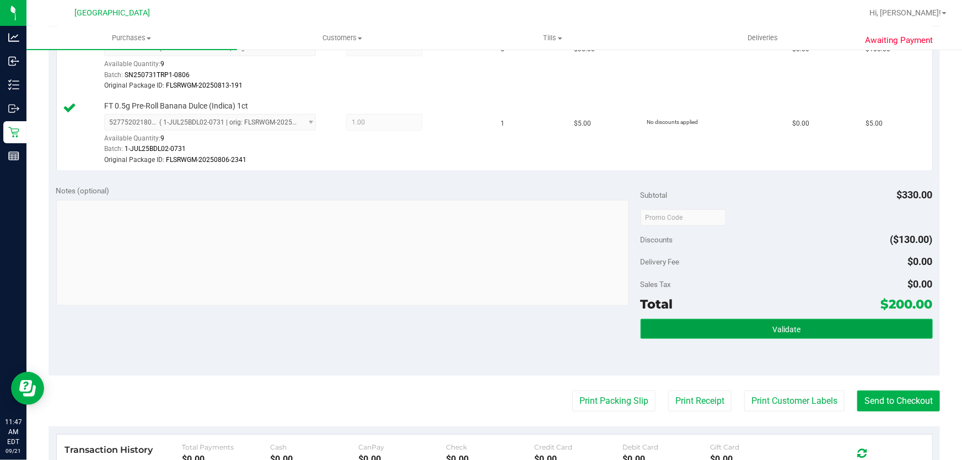
click at [750, 320] on button "Validate" at bounding box center [787, 329] width 292 height 20
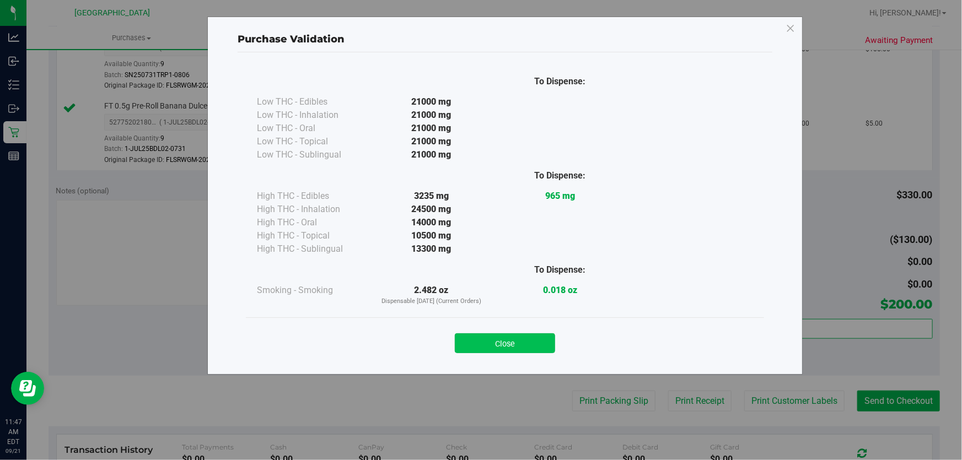
click at [520, 332] on div "Close" at bounding box center [505, 340] width 502 height 28
click at [522, 337] on button "Close" at bounding box center [505, 344] width 100 height 20
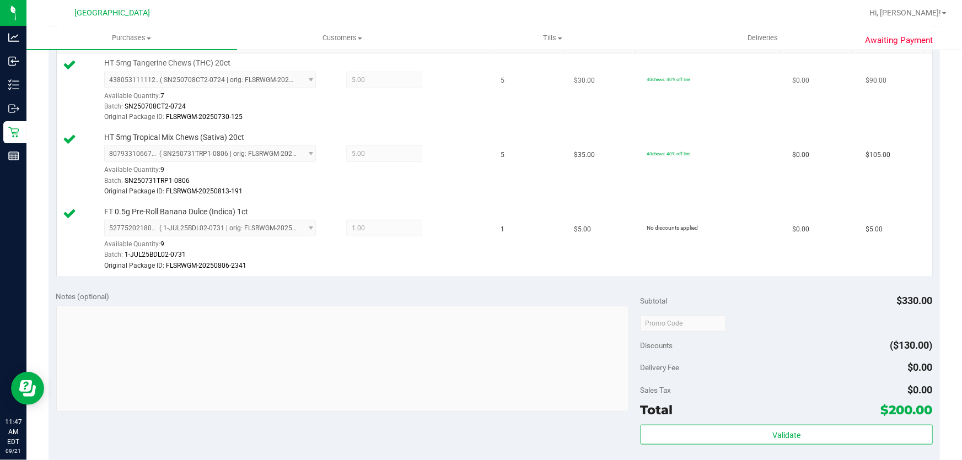
scroll to position [159, 0]
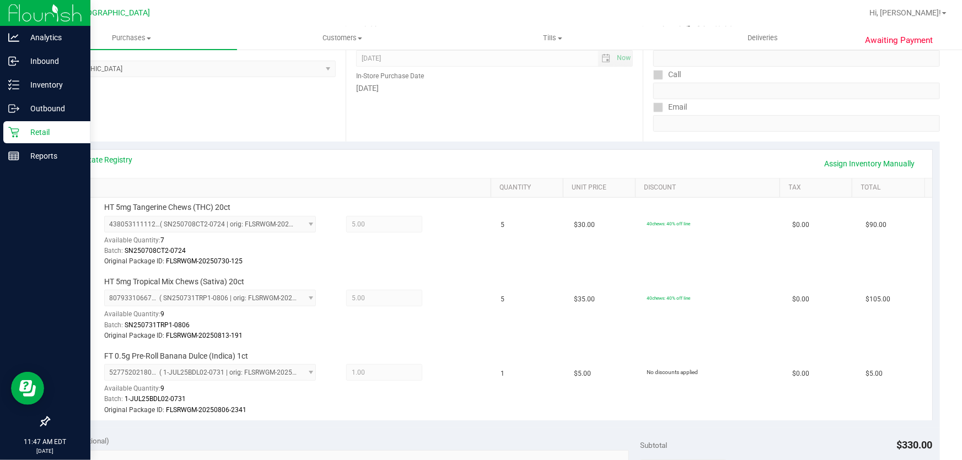
click at [13, 128] on icon at bounding box center [13, 132] width 11 height 11
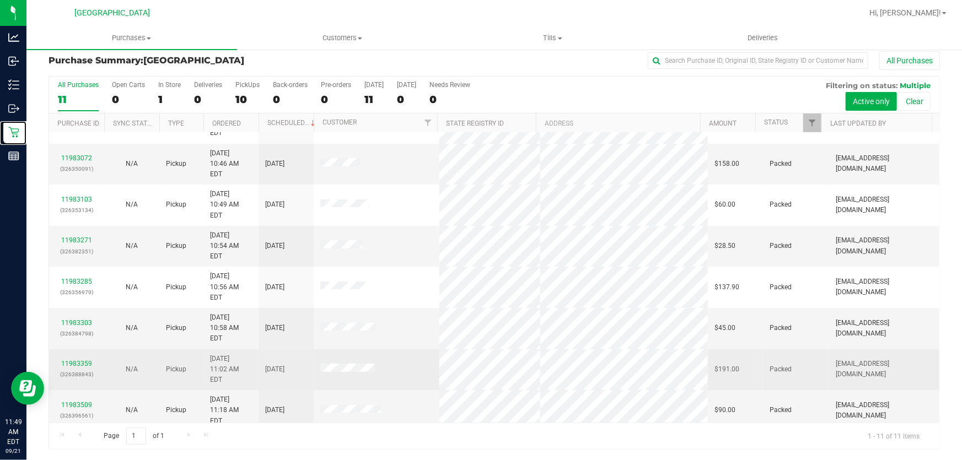
scroll to position [44, 0]
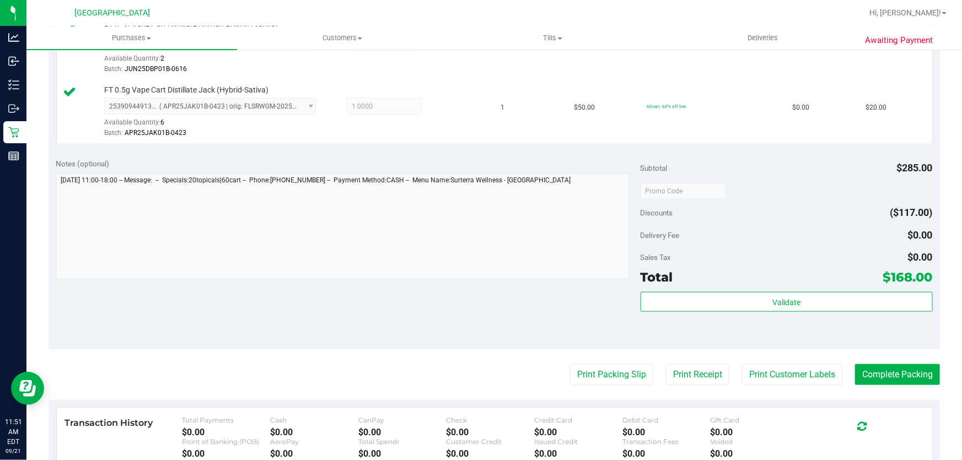
scroll to position [509, 0]
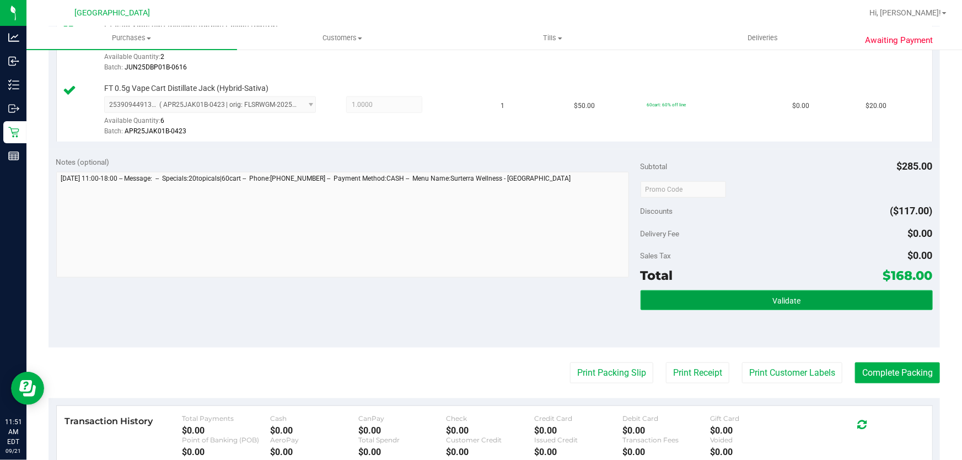
click at [796, 303] on button "Validate" at bounding box center [787, 301] width 292 height 20
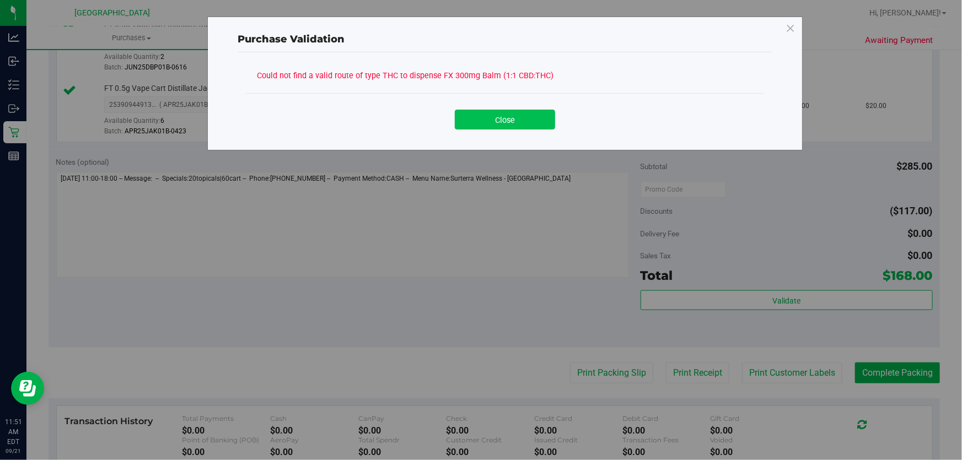
click at [496, 114] on button "Close" at bounding box center [505, 120] width 100 height 20
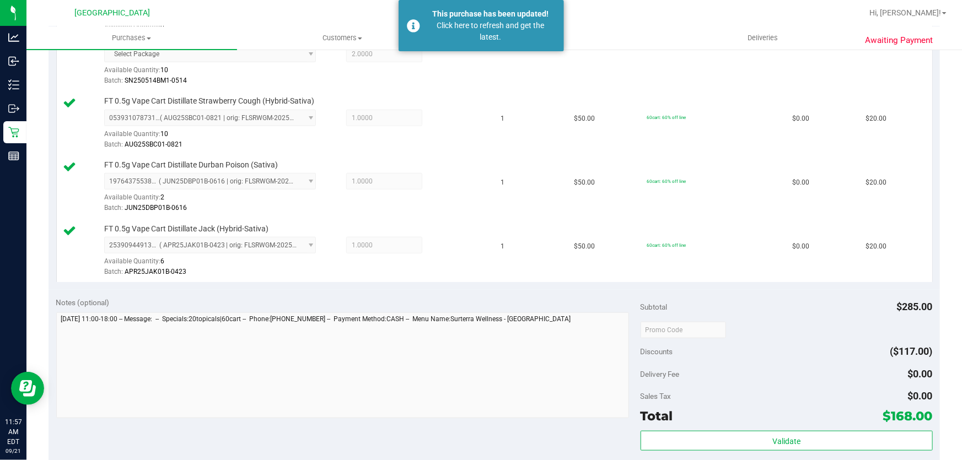
scroll to position [200, 0]
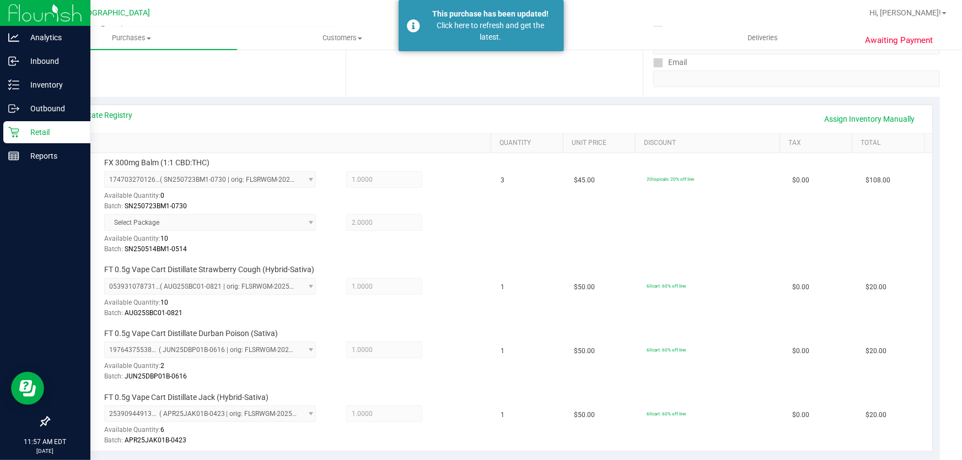
click at [11, 127] on icon at bounding box center [13, 132] width 11 height 11
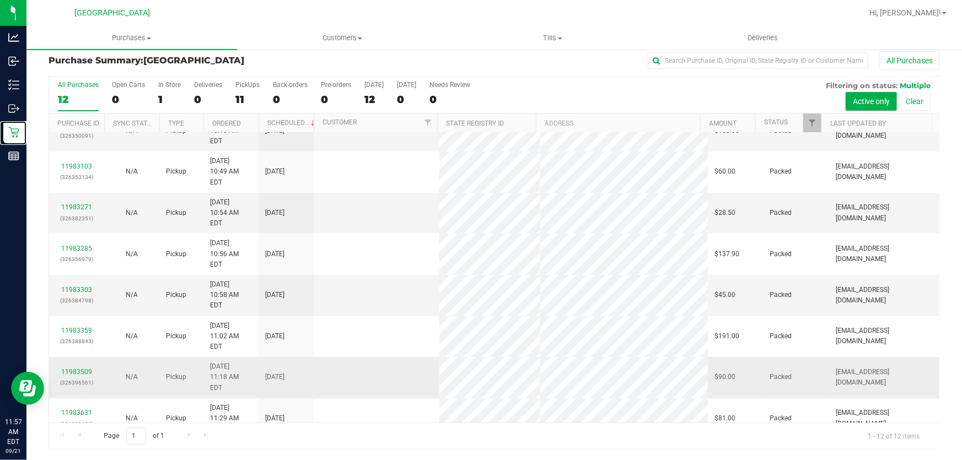
scroll to position [75, 0]
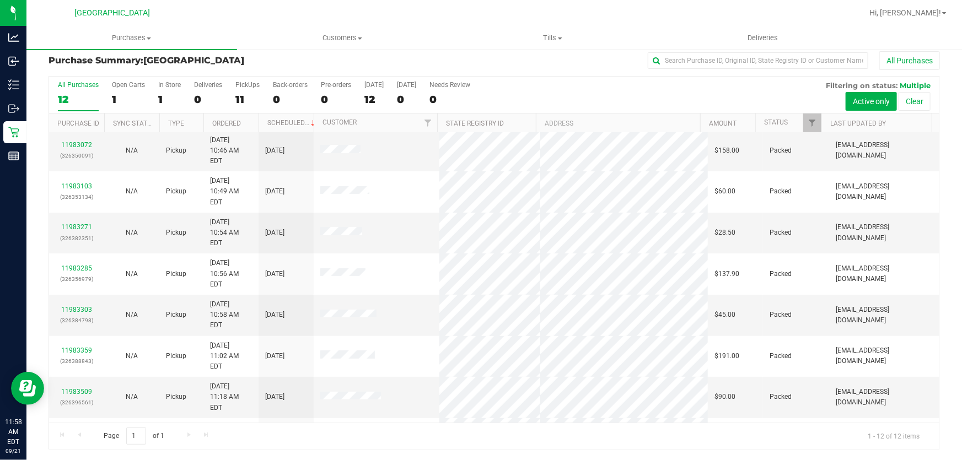
scroll to position [75, 0]
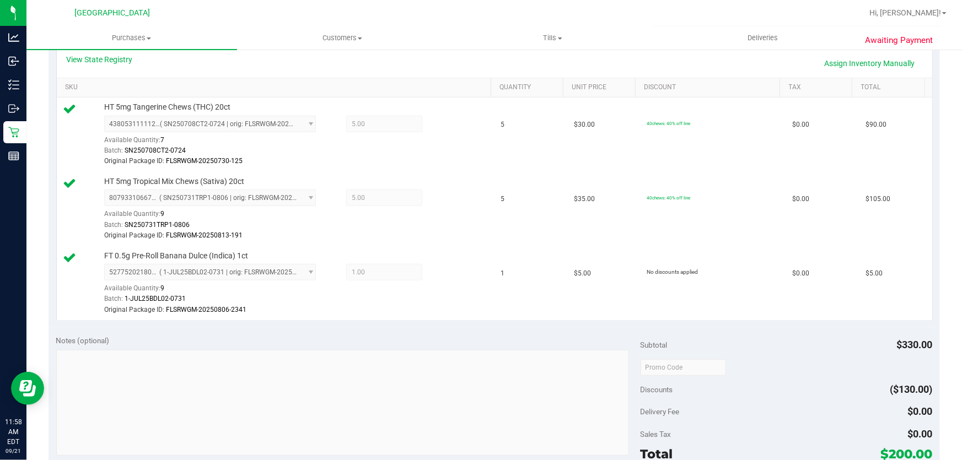
scroll to position [509, 0]
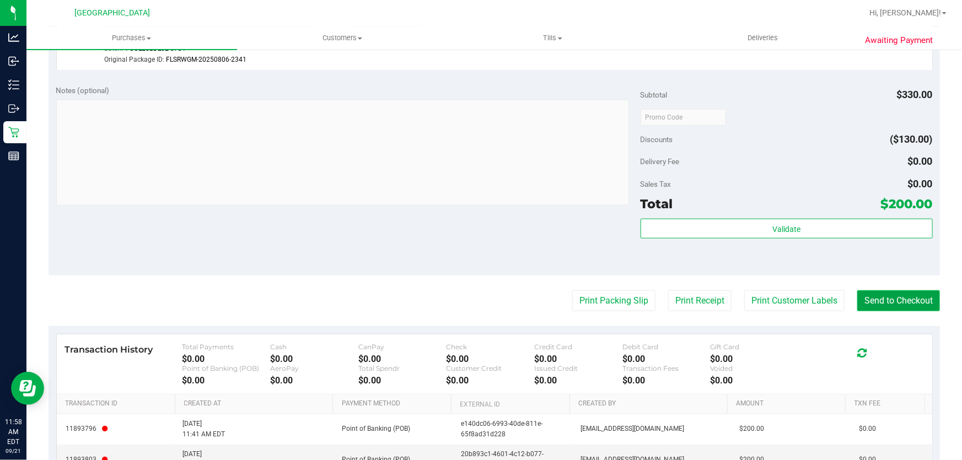
click at [915, 299] on button "Send to Checkout" at bounding box center [898, 301] width 83 height 21
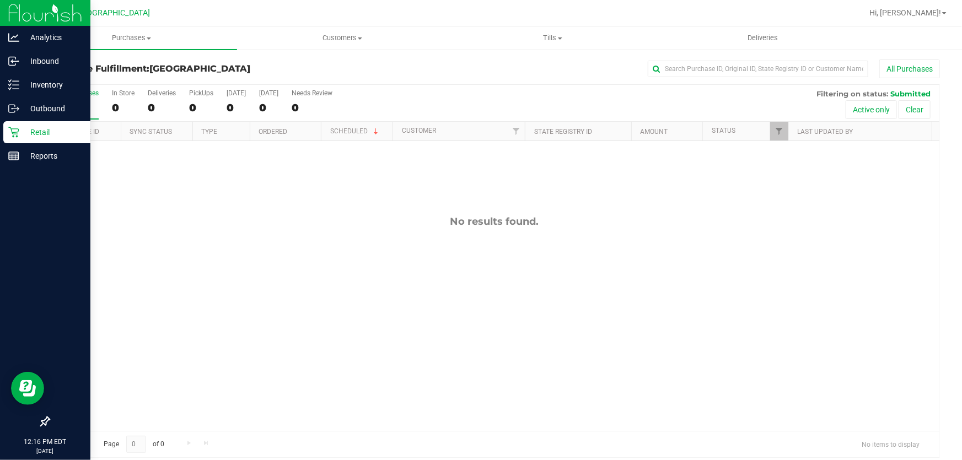
click at [22, 129] on p "Retail" at bounding box center [52, 132] width 66 height 13
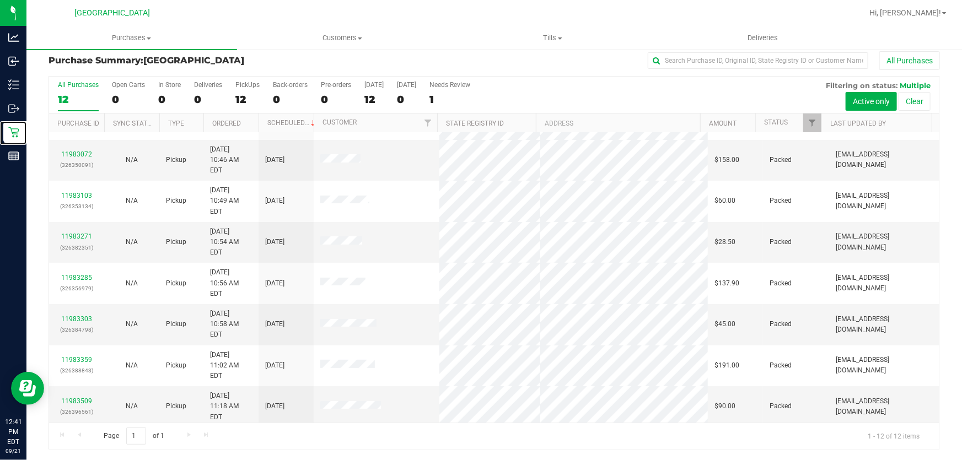
scroll to position [75, 0]
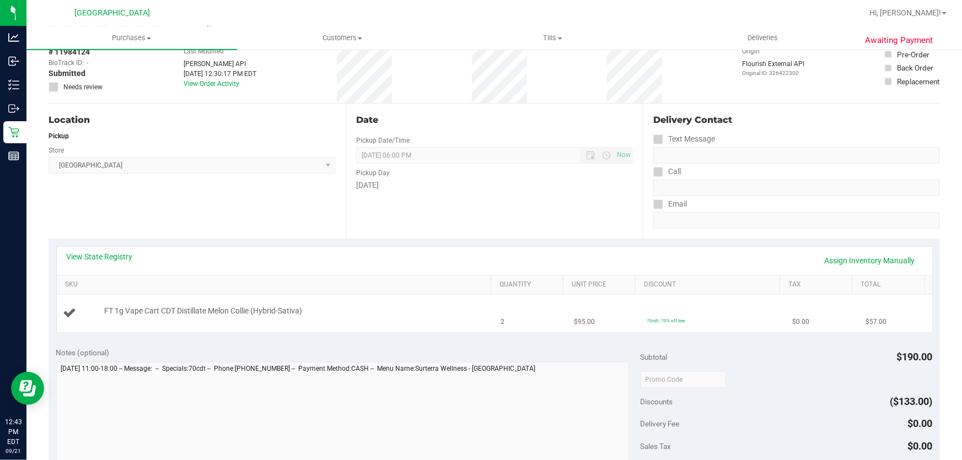
scroll to position [8, 0]
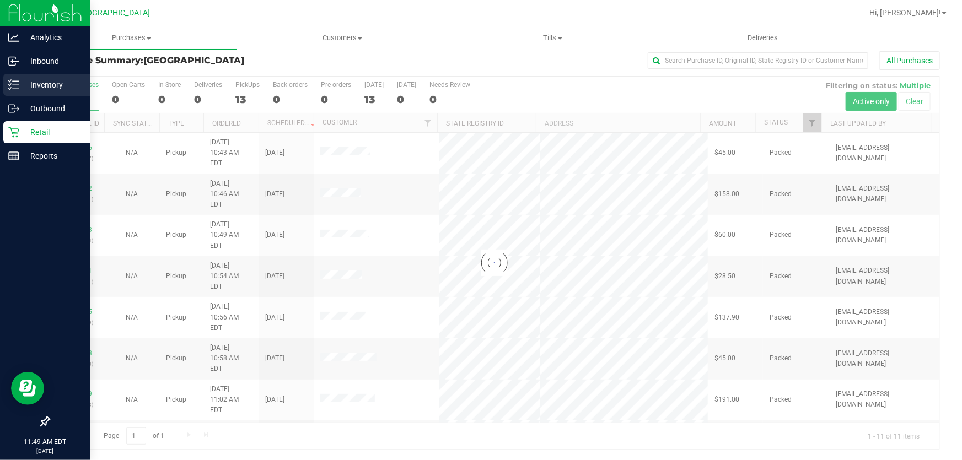
click at [22, 82] on p "Inventory" at bounding box center [52, 84] width 66 height 13
click at [66, 85] on p "Inventory" at bounding box center [52, 84] width 66 height 13
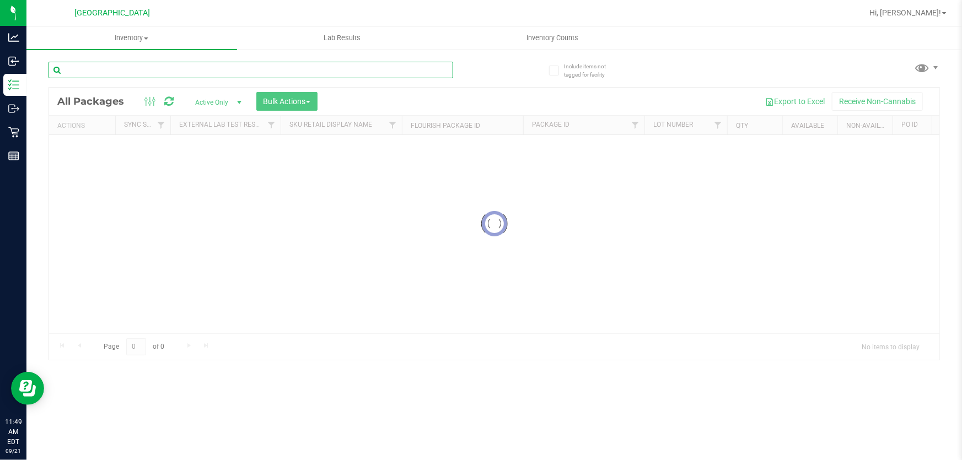
click at [202, 72] on div "Inventory All packages All inventory Waste log Create inventory Lab Results Inv…" at bounding box center [494, 243] width 936 height 434
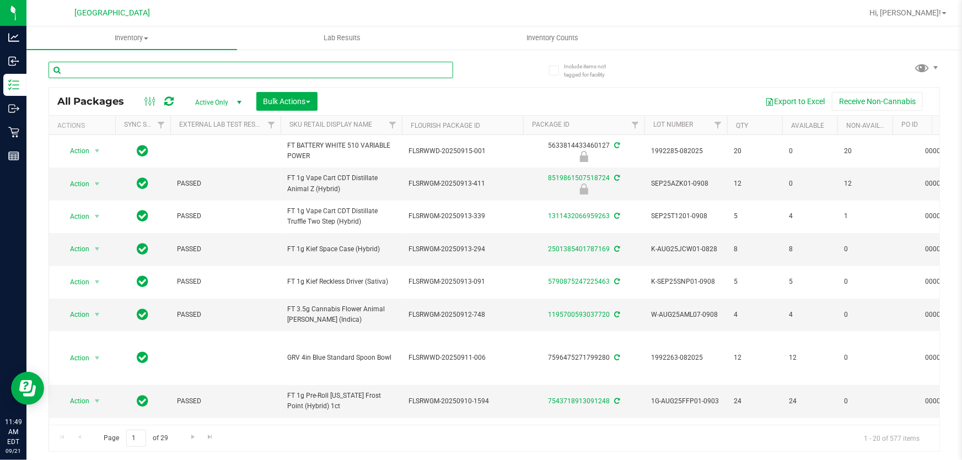
click at [198, 63] on input "text" at bounding box center [251, 70] width 405 height 17
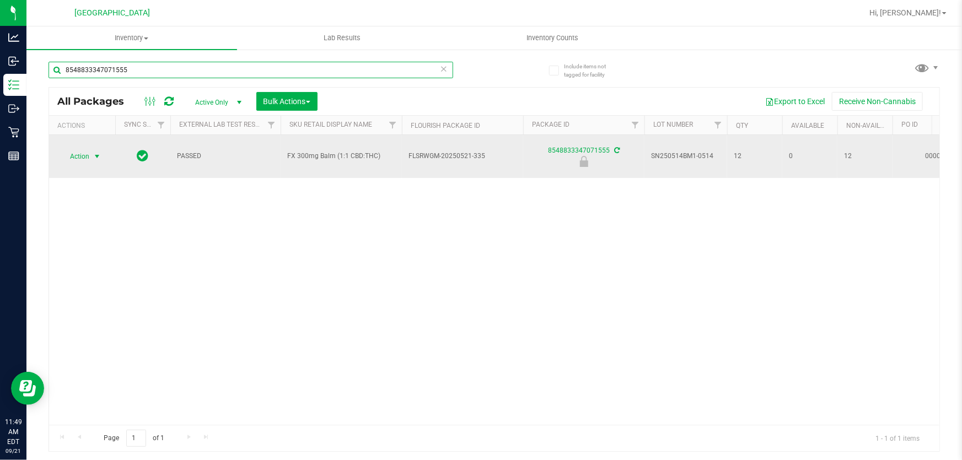
type input "8548833347071555"
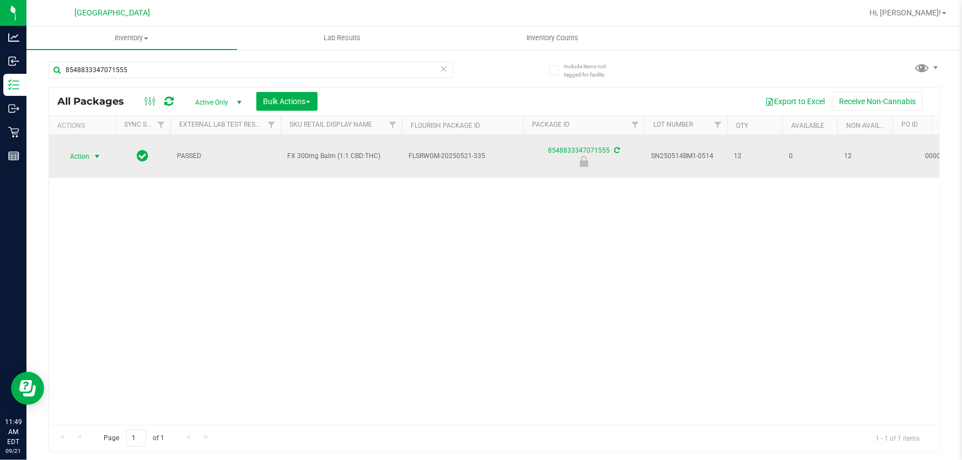
click at [84, 149] on span "Action" at bounding box center [75, 156] width 30 height 15
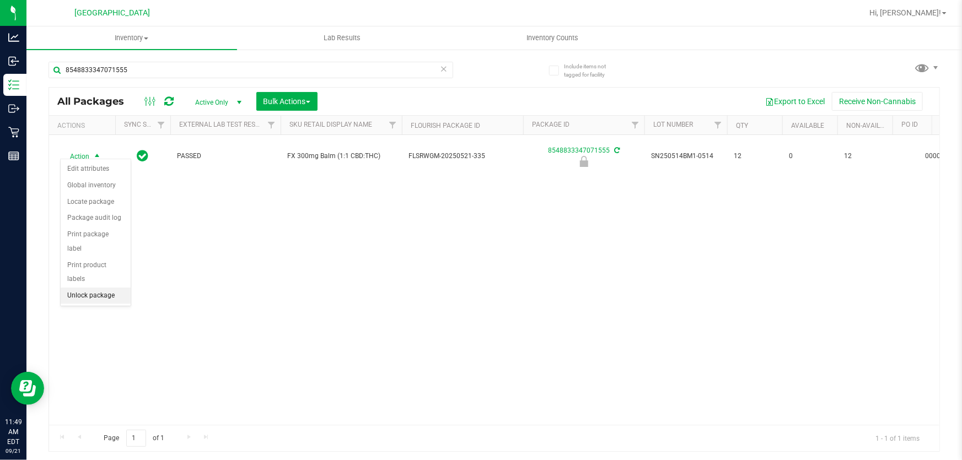
click at [76, 288] on li "Unlock package" at bounding box center [96, 296] width 70 height 17
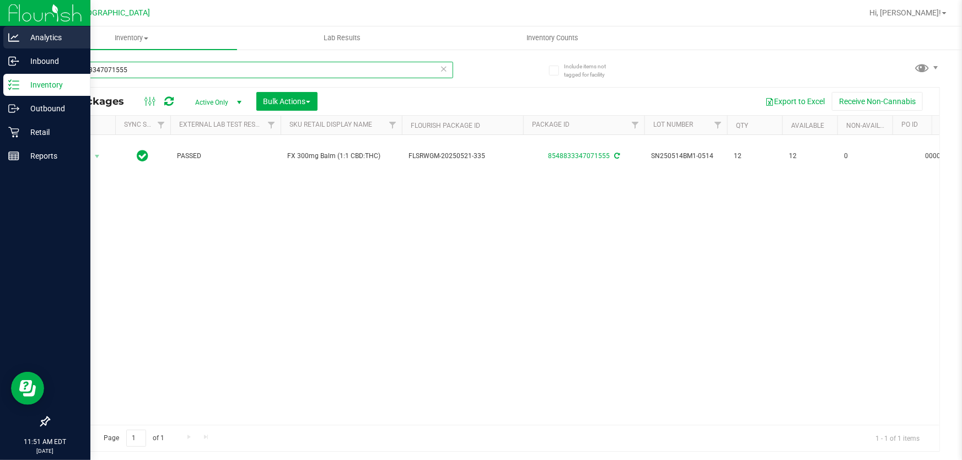
drag, startPoint x: 114, startPoint y: 71, endPoint x: 0, endPoint y: 39, distance: 118.5
click at [0, 44] on div "Analytics Inbound Inventory Outbound Retail Reports 11:51 AM EDT [DATE] 09/21 […" at bounding box center [481, 230] width 962 height 460
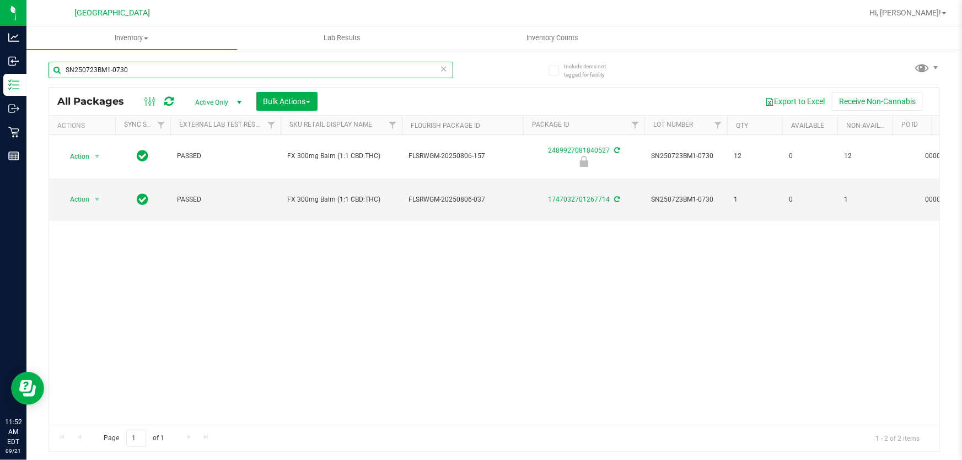
type input "SN250723BM1-0730"
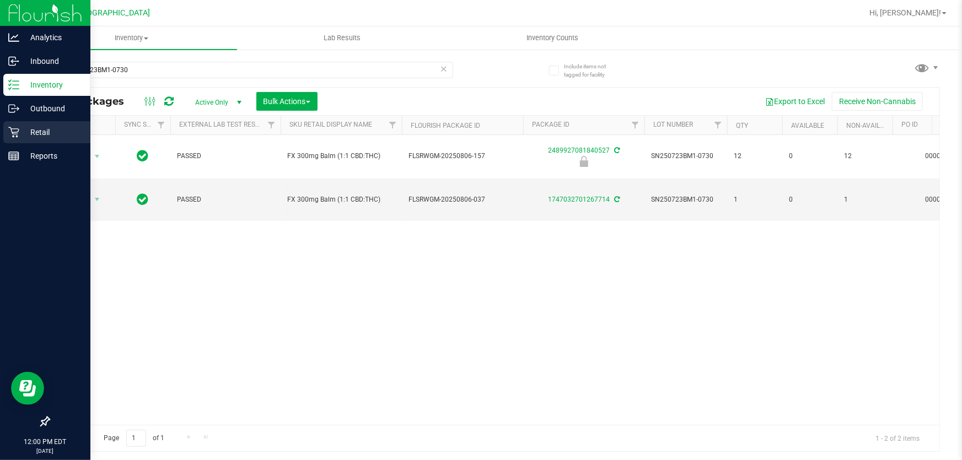
click at [46, 130] on p "Retail" at bounding box center [52, 132] width 66 height 13
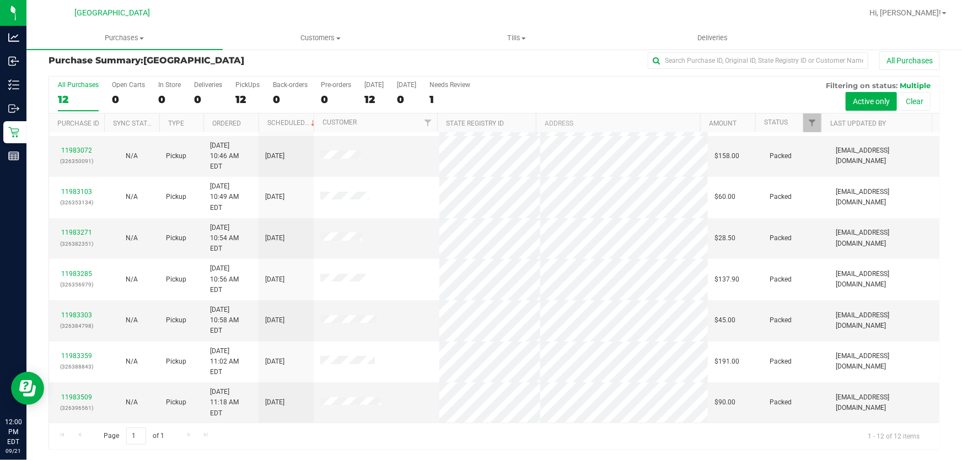
scroll to position [75, 0]
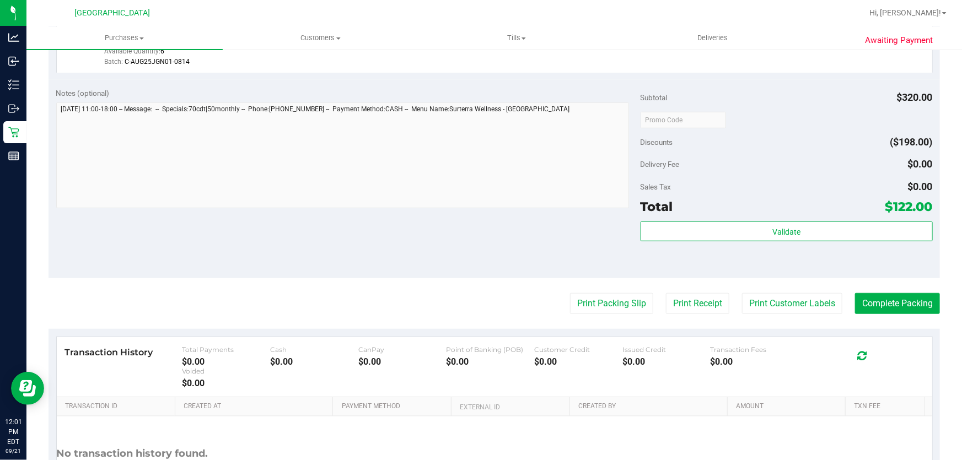
scroll to position [409, 0]
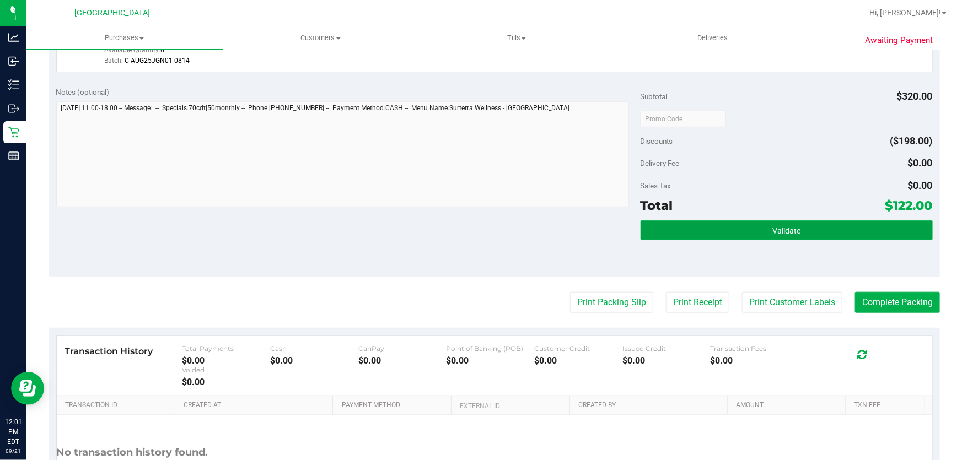
click at [716, 226] on button "Validate" at bounding box center [787, 231] width 292 height 20
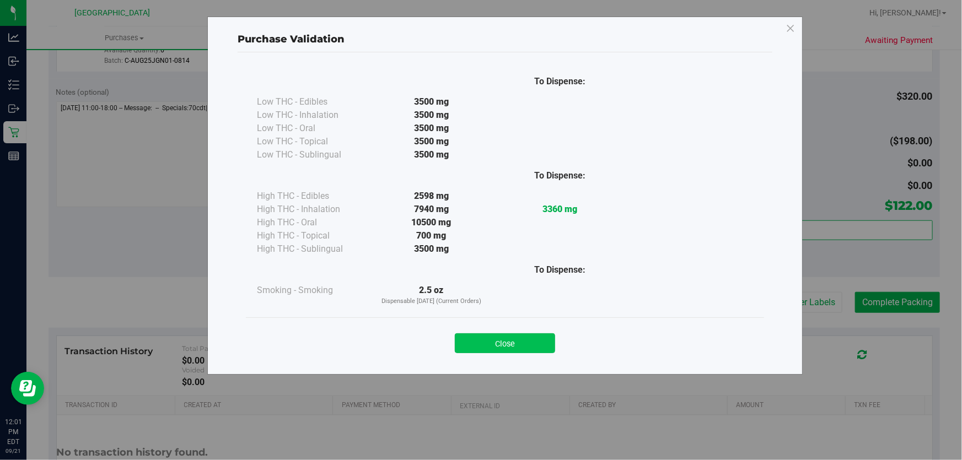
click at [464, 342] on button "Close" at bounding box center [505, 344] width 100 height 20
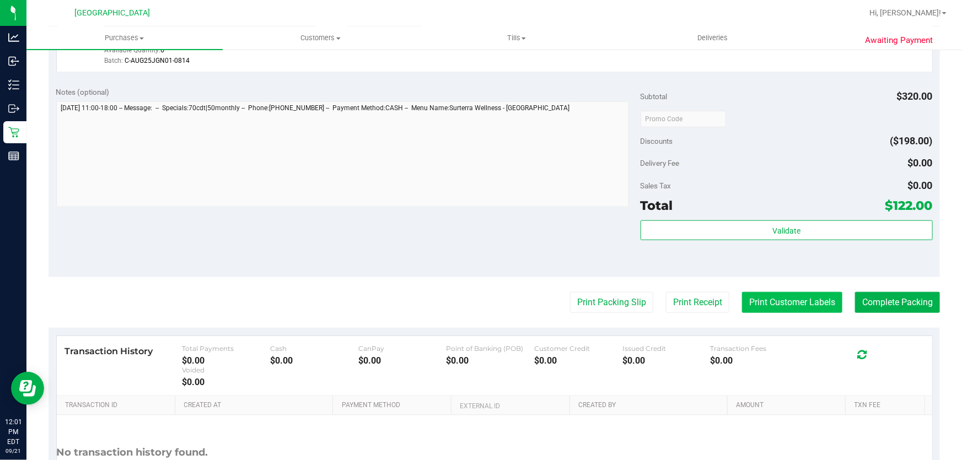
click at [763, 307] on button "Print Customer Labels" at bounding box center [792, 302] width 100 height 21
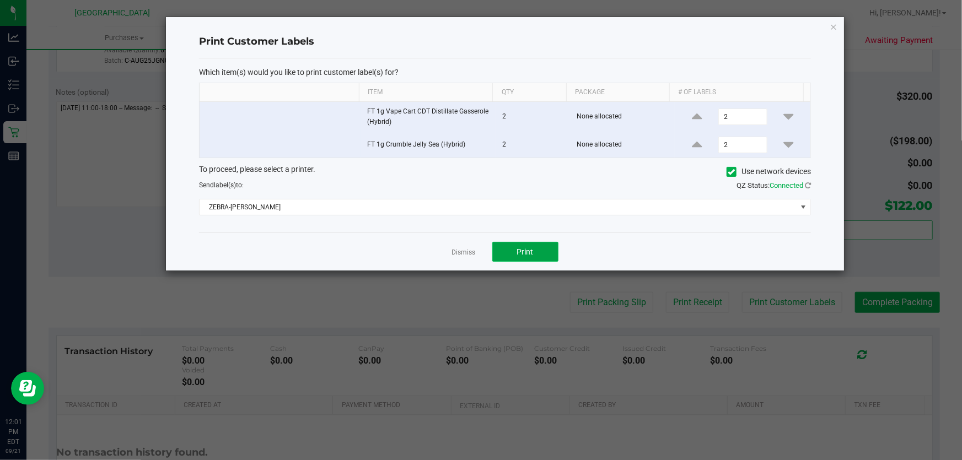
click at [508, 248] on button "Print" at bounding box center [525, 252] width 66 height 20
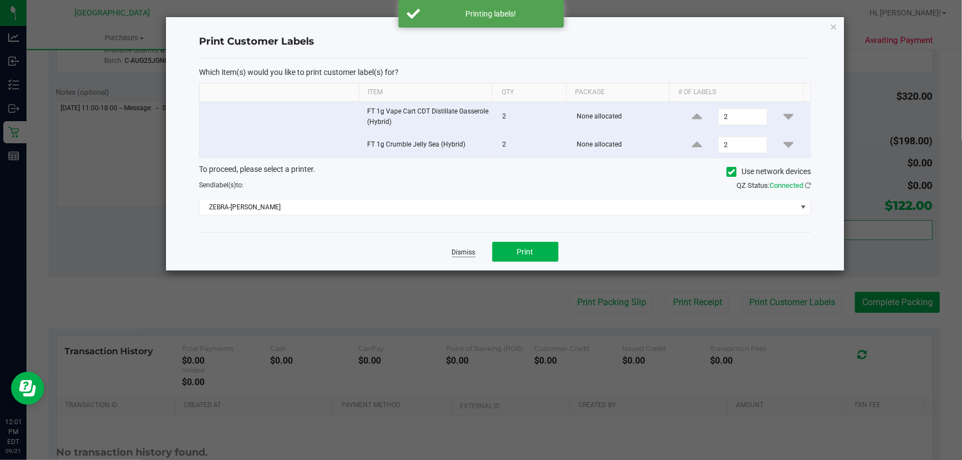
click at [469, 251] on link "Dismiss" at bounding box center [464, 252] width 24 height 9
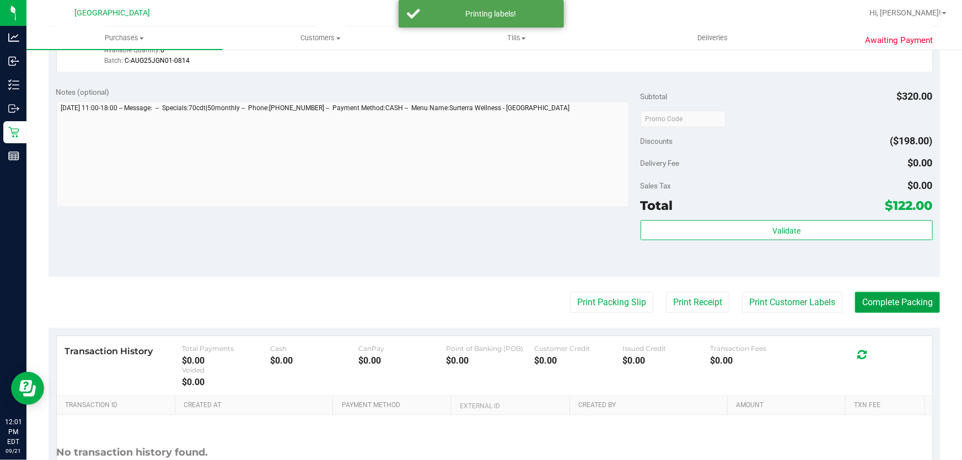
click at [878, 300] on button "Complete Packing" at bounding box center [897, 302] width 85 height 21
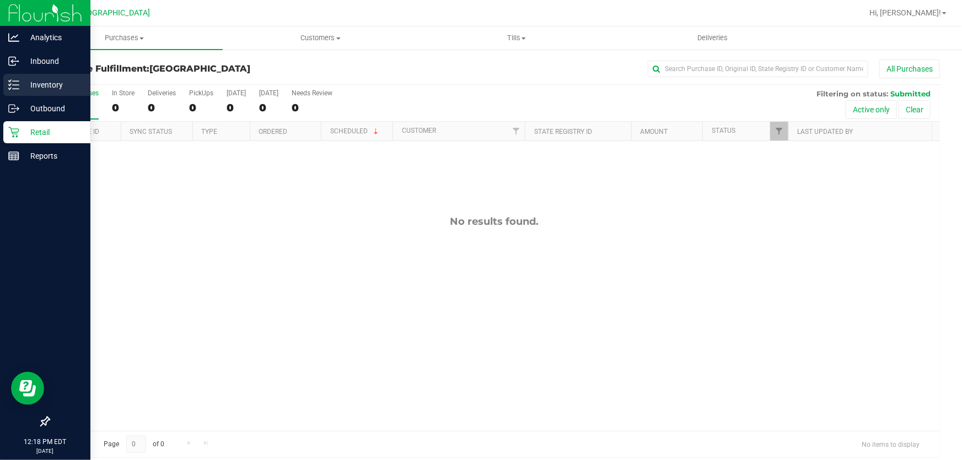
click at [44, 82] on p "Inventory" at bounding box center [52, 84] width 66 height 13
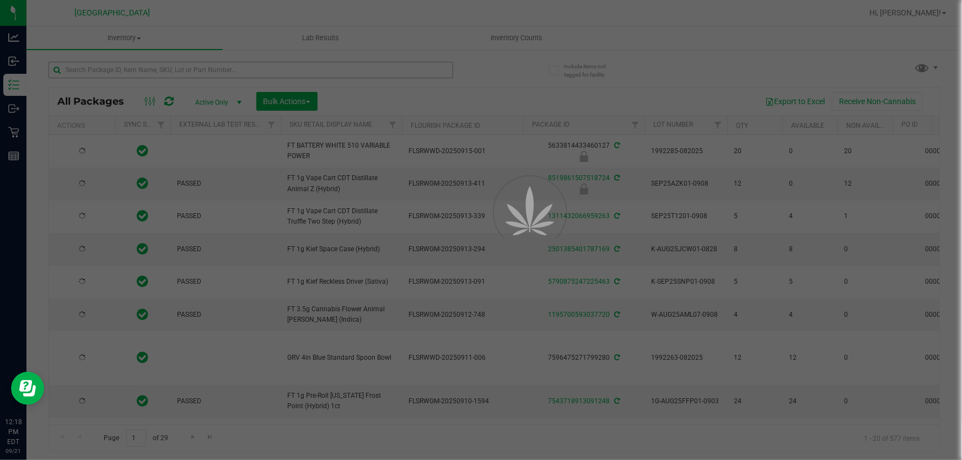
click at [251, 65] on div at bounding box center [481, 230] width 962 height 460
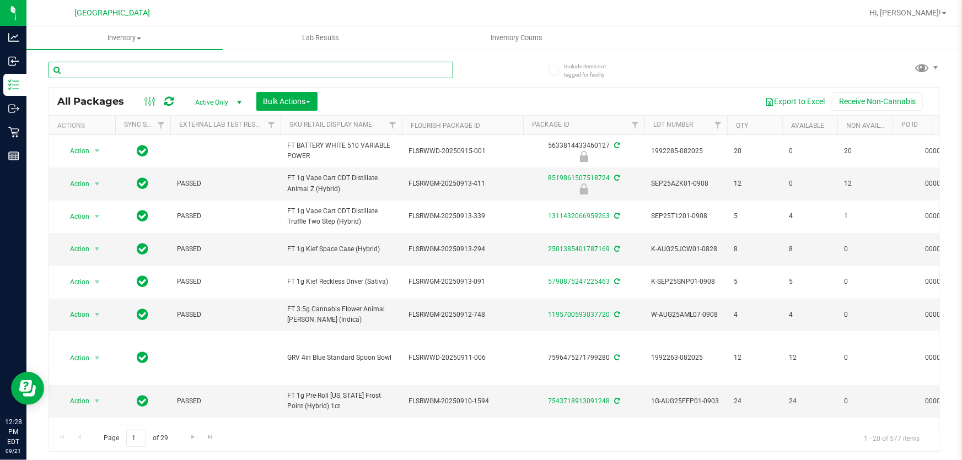
click at [136, 70] on input "text" at bounding box center [251, 70] width 405 height 17
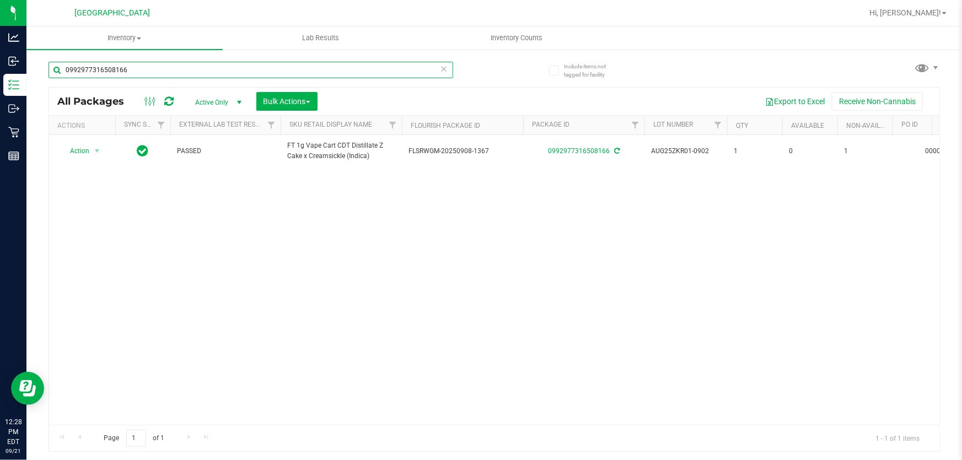
type input "0992977316508166"
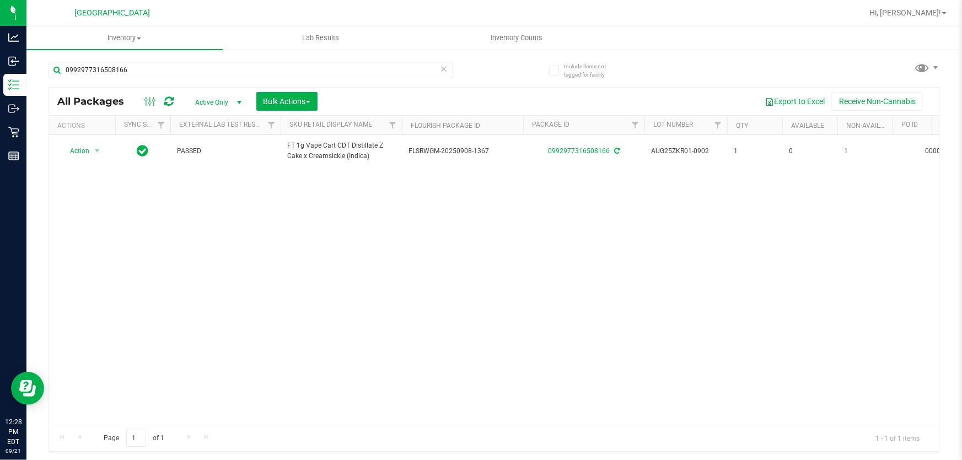
click at [446, 72] on icon at bounding box center [444, 68] width 8 height 13
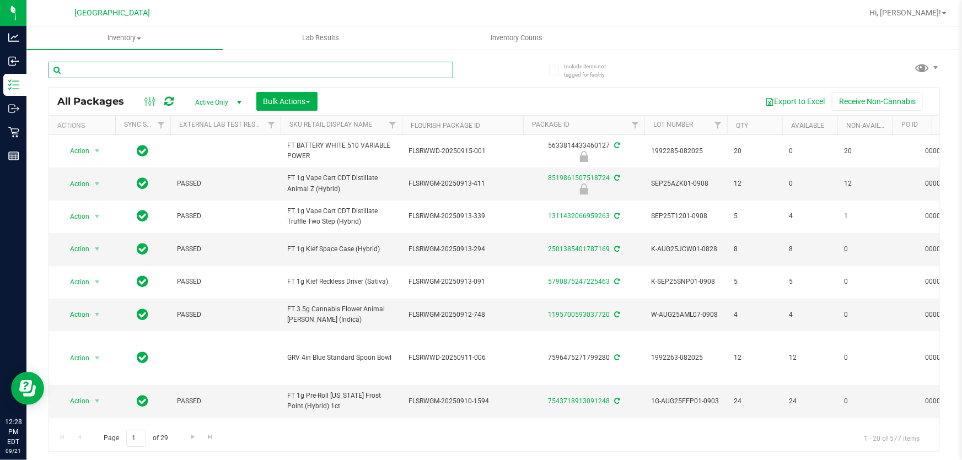
click at [311, 66] on input "text" at bounding box center [251, 70] width 405 height 17
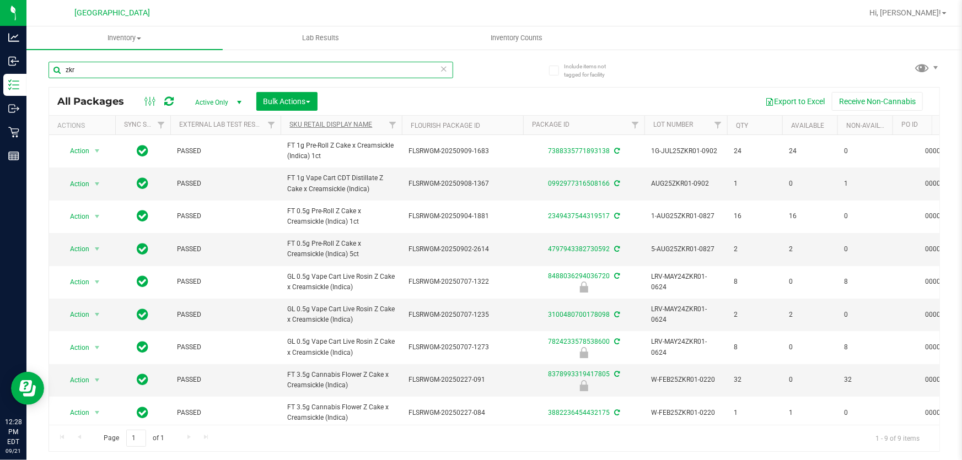
type input "zkr"
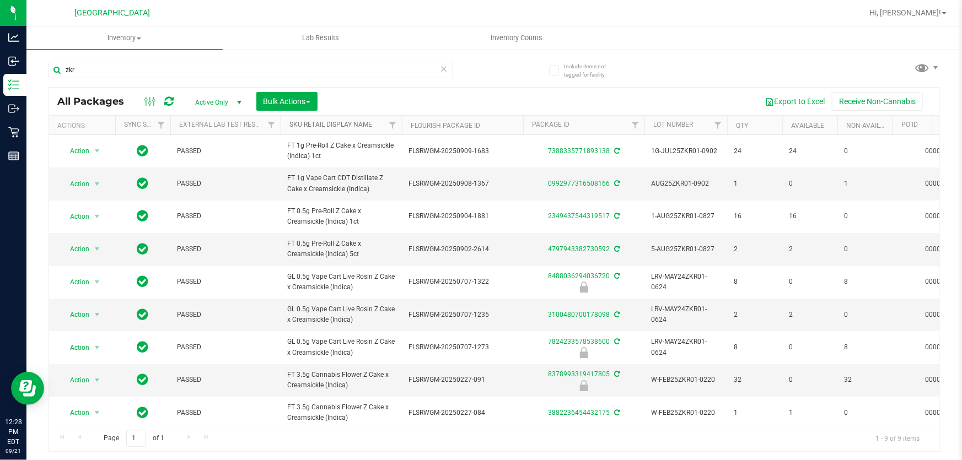
click at [346, 126] on link "Sku Retail Display Name" at bounding box center [330, 125] width 83 height 8
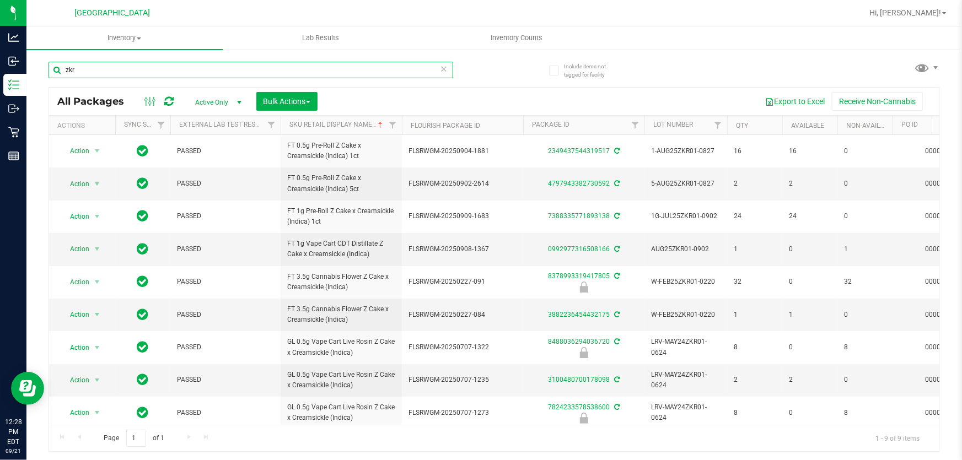
click at [138, 65] on input "zkr" at bounding box center [251, 70] width 405 height 17
